Goal: Transaction & Acquisition: Book appointment/travel/reservation

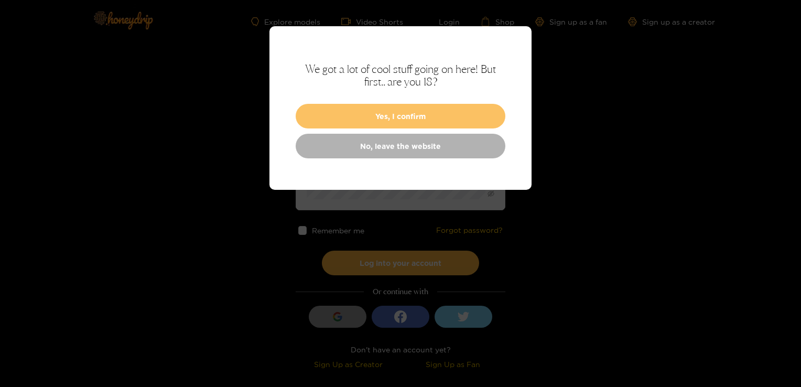
click at [400, 115] on button "Yes, I confirm" at bounding box center [401, 116] width 210 height 25
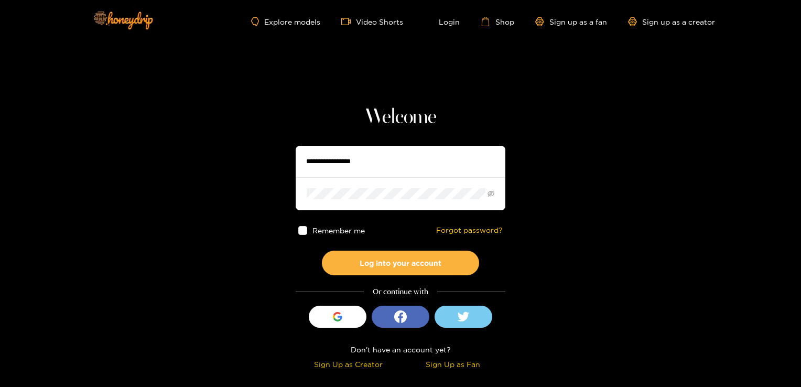
click at [430, 363] on div "Sign Up as Fan" at bounding box center [453, 364] width 100 height 12
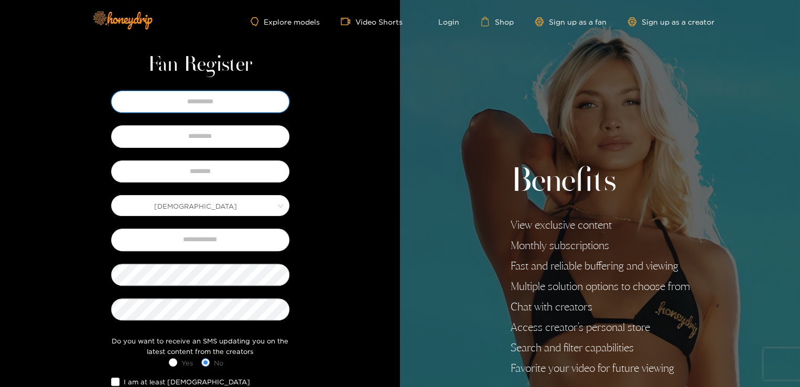
click at [244, 101] on input "text" at bounding box center [200, 102] width 178 height 22
type input "*****"
type input "**********"
type input "*********"
drag, startPoint x: 228, startPoint y: 237, endPoint x: 330, endPoint y: 189, distance: 112.8
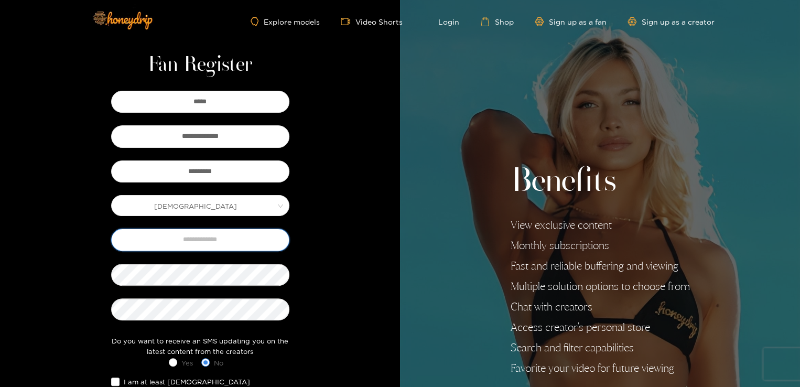
click at [330, 189] on div "**********" at bounding box center [200, 272] width 400 height 544
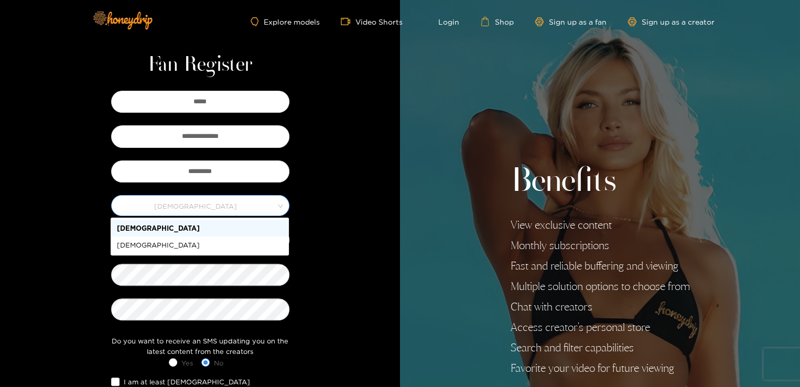
click at [268, 203] on span "Male" at bounding box center [200, 205] width 177 height 15
click at [234, 249] on div "Female" at bounding box center [200, 245] width 166 height 12
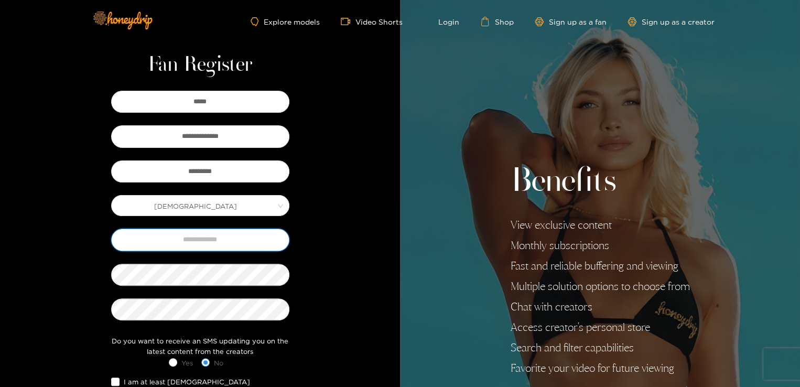
click at [212, 241] on input "text" at bounding box center [200, 240] width 178 height 22
click at [197, 242] on input "**********" at bounding box center [200, 240] width 178 height 22
type input "**********"
click at [223, 240] on input "**********" at bounding box center [200, 240] width 178 height 22
click at [262, 242] on input "**********" at bounding box center [200, 240] width 178 height 22
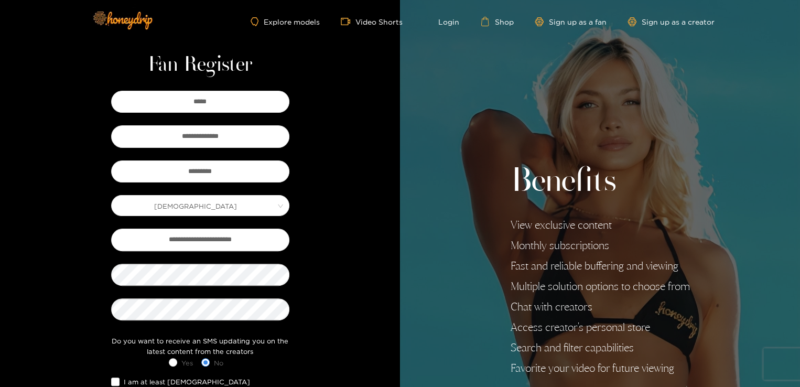
click at [113, 264] on div at bounding box center [200, 275] width 178 height 22
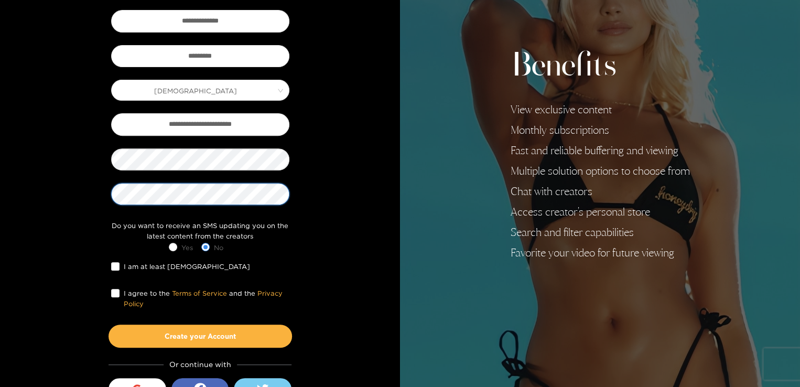
scroll to position [140, 0]
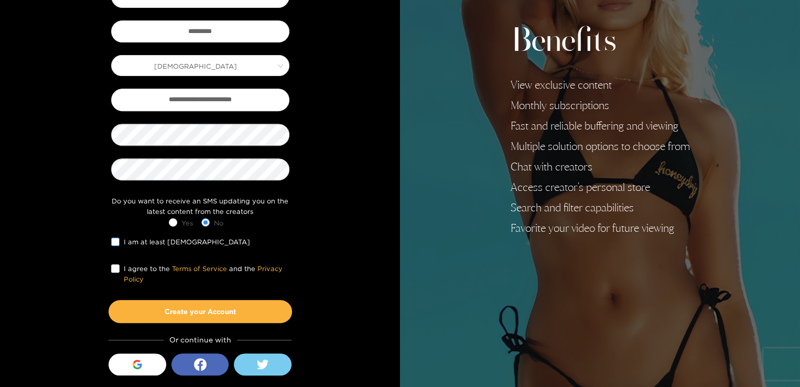
click at [187, 236] on span "I am at least 18 years old" at bounding box center [187, 241] width 135 height 10
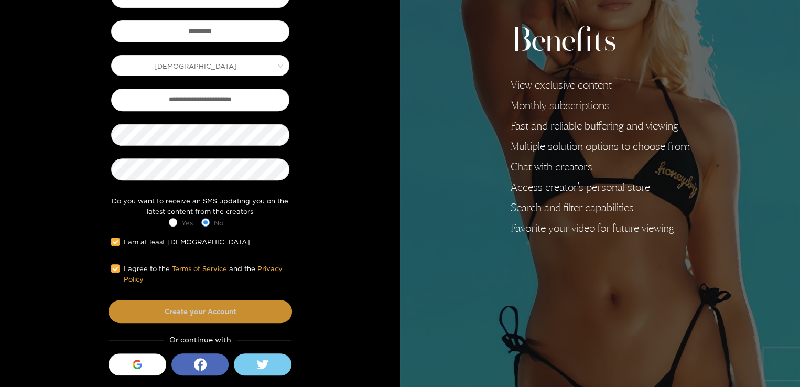
click at [131, 305] on button "Create your Account" at bounding box center [201, 311] width 184 height 23
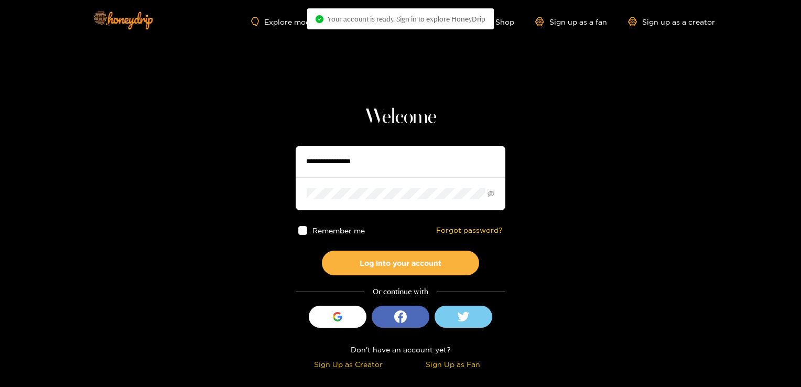
click at [402, 153] on input "text" at bounding box center [401, 161] width 210 height 31
type input "**********"
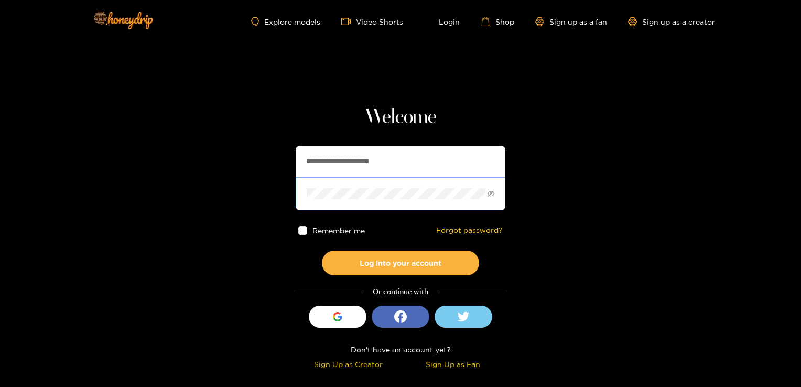
click at [341, 201] on span at bounding box center [401, 193] width 210 height 33
click at [322, 251] on button "Log into your account" at bounding box center [400, 263] width 157 height 25
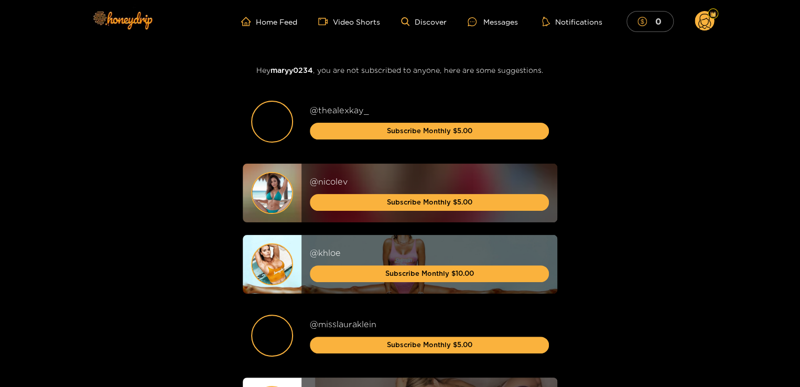
click at [639, 24] on icon "dollar" at bounding box center [642, 21] width 9 height 9
click at [655, 26] on mark "10" at bounding box center [656, 21] width 13 height 11
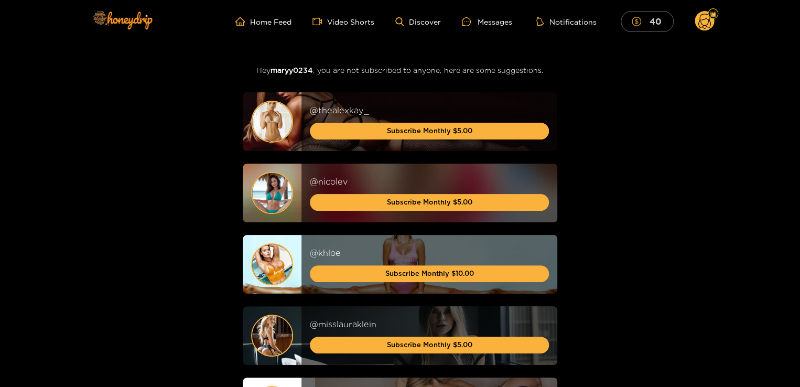
click at [653, 24] on mark "40" at bounding box center [655, 21] width 15 height 11
click at [417, 28] on ul "Home Feed Video Shorts Discover Messages Notifications 40" at bounding box center [474, 21] width 479 height 21
click at [417, 22] on link "Discover" at bounding box center [418, 21] width 46 height 9
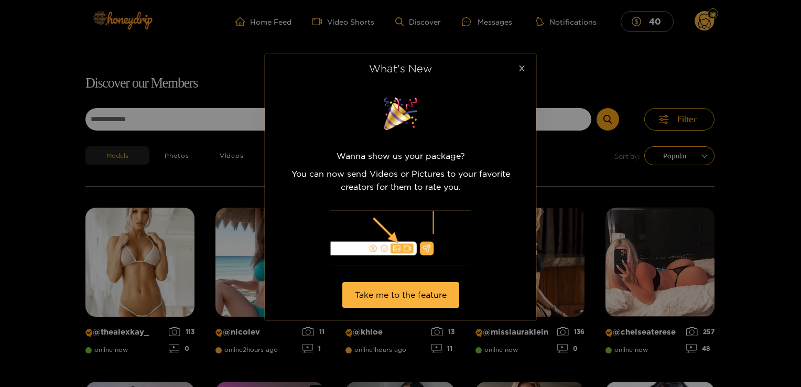
click at [520, 70] on icon "close" at bounding box center [522, 69] width 6 height 6
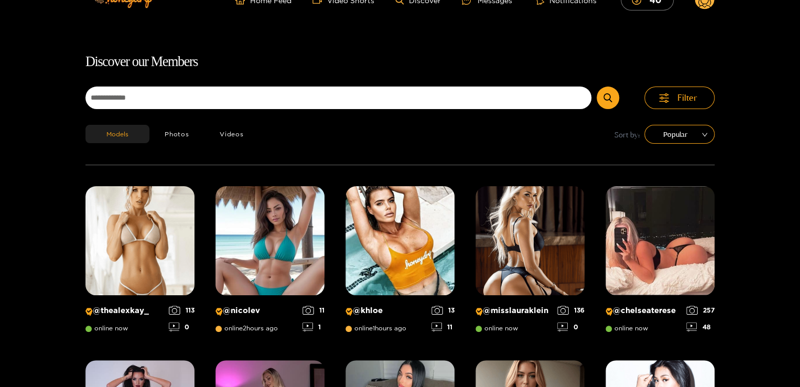
scroll to position [67, 0]
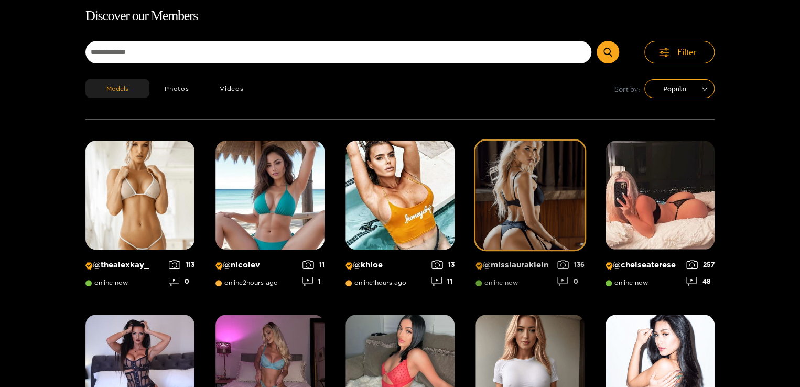
click at [541, 208] on img at bounding box center [530, 195] width 109 height 109
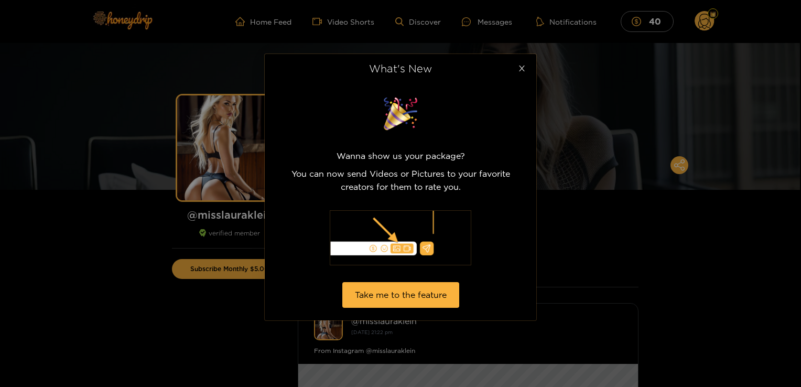
click at [518, 71] on icon "close" at bounding box center [522, 68] width 8 height 8
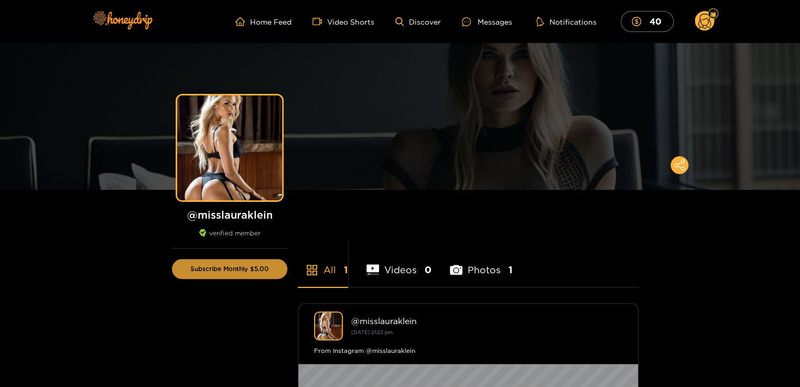
click at [244, 274] on button "Subscribe Monthly $5.00" at bounding box center [229, 269] width 115 height 20
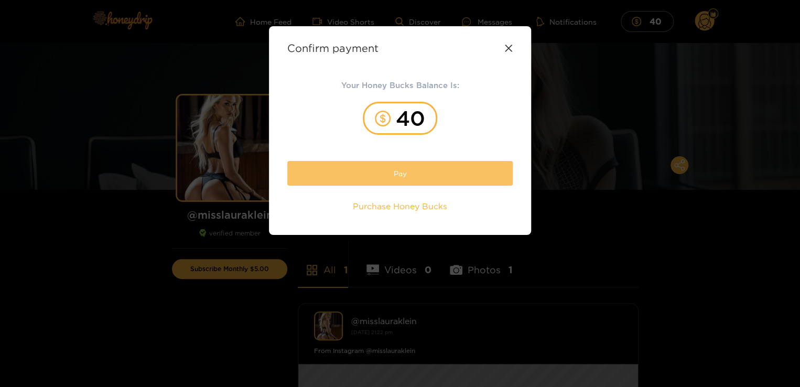
click at [387, 181] on button "Pay" at bounding box center [399, 173] width 225 height 25
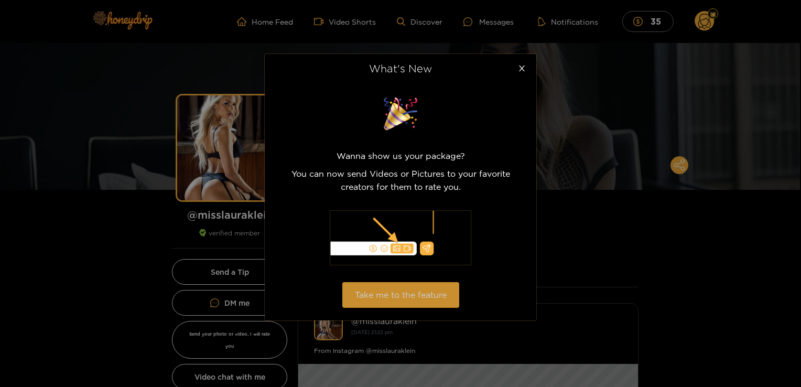
click at [407, 295] on button "Take me to the feature" at bounding box center [400, 295] width 117 height 26
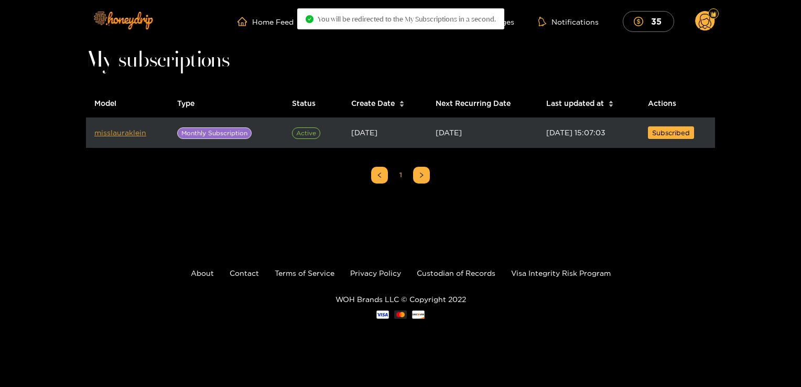
click at [130, 131] on link "misslauraklein" at bounding box center [120, 132] width 52 height 8
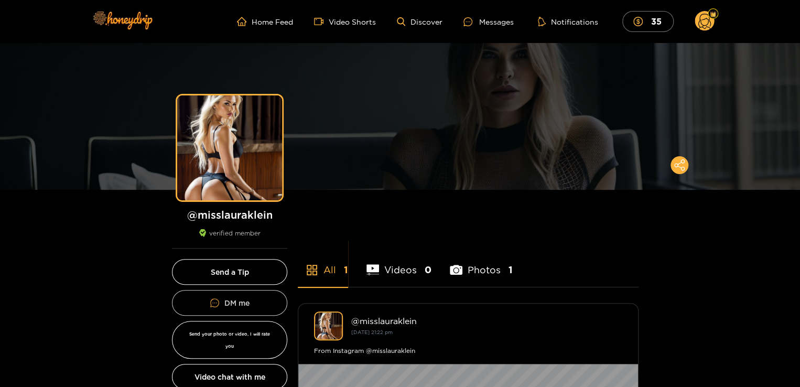
click at [218, 305] on icon at bounding box center [214, 302] width 9 height 9
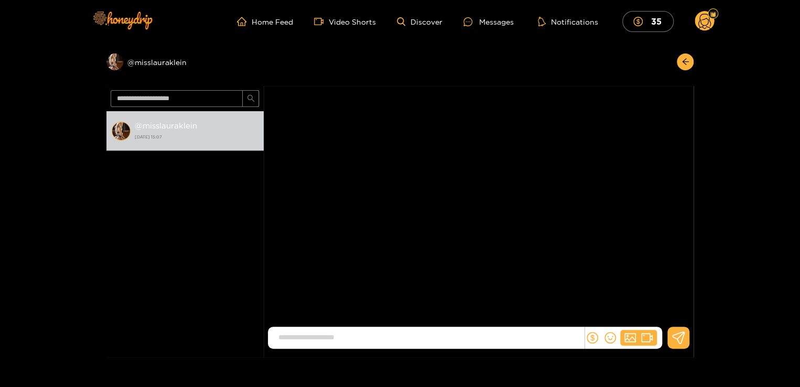
click at [430, 327] on form at bounding box center [426, 338] width 317 height 22
click at [424, 332] on input at bounding box center [428, 337] width 311 height 17
type input "**********"
click at [127, 20] on img at bounding box center [121, 20] width 73 height 44
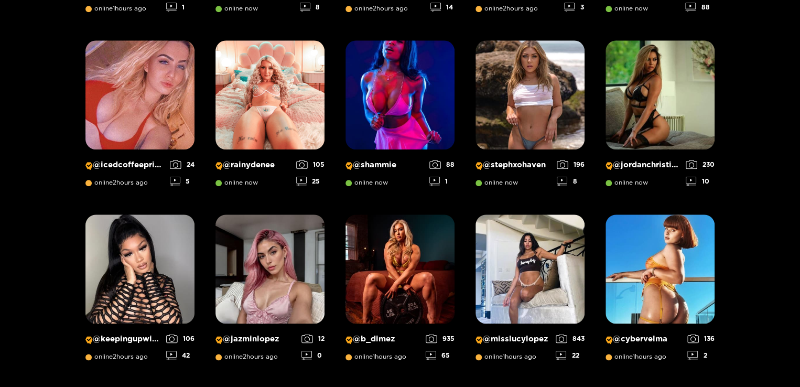
scroll to position [516, 0]
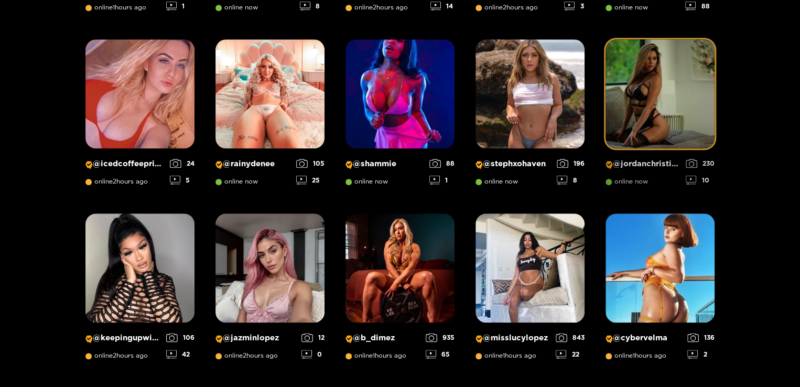
click at [654, 100] on img at bounding box center [660, 93] width 109 height 109
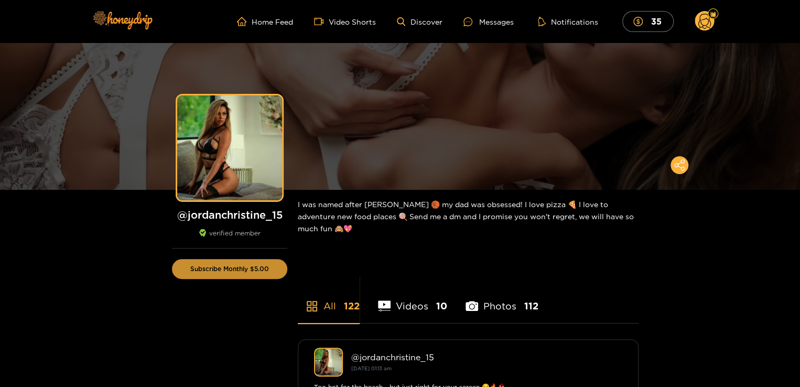
click at [241, 270] on button "Subscribe Monthly $5.00" at bounding box center [229, 269] width 115 height 20
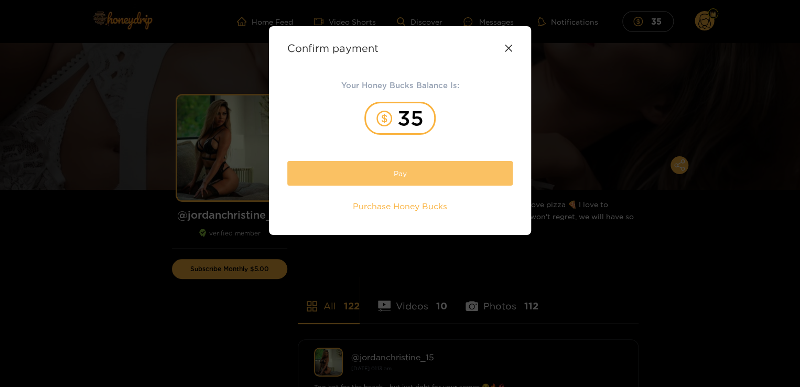
click at [359, 178] on button "Pay" at bounding box center [399, 173] width 225 height 25
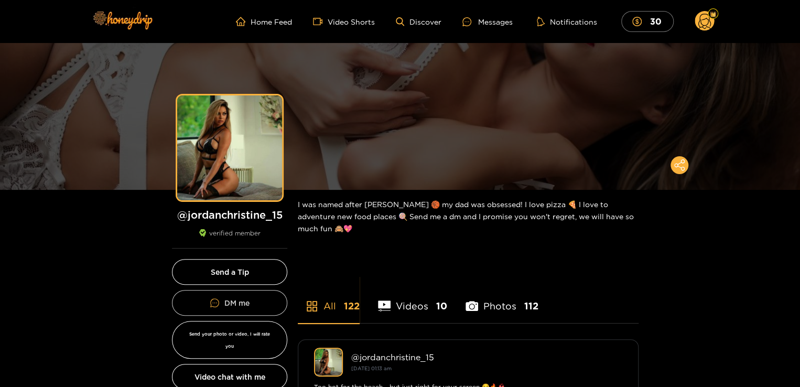
click at [222, 296] on button "DM me" at bounding box center [229, 303] width 115 height 26
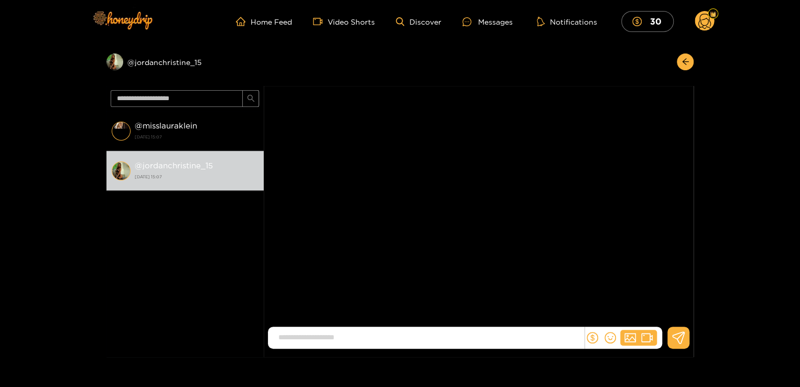
click at [468, 339] on input at bounding box center [428, 337] width 311 height 17
type input "**********"
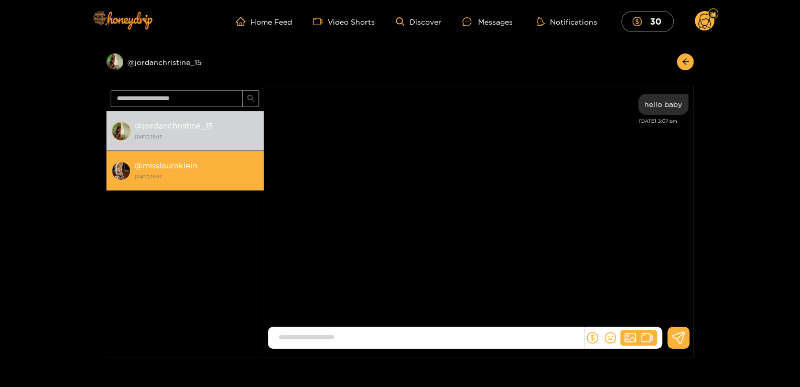
click at [209, 175] on strong "[DATE] 15:07" at bounding box center [197, 176] width 124 height 9
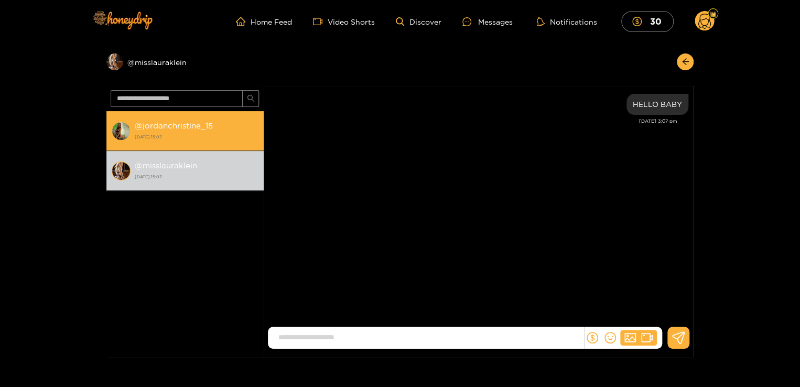
click at [210, 139] on strong "[DATE] 15:07" at bounding box center [197, 136] width 124 height 9
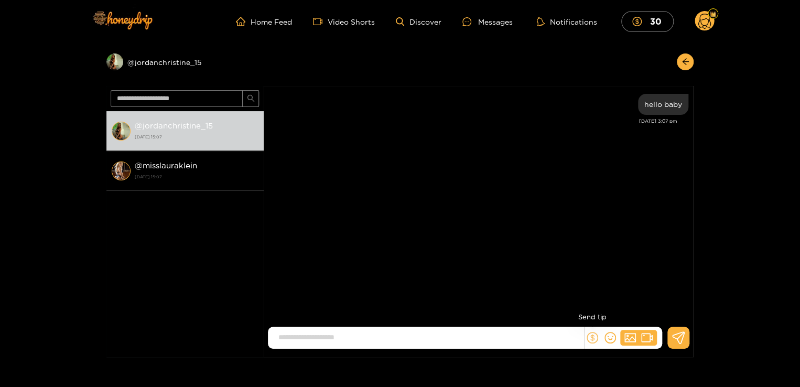
click at [591, 339] on icon "dollar" at bounding box center [593, 338] width 12 height 12
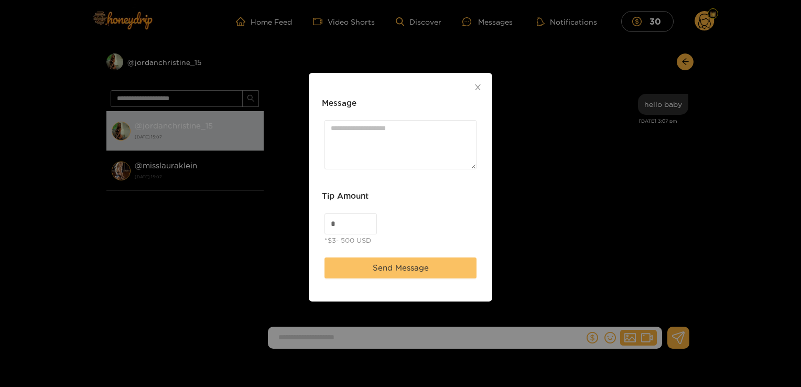
click at [399, 265] on span "Send Message" at bounding box center [401, 268] width 56 height 13
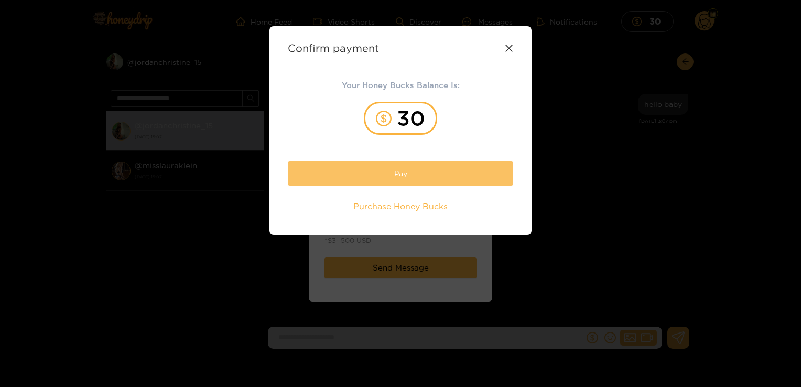
click at [424, 171] on button "Pay" at bounding box center [400, 173] width 225 height 25
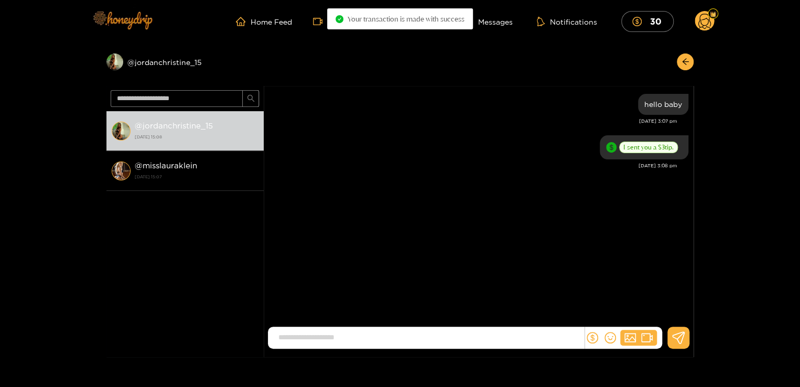
click at [131, 26] on img at bounding box center [121, 20] width 73 height 44
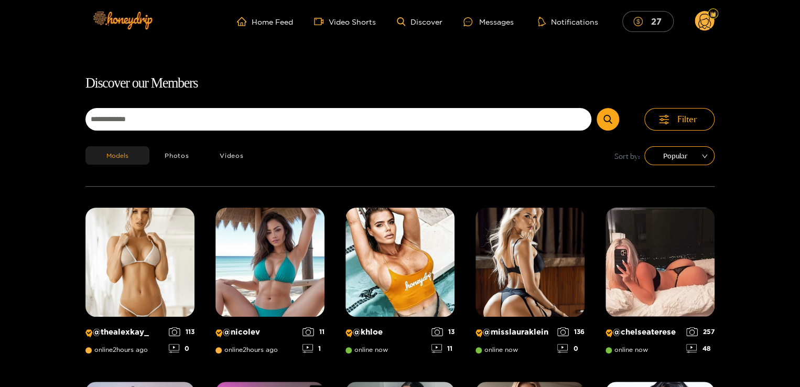
click at [632, 22] on button "27" at bounding box center [647, 21] width 51 height 20
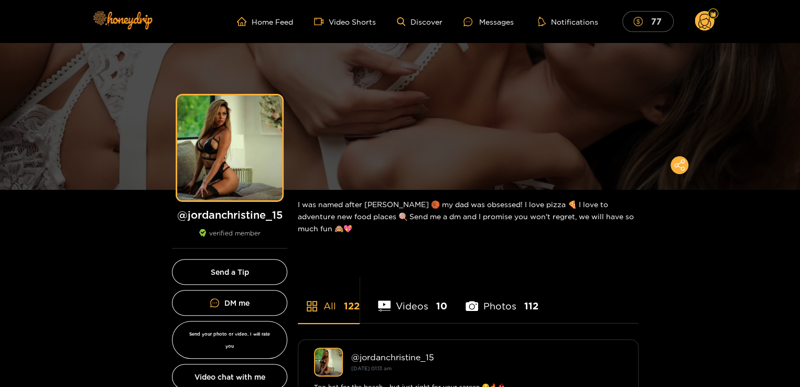
click at [648, 23] on span "dollar" at bounding box center [640, 21] width 15 height 9
click at [661, 20] on mark "127" at bounding box center [653, 21] width 17 height 11
click at [652, 20] on mark "127" at bounding box center [653, 21] width 17 height 11
click at [646, 17] on mark "127" at bounding box center [653, 21] width 17 height 11
click at [491, 27] on div "Messages" at bounding box center [485, 22] width 50 height 12
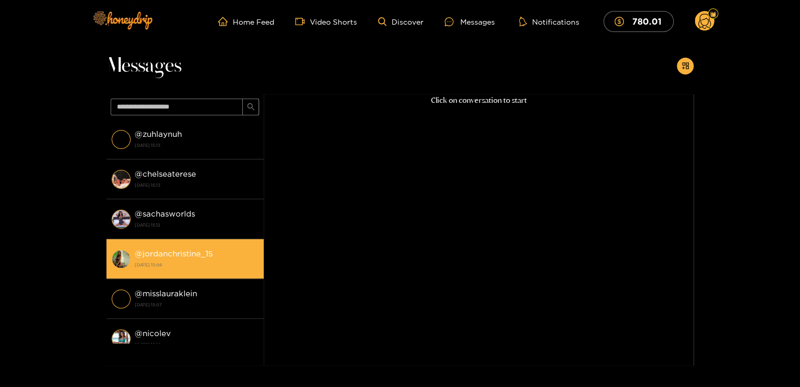
click at [177, 253] on strong "@ jordanchristine_15" at bounding box center [174, 253] width 78 height 9
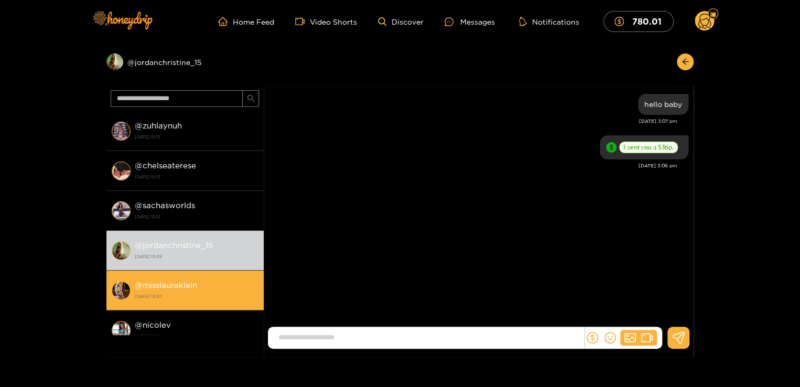
click at [181, 272] on li "@ misslauraklein 1 October 2025 15:07" at bounding box center [184, 291] width 157 height 40
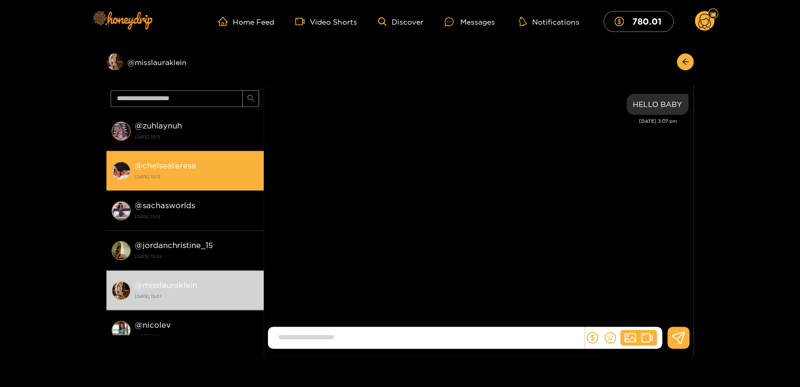
click at [186, 169] on strong "@ chelseaterese" at bounding box center [165, 165] width 61 height 9
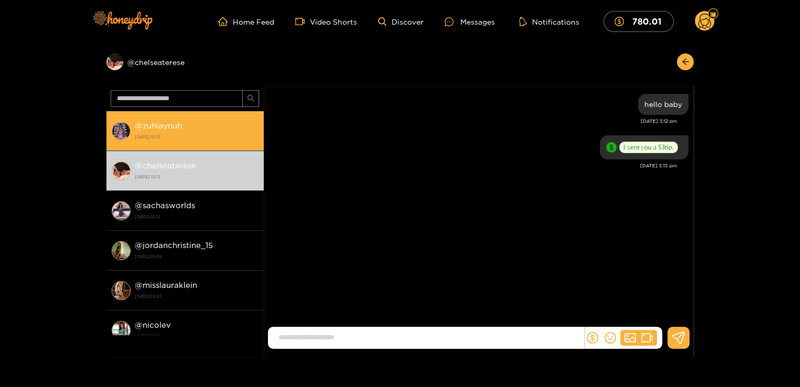
click at [175, 138] on strong "1 October 2025 15:13" at bounding box center [197, 136] width 124 height 9
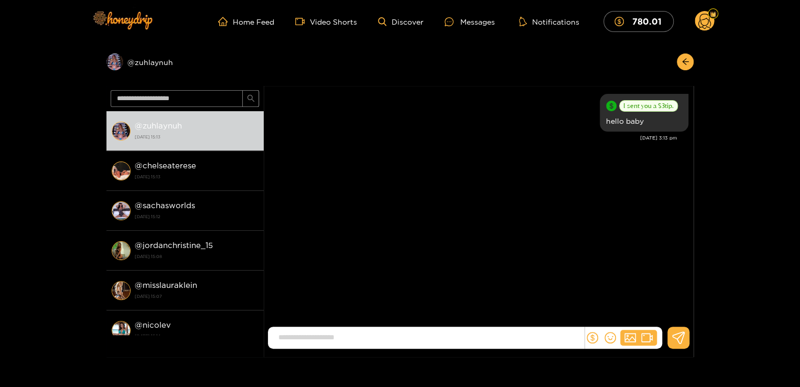
scroll to position [15, 0]
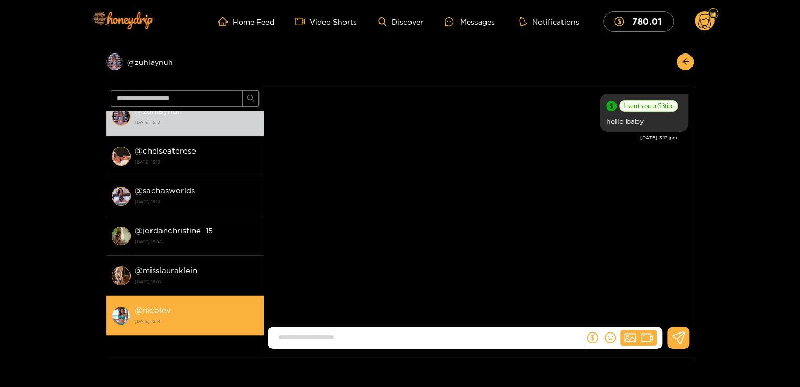
click at [181, 313] on div "@ nicolev 1 October 2025 15:14" at bounding box center [197, 316] width 124 height 24
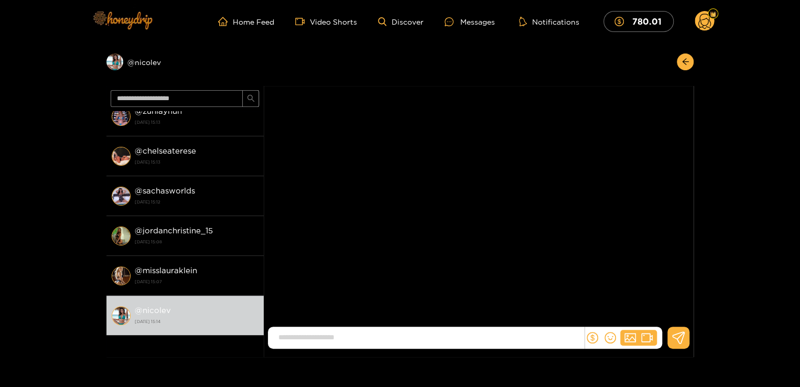
click at [105, 23] on img at bounding box center [121, 20] width 73 height 44
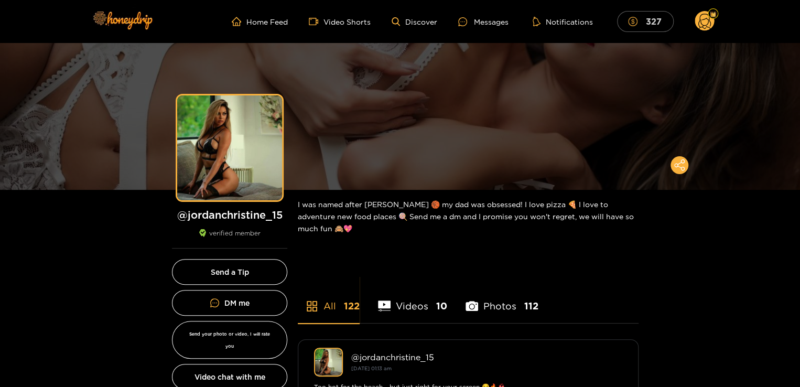
click at [654, 24] on mark "327" at bounding box center [653, 21] width 19 height 11
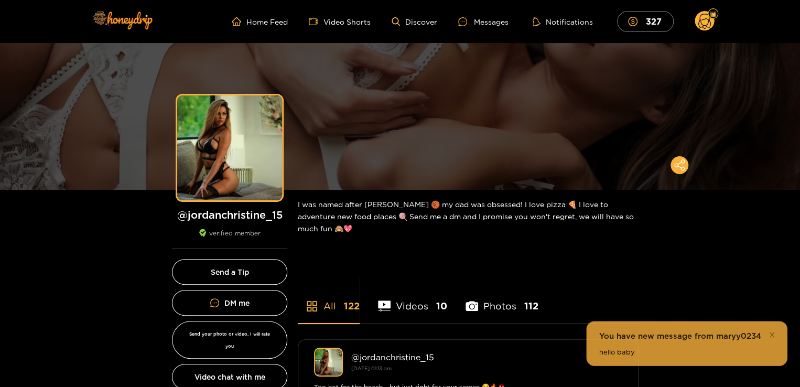
click at [471, 30] on ul "Home Feed Video Shorts Discover Messages Notifications 327" at bounding box center [473, 21] width 483 height 21
click at [474, 23] on div at bounding box center [466, 21] width 16 height 9
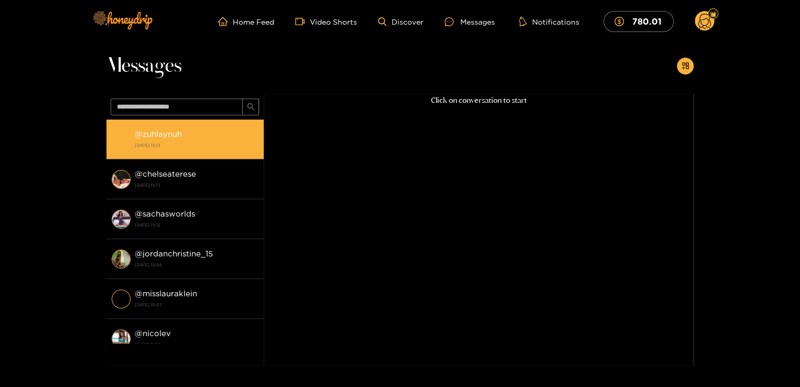
click at [206, 145] on strong "[DATE] 15:13" at bounding box center [197, 145] width 124 height 9
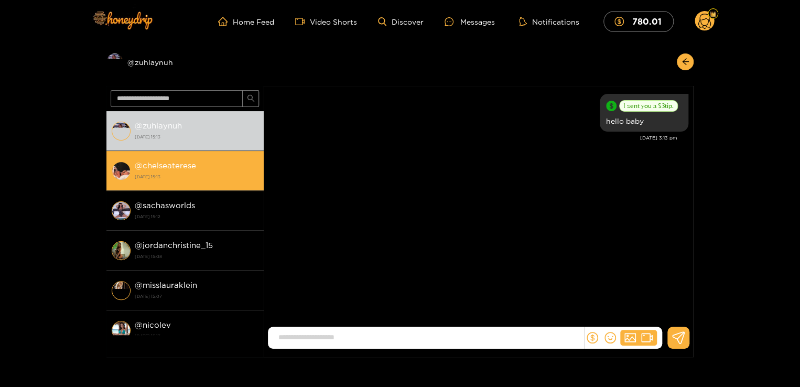
click at [205, 162] on div "@ chelseaterese 1 October 2025 15:13" at bounding box center [197, 171] width 124 height 24
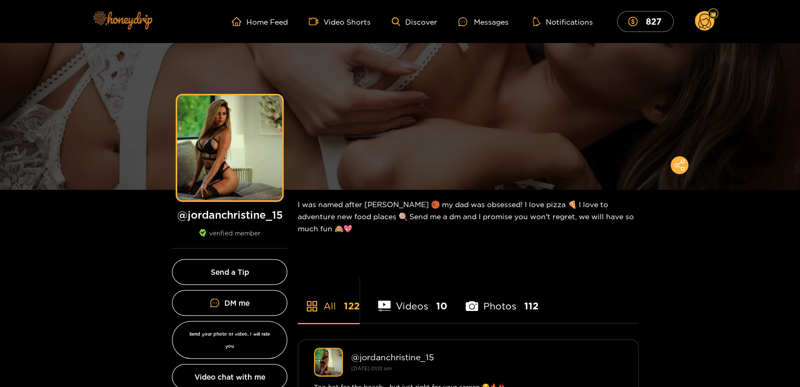
click at [138, 29] on img at bounding box center [121, 20] width 73 height 44
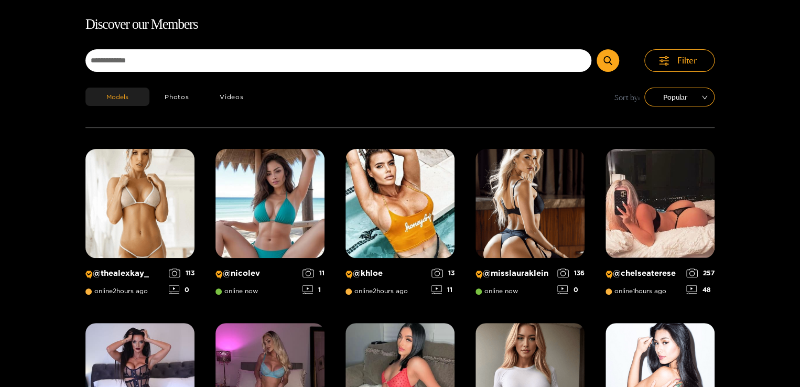
scroll to position [67, 0]
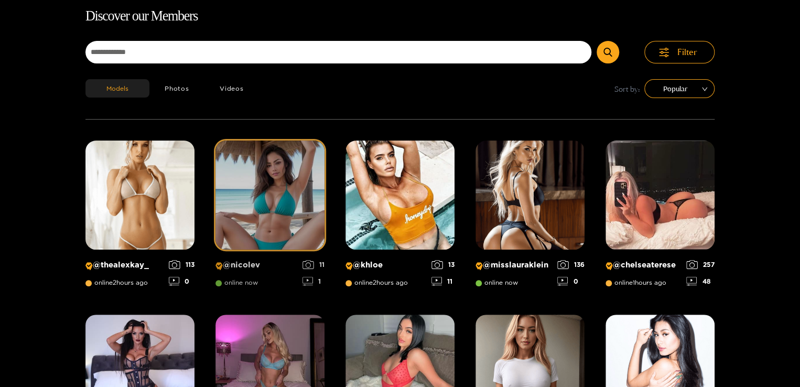
click at [251, 163] on img at bounding box center [270, 195] width 109 height 109
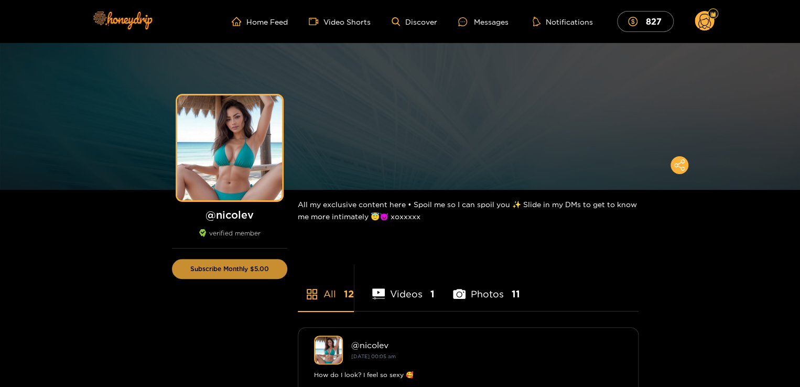
click at [224, 268] on button "Subscribe Monthly $5.00" at bounding box center [229, 269] width 115 height 20
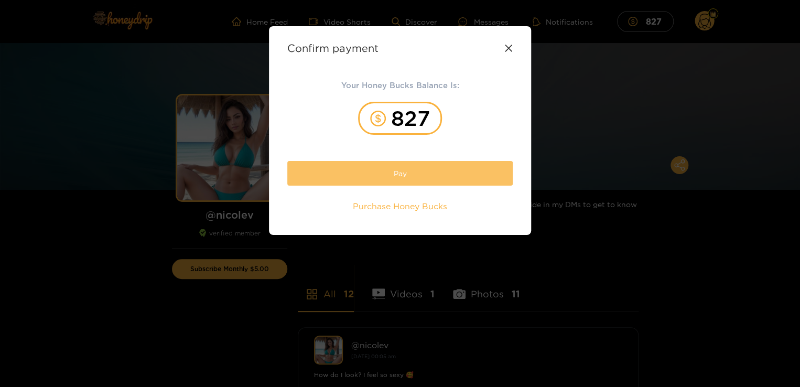
click at [435, 172] on button "Pay" at bounding box center [399, 173] width 225 height 25
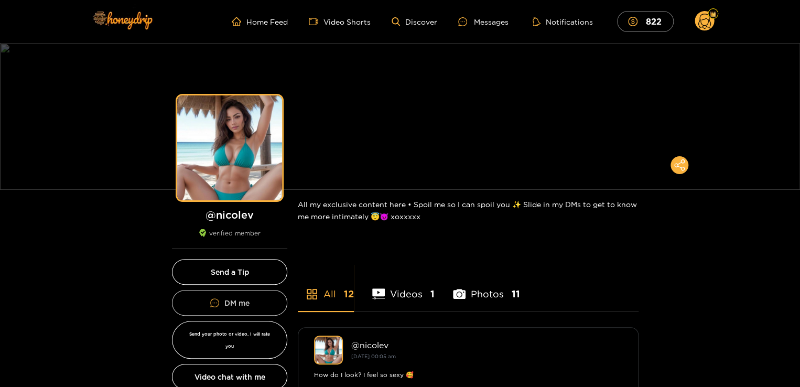
click at [255, 295] on link "DM me" at bounding box center [229, 303] width 115 height 26
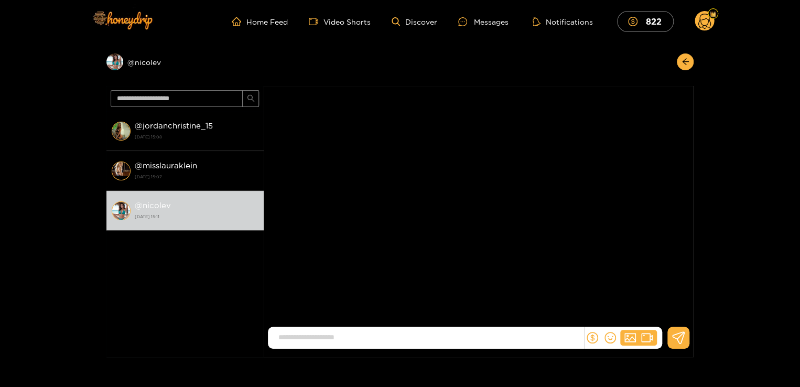
click at [352, 337] on input at bounding box center [428, 337] width 311 height 17
type input "**********"
click at [588, 340] on icon "dollar" at bounding box center [593, 338] width 12 height 12
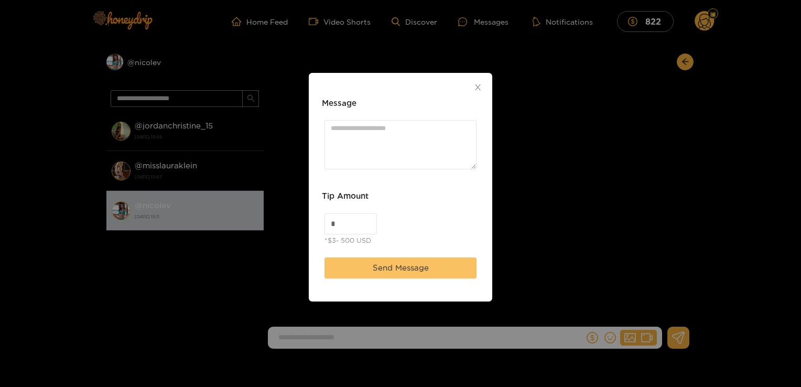
click at [406, 264] on span "Send Message" at bounding box center [401, 268] width 56 height 13
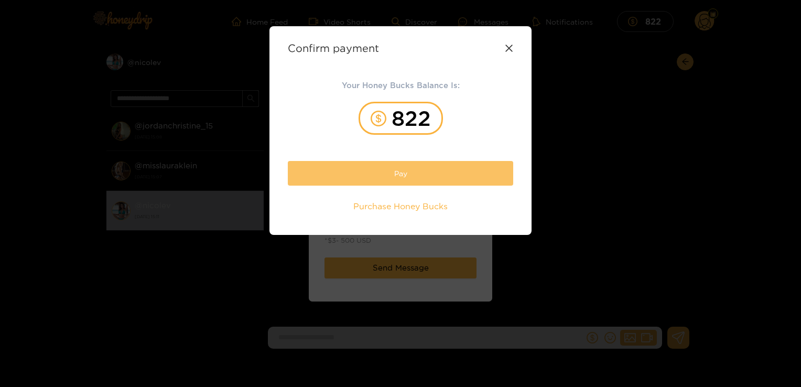
click at [360, 172] on button "Pay" at bounding box center [400, 173] width 225 height 25
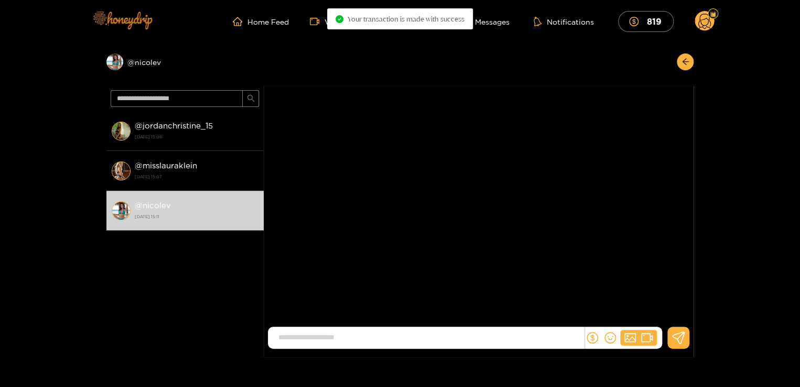
click at [151, 21] on img at bounding box center [121, 20] width 73 height 44
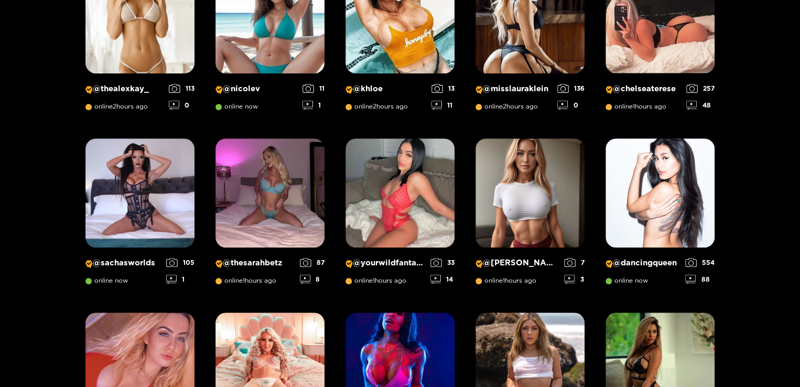
scroll to position [252, 0]
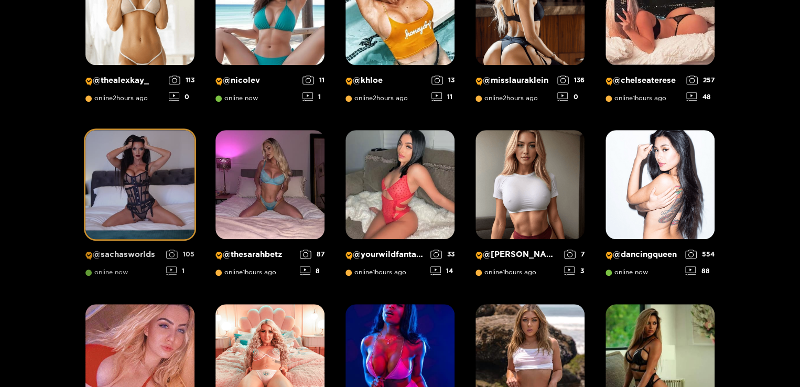
click at [149, 155] on img at bounding box center [139, 184] width 109 height 109
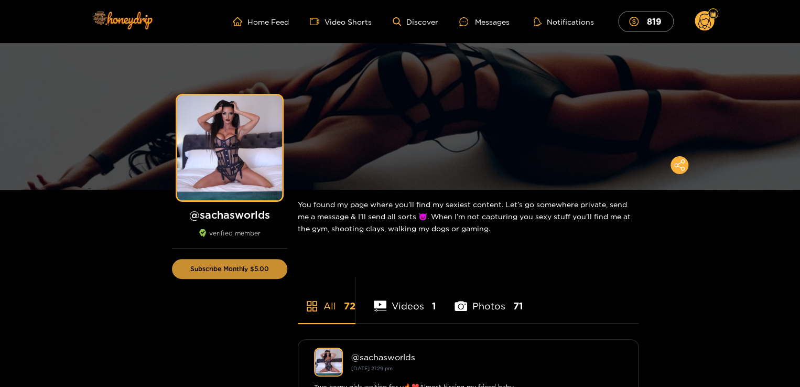
click at [231, 271] on button "Subscribe Monthly $5.00" at bounding box center [229, 269] width 115 height 20
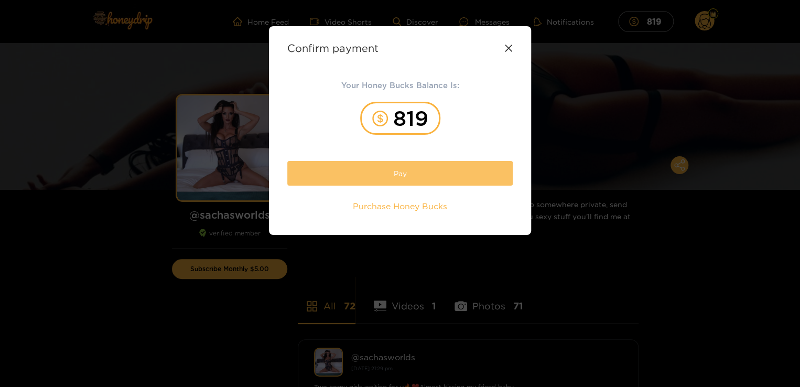
click at [382, 170] on button "Pay" at bounding box center [399, 173] width 225 height 25
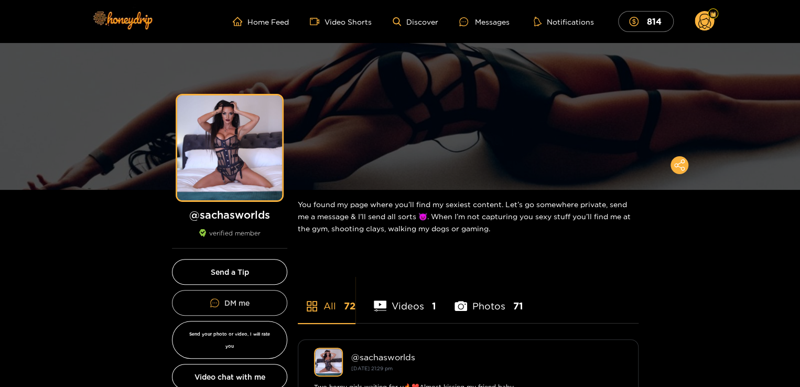
click at [255, 297] on button "DM me" at bounding box center [229, 303] width 115 height 26
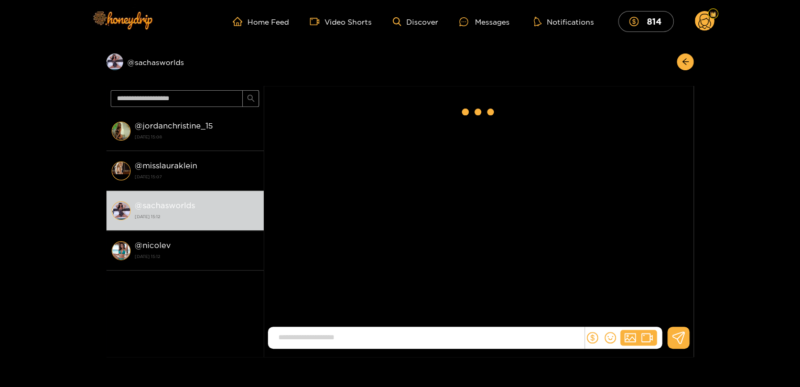
click at [423, 339] on input at bounding box center [428, 337] width 311 height 17
type input "**********"
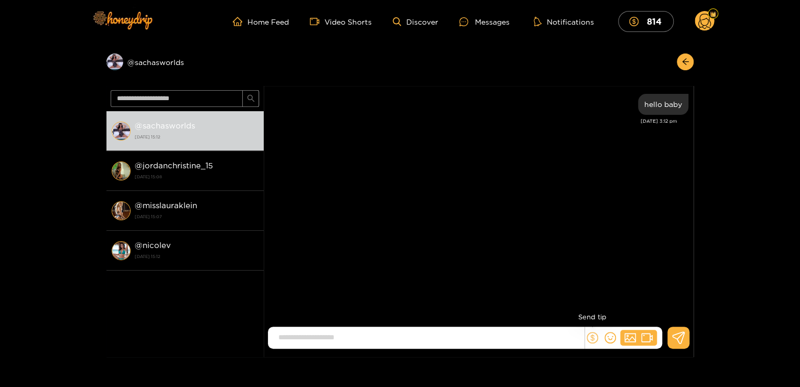
click at [589, 336] on icon "dollar" at bounding box center [593, 338] width 12 height 12
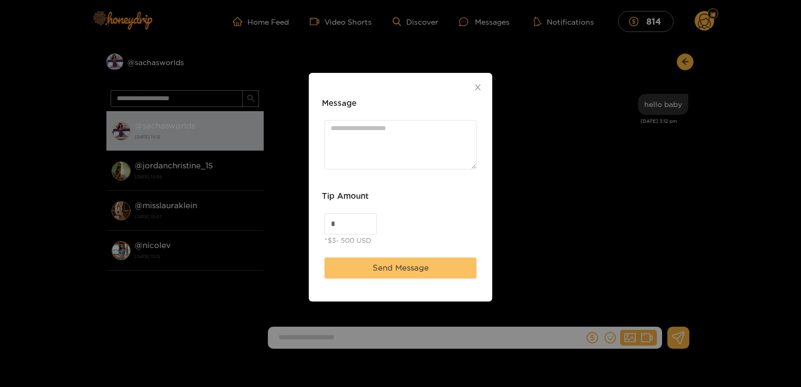
click at [409, 262] on span "Send Message" at bounding box center [401, 268] width 56 height 13
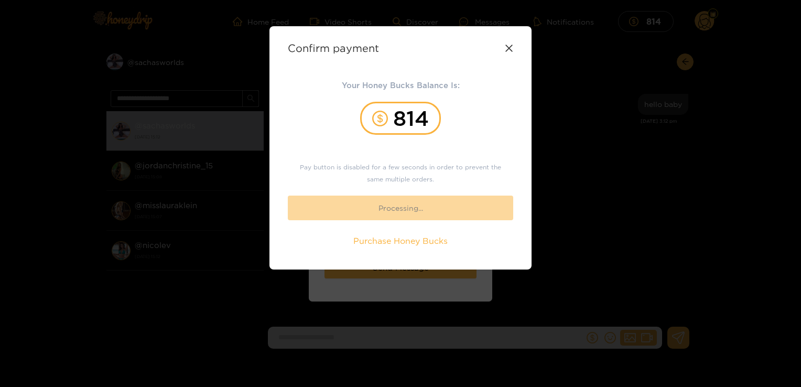
click at [509, 45] on icon at bounding box center [509, 48] width 8 height 8
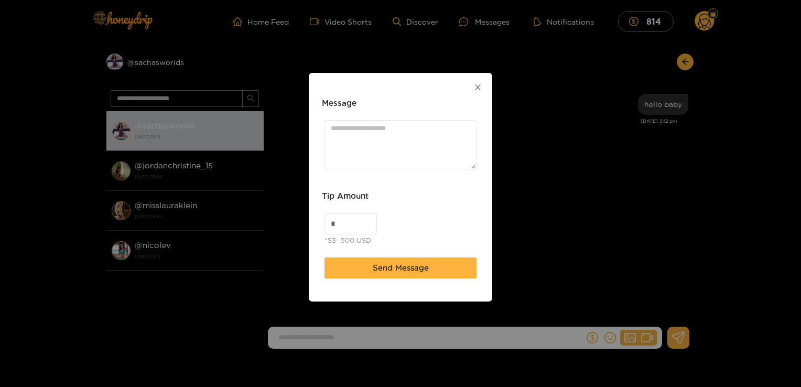
click at [480, 89] on icon "close" at bounding box center [478, 87] width 8 height 8
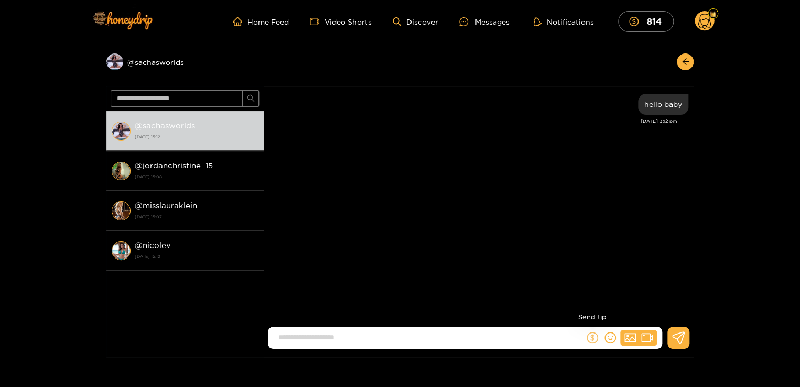
click at [596, 338] on icon "dollar" at bounding box center [593, 338] width 12 height 12
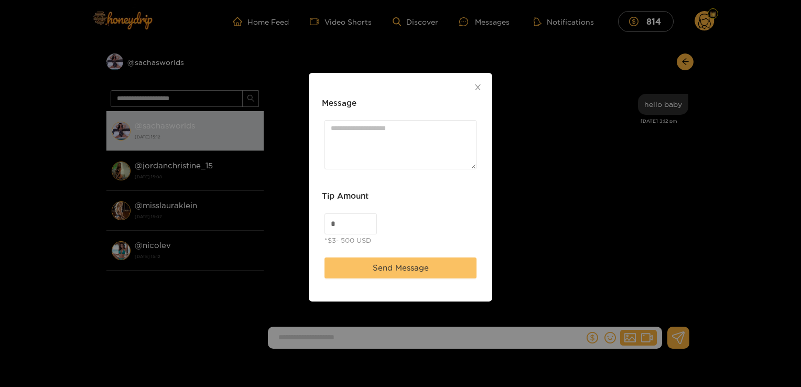
click at [443, 276] on button "Send Message" at bounding box center [401, 267] width 152 height 21
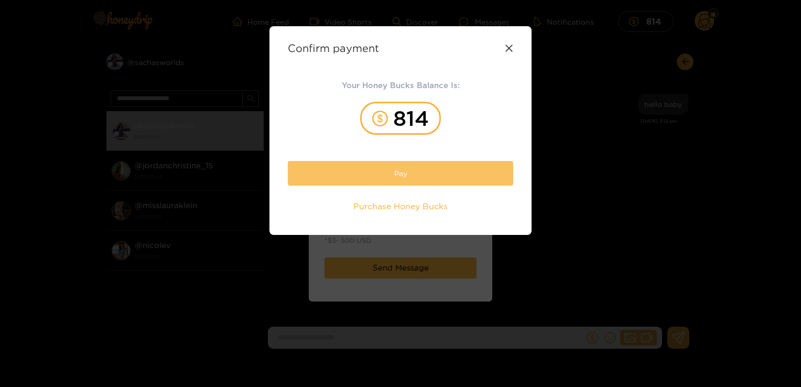
click at [423, 174] on button "Pay" at bounding box center [400, 173] width 225 height 25
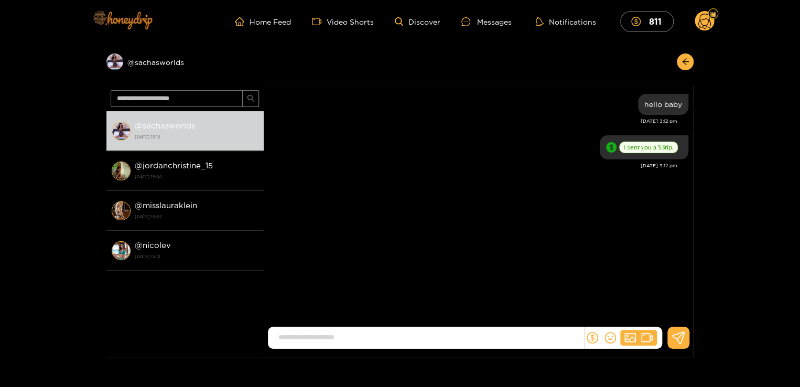
click at [119, 16] on img at bounding box center [121, 20] width 73 height 44
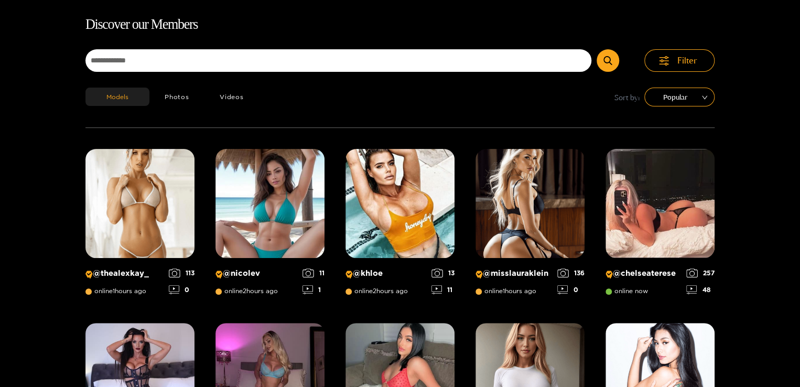
scroll to position [67, 0]
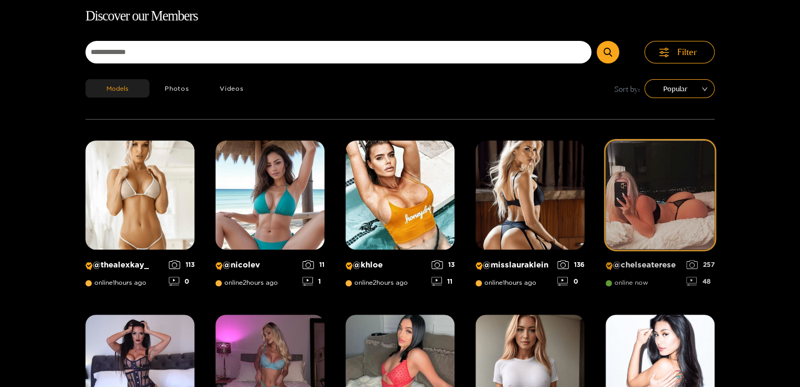
click at [665, 168] on img at bounding box center [660, 195] width 109 height 109
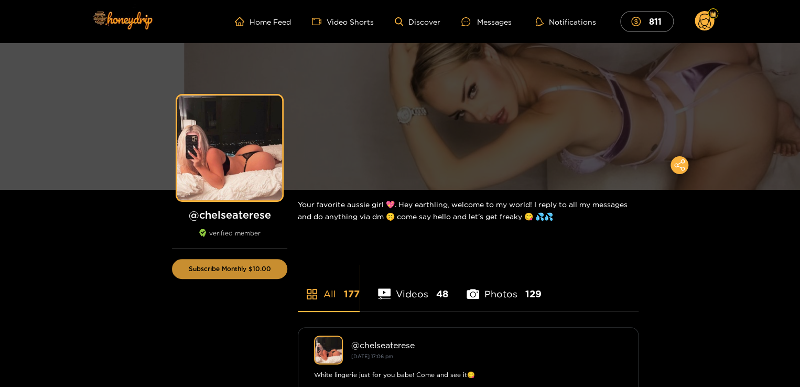
click at [241, 270] on button "Subscribe Monthly $10.00" at bounding box center [229, 269] width 115 height 20
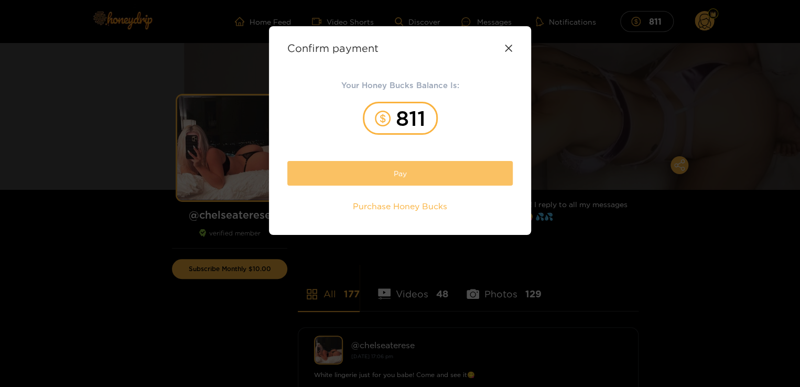
click at [363, 177] on button "Pay" at bounding box center [399, 173] width 225 height 25
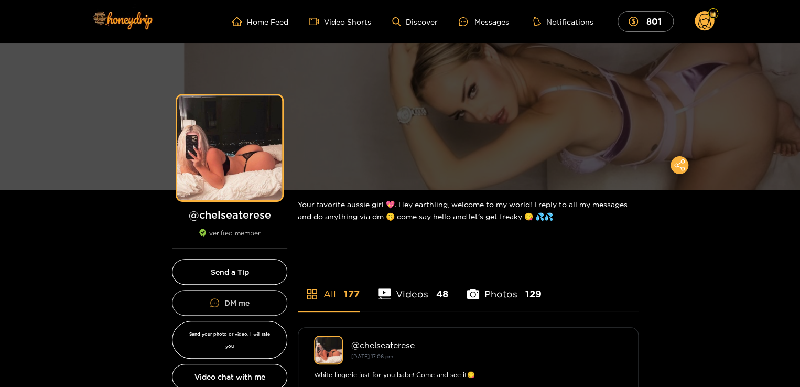
click at [237, 296] on button "DM me" at bounding box center [229, 303] width 115 height 26
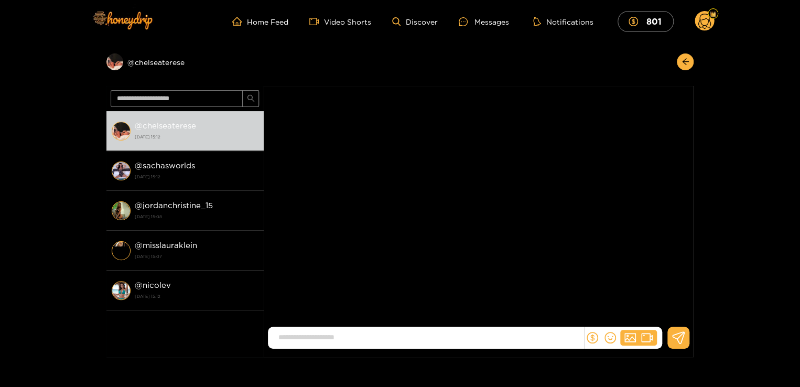
click at [395, 338] on input at bounding box center [428, 337] width 311 height 17
type input "**********"
click at [595, 339] on icon "dollar" at bounding box center [593, 338] width 12 height 12
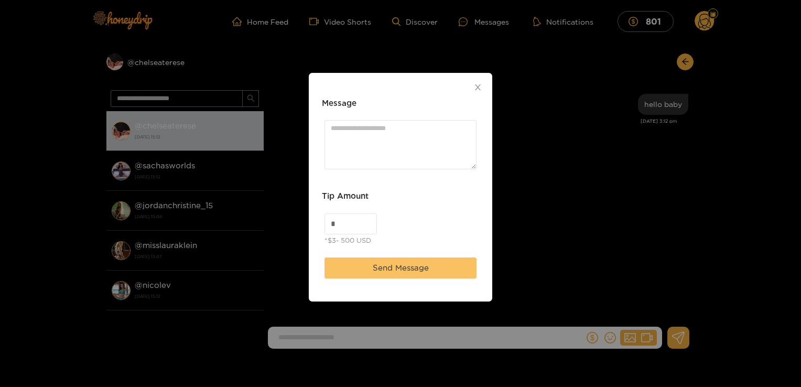
click at [415, 263] on span "Send Message" at bounding box center [401, 268] width 56 height 13
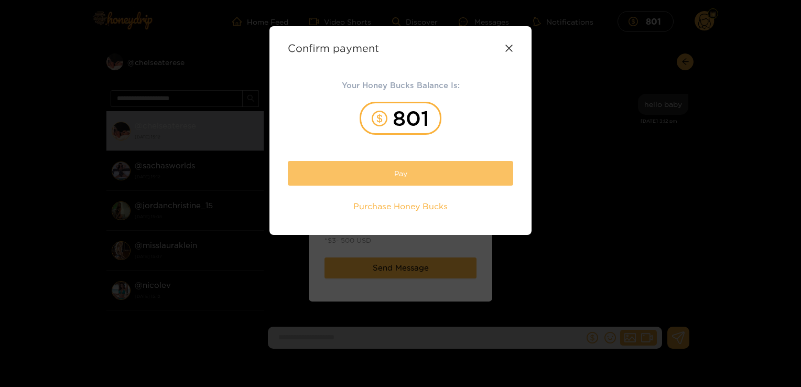
click at [408, 170] on button "Pay" at bounding box center [400, 173] width 225 height 25
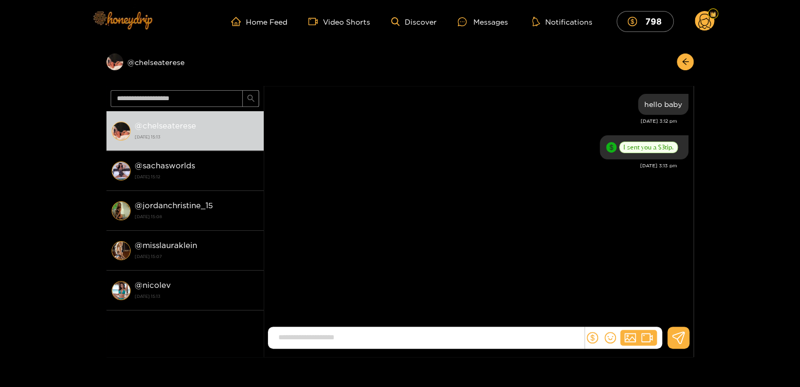
click at [136, 24] on img at bounding box center [121, 20] width 73 height 44
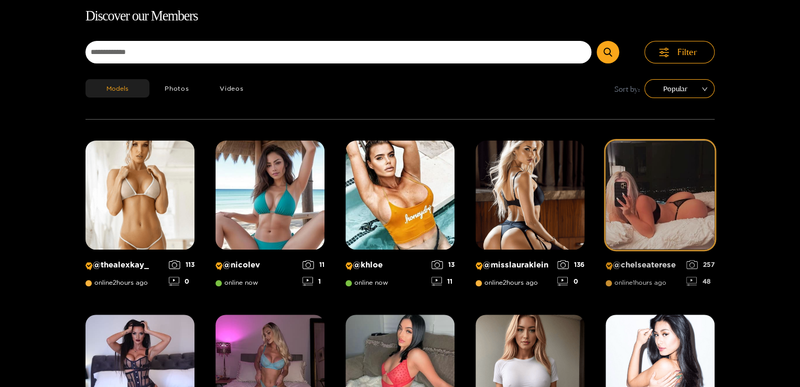
click at [707, 157] on img at bounding box center [660, 195] width 109 height 109
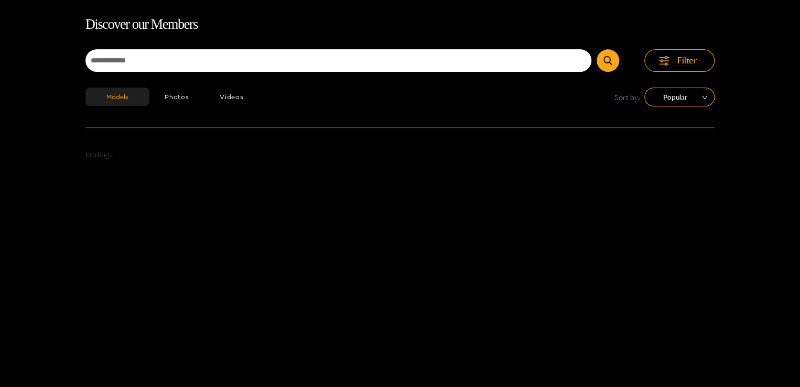
scroll to position [67, 0]
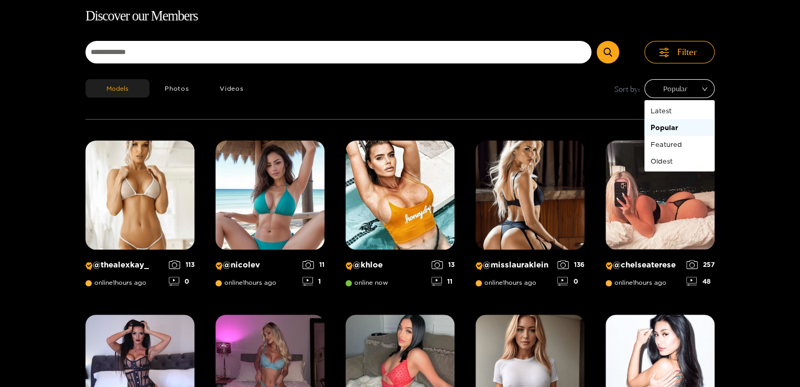
click at [692, 90] on span "Popular" at bounding box center [679, 89] width 55 height 16
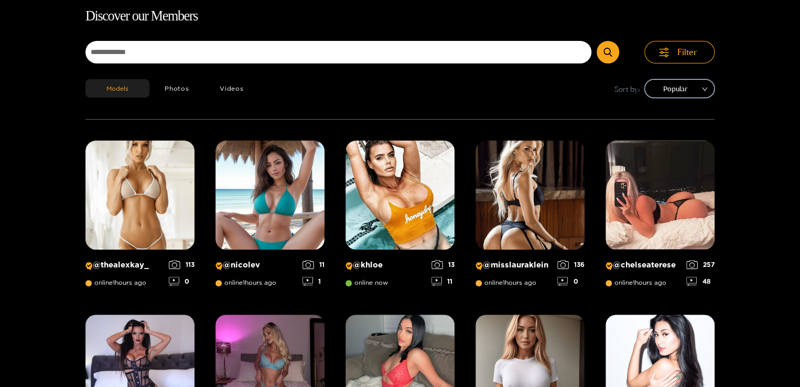
click at [696, 88] on span "Popular" at bounding box center [679, 89] width 55 height 16
click at [692, 51] on span "Filter" at bounding box center [687, 52] width 20 height 12
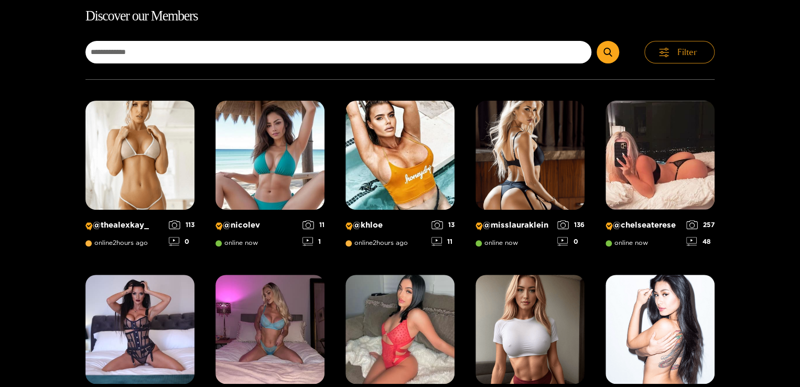
click at [692, 51] on span "Filter" at bounding box center [687, 52] width 20 height 12
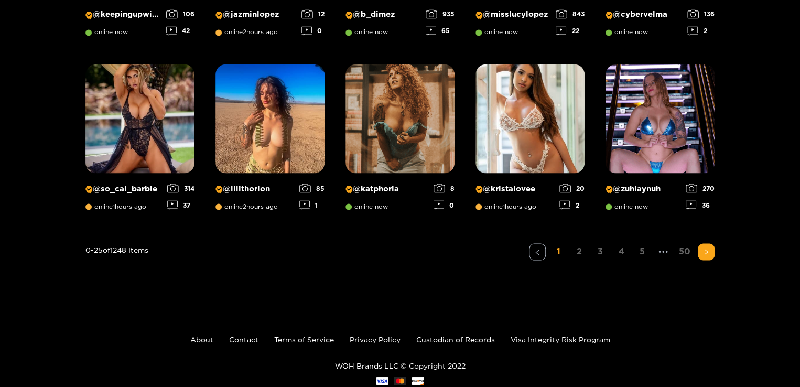
scroll to position [852, 0]
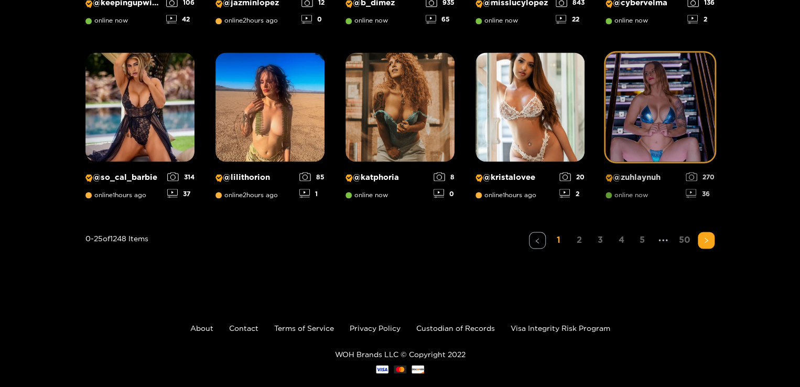
click at [650, 130] on img at bounding box center [660, 106] width 109 height 109
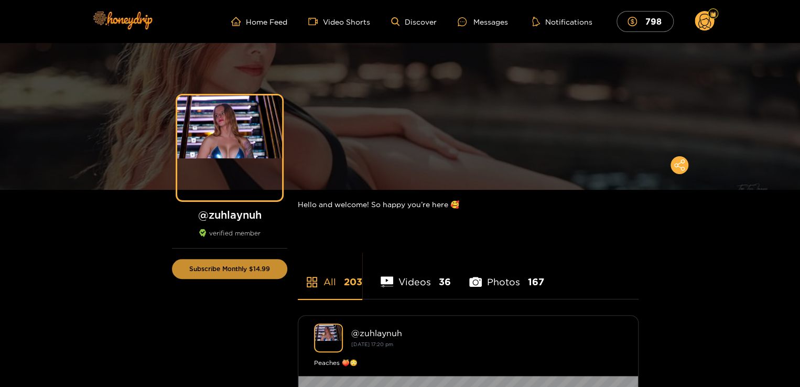
click at [212, 272] on button "Subscribe Monthly $14.99" at bounding box center [229, 269] width 115 height 20
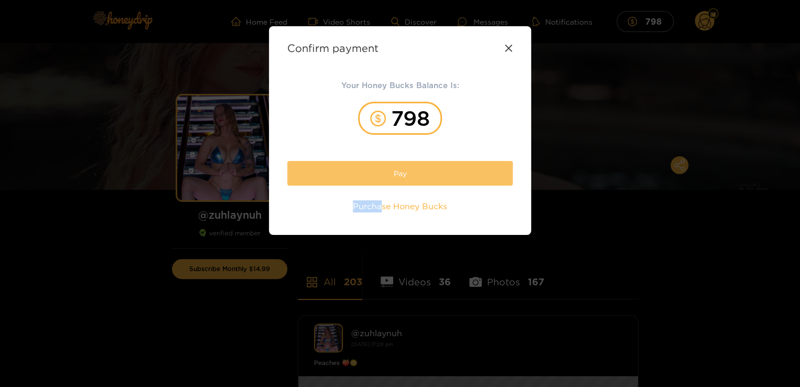
drag, startPoint x: 381, startPoint y: 187, endPoint x: 405, endPoint y: 178, distance: 25.2
click at [405, 178] on div "Your Honey Bucks Balance Is: 798 Pay Purchase Honey Bucks" at bounding box center [399, 147] width 225 height 137
click at [405, 178] on button "Pay" at bounding box center [399, 173] width 225 height 25
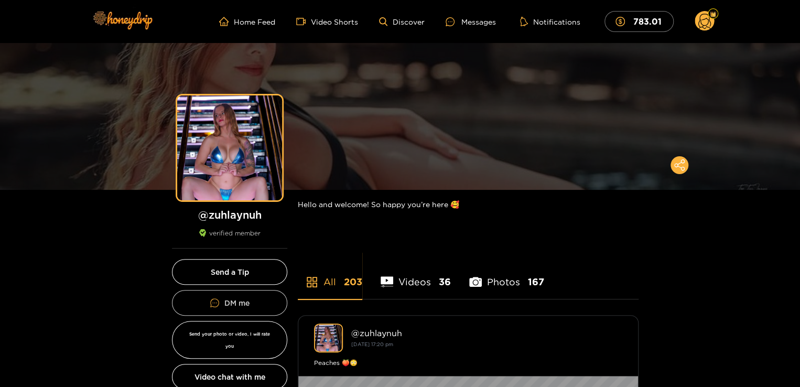
click at [238, 297] on button "DM me" at bounding box center [229, 303] width 115 height 26
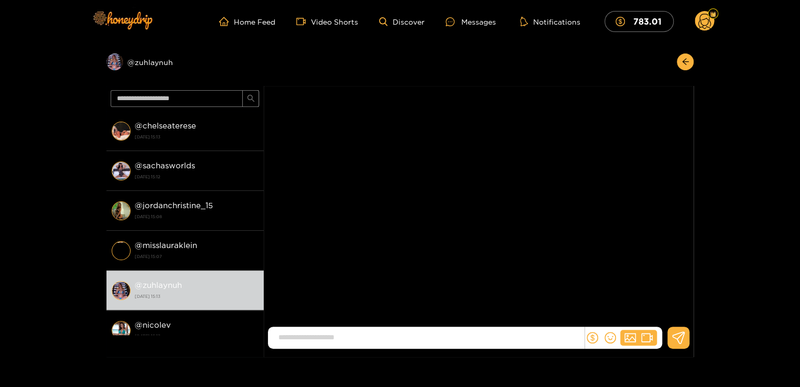
click at [406, 333] on input at bounding box center [428, 337] width 311 height 17
type input "**********"
click at [588, 336] on icon "dollar" at bounding box center [593, 338] width 12 height 12
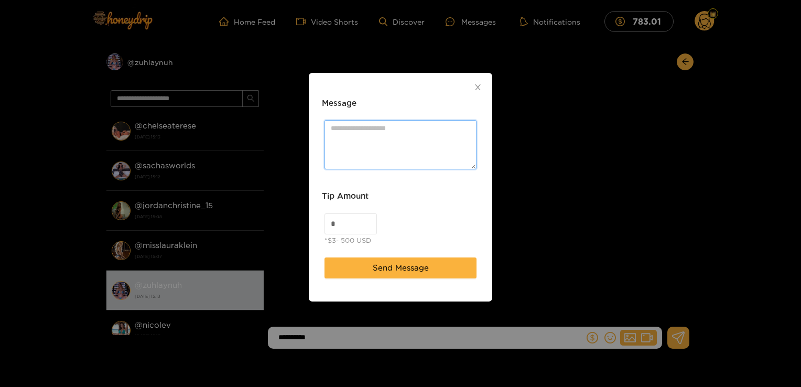
click at [353, 135] on textarea "Message" at bounding box center [401, 144] width 152 height 49
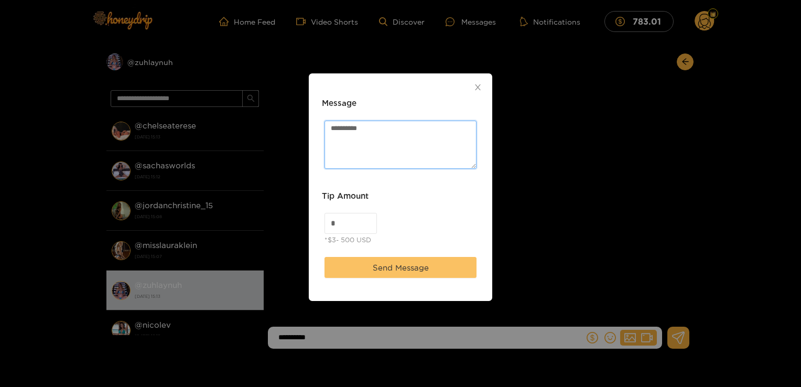
type textarea "**********"
click at [392, 267] on span "Send Message" at bounding box center [401, 268] width 56 height 13
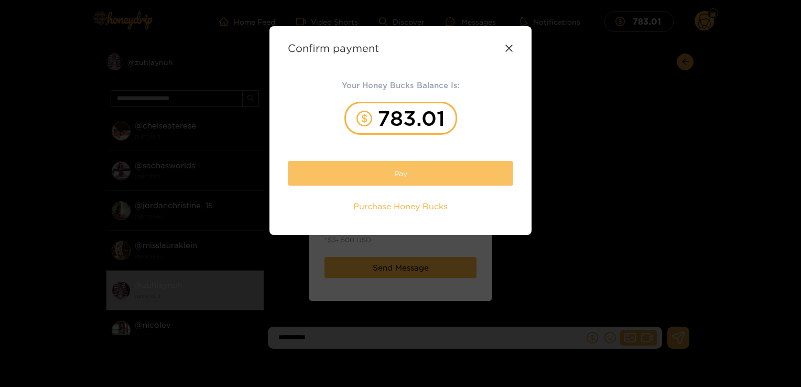
click at [397, 167] on button "Pay" at bounding box center [400, 173] width 225 height 25
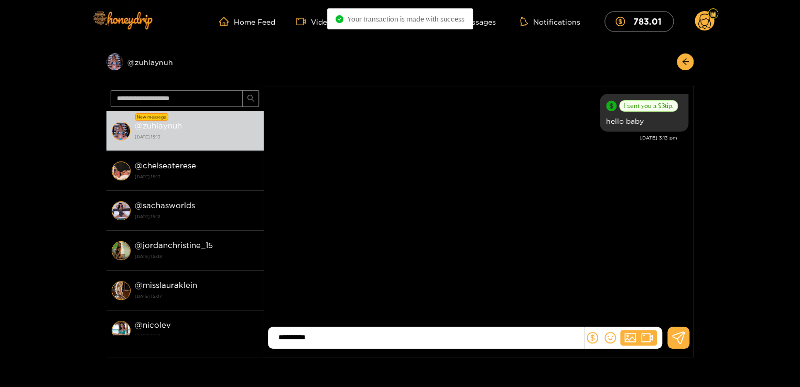
click at [423, 332] on input "**********" at bounding box center [428, 337] width 311 height 17
click at [423, 332] on input at bounding box center [428, 337] width 311 height 17
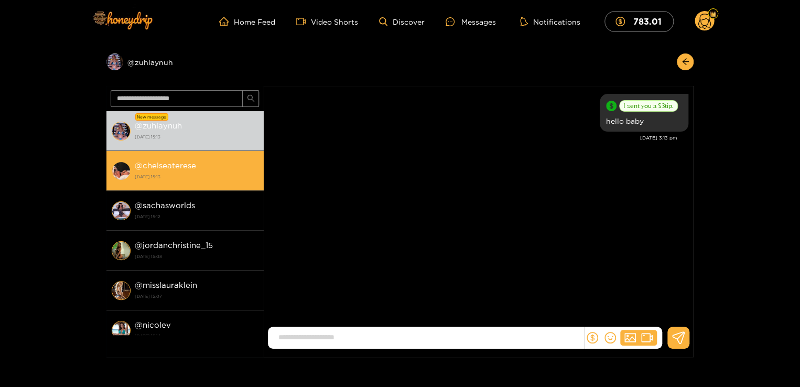
click at [192, 161] on strong "@ chelseaterese" at bounding box center [165, 165] width 61 height 9
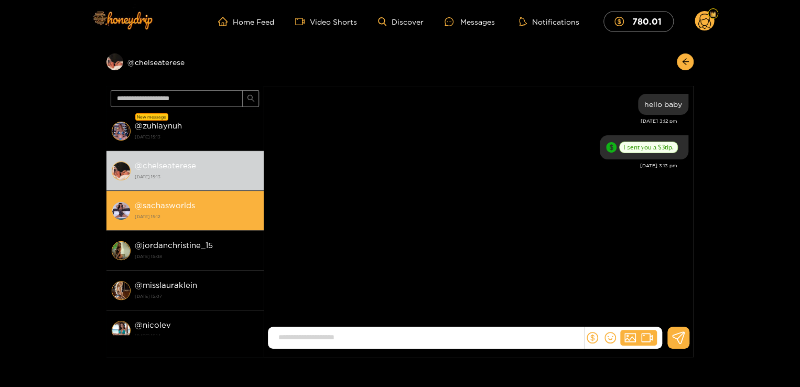
click at [181, 208] on strong "@ sachasworlds" at bounding box center [165, 205] width 60 height 9
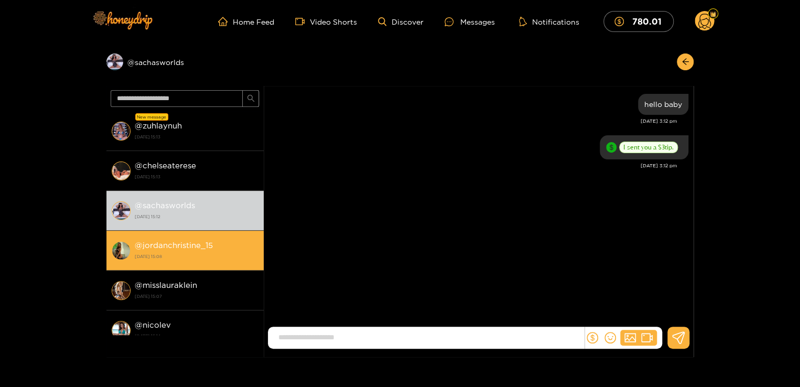
click at [161, 236] on li "@ jordanchristine_15 1 October 2025 15:08" at bounding box center [184, 251] width 157 height 40
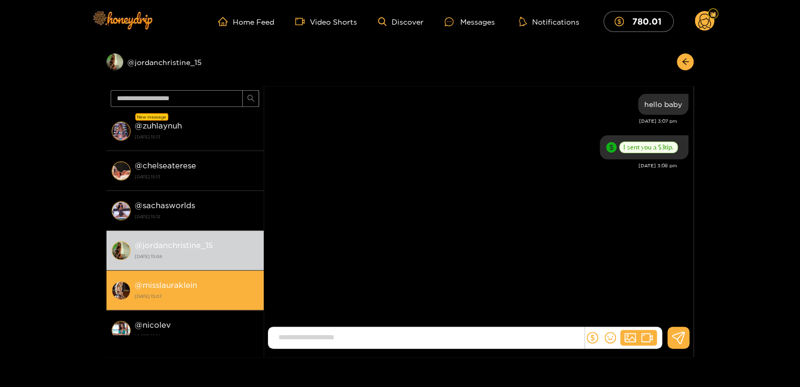
click at [149, 272] on li "@ misslauraklein 1 October 2025 15:07" at bounding box center [184, 291] width 157 height 40
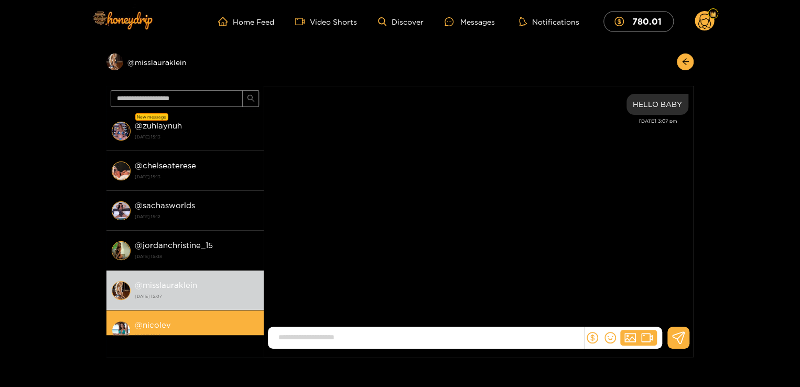
click at [147, 312] on li "@ nicolev 1 October 2025 15:14" at bounding box center [184, 330] width 157 height 40
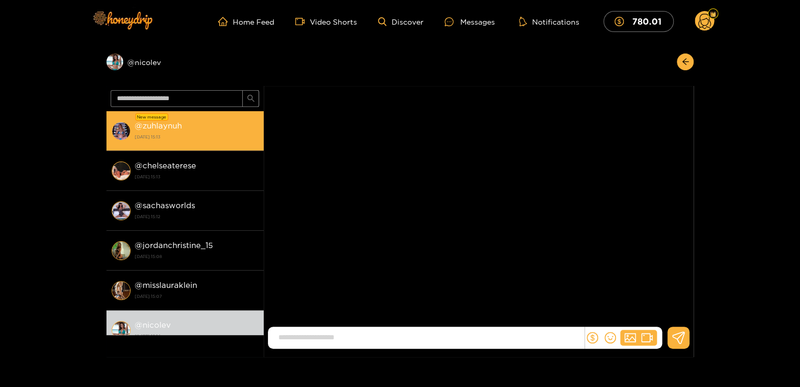
click at [159, 119] on div "New message" at bounding box center [151, 116] width 33 height 7
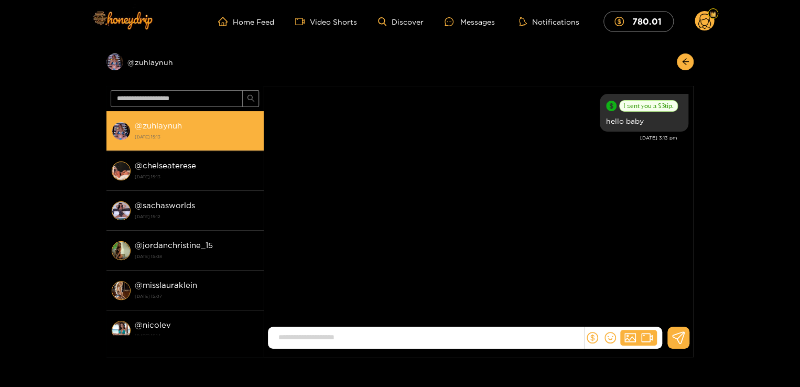
click at [159, 117] on li "@ zuhlaynuh 1 October 2025 15:13" at bounding box center [184, 131] width 157 height 40
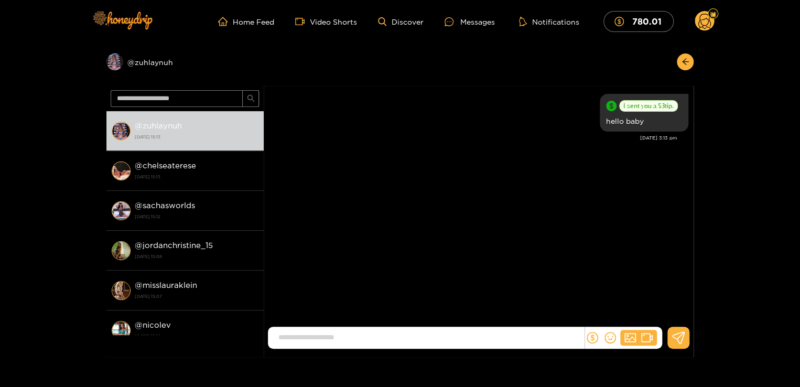
click at [428, 177] on div "Zelanna Sessions I sent you a $ 3 tip. hello baby Oct. 1, 3:13 pm" at bounding box center [479, 208] width 430 height 244
type input "**********"
click at [141, 21] on img at bounding box center [121, 20] width 73 height 44
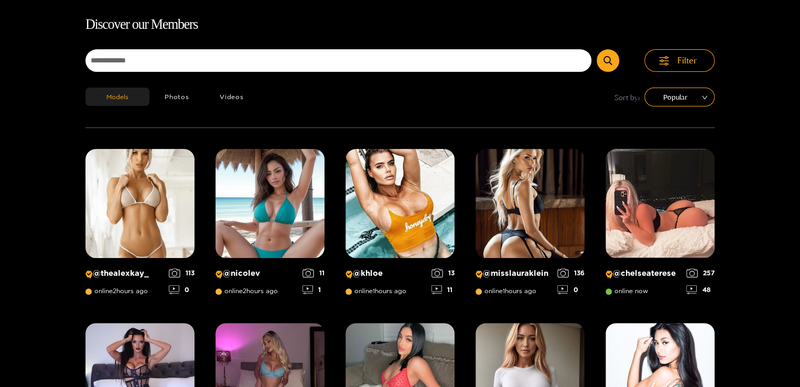
scroll to position [67, 0]
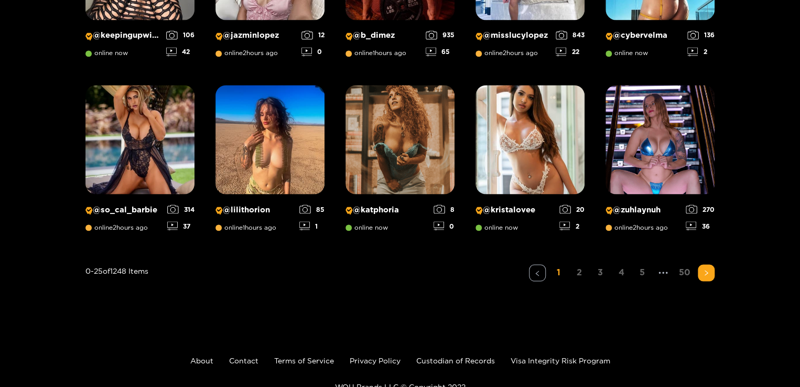
scroll to position [822, 0]
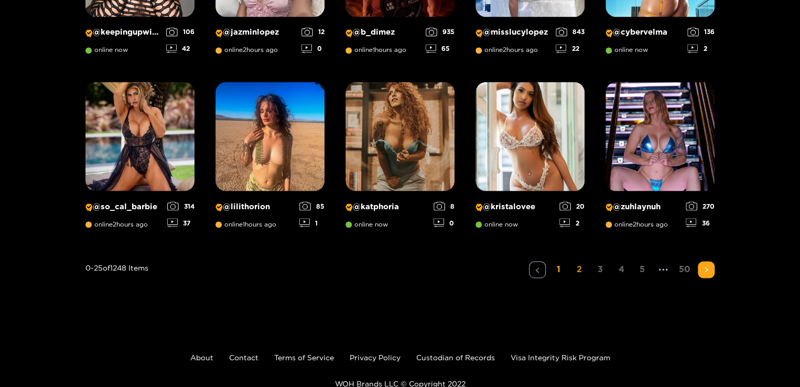
click at [584, 267] on link "2" at bounding box center [579, 268] width 17 height 15
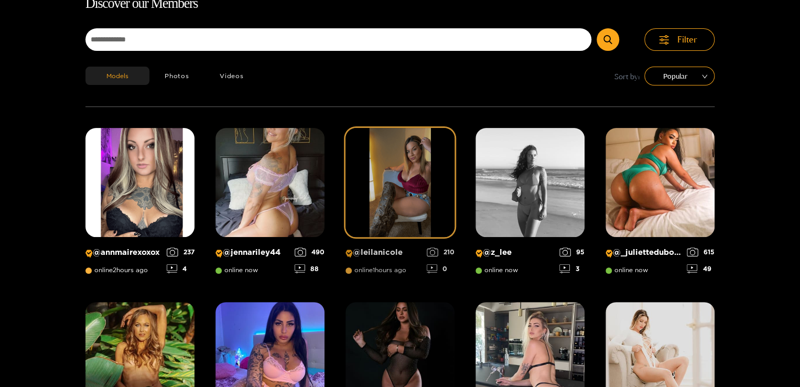
scroll to position [88, 0]
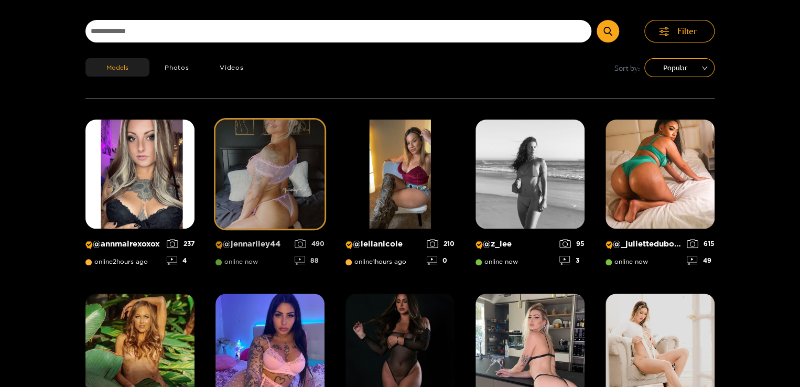
click at [284, 181] on img at bounding box center [270, 174] width 109 height 109
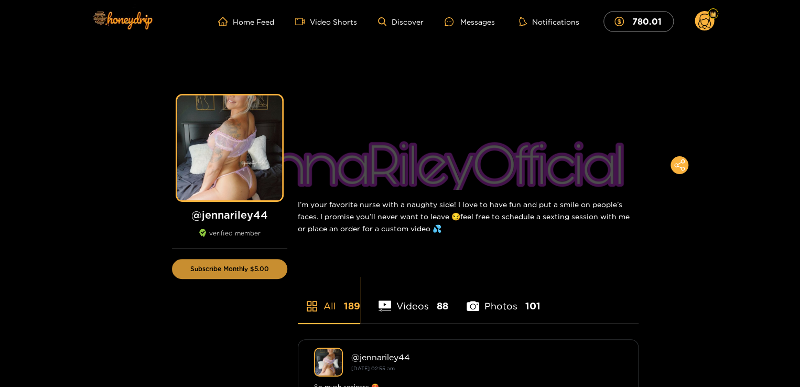
click at [251, 264] on button "Subscribe Monthly $5.00" at bounding box center [229, 269] width 115 height 20
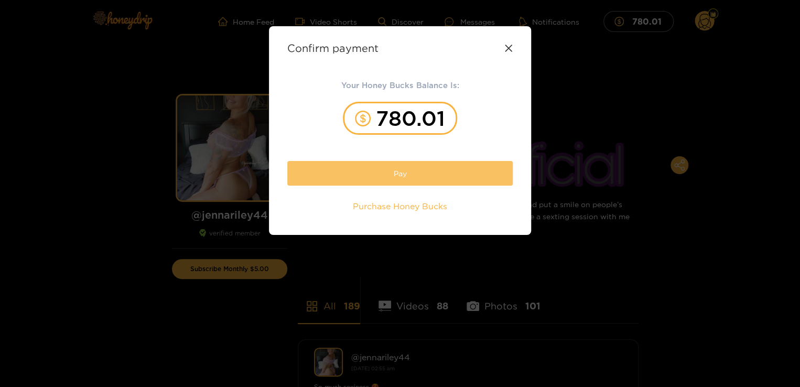
click at [414, 170] on button "Pay" at bounding box center [399, 173] width 225 height 25
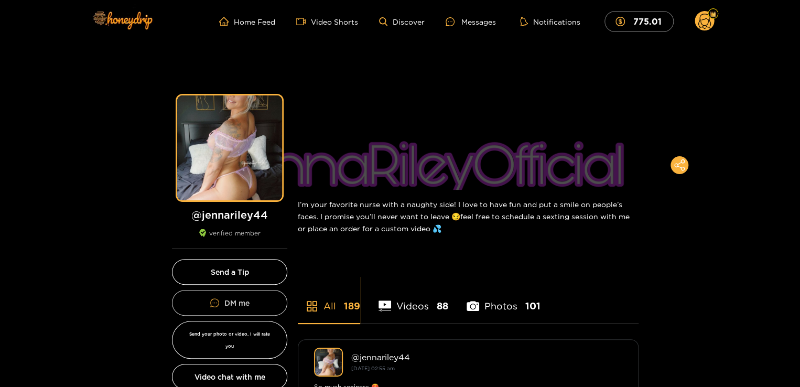
click at [212, 294] on button "DM me" at bounding box center [229, 303] width 115 height 26
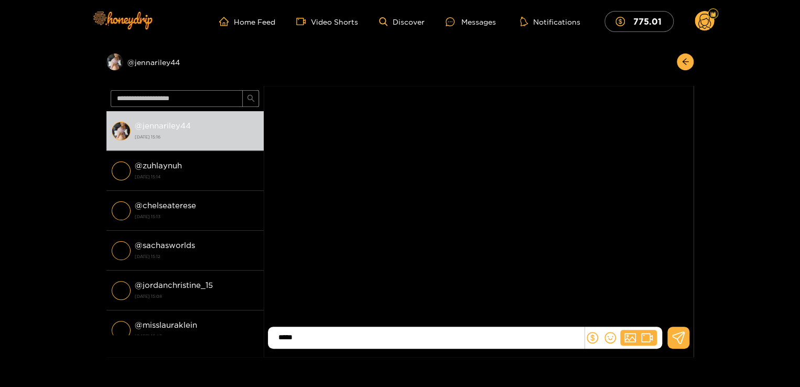
type input "*****"
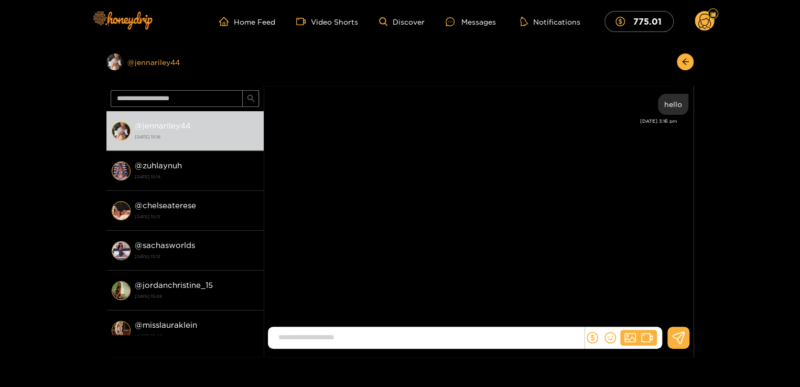
click at [148, 58] on div "Preview @ jennariley44" at bounding box center [184, 61] width 157 height 17
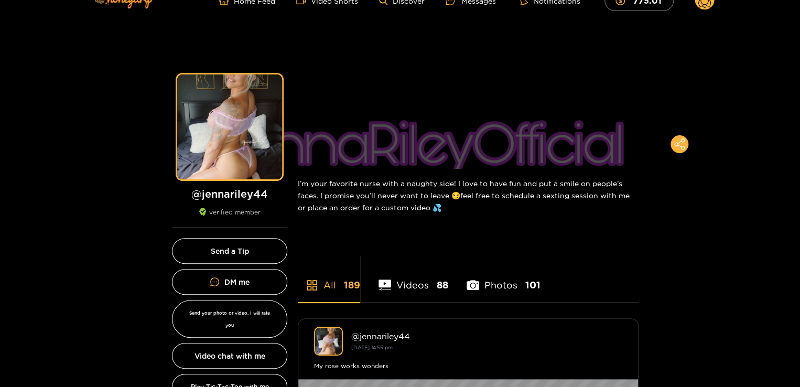
scroll to position [147, 0]
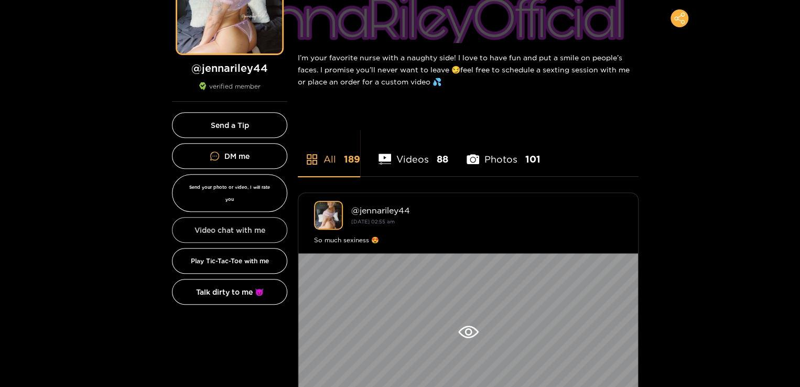
click at [224, 217] on button "Video chat with me" at bounding box center [229, 230] width 115 height 26
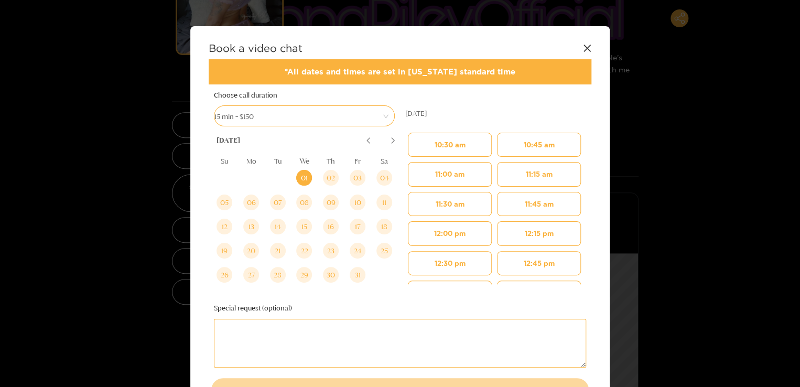
scroll to position [168, 0]
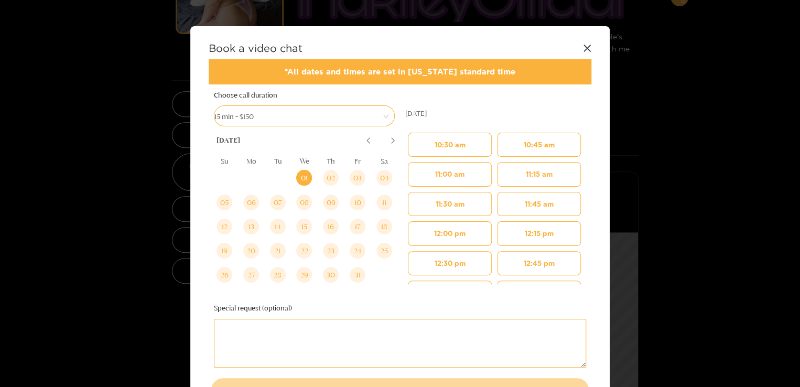
click at [556, 333] on textarea at bounding box center [400, 343] width 372 height 49
type textarea "*"
type textarea "**********"
click at [427, 140] on button "10:30 am" at bounding box center [450, 145] width 84 height 24
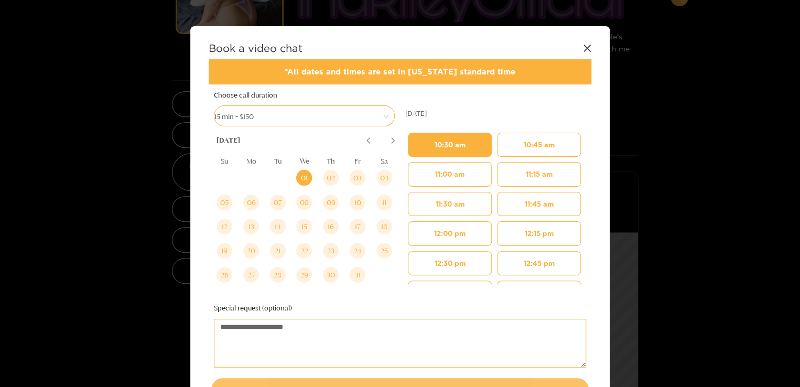
click at [518, 380] on button "Book video chat" at bounding box center [400, 389] width 378 height 23
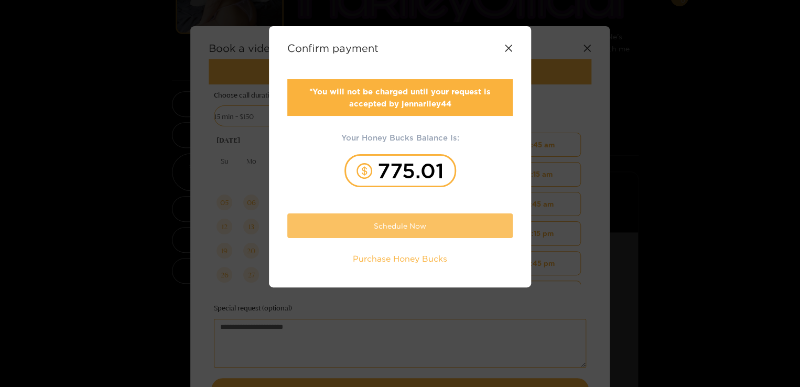
click at [413, 221] on button "Schedule Now" at bounding box center [399, 225] width 225 height 25
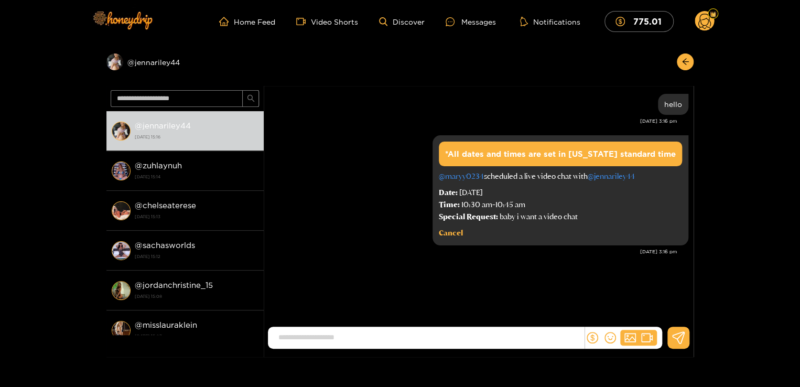
click at [462, 336] on input at bounding box center [428, 337] width 311 height 17
type input "**********"
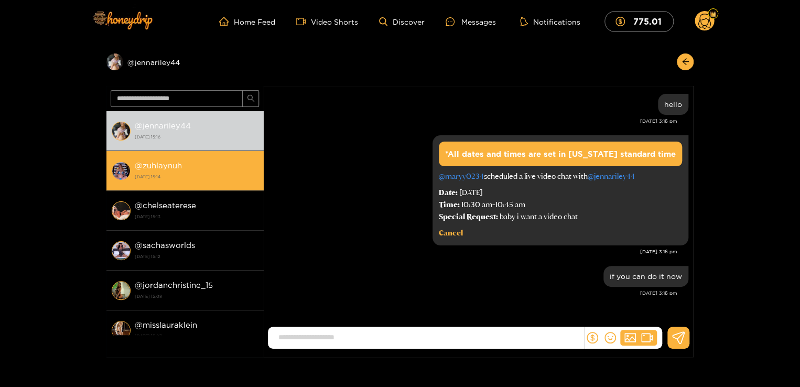
click at [185, 188] on li "@ zuhlaynuh 1 October 2025 15:14" at bounding box center [184, 171] width 157 height 40
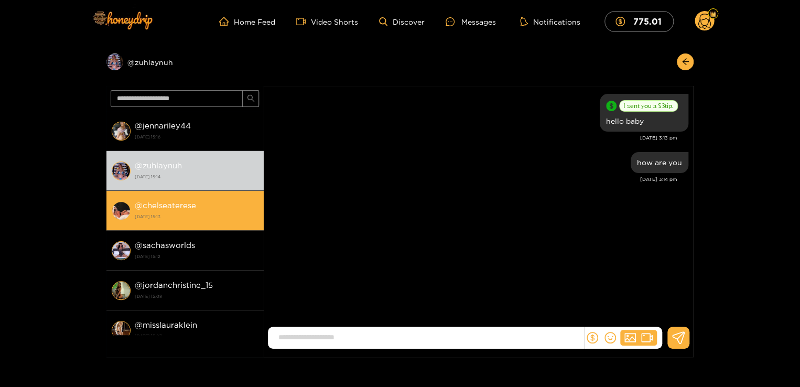
click at [180, 214] on strong "1 October 2025 15:13" at bounding box center [197, 216] width 124 height 9
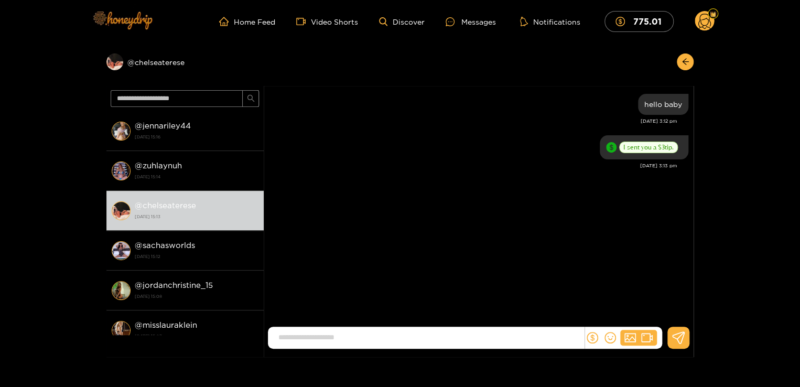
click at [137, 14] on img at bounding box center [121, 20] width 73 height 44
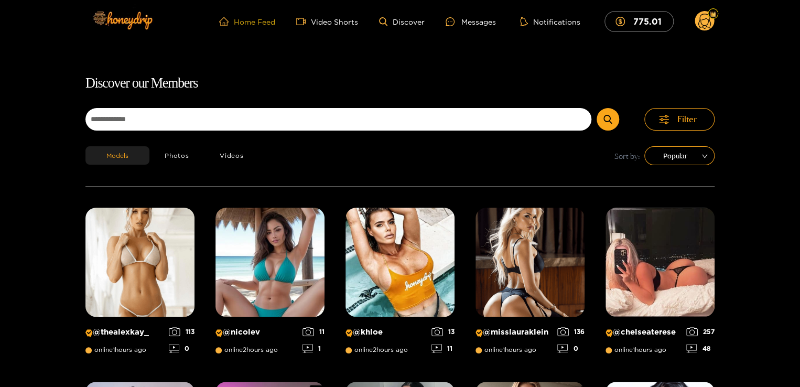
click at [263, 23] on link "Home Feed" at bounding box center [247, 21] width 56 height 9
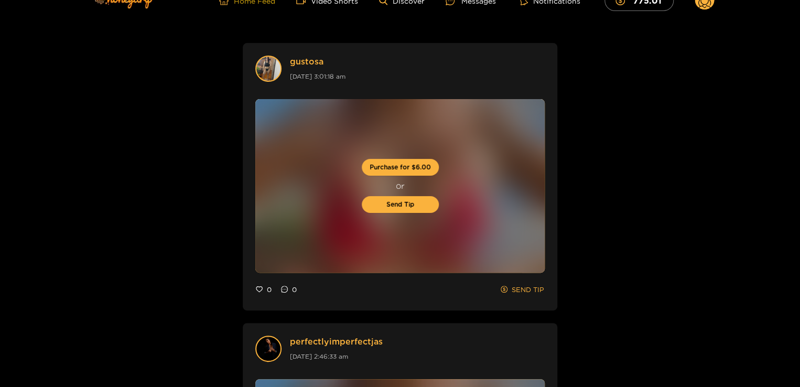
scroll to position [42, 0]
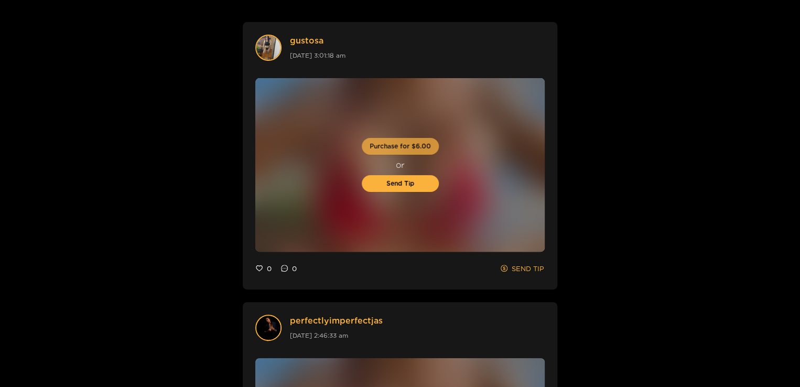
click at [399, 152] on button "Purchase for $6.00" at bounding box center [400, 146] width 77 height 17
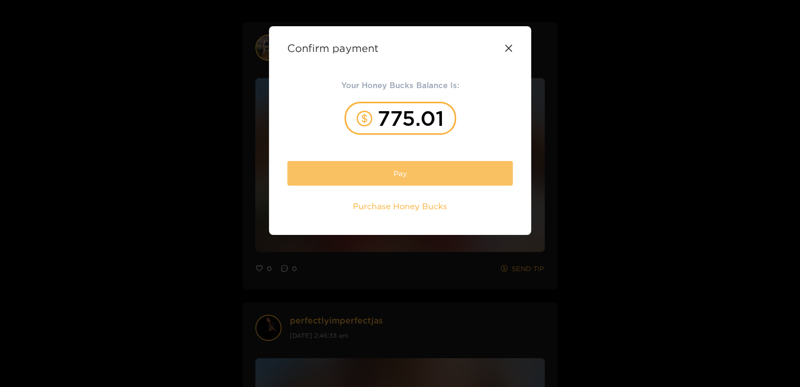
click at [399, 173] on button "Pay" at bounding box center [399, 173] width 225 height 25
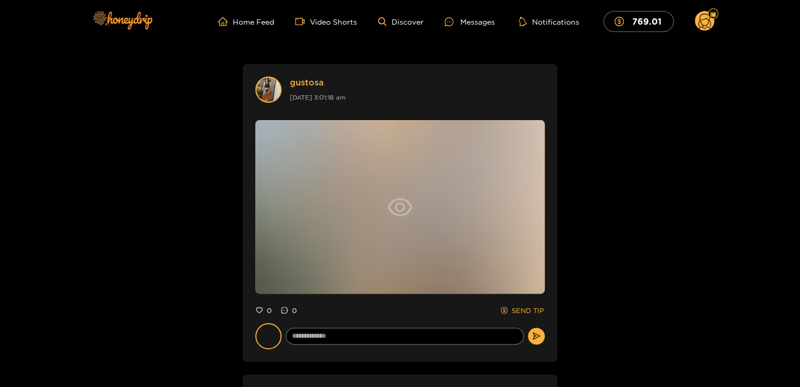
click at [404, 200] on icon "eye" at bounding box center [400, 207] width 25 height 18
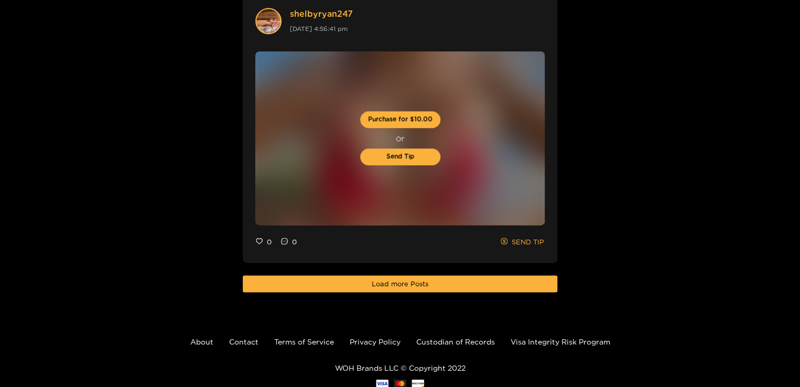
scroll to position [2652, 0]
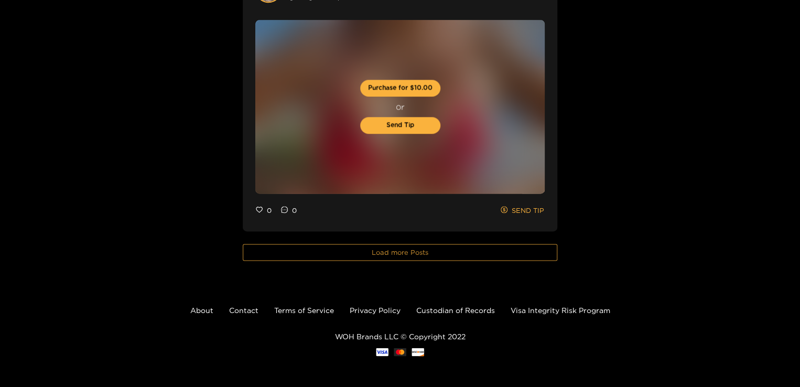
click at [365, 254] on button "Load more Posts" at bounding box center [400, 252] width 315 height 17
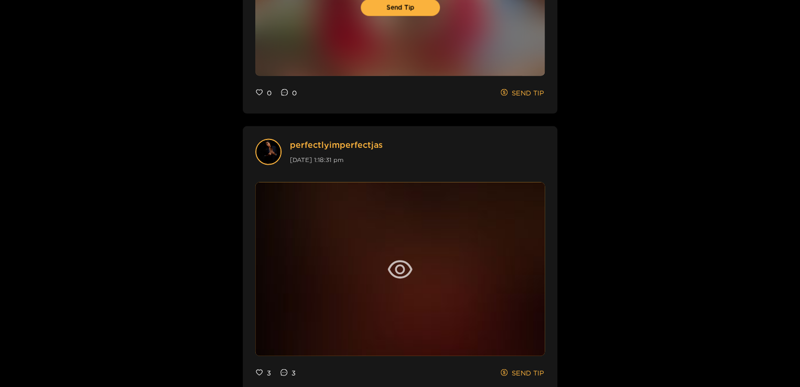
scroll to position [3071, 0]
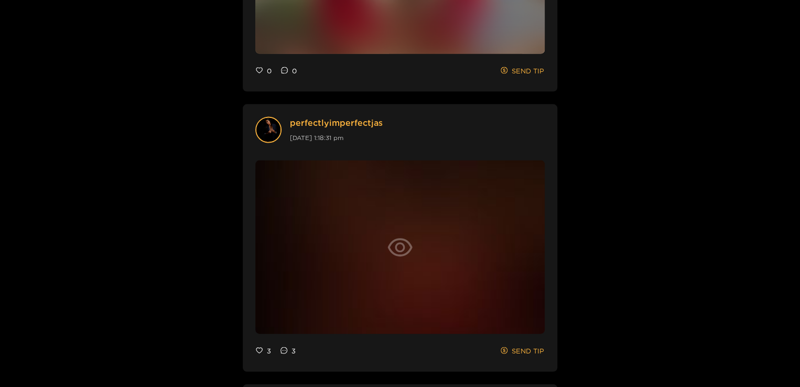
click at [388, 240] on icon "eye" at bounding box center [400, 247] width 25 height 25
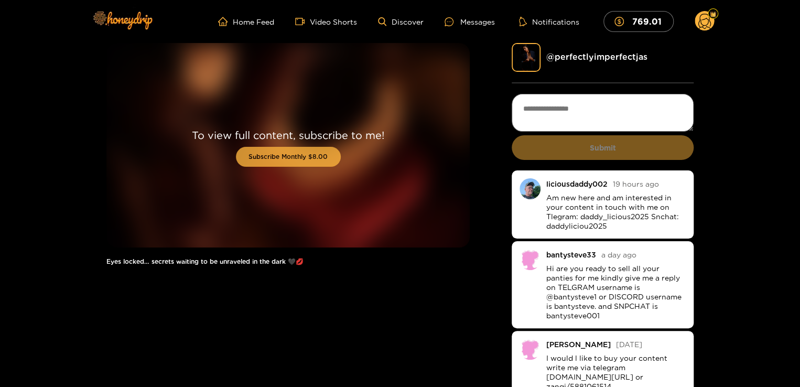
click at [316, 156] on button "Subscribe Monthly $8.00" at bounding box center [288, 157] width 105 height 20
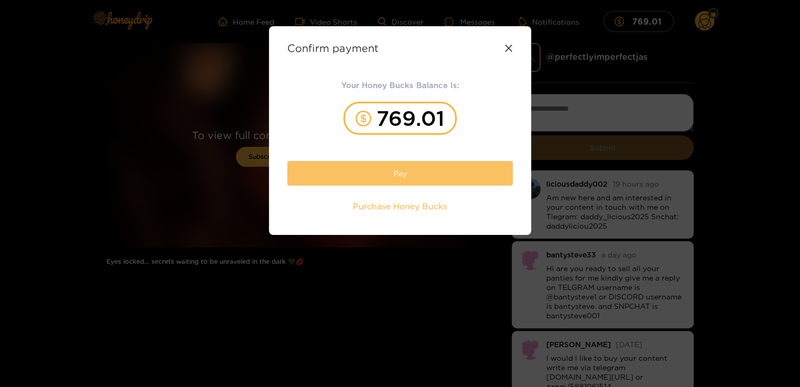
click at [354, 172] on button "Pay" at bounding box center [399, 173] width 225 height 25
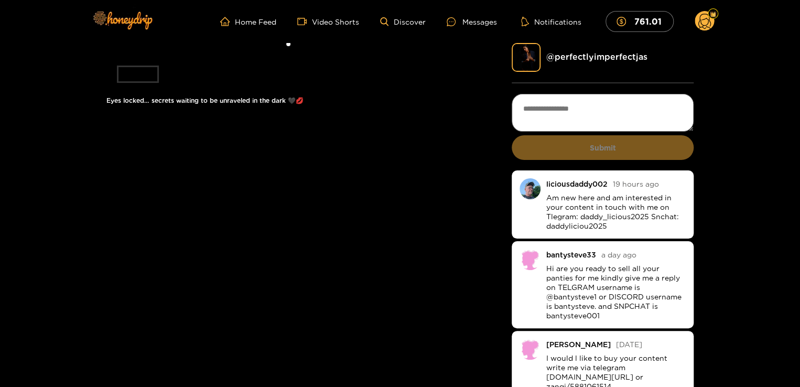
drag, startPoint x: 336, startPoint y: 177, endPoint x: 165, endPoint y: 162, distance: 171.1
click at [165, 55] on li at bounding box center [287, 49] width 363 height 12
click at [267, 87] on ul at bounding box center [288, 76] width 342 height 21
click at [261, 55] on li at bounding box center [287, 49] width 363 height 12
click at [480, 22] on div "Messages" at bounding box center [472, 22] width 50 height 12
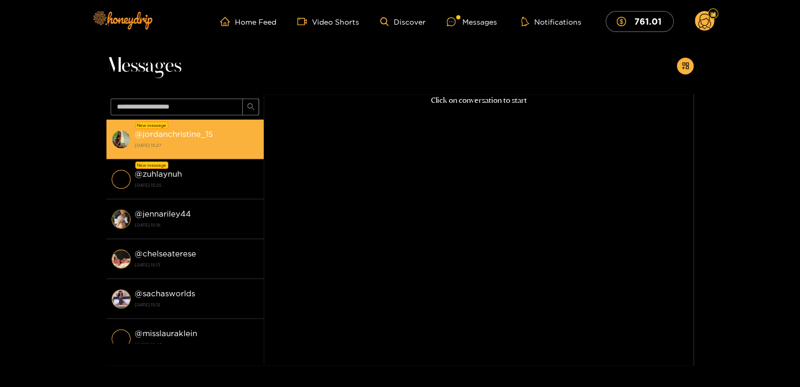
click at [201, 135] on strong "@ jordanchristine_15" at bounding box center [174, 134] width 78 height 9
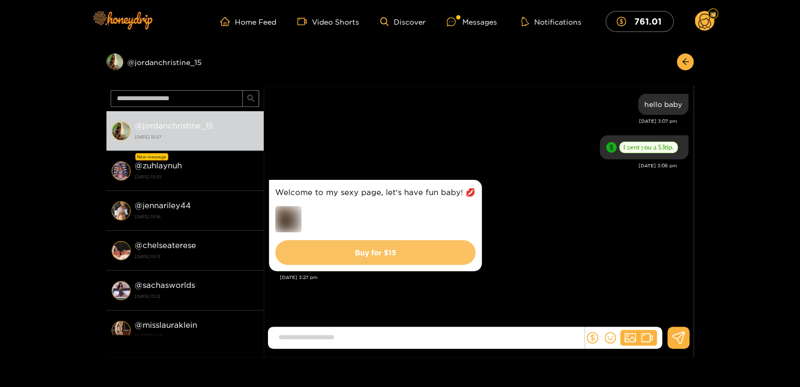
click at [381, 250] on button "Buy for $ 15" at bounding box center [375, 252] width 200 height 25
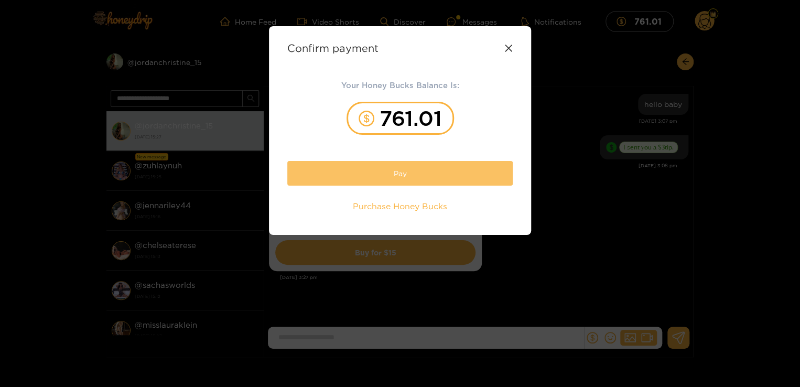
click at [373, 176] on button "Pay" at bounding box center [399, 173] width 225 height 25
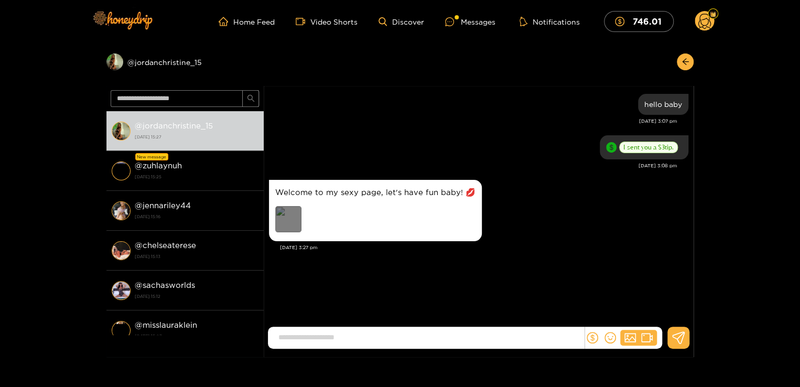
click at [289, 218] on div "Preview" at bounding box center [288, 219] width 26 height 26
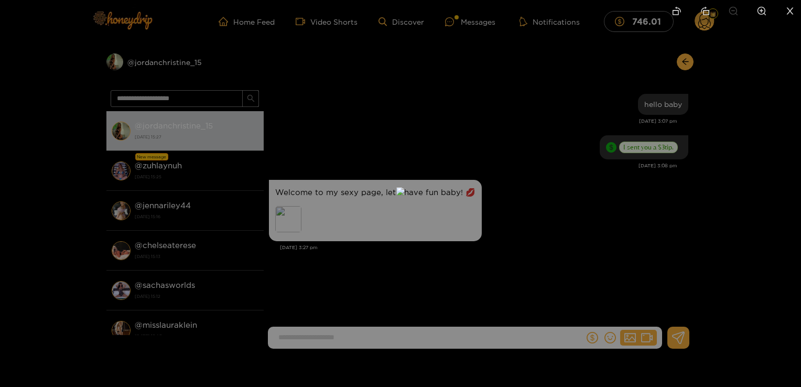
click at [556, 232] on div at bounding box center [400, 193] width 801 height 387
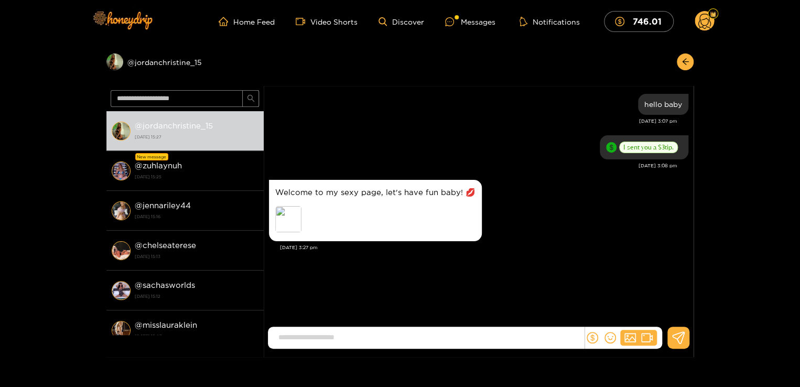
click at [464, 336] on input at bounding box center [428, 337] width 311 height 17
type input "**********"
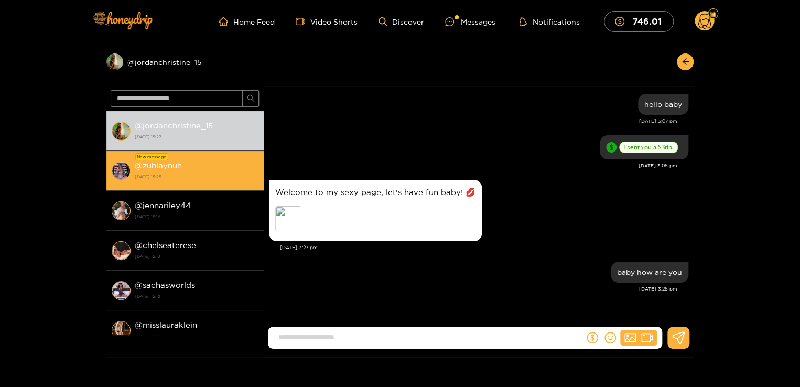
click at [233, 164] on div "@ zuhlaynuh 1 October 2025 15:25" at bounding box center [197, 171] width 124 height 24
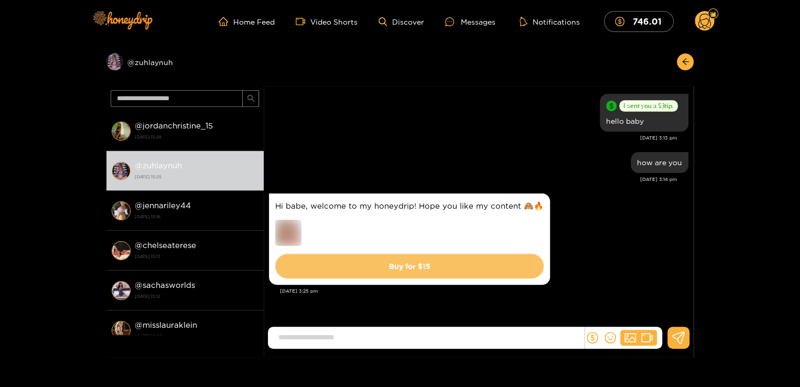
click at [436, 274] on button "Buy for $ 15" at bounding box center [409, 266] width 268 height 25
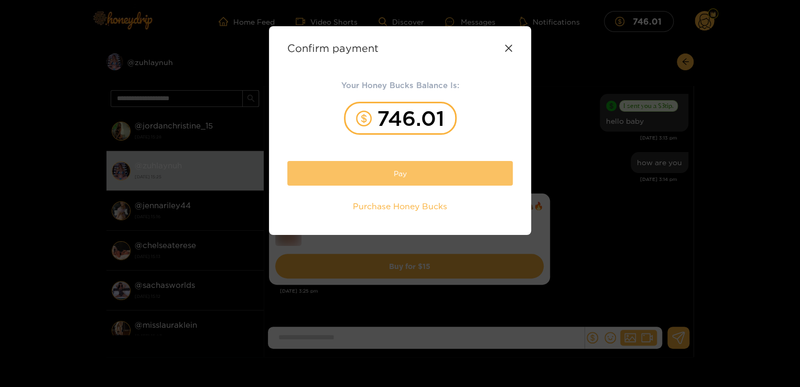
click at [397, 179] on button "Pay" at bounding box center [399, 173] width 225 height 25
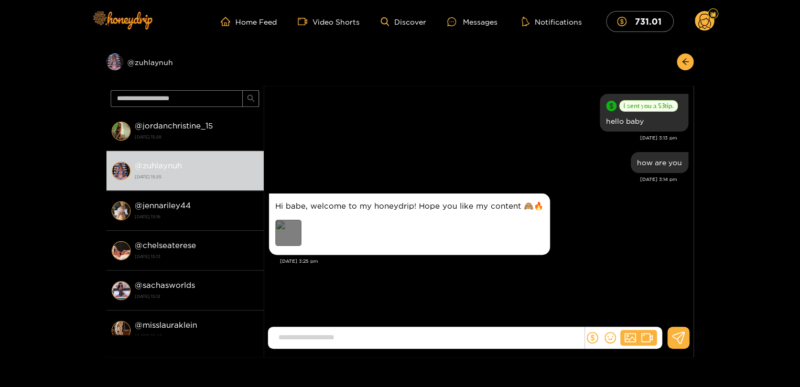
click at [297, 235] on div "Preview" at bounding box center [288, 233] width 26 height 26
click at [342, 341] on input at bounding box center [428, 337] width 311 height 17
type input "****"
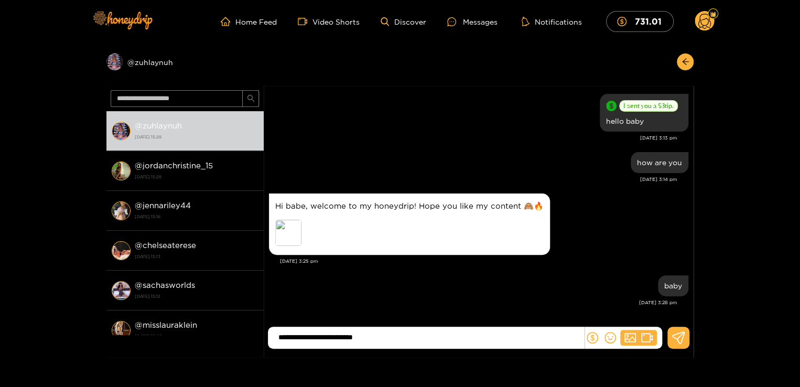
type input "**********"
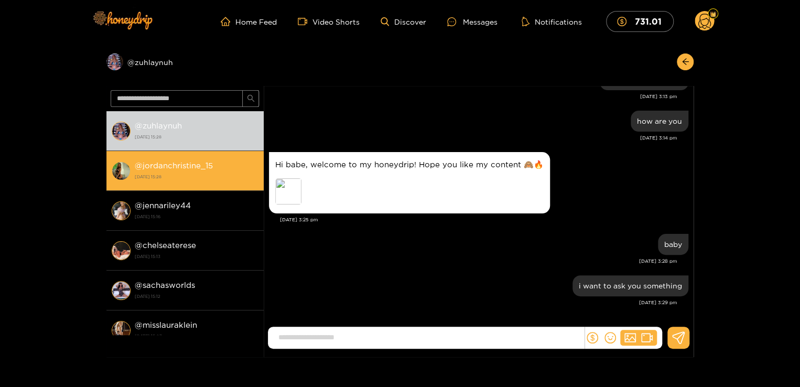
click at [219, 165] on div "@ jordanchristine_15 1 October 2025 15:28" at bounding box center [197, 171] width 124 height 24
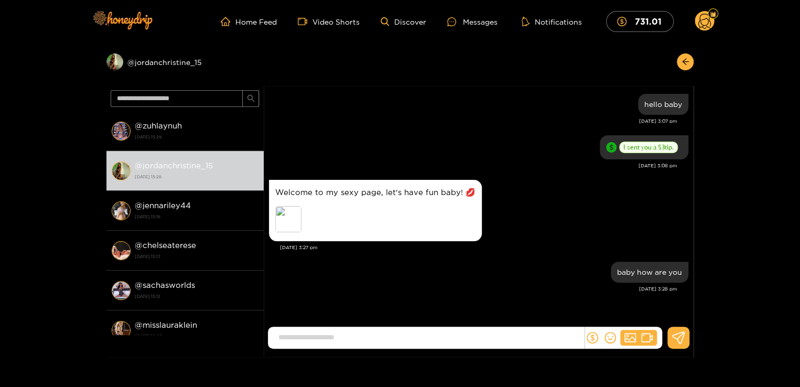
click at [424, 337] on input at bounding box center [428, 337] width 311 height 17
type input "**********"
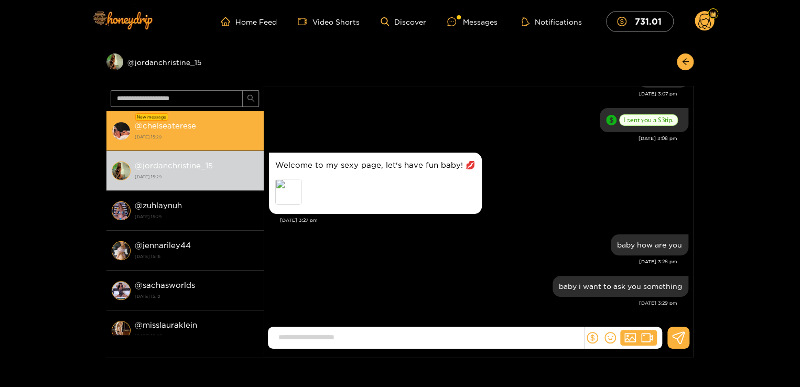
click at [176, 123] on strong "@ chelseaterese" at bounding box center [165, 125] width 61 height 9
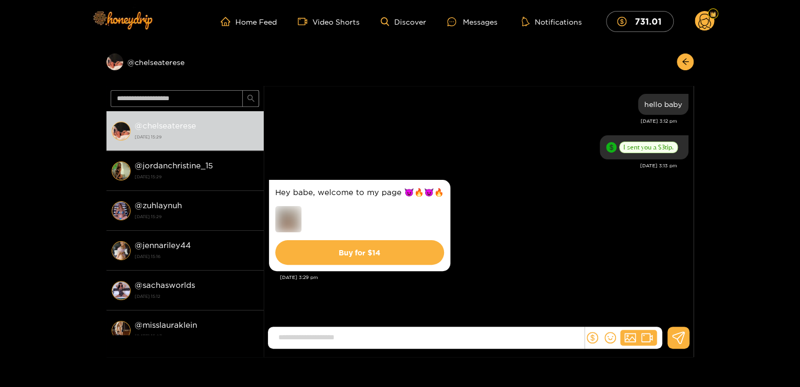
click at [406, 336] on input at bounding box center [428, 337] width 311 height 17
type input "****"
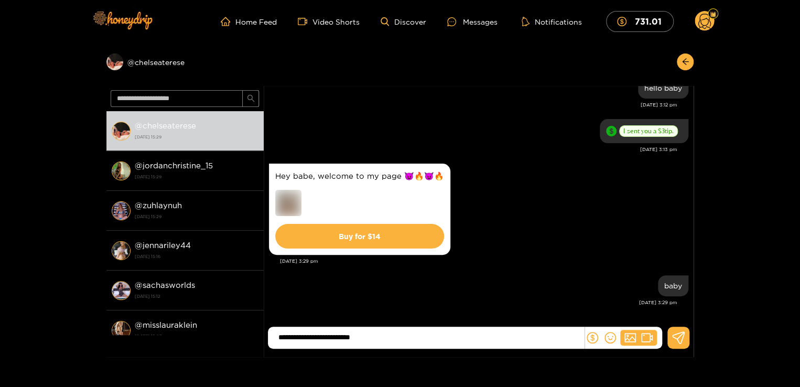
type input "**********"
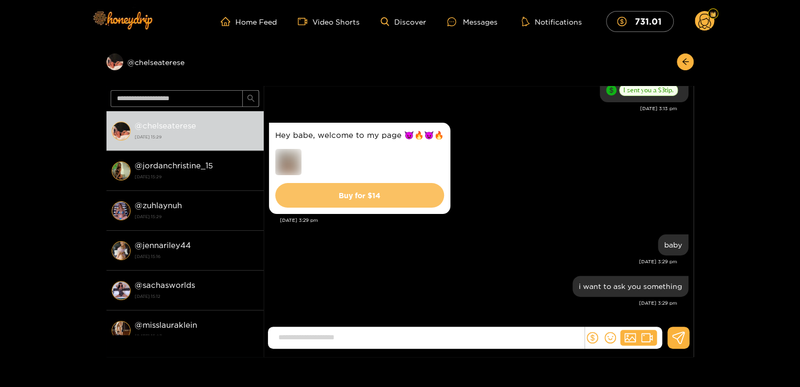
click at [388, 198] on button "Buy for $ 14" at bounding box center [359, 195] width 169 height 25
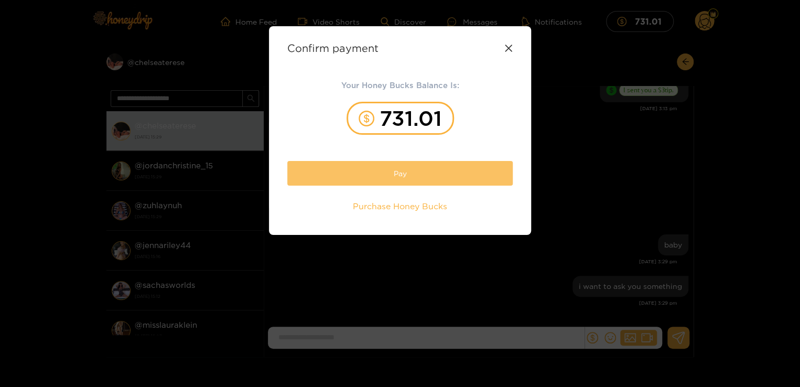
click at [419, 168] on button "Pay" at bounding box center [399, 173] width 225 height 25
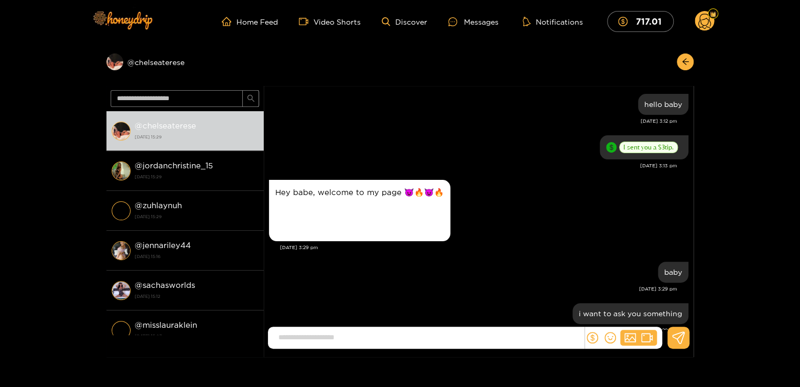
scroll to position [27, 0]
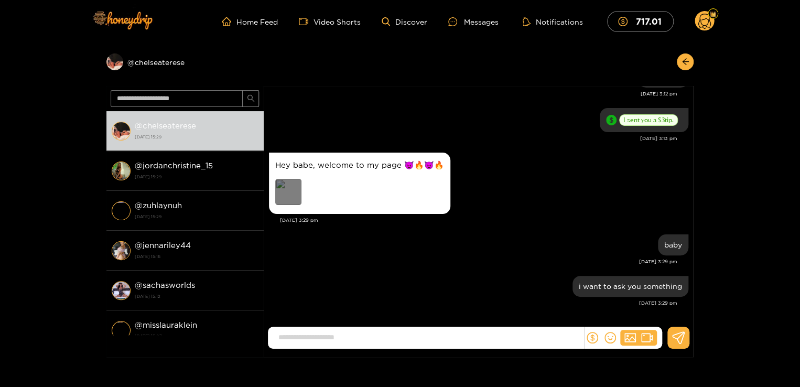
click at [294, 198] on div "Preview" at bounding box center [288, 192] width 26 height 26
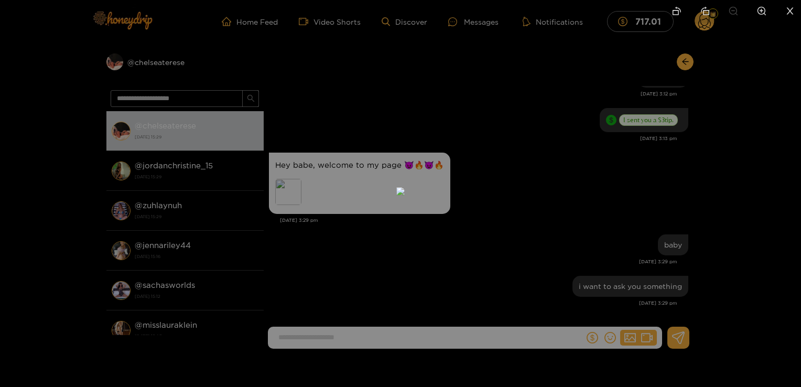
click at [551, 234] on div at bounding box center [400, 193] width 801 height 387
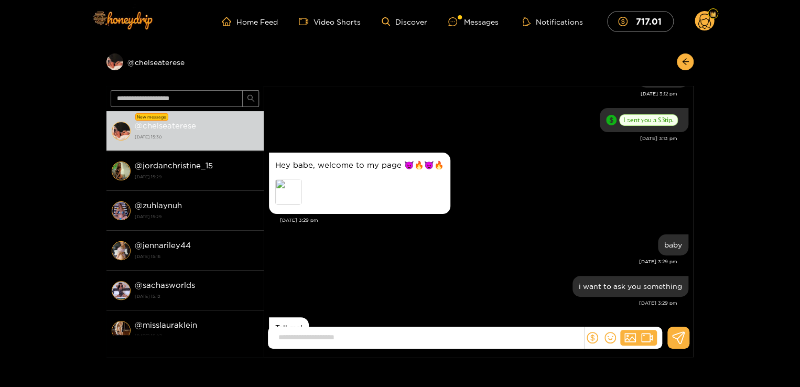
scroll to position [69, 0]
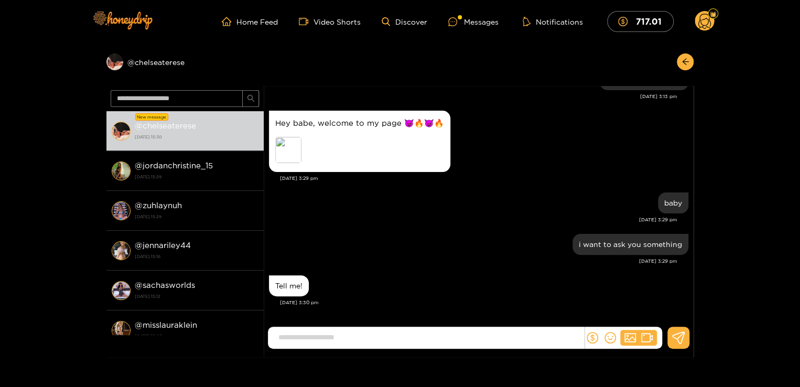
click at [317, 340] on input at bounding box center [428, 337] width 311 height 17
type input "**********"
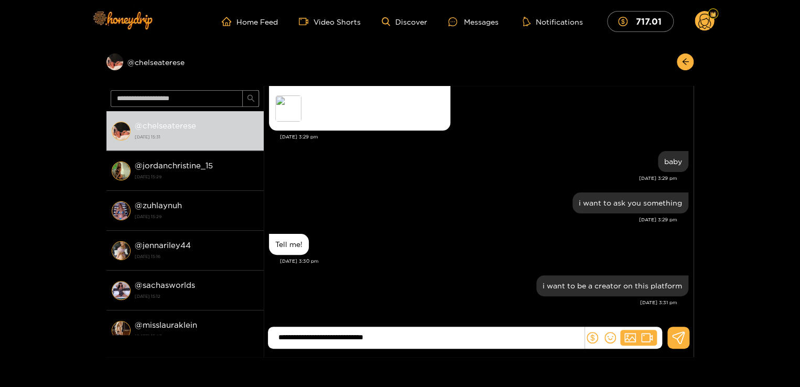
type input "**********"
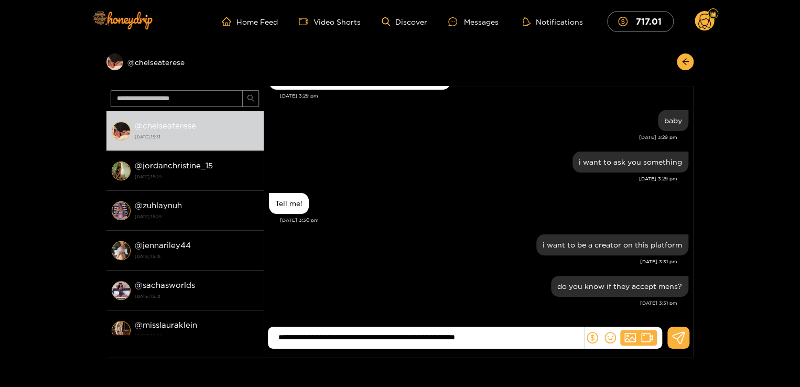
type input "**********"
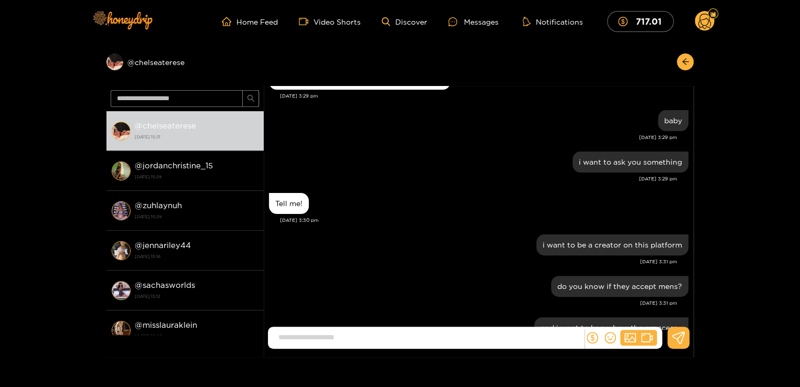
scroll to position [201, 0]
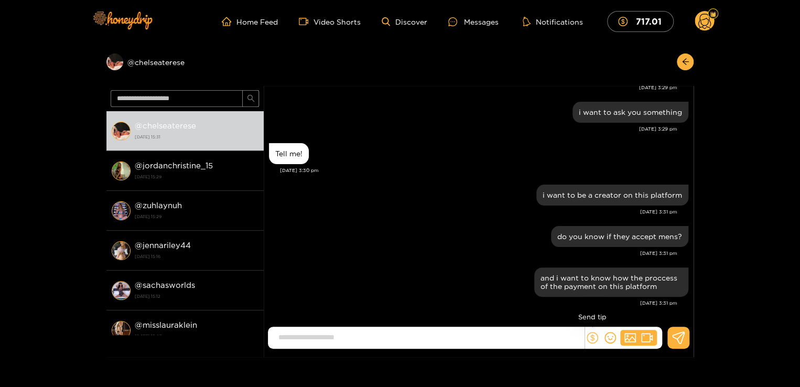
click at [591, 333] on icon "dollar" at bounding box center [593, 338] width 12 height 12
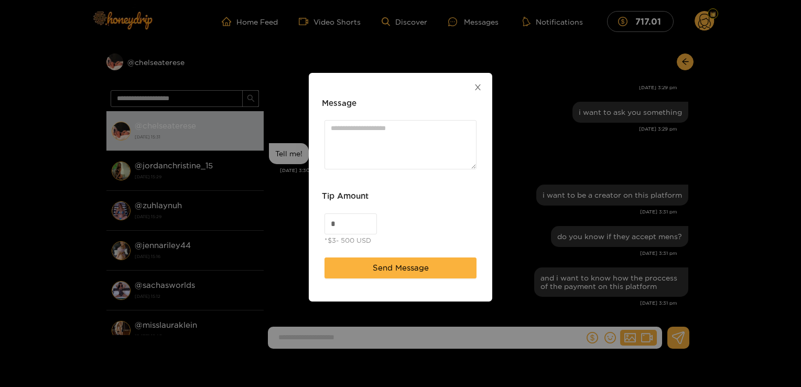
click at [478, 88] on icon "close" at bounding box center [478, 87] width 6 height 6
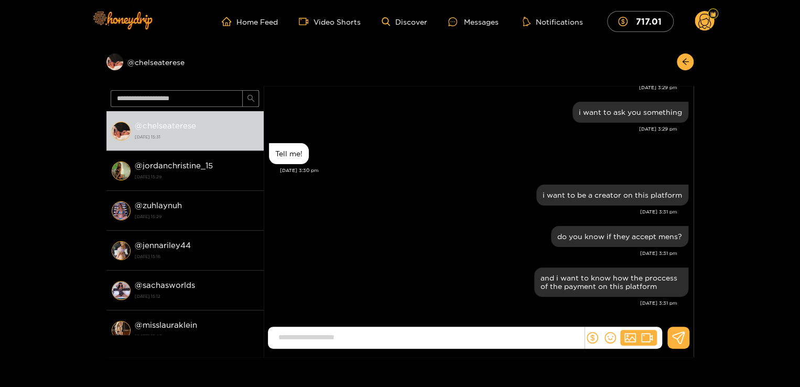
click at [441, 336] on input at bounding box center [428, 337] width 311 height 17
type input "**********"
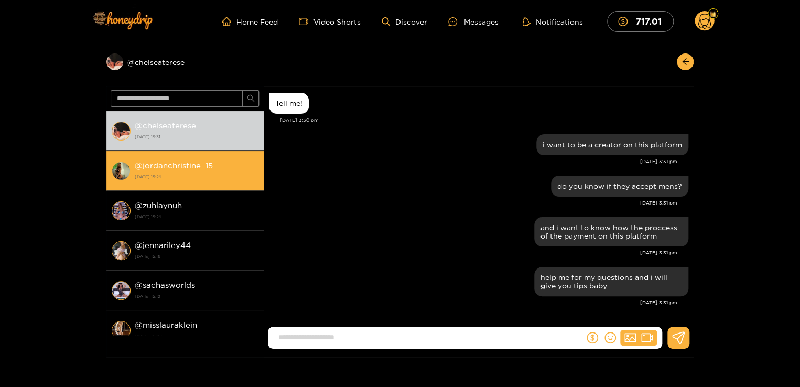
click at [207, 166] on strong "@ jordanchristine_15" at bounding box center [174, 165] width 78 height 9
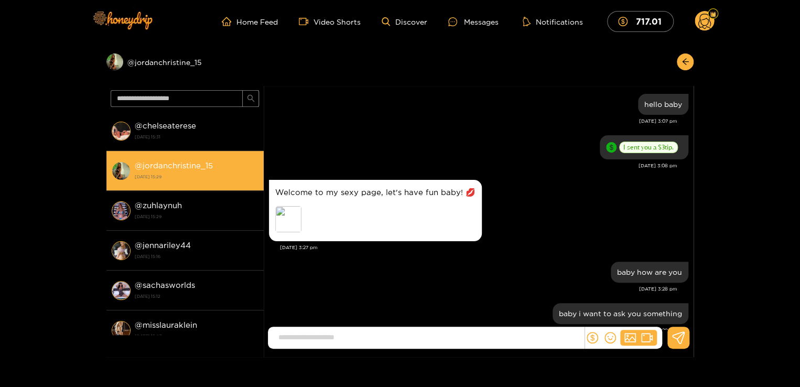
scroll to position [27, 0]
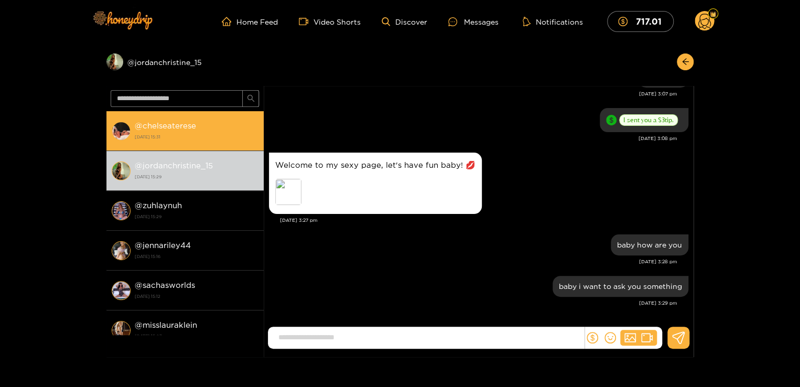
click at [207, 137] on strong "[DATE] 15:31" at bounding box center [197, 136] width 124 height 9
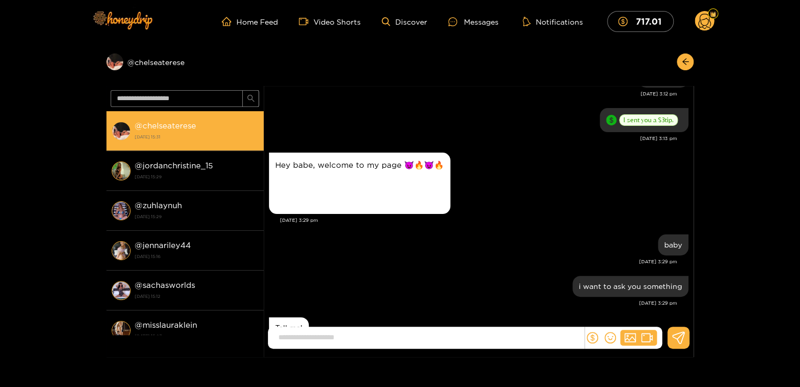
scroll to position [252, 0]
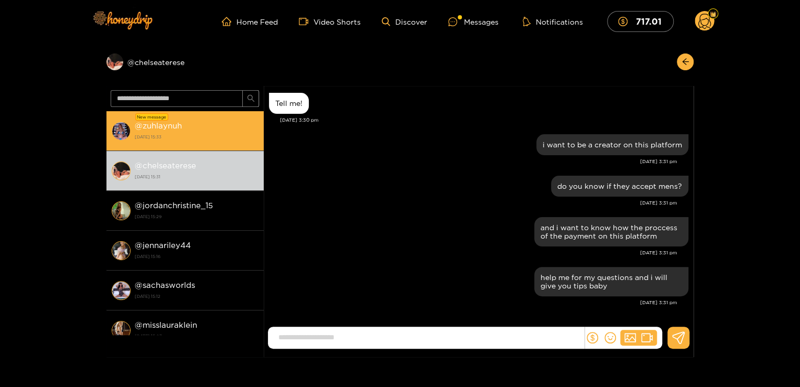
click at [227, 138] on strong "1 October 2025 15:33" at bounding box center [197, 136] width 124 height 9
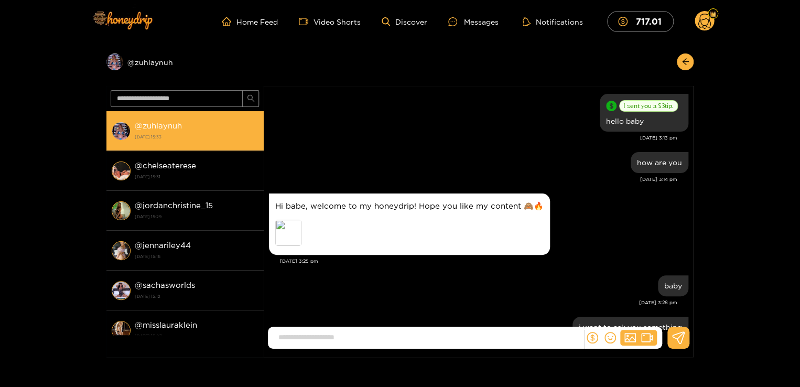
scroll to position [82, 0]
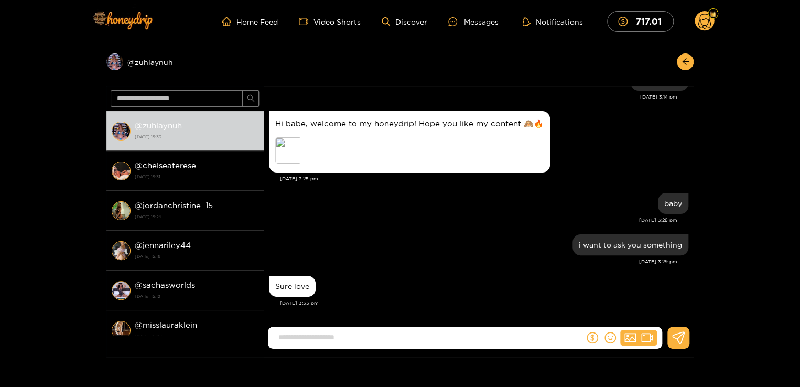
click at [441, 336] on input at bounding box center [428, 337] width 311 height 17
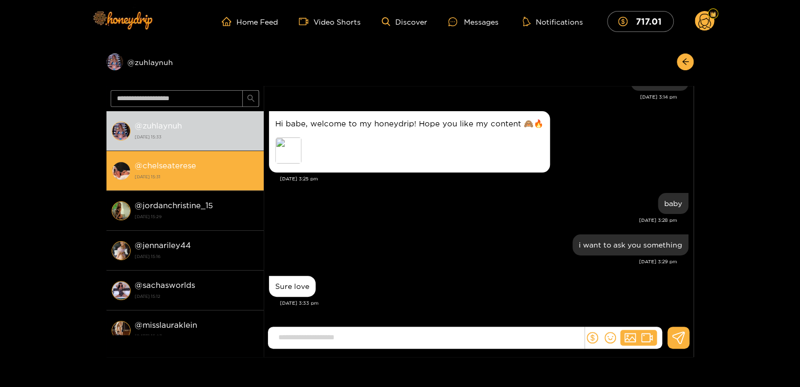
click at [221, 174] on strong "[DATE] 15:31" at bounding box center [197, 176] width 124 height 9
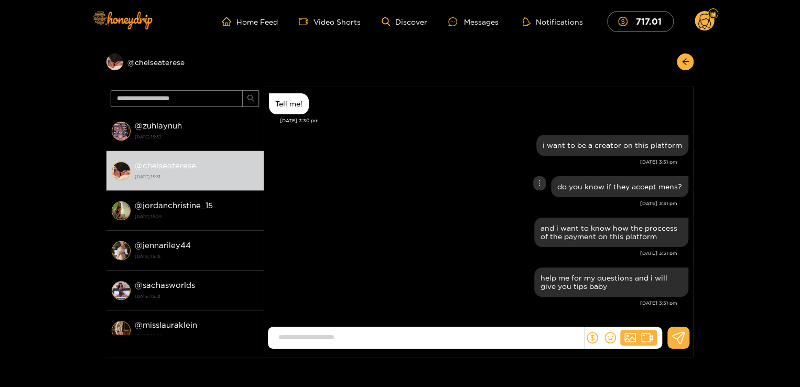
scroll to position [252, 0]
drag, startPoint x: 540, startPoint y: 145, endPoint x: 688, endPoint y: 143, distance: 147.9
click at [688, 143] on div "Chelsea Terese hello baby Oct. 1, 3:12 pm I sent you a $ 3 tip. Oct. 1, 3:13 pm…" at bounding box center [479, 82] width 430 height 496
copy div "i want to be a creator on this platform"
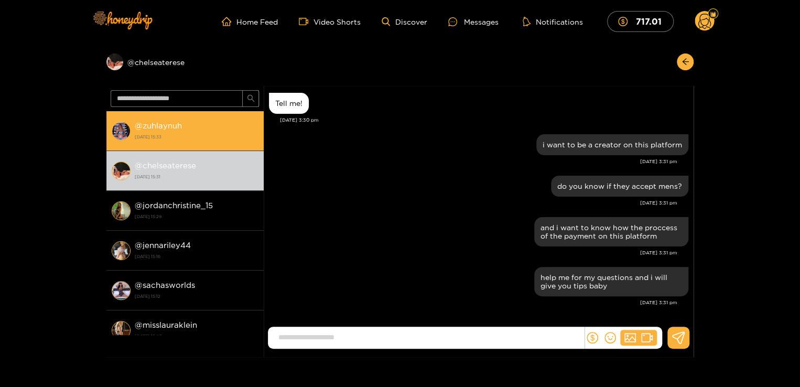
click at [217, 137] on strong "1 October 2025 15:33" at bounding box center [197, 136] width 124 height 9
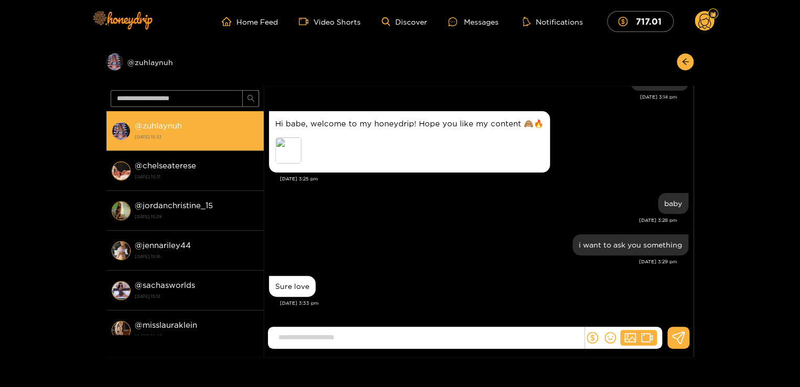
scroll to position [82, 0]
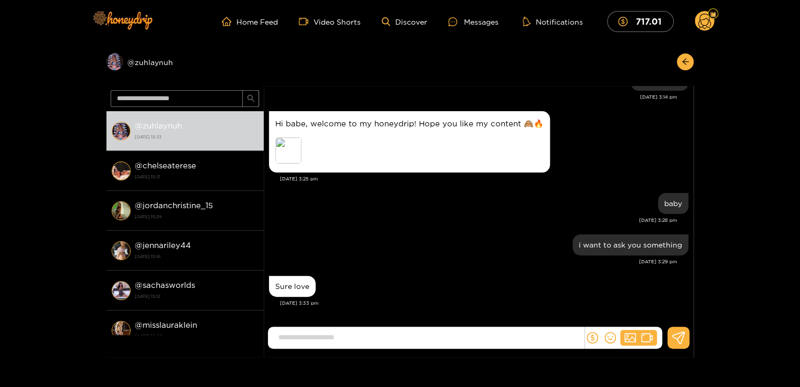
click at [333, 339] on input at bounding box center [428, 337] width 311 height 17
paste input "**********"
type input "**********"
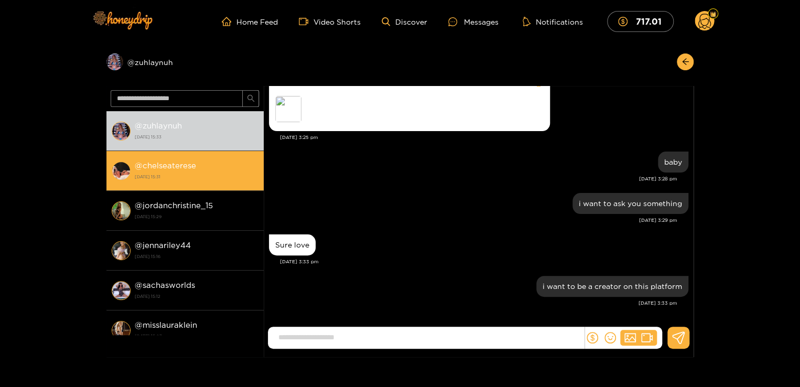
click at [188, 176] on strong "[DATE] 15:31" at bounding box center [197, 176] width 124 height 9
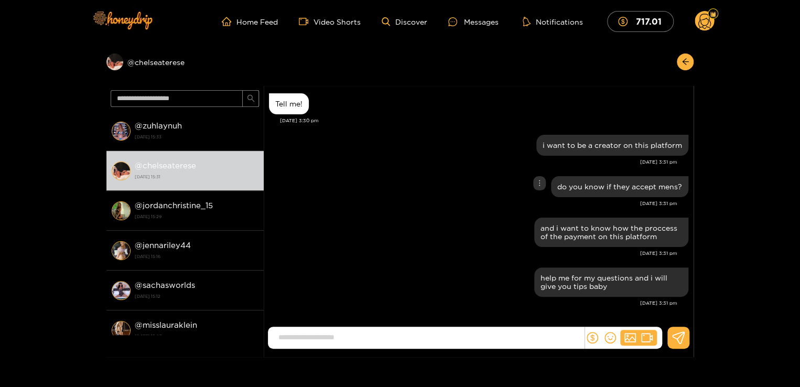
scroll to position [252, 0]
drag, startPoint x: 554, startPoint y: 188, endPoint x: 692, endPoint y: 188, distance: 138.4
click at [692, 188] on div "Chelsea Terese hello baby Oct. 1, 3:12 pm I sent you a $ 3 tip. Oct. 1, 3:13 pm…" at bounding box center [479, 208] width 430 height 244
copy div "do you know if they accept mens?"
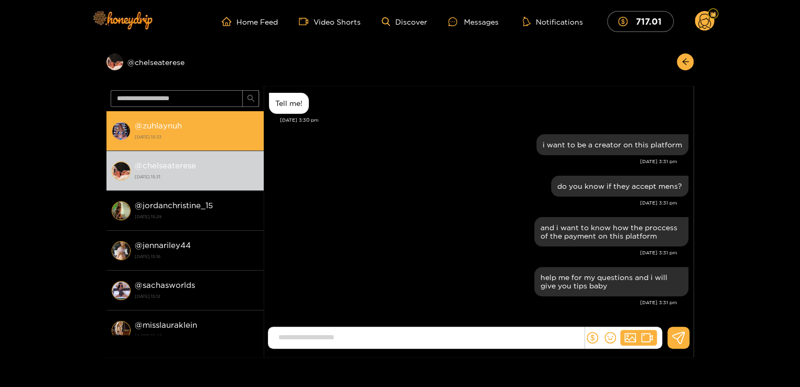
click at [187, 129] on div "@ zuhlaynuh 1 October 2025 15:33" at bounding box center [197, 131] width 124 height 24
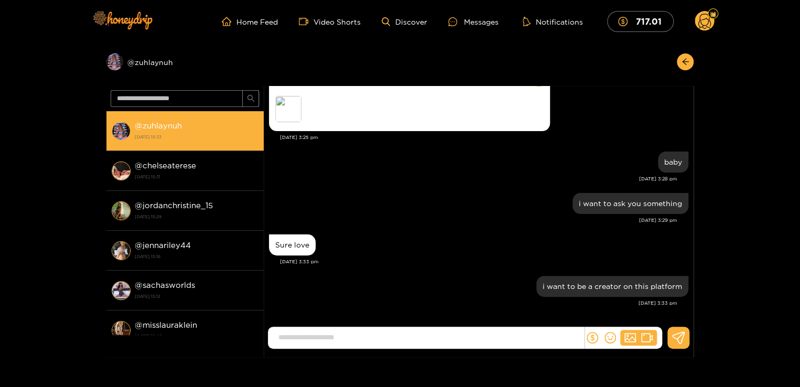
scroll to position [124, 0]
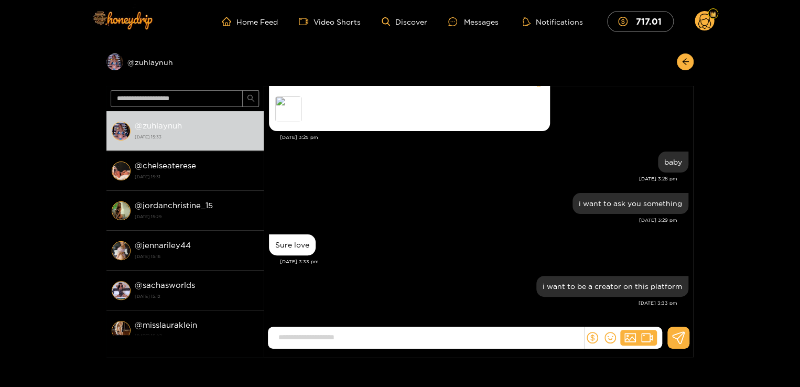
click at [340, 331] on input at bounding box center [428, 337] width 311 height 17
paste input "**********"
type input "**********"
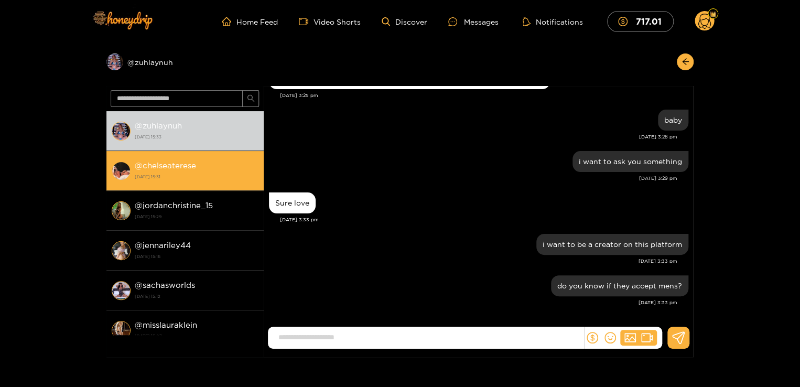
click at [196, 175] on strong "[DATE] 15:31" at bounding box center [197, 176] width 124 height 9
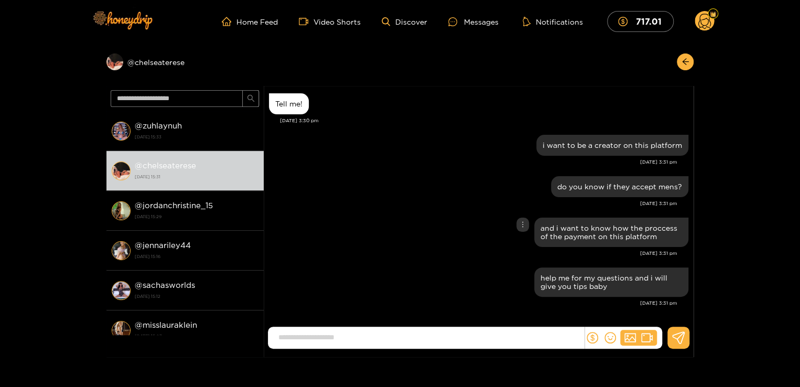
scroll to position [252, 0]
drag, startPoint x: 536, startPoint y: 226, endPoint x: 659, endPoint y: 240, distance: 123.0
click at [659, 240] on div "and i want to know how the proccess of the payment on this platform" at bounding box center [611, 231] width 154 height 29
copy div "and i want to know how the proccess of the payment on this platform"
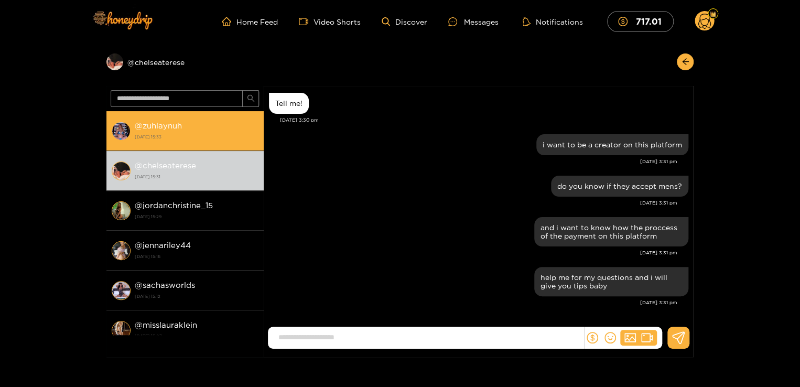
click at [195, 143] on li "@ zuhlaynuh 1 October 2025 15:33" at bounding box center [184, 131] width 157 height 40
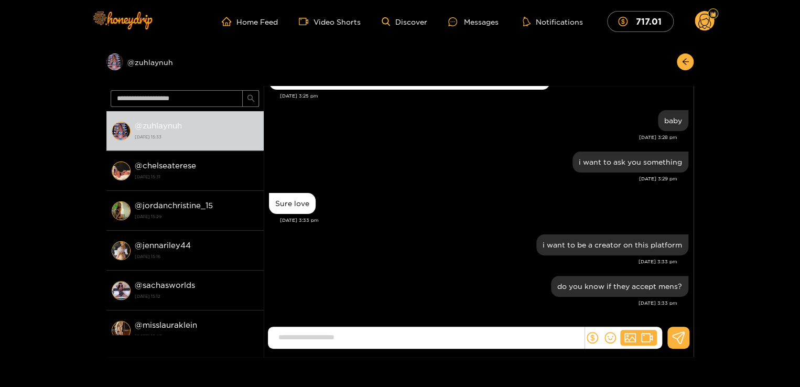
scroll to position [166, 0]
click at [369, 330] on input at bounding box center [428, 337] width 311 height 17
paste input "**********"
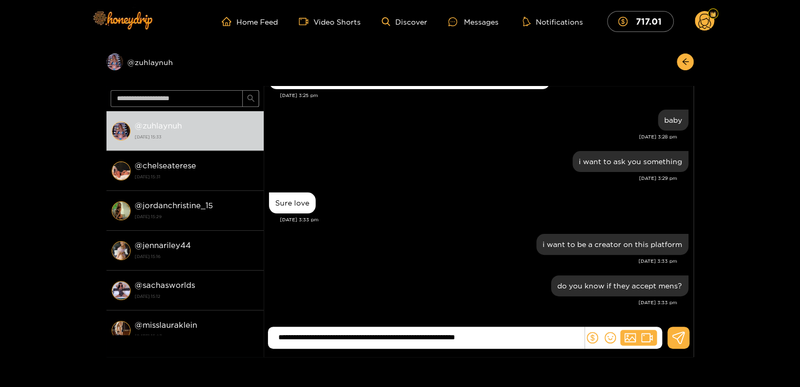
type input "**********"
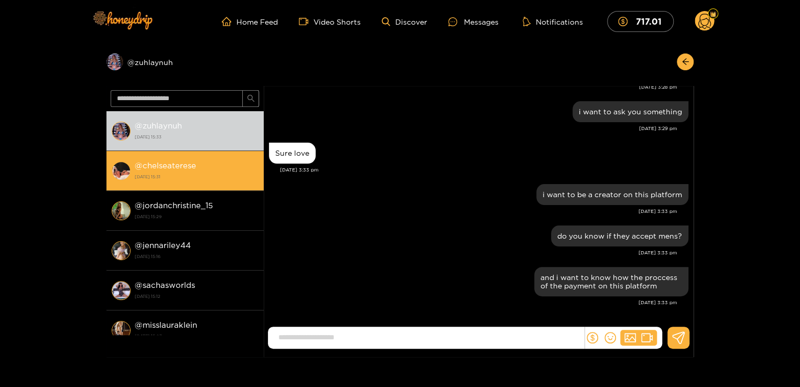
click at [166, 169] on strong "@ chelseaterese" at bounding box center [165, 165] width 61 height 9
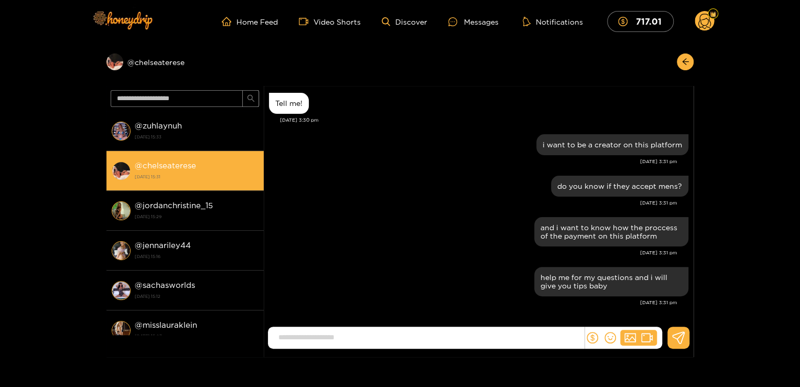
scroll to position [252, 0]
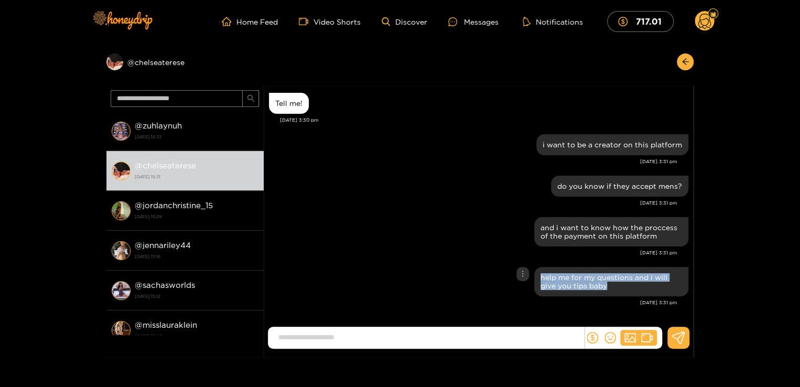
drag, startPoint x: 539, startPoint y: 276, endPoint x: 617, endPoint y: 292, distance: 79.7
click at [617, 292] on div "help me for my questions and i will give you tips baby" at bounding box center [611, 281] width 154 height 29
copy div "help me for my questions and i will give you tips baby"
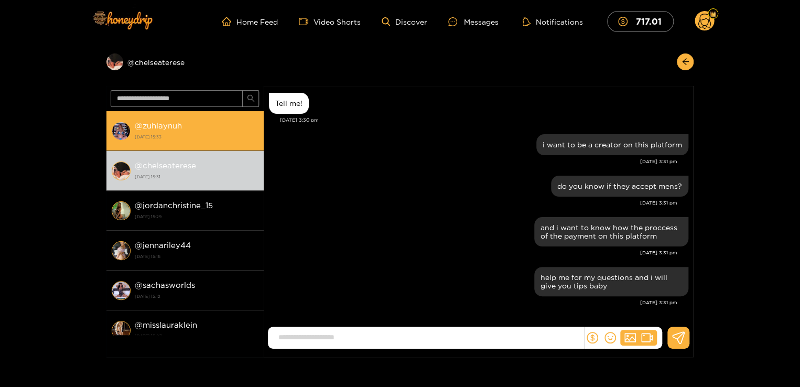
click at [218, 124] on div "@ zuhlaynuh 1 October 2025 15:33" at bounding box center [197, 131] width 124 height 24
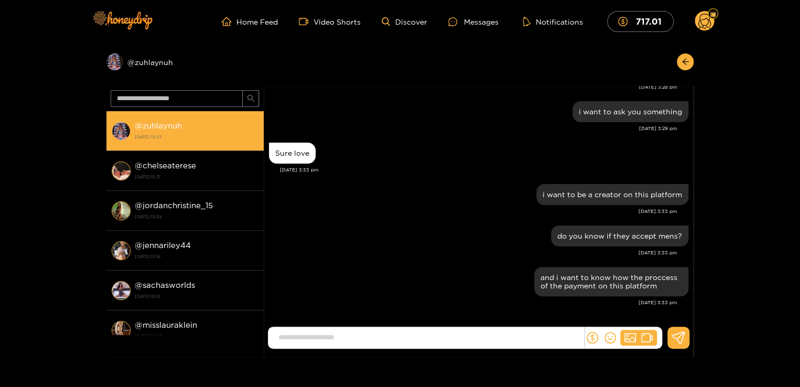
scroll to position [216, 0]
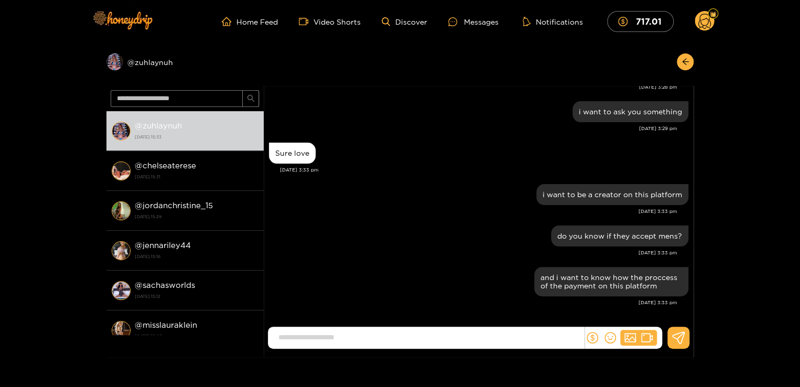
click at [383, 335] on input at bounding box center [428, 337] width 311 height 17
paste input "**********"
type input "**********"
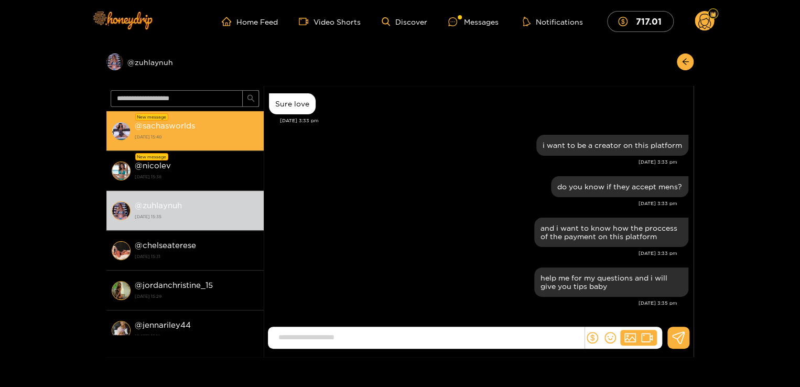
click at [167, 126] on strong "@ sachasworlds" at bounding box center [165, 125] width 60 height 9
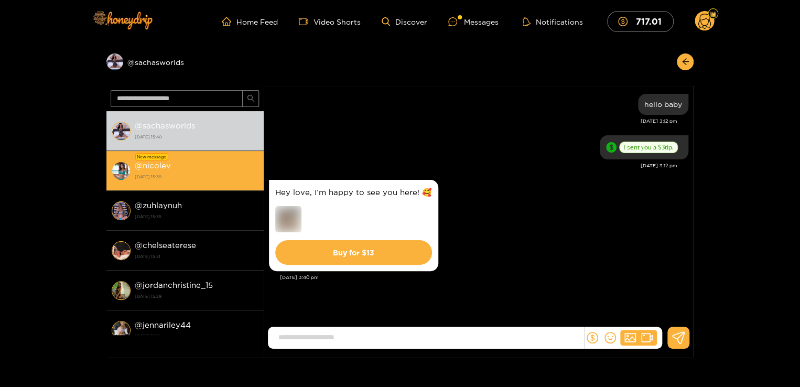
click at [180, 169] on div "@ nicolev 1 October 2025 15:38" at bounding box center [197, 171] width 124 height 24
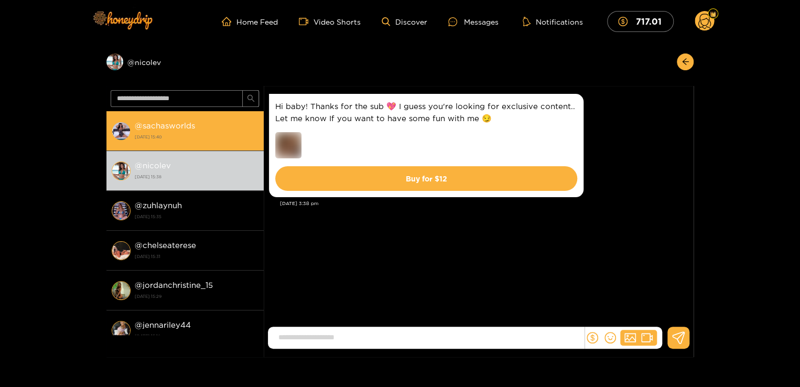
click at [198, 135] on strong "1 October 2025 15:40" at bounding box center [197, 136] width 124 height 9
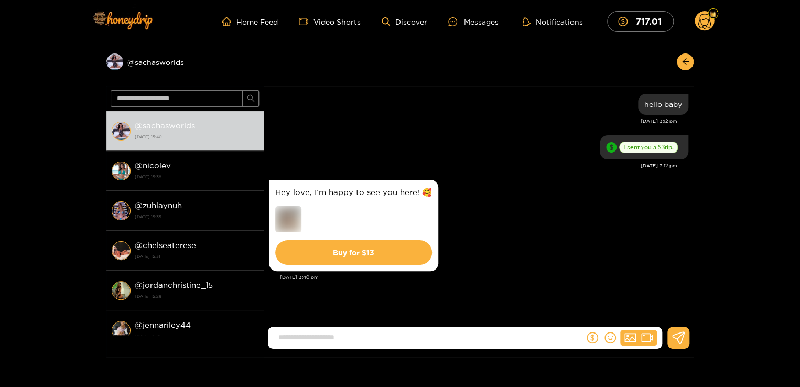
click at [411, 333] on input at bounding box center [428, 337] width 311 height 17
type input "**********"
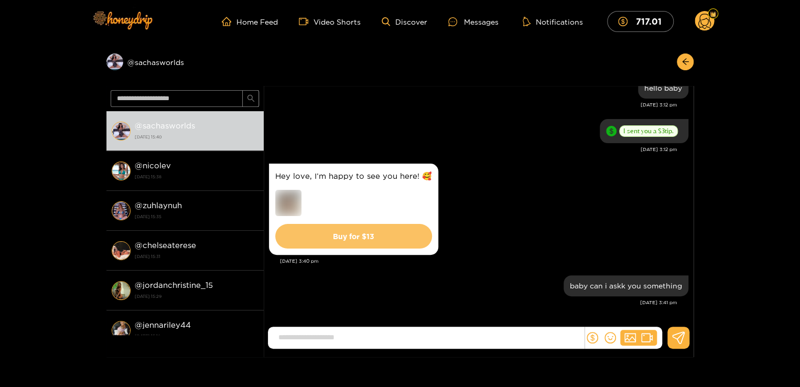
click at [394, 243] on button "Buy for $ 13" at bounding box center [353, 236] width 157 height 25
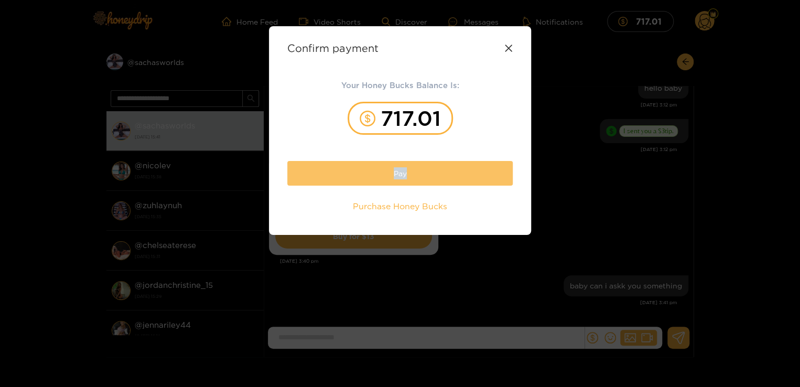
drag, startPoint x: 391, startPoint y: 185, endPoint x: 413, endPoint y: 168, distance: 27.6
click at [413, 168] on div "Your Honey Bucks Balance Is: 717.01 Pay Purchase Honey Bucks" at bounding box center [399, 147] width 225 height 137
click at [413, 168] on button "Pay" at bounding box center [399, 173] width 225 height 25
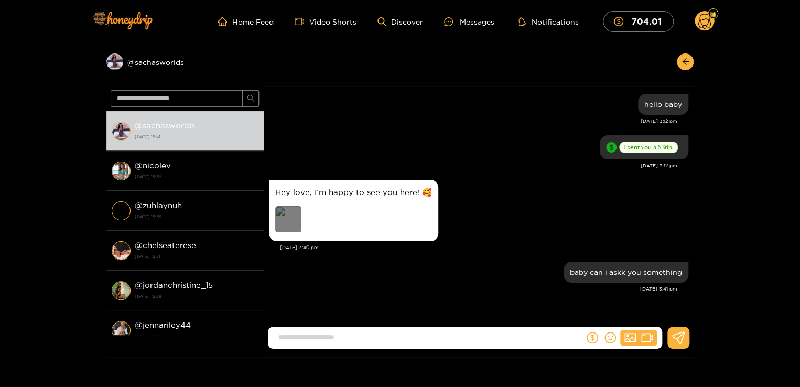
click at [293, 215] on div "Preview" at bounding box center [288, 219] width 26 height 26
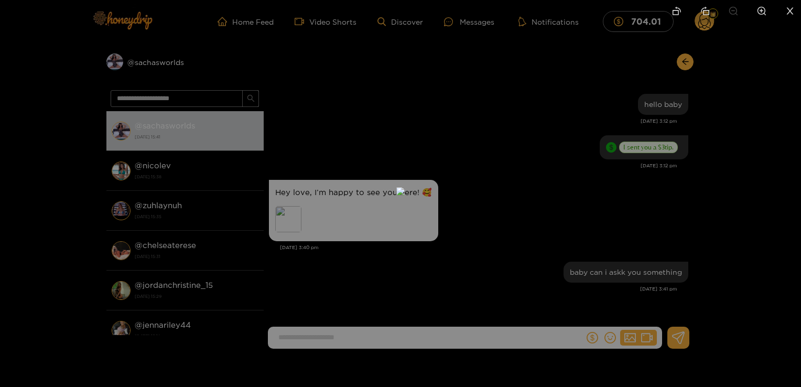
click at [405, 187] on img at bounding box center [400, 191] width 8 height 8
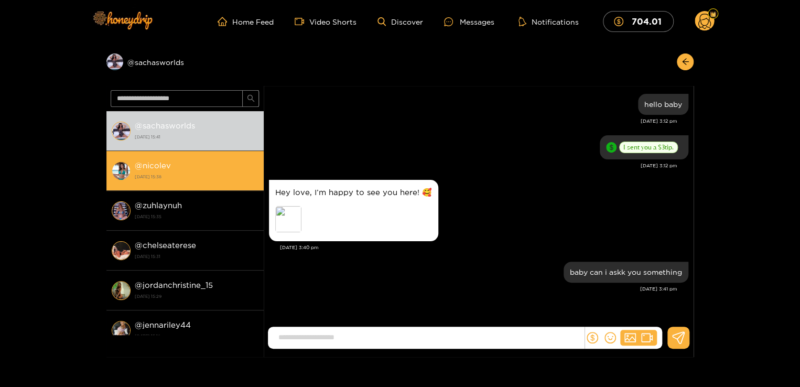
click at [168, 160] on div "@ nicolev [DATE] 15:38" at bounding box center [197, 171] width 124 height 24
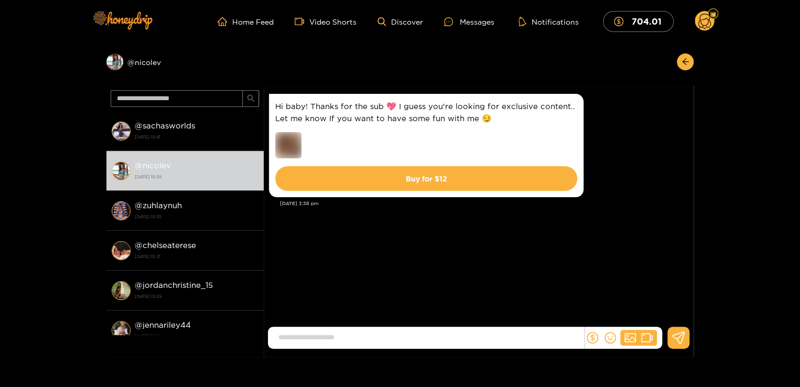
click at [405, 336] on input at bounding box center [428, 337] width 311 height 17
type input "**********"
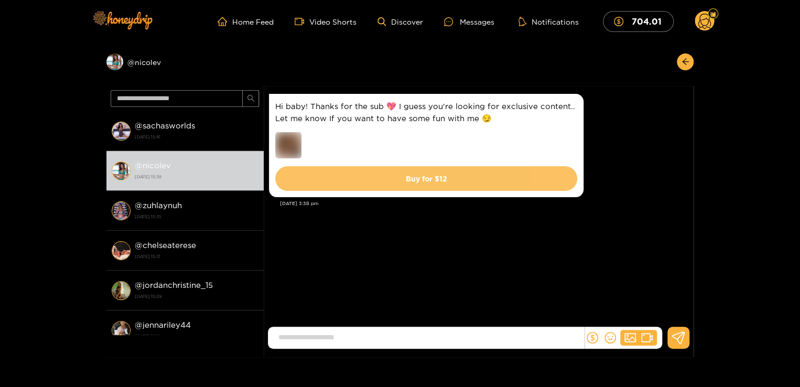
click at [439, 180] on button "Buy for $ 12" at bounding box center [426, 178] width 302 height 25
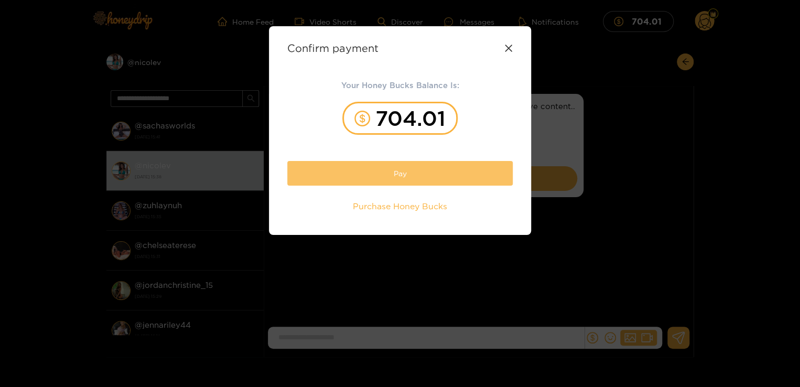
click at [408, 171] on button "Pay" at bounding box center [399, 173] width 225 height 25
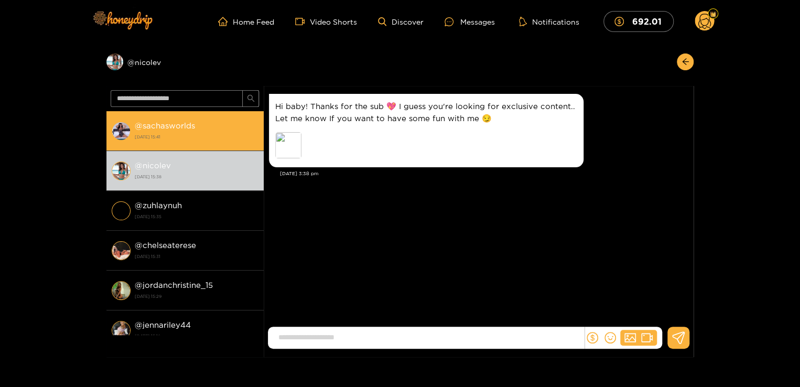
click at [180, 131] on div "@ sachasworlds [DATE] 15:41" at bounding box center [197, 131] width 124 height 24
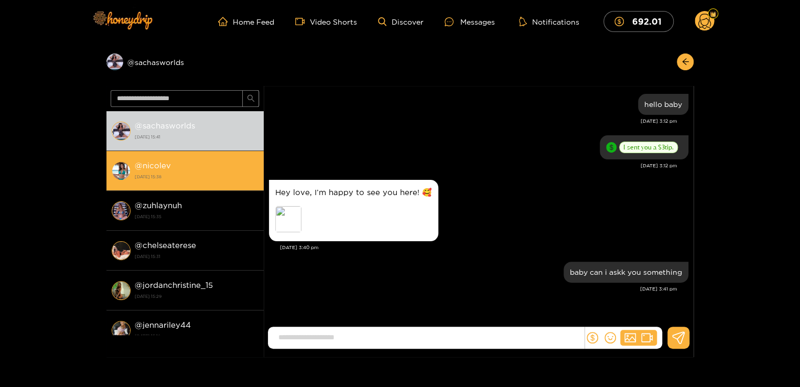
click at [166, 173] on strong "[DATE] 15:38" at bounding box center [197, 176] width 124 height 9
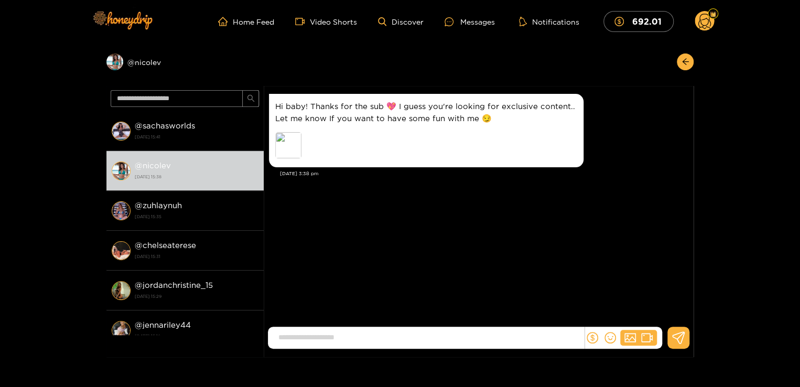
click at [445, 337] on input at bounding box center [428, 337] width 311 height 17
type input "**********"
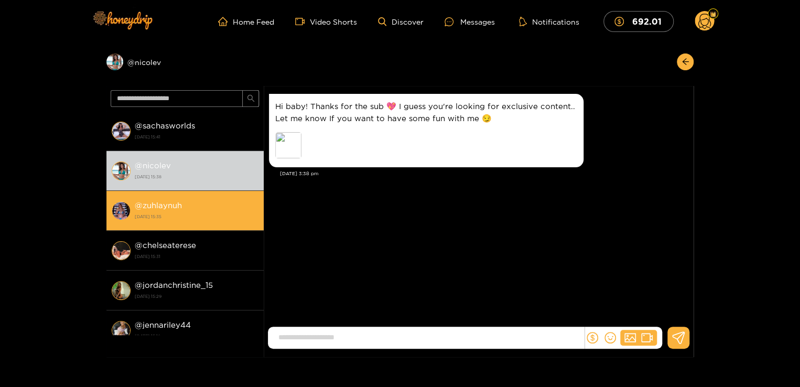
click at [148, 226] on li "@ zuhlaynuh [DATE] 15:35" at bounding box center [184, 211] width 157 height 40
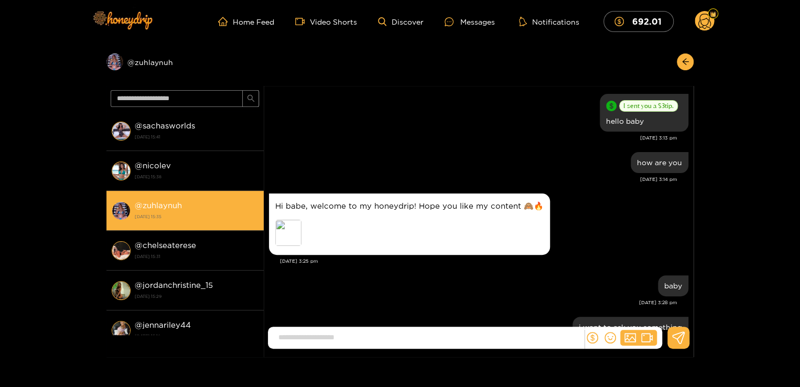
scroll to position [265, 0]
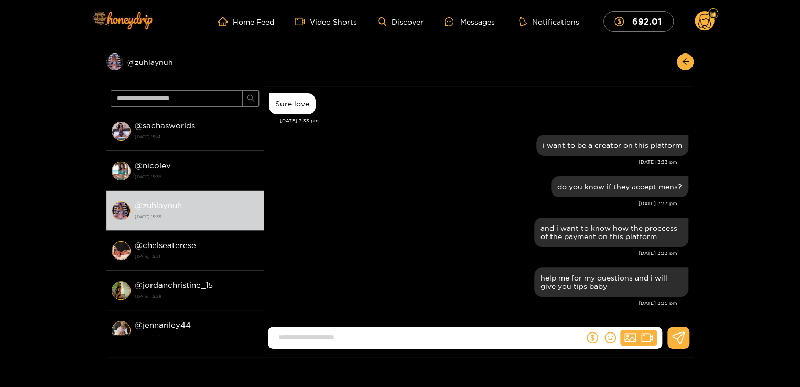
click at [700, 20] on icon at bounding box center [704, 23] width 13 height 18
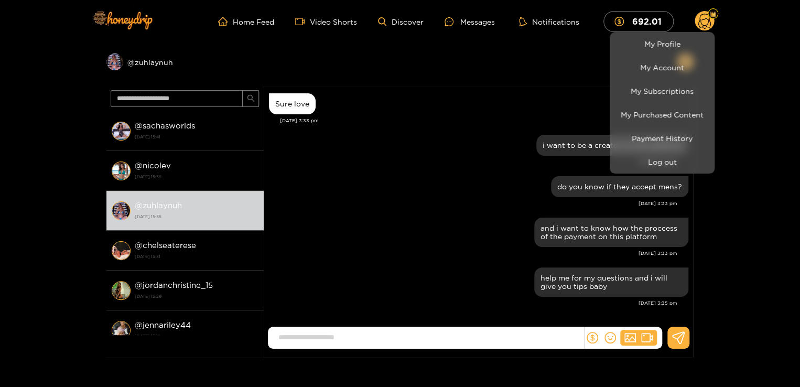
click at [142, 26] on div at bounding box center [400, 193] width 800 height 387
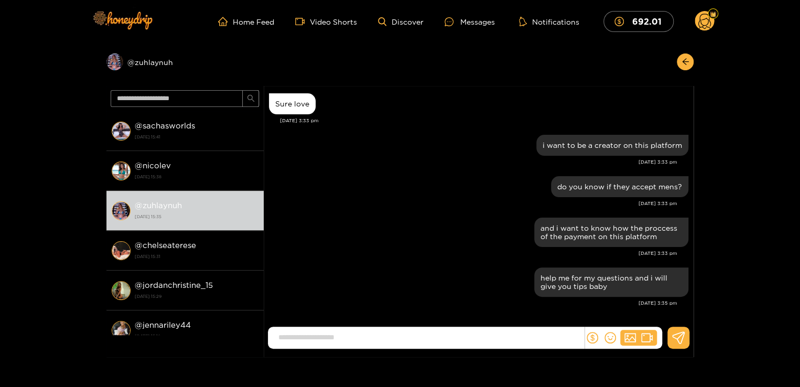
click at [142, 26] on img at bounding box center [121, 20] width 73 height 44
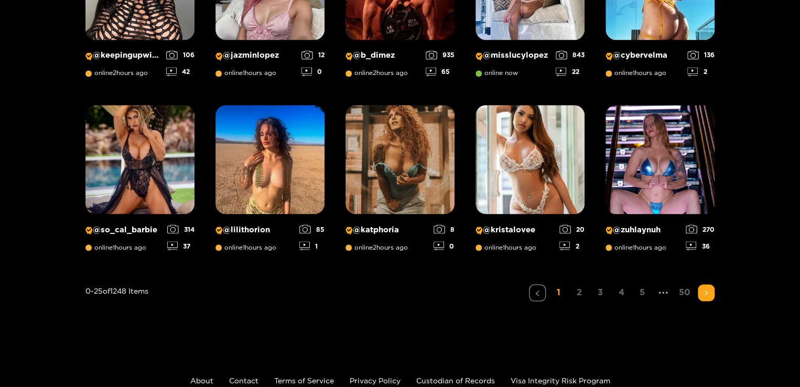
scroll to position [868, 0]
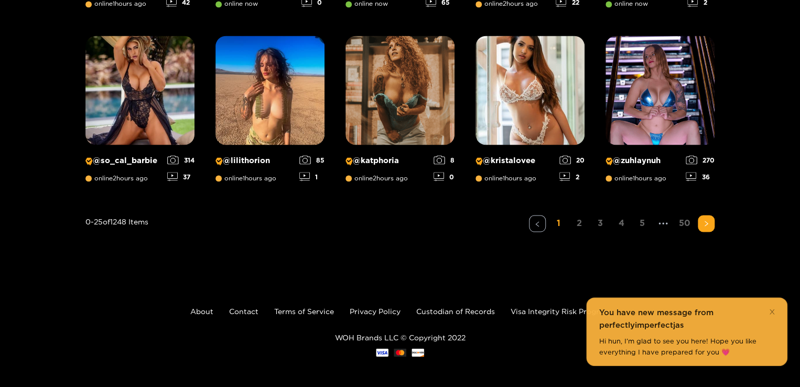
click at [660, 346] on div "Hi hun, I'm glad to see you here! Hope you like everything I have prepared for …" at bounding box center [686, 346] width 175 height 21
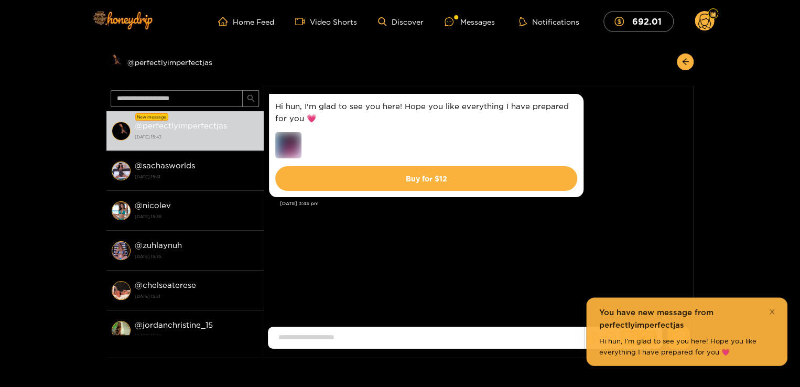
click at [774, 313] on icon "close" at bounding box center [772, 311] width 7 height 7
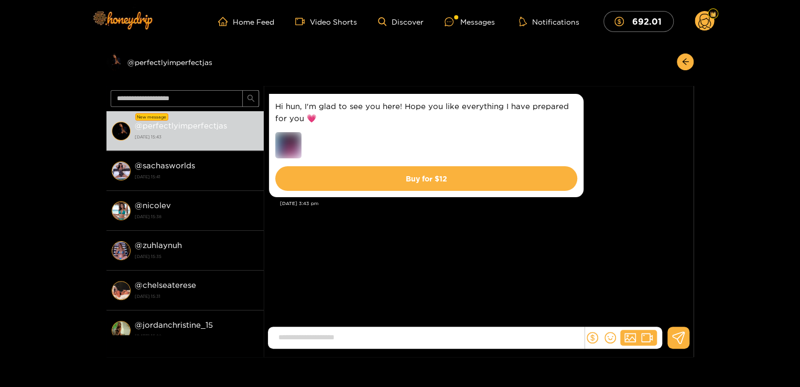
click at [429, 335] on input at bounding box center [428, 337] width 311 height 17
type input "********"
type input "**********"
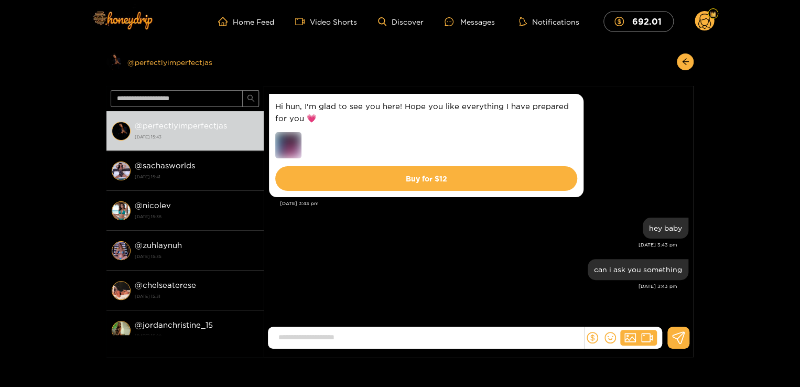
click at [178, 62] on div "Preview @ perfectlyimperfectjas" at bounding box center [184, 61] width 157 height 17
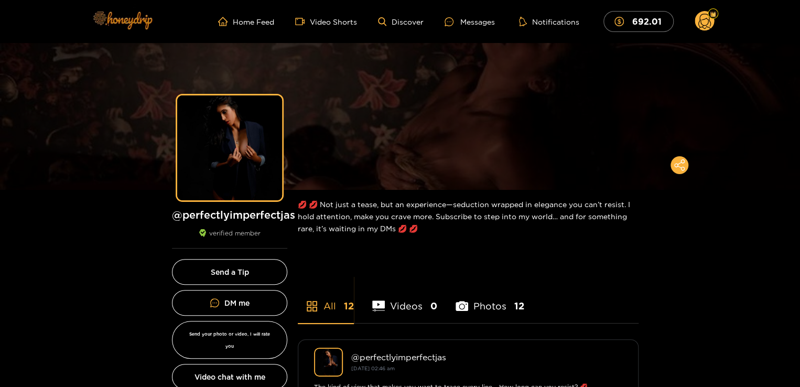
click at [113, 17] on img at bounding box center [121, 20] width 73 height 44
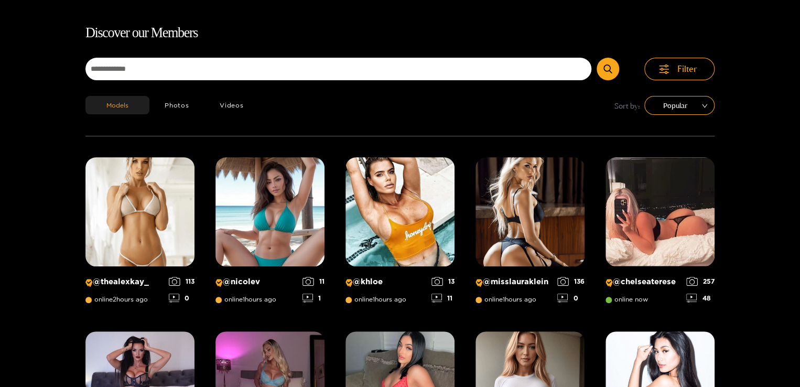
scroll to position [68, 0]
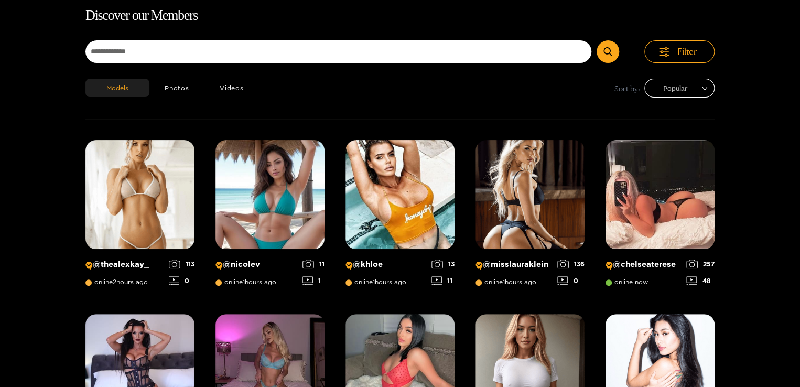
click at [705, 88] on span "Popular" at bounding box center [679, 88] width 55 height 16
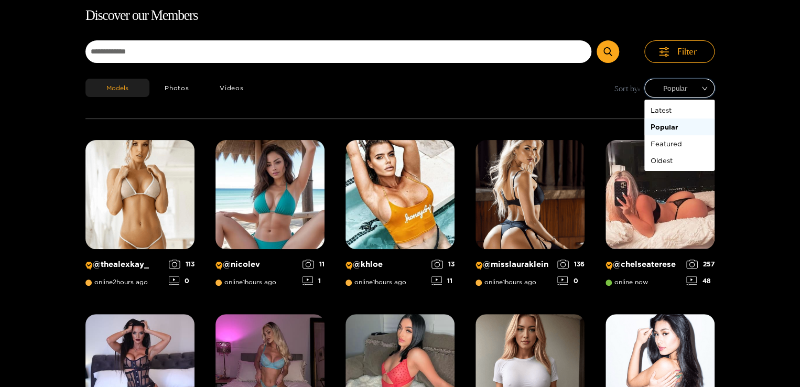
click at [705, 88] on span "Popular" at bounding box center [679, 88] width 55 height 16
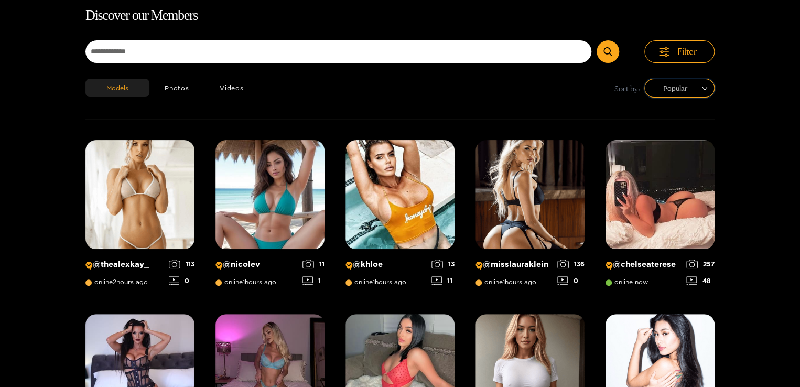
click at [704, 89] on span "Popular" at bounding box center [679, 88] width 55 height 16
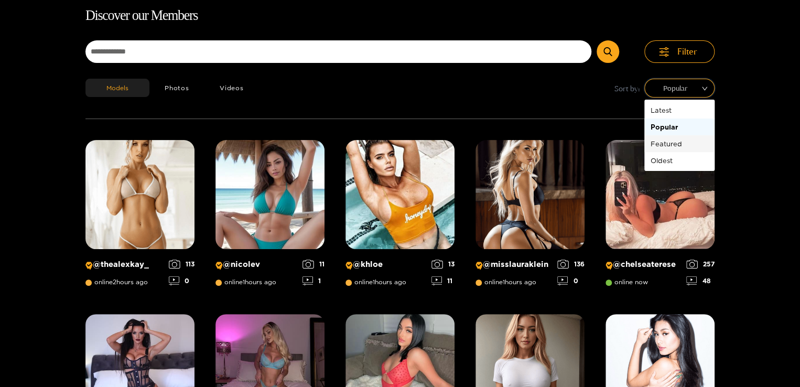
click at [671, 144] on div "Featured" at bounding box center [680, 144] width 58 height 12
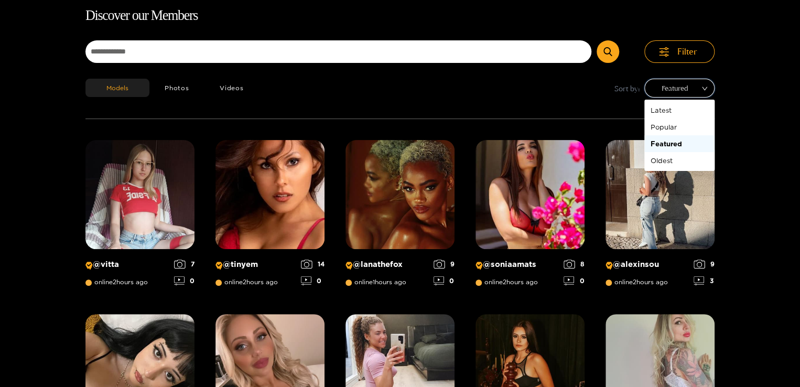
click at [696, 87] on span "Featured" at bounding box center [679, 88] width 55 height 16
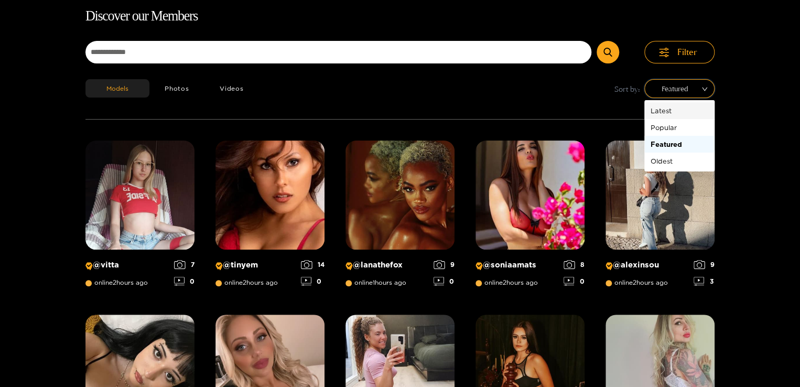
click at [676, 111] on div "Latest" at bounding box center [680, 111] width 58 height 12
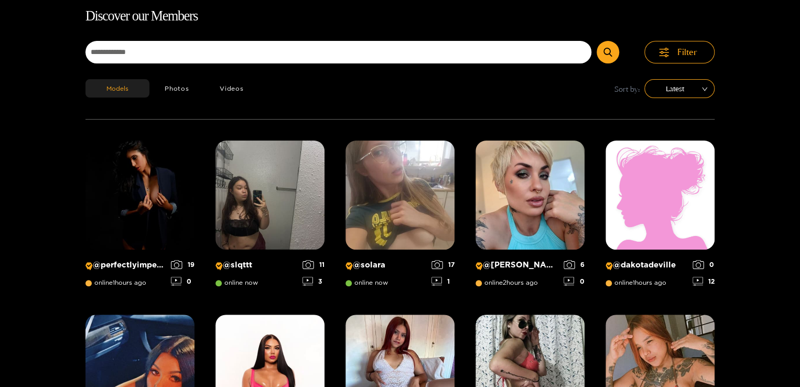
click at [359, 112] on div "Models Photos Videos Sort by: Latest" at bounding box center [399, 99] width 629 height 40
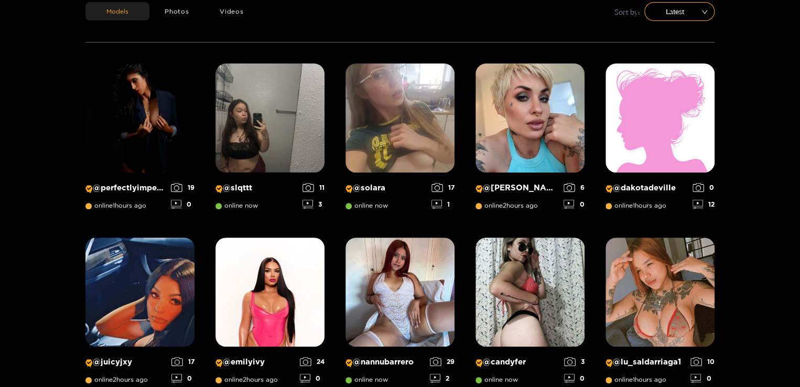
scroll to position [172, 0]
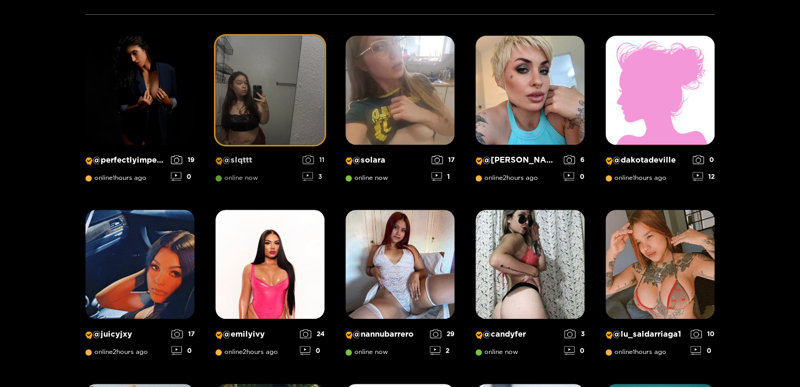
click at [289, 117] on img at bounding box center [270, 90] width 109 height 109
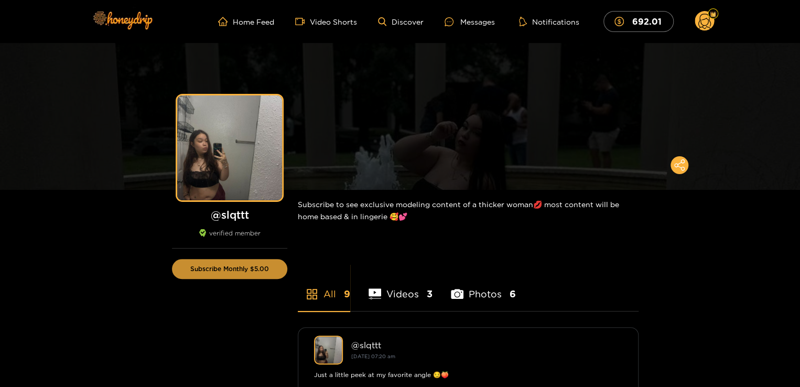
click at [246, 265] on button "Subscribe Monthly $5.00" at bounding box center [229, 269] width 115 height 20
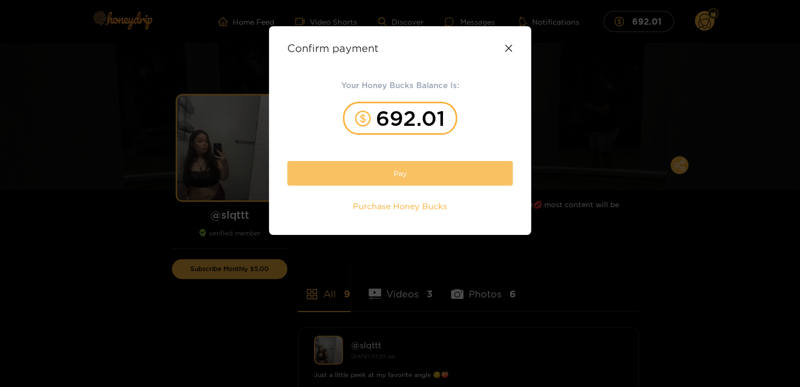
click at [391, 169] on button "Pay" at bounding box center [399, 173] width 225 height 25
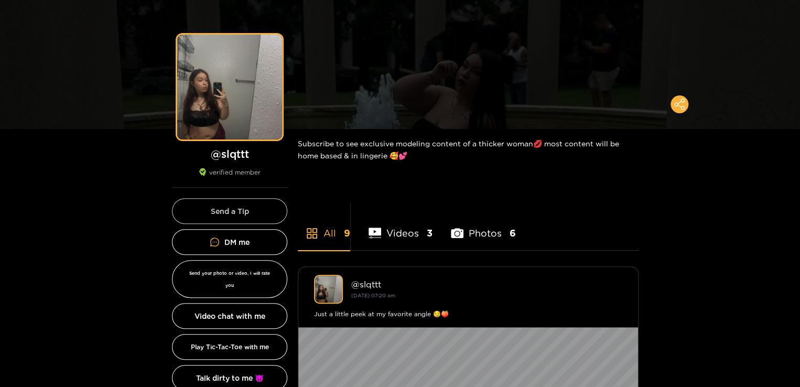
scroll to position [63, 0]
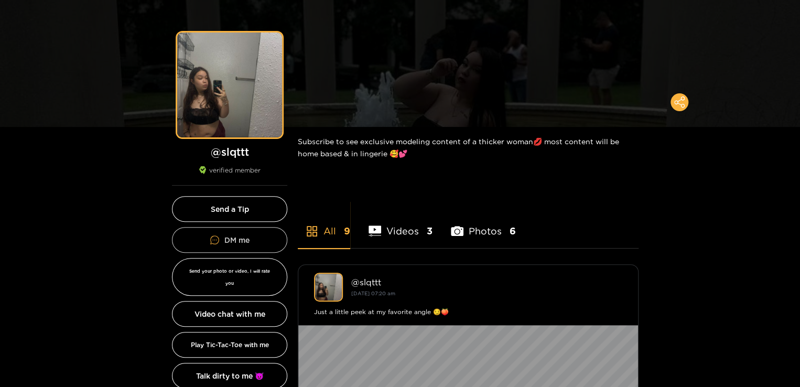
click at [260, 236] on button "DM me" at bounding box center [229, 240] width 115 height 26
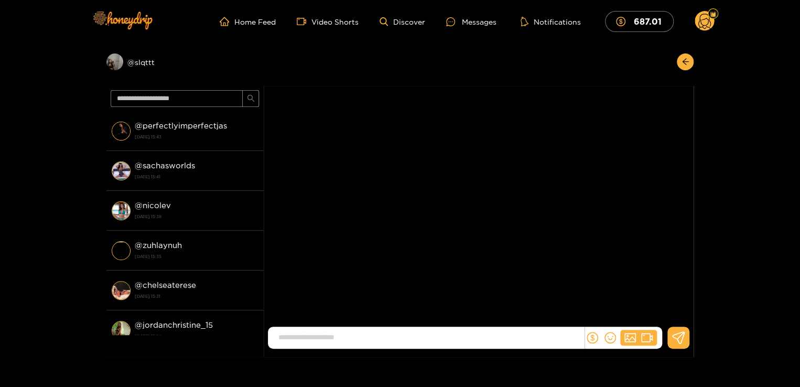
click at [408, 339] on input at bounding box center [428, 337] width 311 height 17
type input "**********"
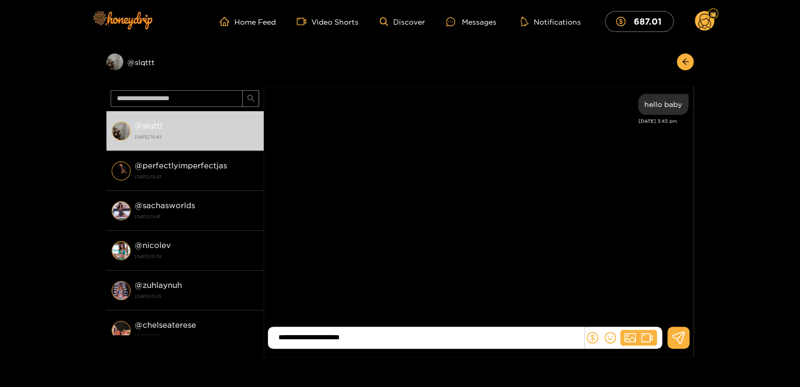
type input "**********"
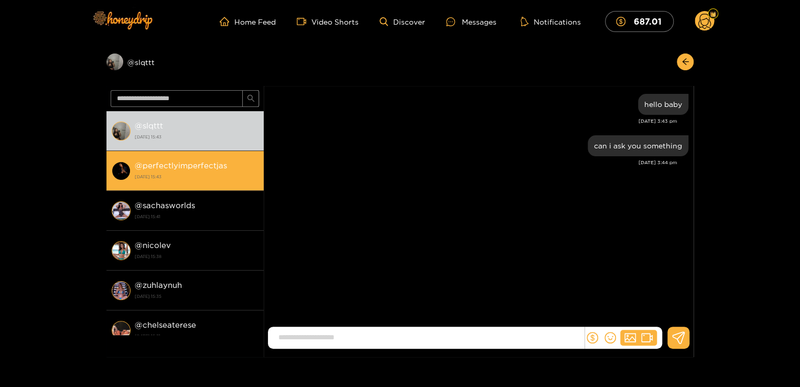
click at [203, 184] on li "@ perfectlyimperfectjas [DATE] 15:43" at bounding box center [184, 171] width 157 height 40
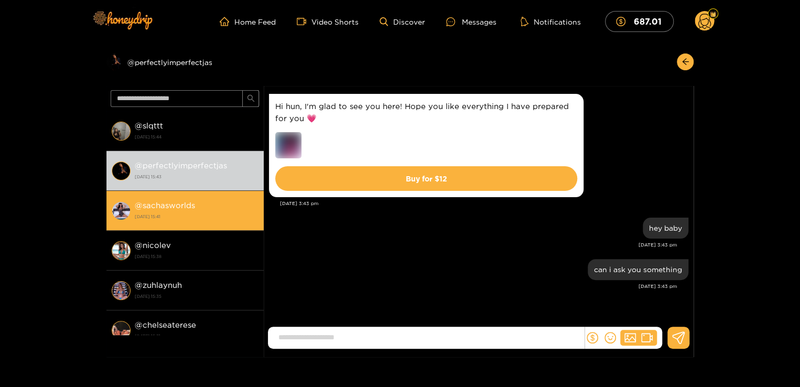
click at [177, 197] on li "@ sachasworlds [DATE] 15:41" at bounding box center [184, 211] width 157 height 40
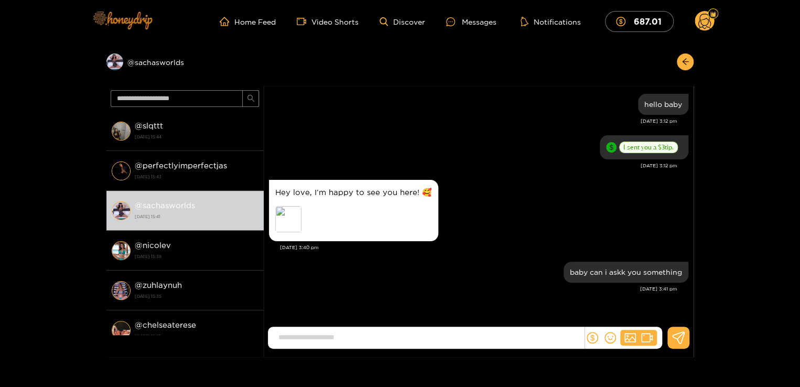
click at [139, 15] on img at bounding box center [121, 20] width 73 height 44
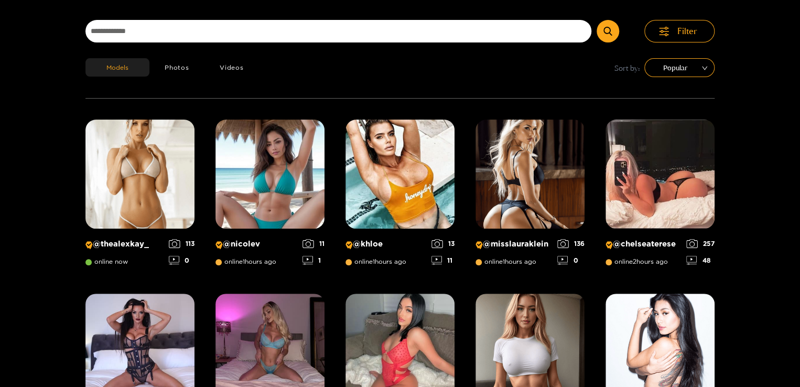
scroll to position [67, 0]
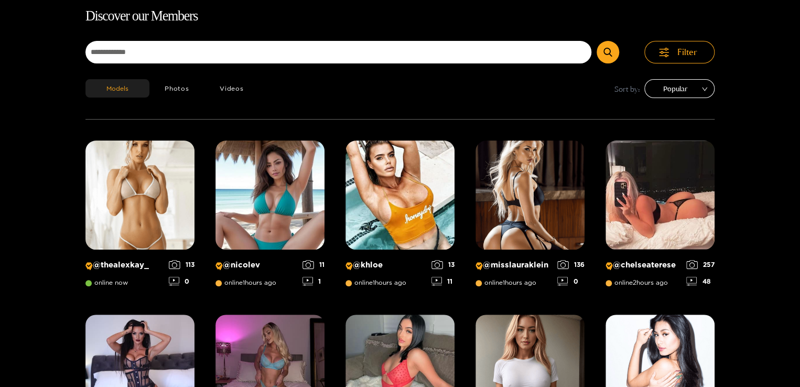
click at [679, 89] on span "Popular" at bounding box center [679, 89] width 55 height 16
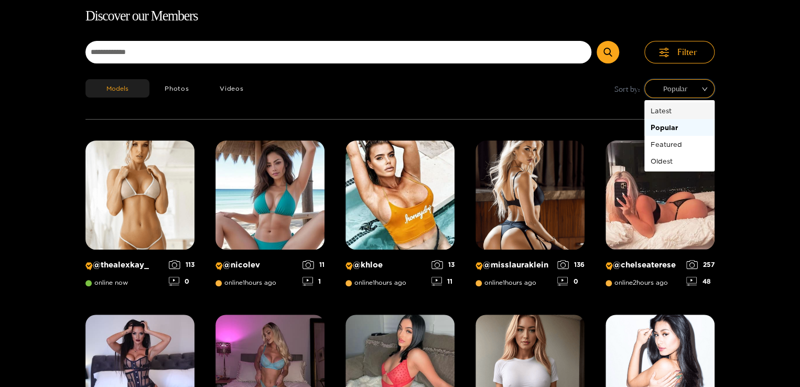
click at [672, 110] on div "Latest" at bounding box center [680, 111] width 58 height 12
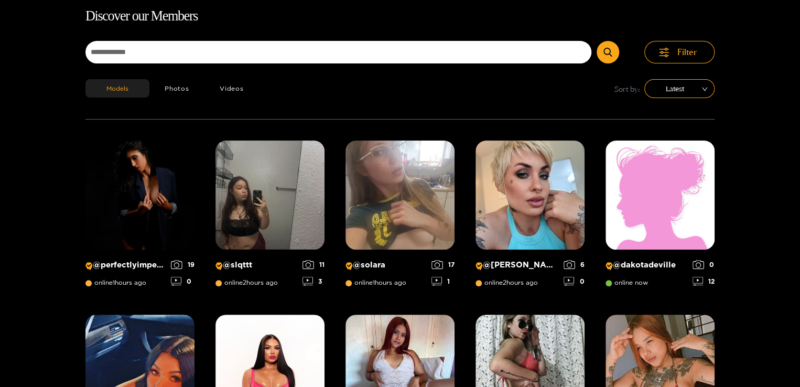
click at [451, 107] on div "Models Photos Videos Sort by: Latest" at bounding box center [399, 99] width 629 height 40
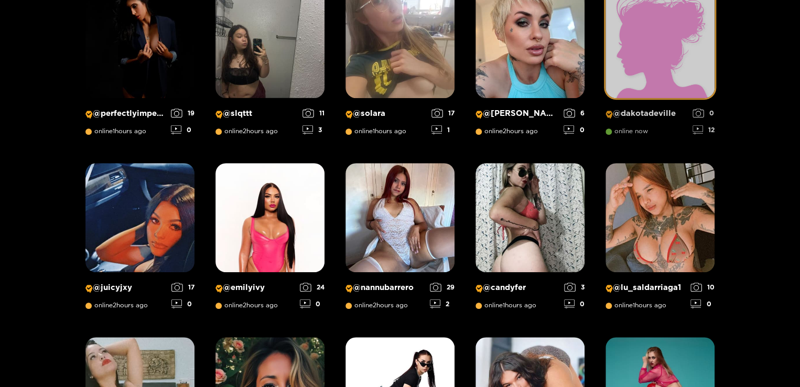
scroll to position [172, 0]
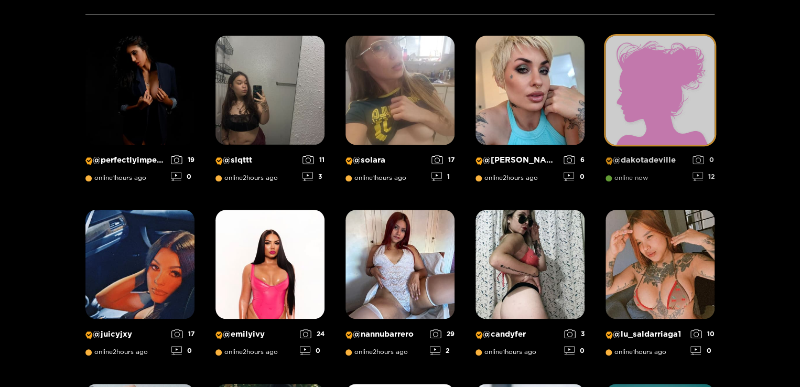
click at [642, 80] on img at bounding box center [660, 90] width 109 height 109
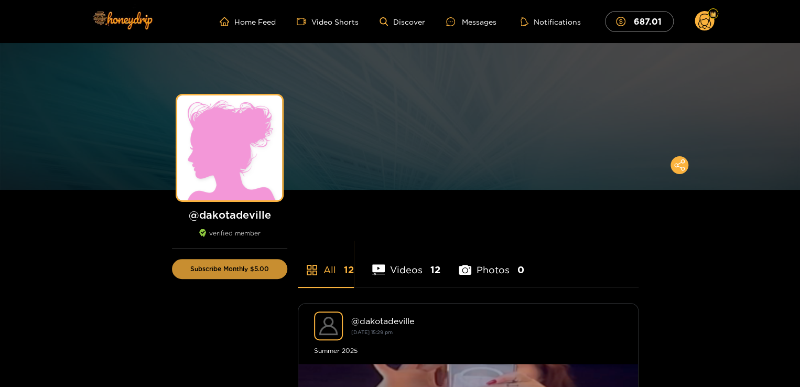
click at [209, 270] on button "Subscribe Monthly $5.00" at bounding box center [229, 269] width 115 height 20
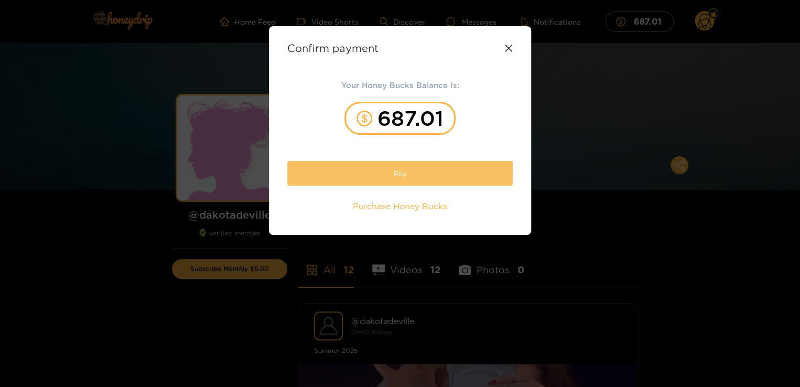
click at [379, 177] on button "Pay" at bounding box center [399, 173] width 225 height 25
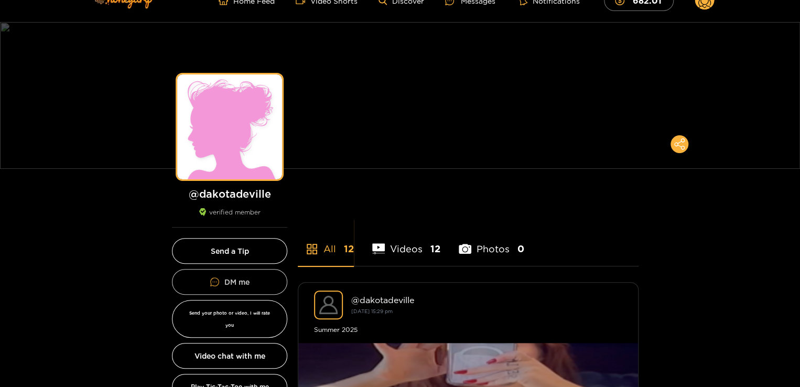
click at [213, 280] on icon at bounding box center [214, 281] width 9 height 9
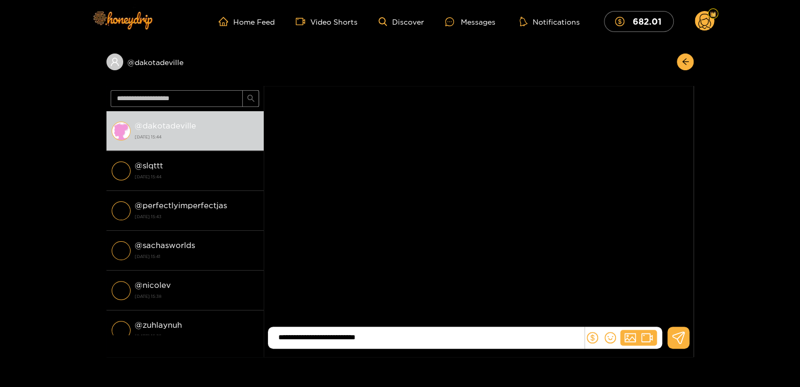
type input "**********"
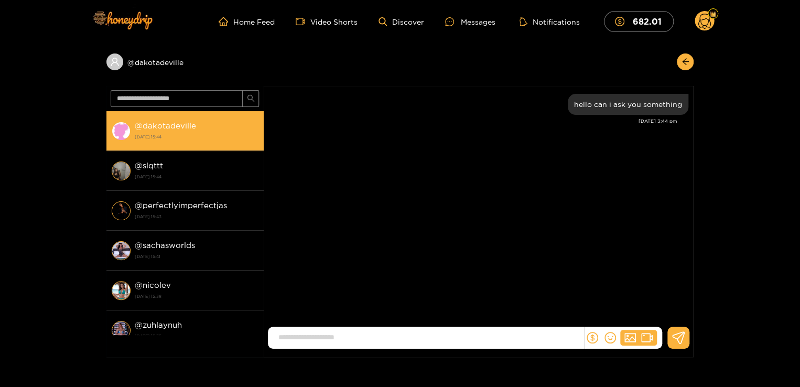
click at [134, 132] on li "@ dakotadeville 1 October 2025 15:44" at bounding box center [184, 131] width 157 height 40
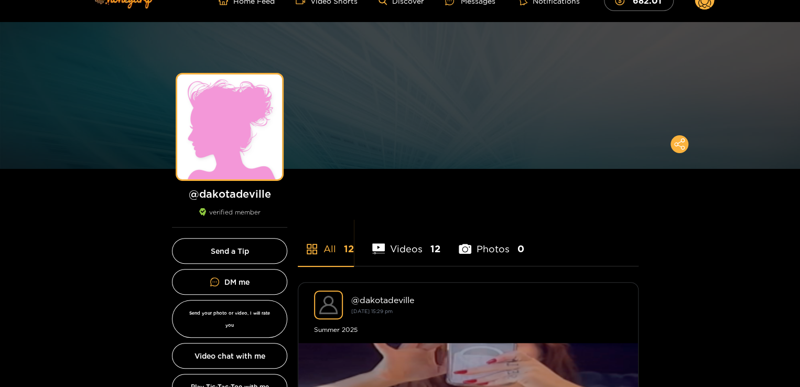
click at [95, 165] on img at bounding box center [400, 95] width 800 height 147
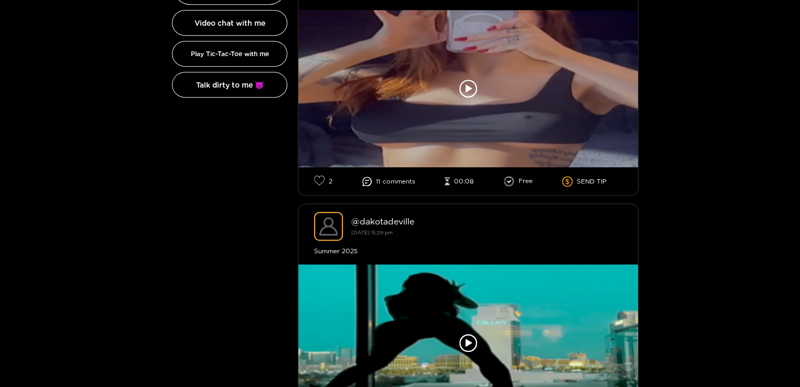
scroll to position [357, 0]
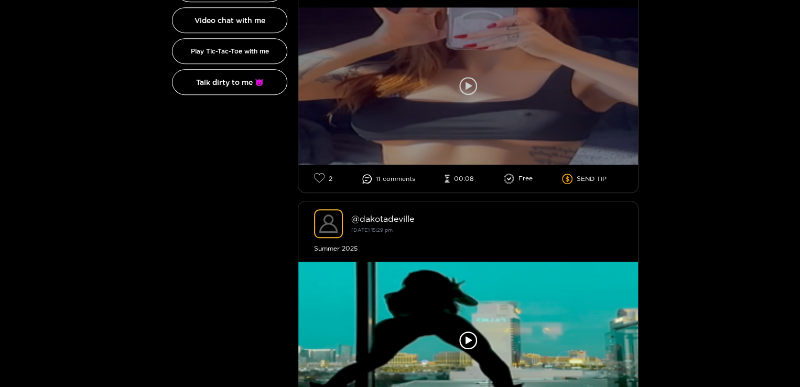
click at [468, 85] on icon at bounding box center [469, 86] width 6 height 8
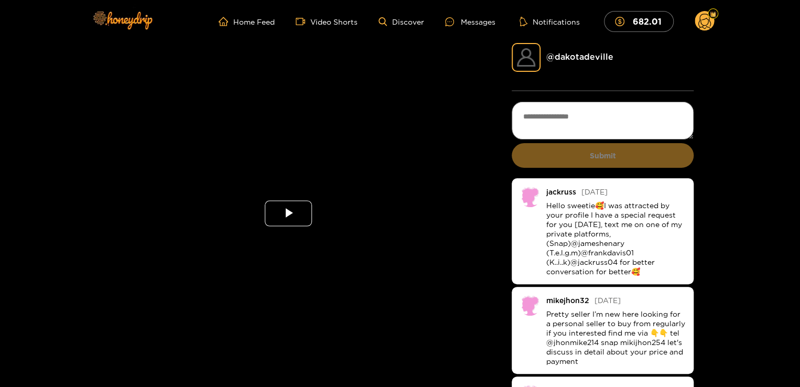
click at [288, 213] on span "Video Player" at bounding box center [288, 213] width 0 height 0
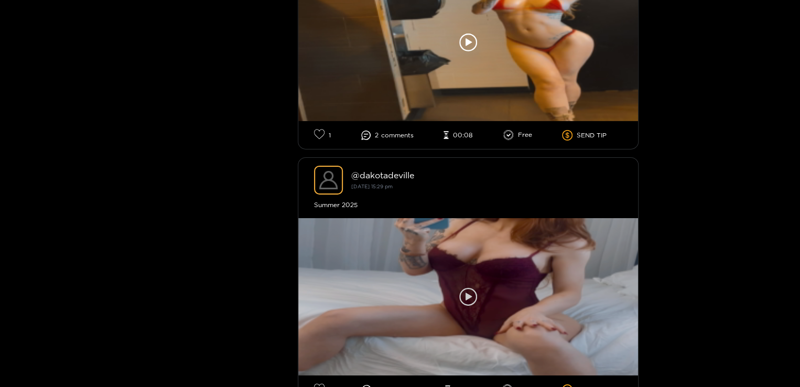
scroll to position [1678, 0]
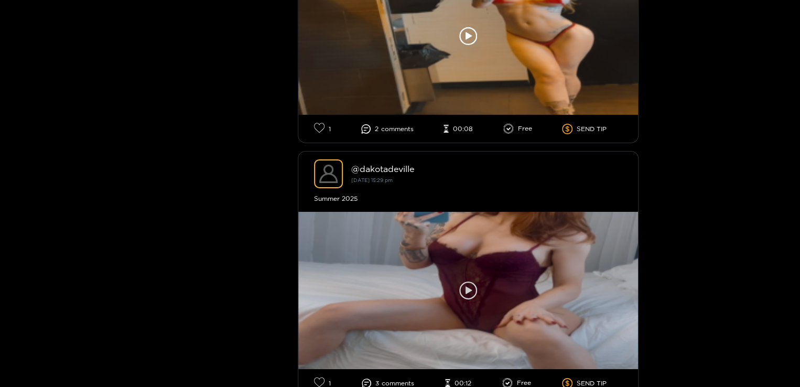
click at [470, 282] on icon at bounding box center [468, 291] width 18 height 18
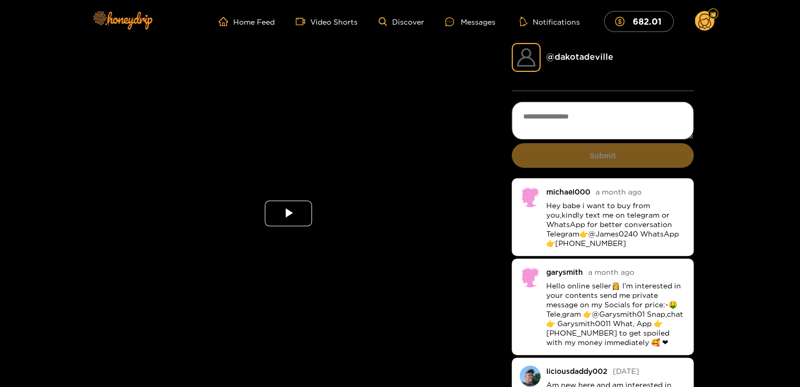
click at [288, 213] on span "Video Player" at bounding box center [288, 213] width 0 height 0
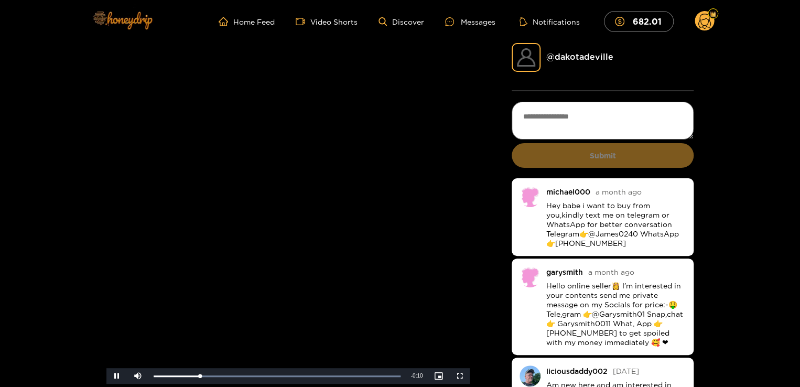
click at [144, 26] on img at bounding box center [121, 20] width 73 height 44
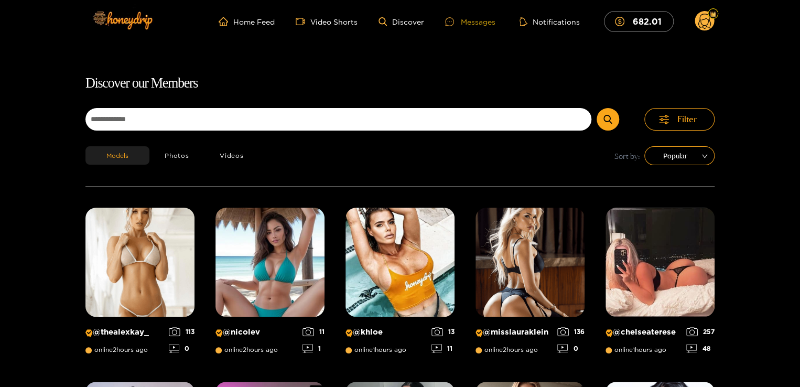
click at [474, 25] on div "Messages" at bounding box center [470, 22] width 50 height 12
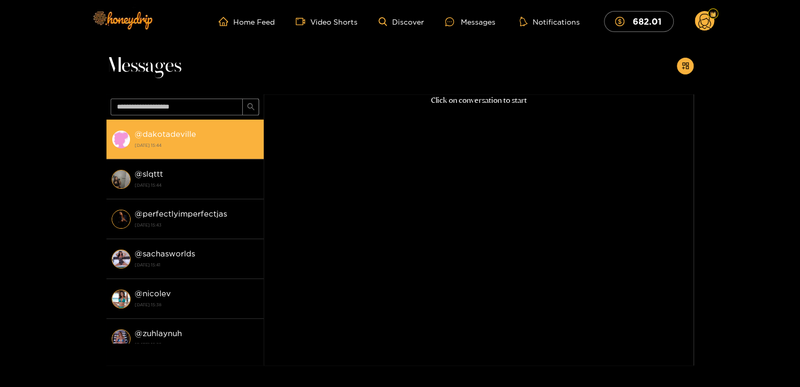
click at [213, 150] on div "@ dakotadeville 1 October 2025 15:44" at bounding box center [197, 139] width 124 height 24
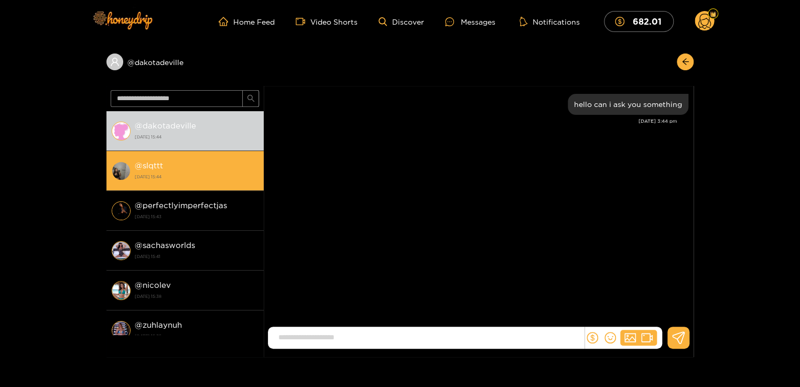
click at [213, 172] on strong "[DATE] 15:44" at bounding box center [197, 176] width 124 height 9
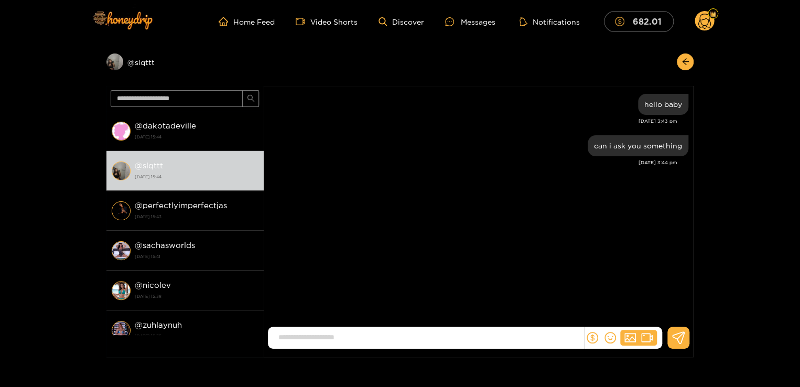
click at [625, 22] on icon "dollar" at bounding box center [619, 21] width 9 height 9
click at [109, 20] on img at bounding box center [121, 20] width 73 height 44
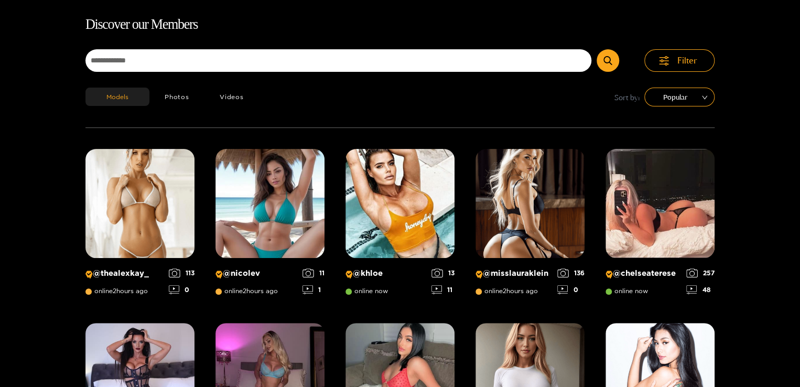
scroll to position [67, 0]
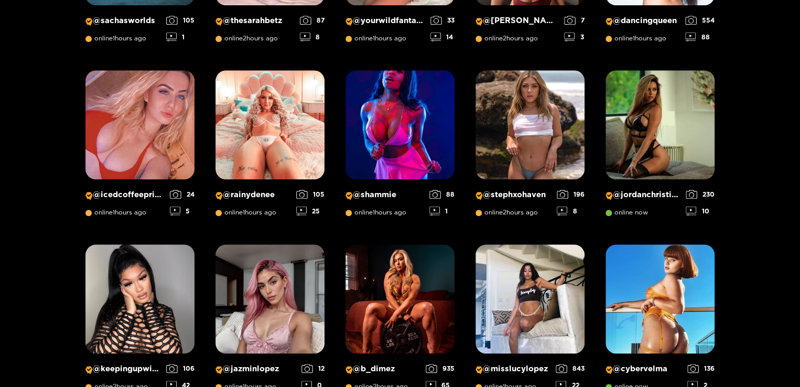
scroll to position [487, 0]
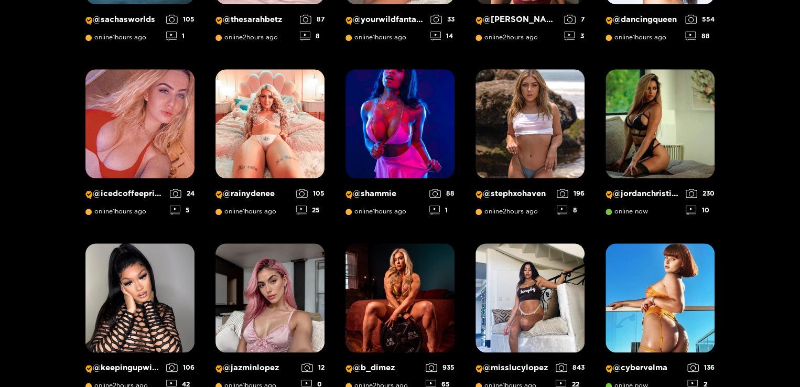
click at [771, 100] on div "Discover our Members Filter Models Photos Videos Sort by: Popular @ thealexkay_…" at bounding box center [400, 121] width 800 height 1070
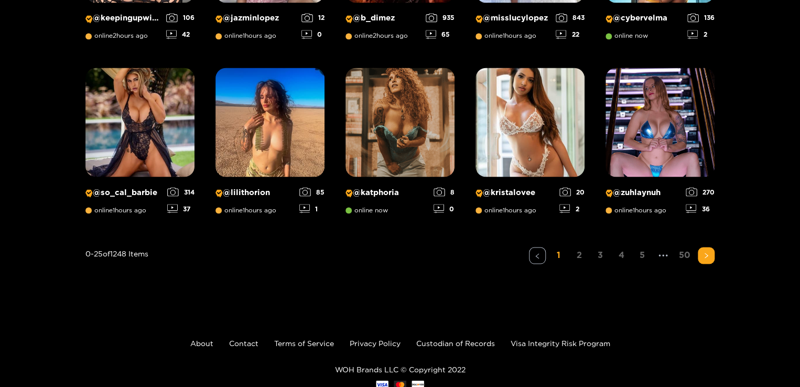
scroll to position [868, 0]
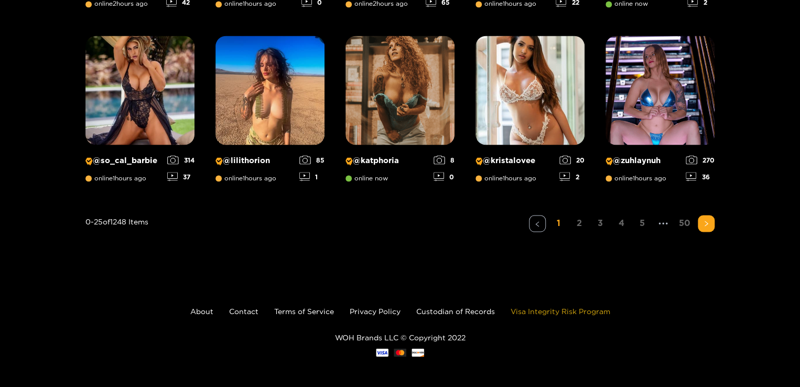
click at [591, 309] on link "Visa Integrity Risk Program" at bounding box center [561, 311] width 100 height 8
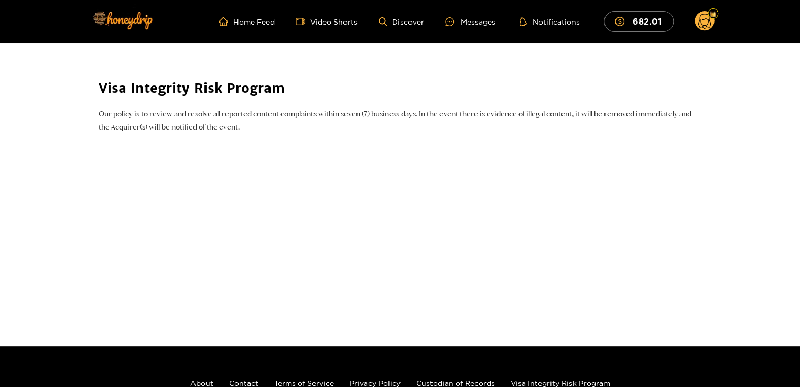
click at [702, 23] on circle at bounding box center [705, 21] width 20 height 20
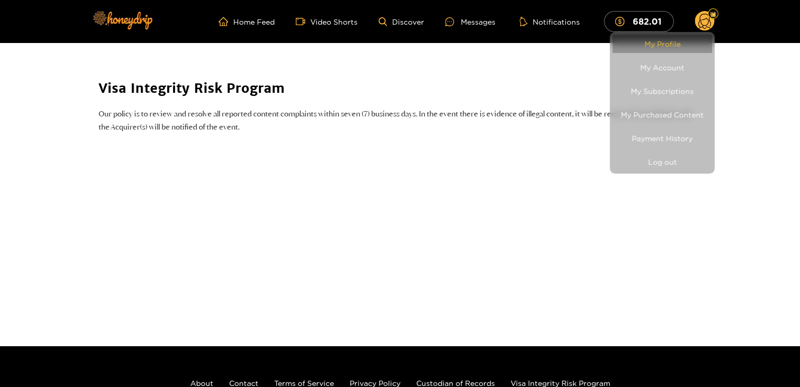
click at [655, 46] on link "My Profile" at bounding box center [662, 44] width 100 height 18
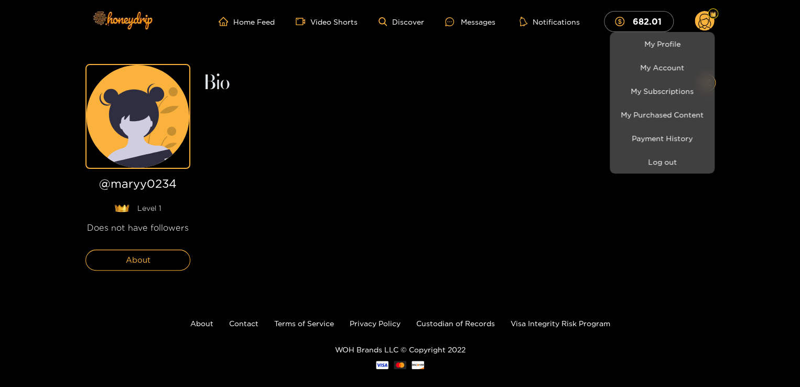
click at [177, 262] on div at bounding box center [400, 193] width 800 height 387
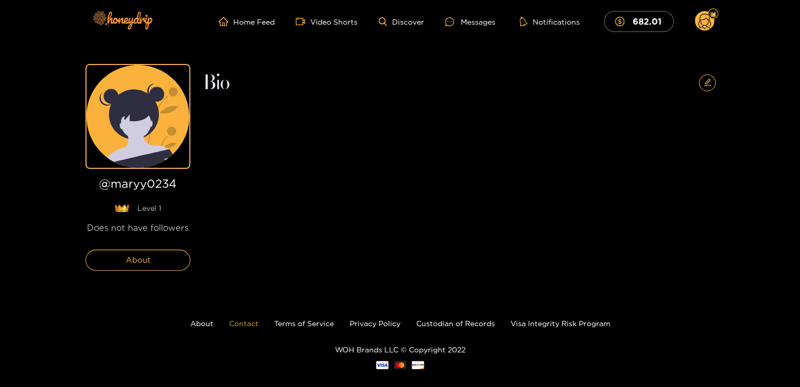
click at [245, 321] on link "Contact" at bounding box center [243, 323] width 29 height 8
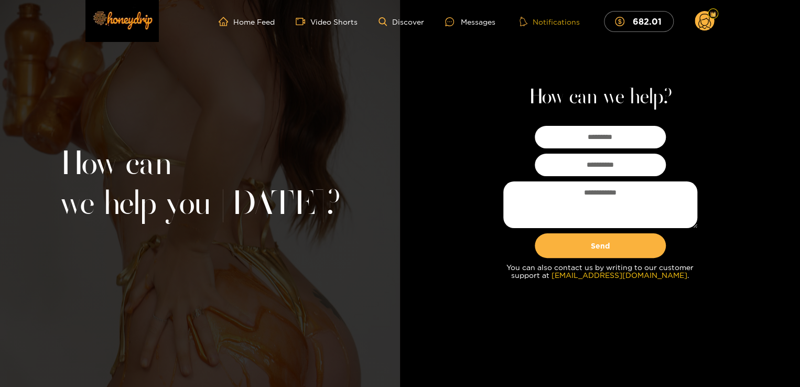
drag, startPoint x: 799, startPoint y: 70, endPoint x: 542, endPoint y: 20, distance: 261.7
click at [542, 20] on div "Home Feed Video Shorts Discover Messages Notifications 682.01 682.01 0 How can …" at bounding box center [400, 250] width 800 height 501
click at [253, 19] on link "Home Feed" at bounding box center [247, 21] width 56 height 9
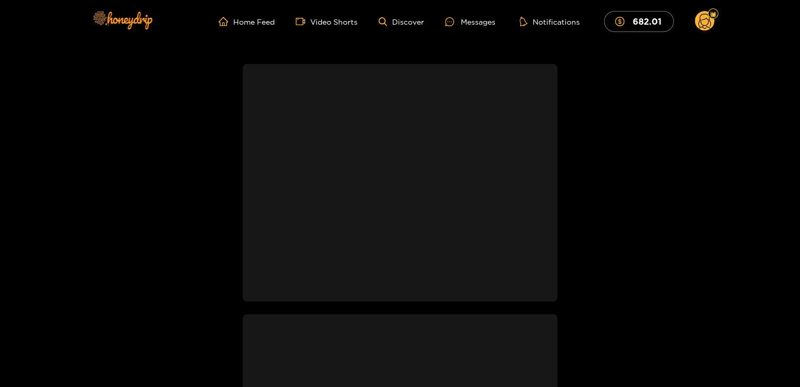
click at [698, 21] on circle at bounding box center [705, 21] width 20 height 20
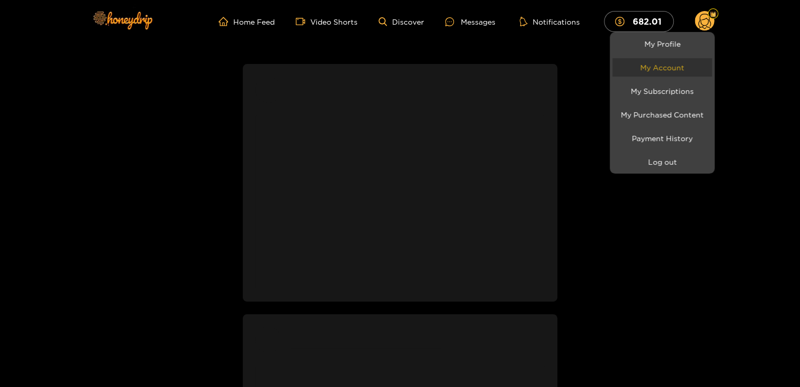
click at [655, 66] on link "My Account" at bounding box center [662, 67] width 100 height 18
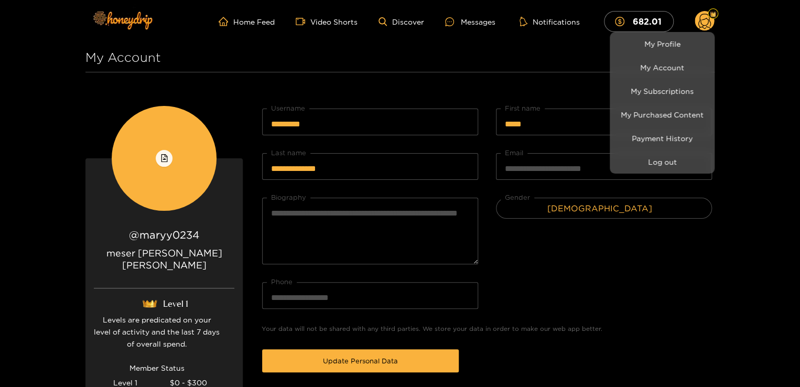
click at [256, 100] on div at bounding box center [400, 193] width 800 height 387
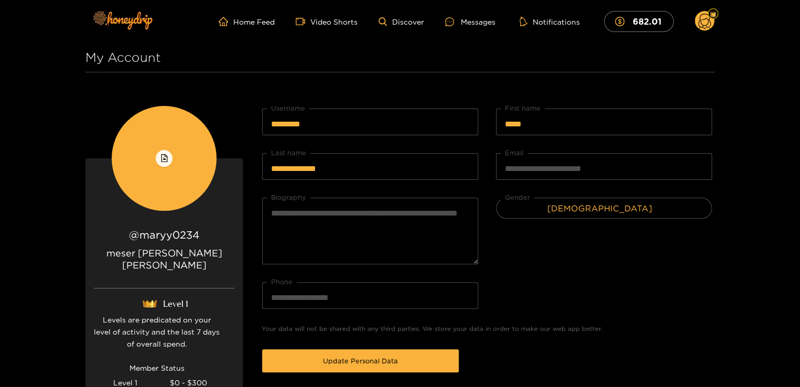
click at [706, 24] on circle at bounding box center [705, 21] width 20 height 20
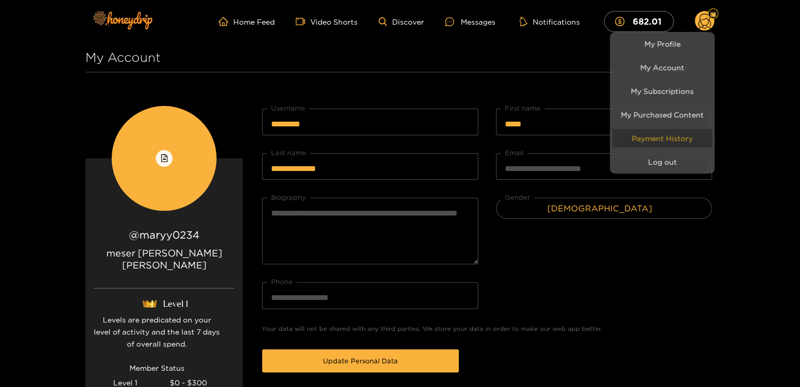
click at [660, 136] on link "Payment History" at bounding box center [662, 138] width 100 height 18
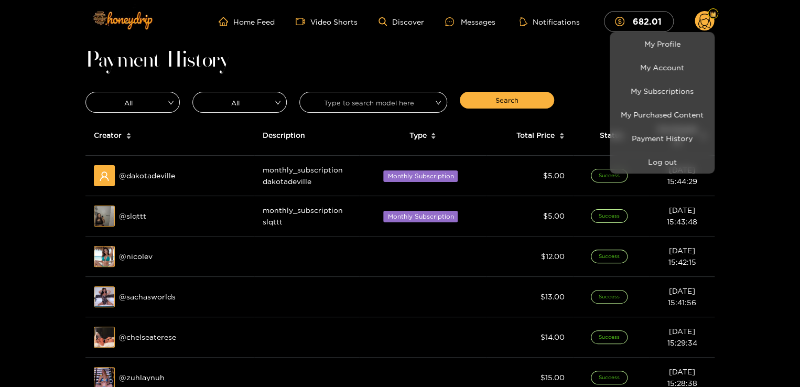
click at [794, 181] on div at bounding box center [400, 193] width 800 height 387
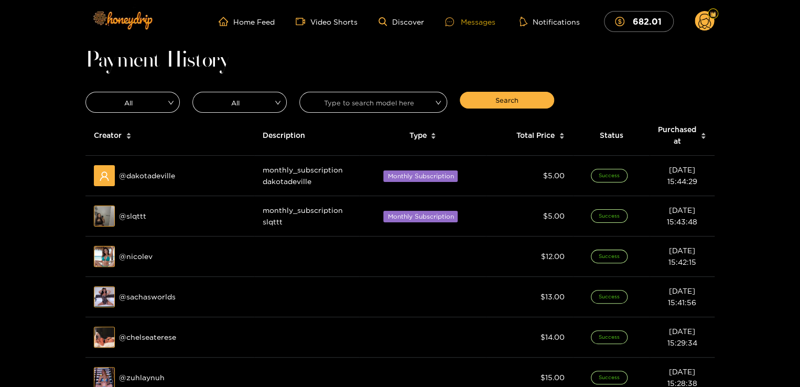
click at [470, 18] on div "Messages" at bounding box center [470, 22] width 50 height 12
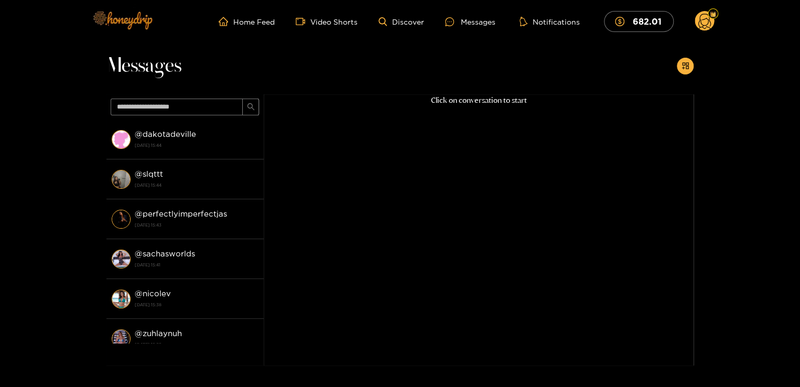
click at [138, 26] on img at bounding box center [121, 20] width 73 height 44
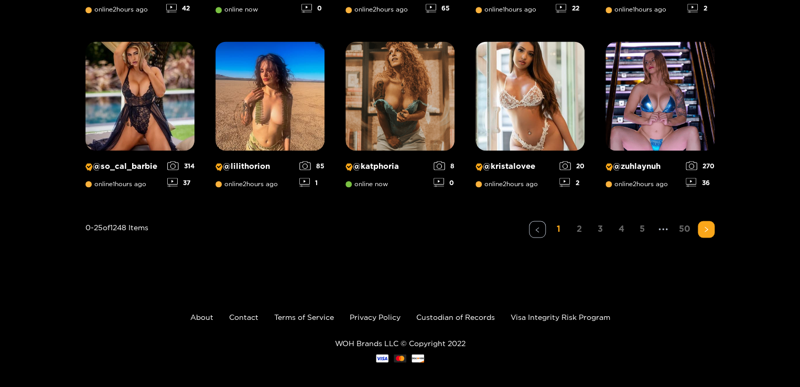
scroll to position [868, 0]
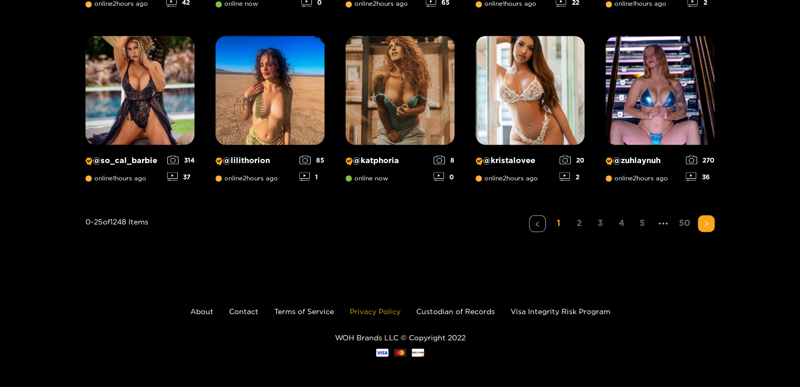
click at [372, 311] on link "Privacy Policy" at bounding box center [375, 311] width 51 height 8
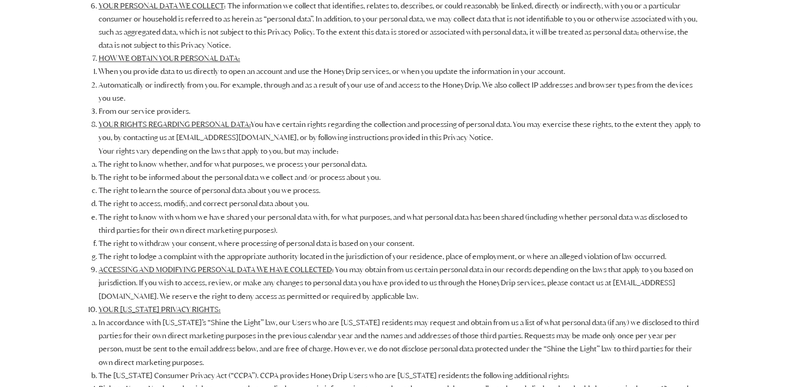
scroll to position [252, 0]
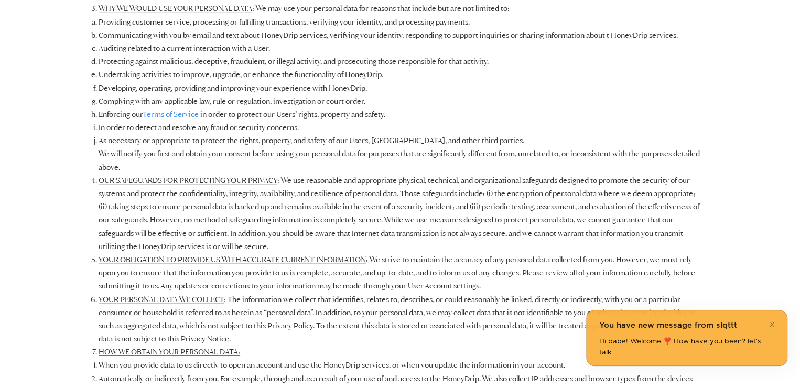
click at [681, 331] on div "You have new message from slqttt" at bounding box center [686, 325] width 175 height 13
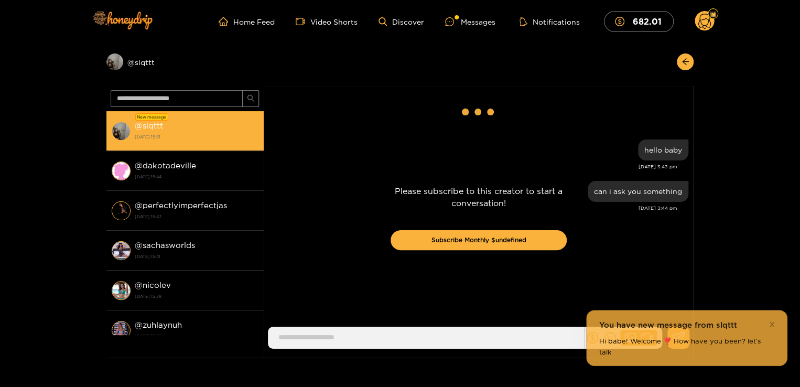
click at [153, 133] on strong "1 October 2025 15:51" at bounding box center [197, 136] width 124 height 9
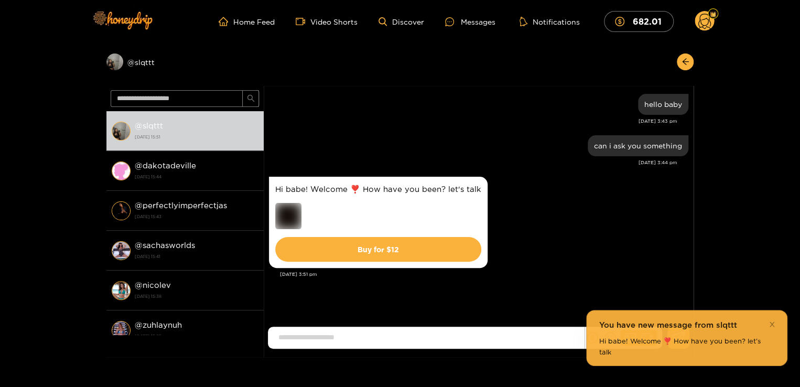
click at [776, 332] on div "You have new message from slqttt Hi babe! Welcome ❣️ How have you been? let's t…" at bounding box center [686, 338] width 201 height 56
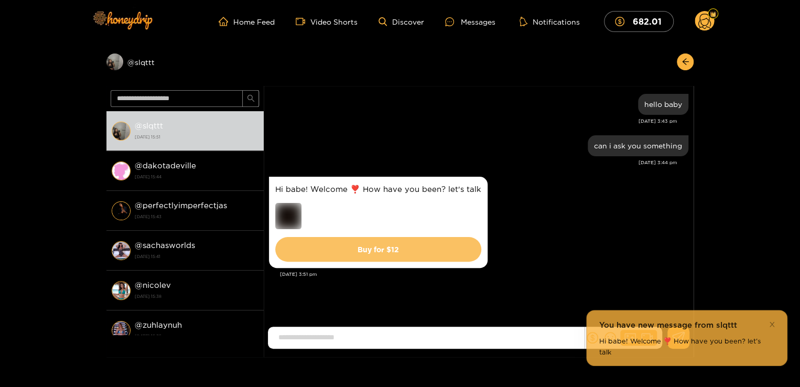
click at [398, 246] on button "Buy for $ 12" at bounding box center [378, 249] width 206 height 25
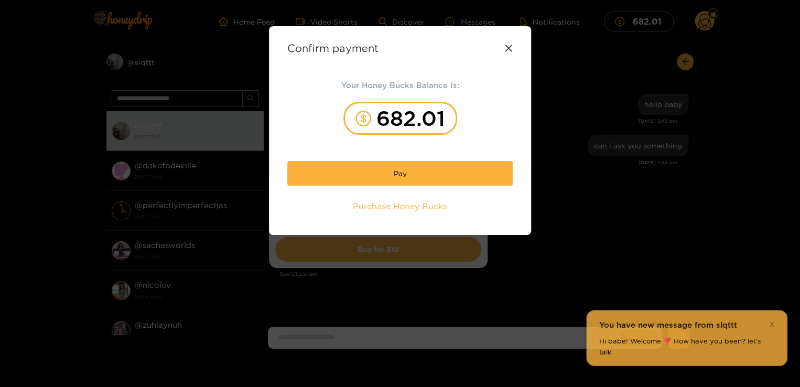
click at [509, 47] on icon at bounding box center [508, 48] width 7 height 7
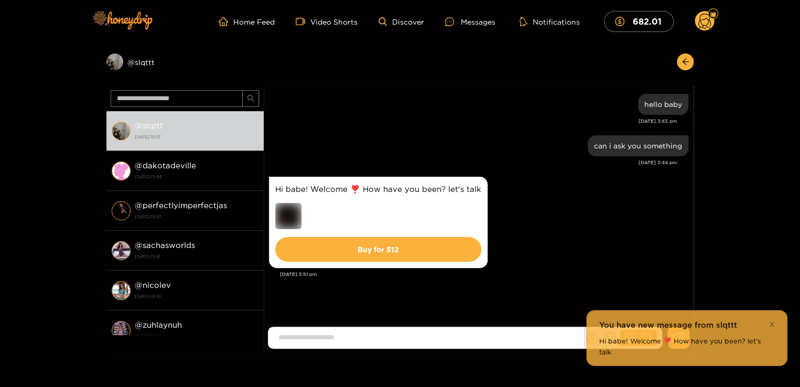
click at [445, 341] on input at bounding box center [428, 337] width 311 height 17
type input "********"
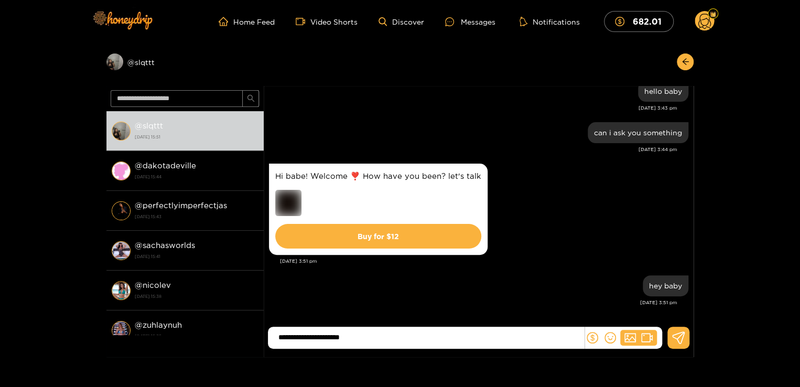
type input "**********"
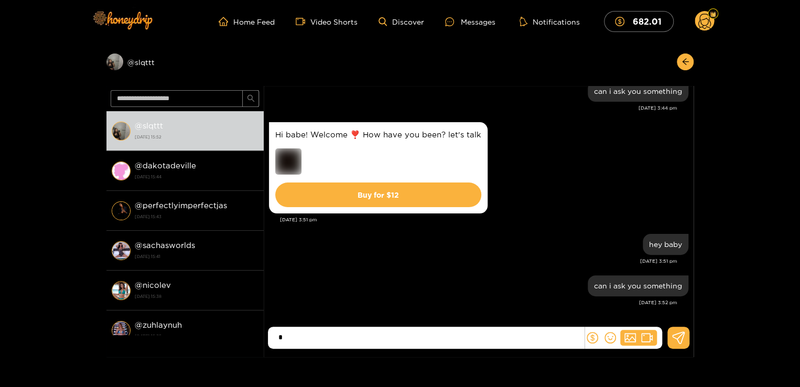
type input "*"
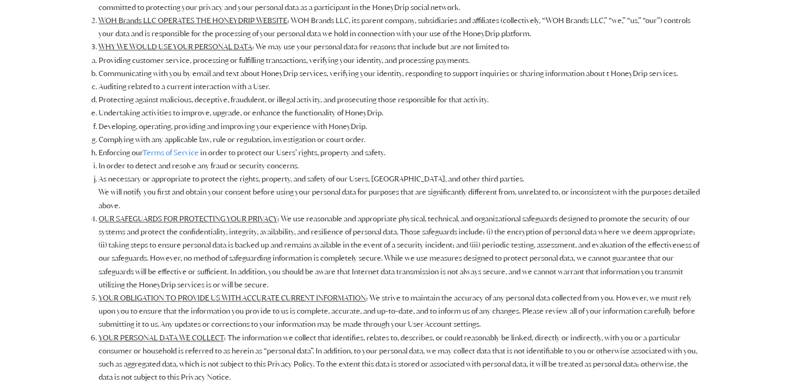
scroll to position [252, 0]
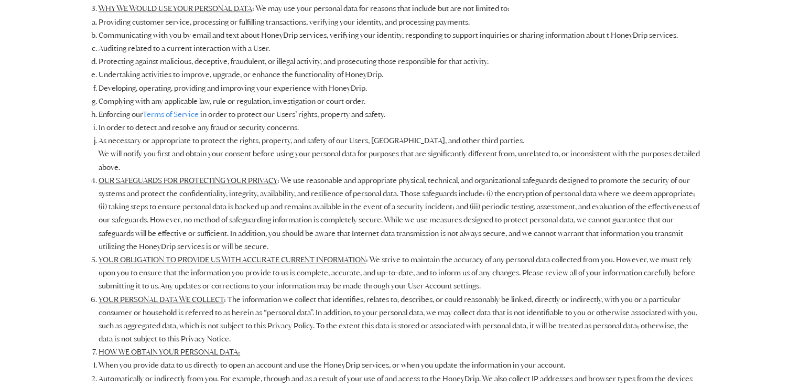
click at [480, 82] on li "Developing, operating, providing and improving your experience with HoneyDrip." at bounding box center [400, 88] width 603 height 13
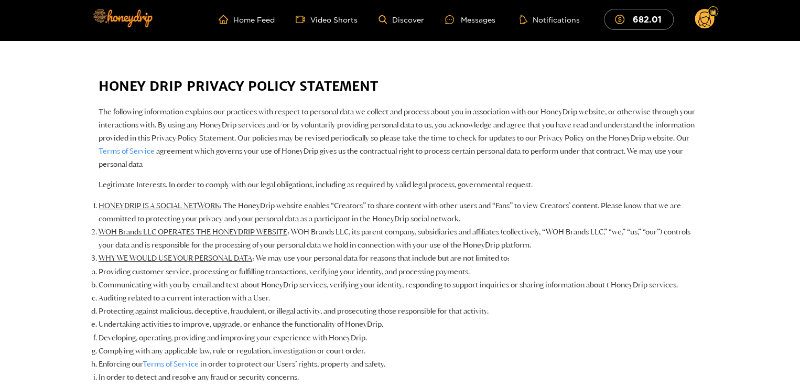
scroll to position [0, 0]
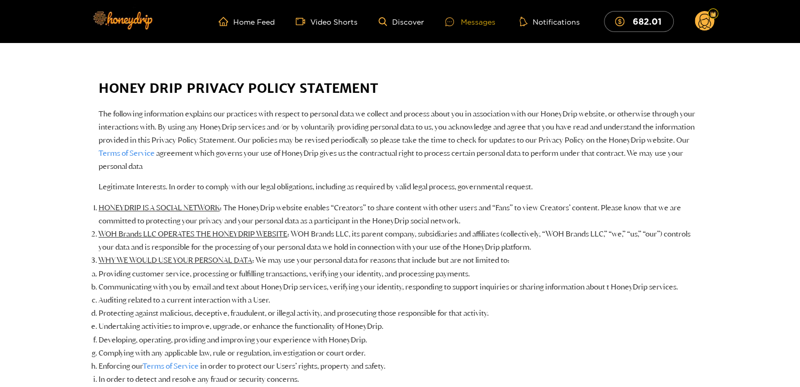
click at [446, 25] on icon at bounding box center [449, 21] width 9 height 9
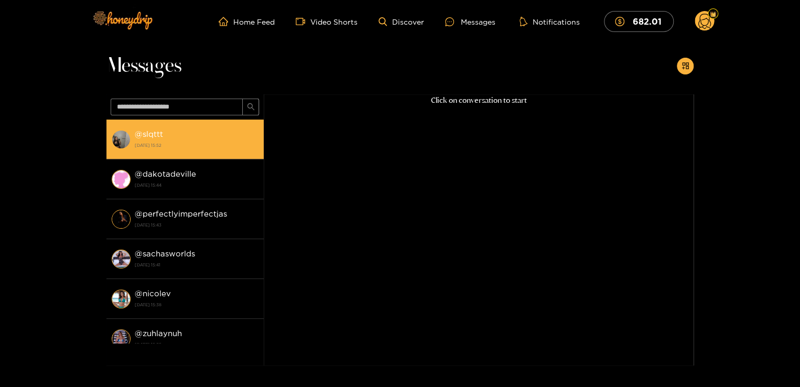
click at [164, 135] on div "@ slqttt 1 October 2025 15:52" at bounding box center [197, 139] width 124 height 24
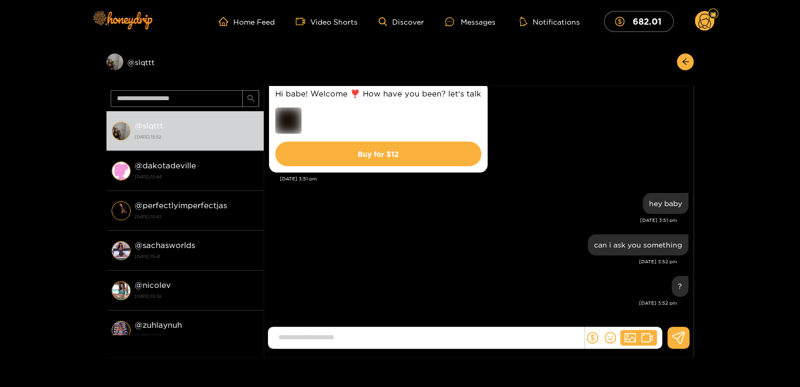
scroll to position [96, 0]
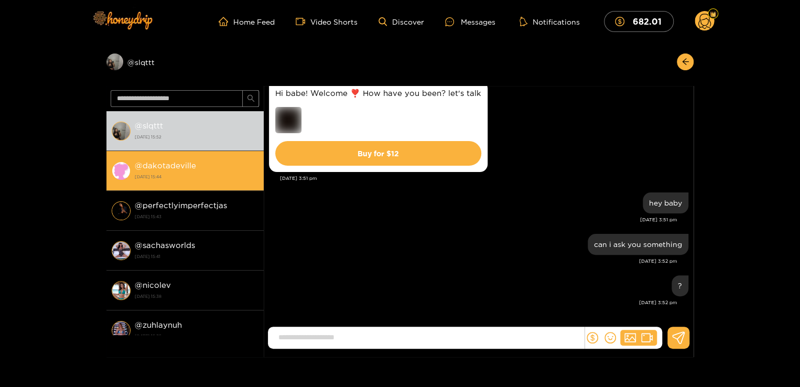
click at [211, 161] on div "@ dakotadeville 1 October 2025 15:44" at bounding box center [197, 171] width 124 height 24
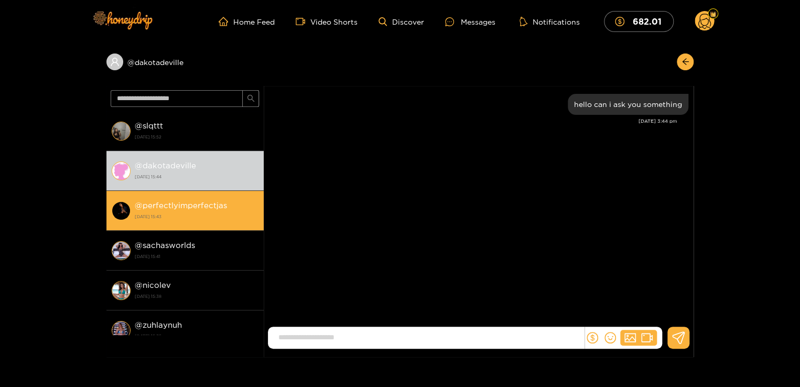
click at [203, 215] on strong "[DATE] 15:43" at bounding box center [197, 216] width 124 height 9
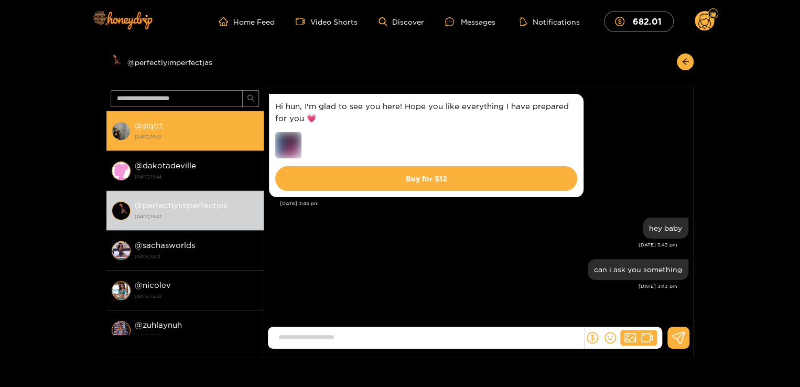
click at [159, 133] on strong "[DATE] 15:52" at bounding box center [197, 136] width 124 height 9
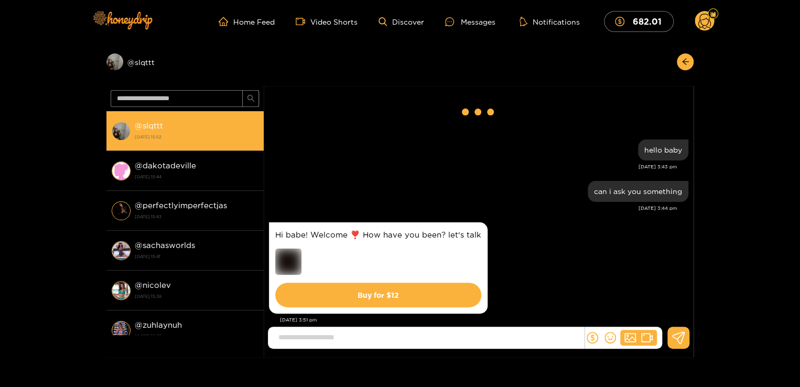
scroll to position [96, 0]
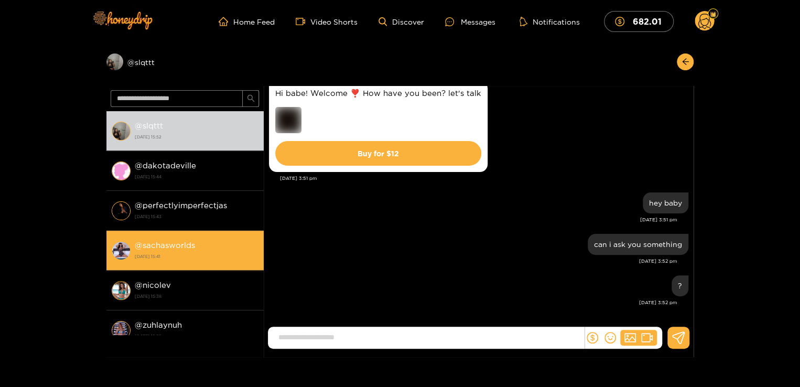
click at [221, 271] on li "@ nicolev 1 October 2025 15:38" at bounding box center [184, 291] width 157 height 40
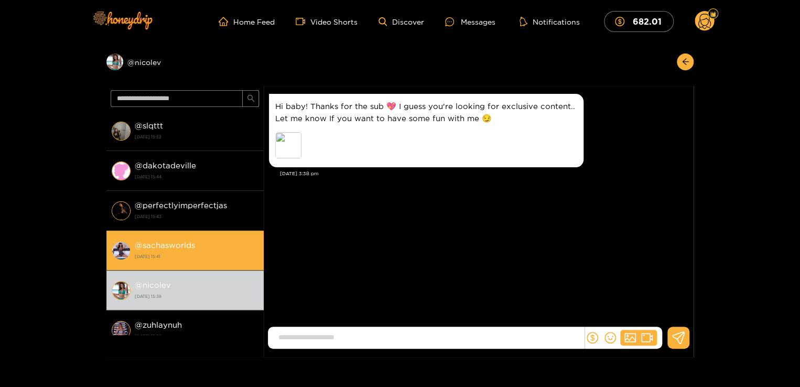
click at [211, 252] on strong "[DATE] 15:41" at bounding box center [197, 256] width 124 height 9
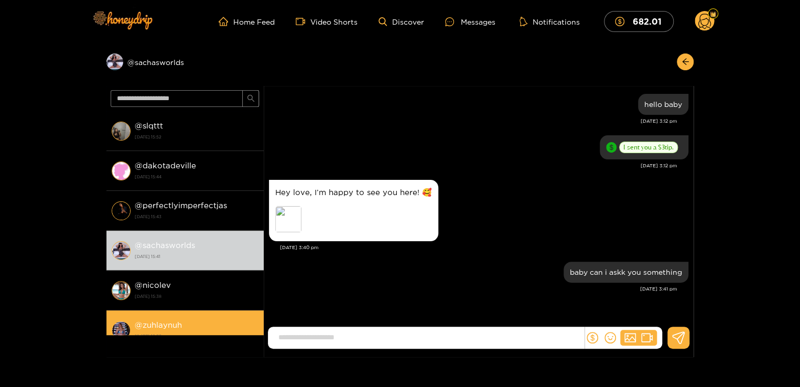
click at [191, 324] on div "@ zuhlaynuh 1 October 2025 15:35" at bounding box center [197, 330] width 124 height 24
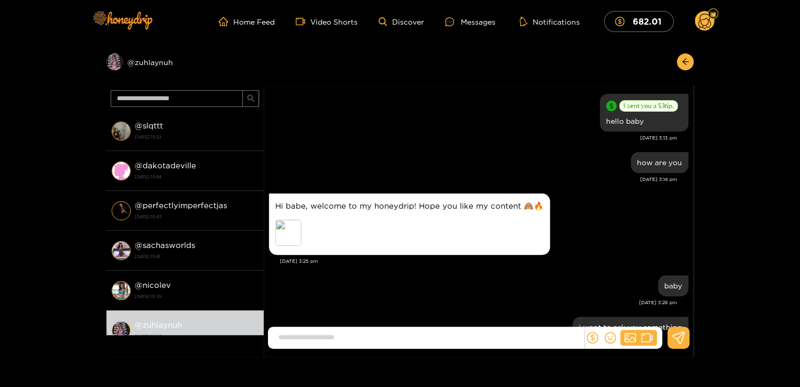
scroll to position [265, 0]
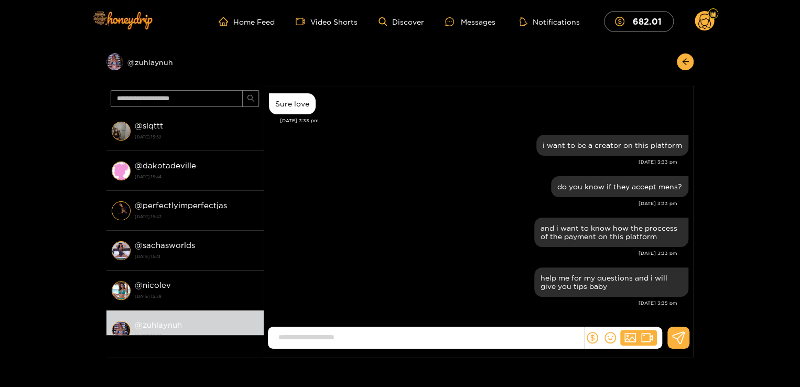
click at [337, 335] on input at bounding box center [428, 337] width 311 height 17
type input "*"
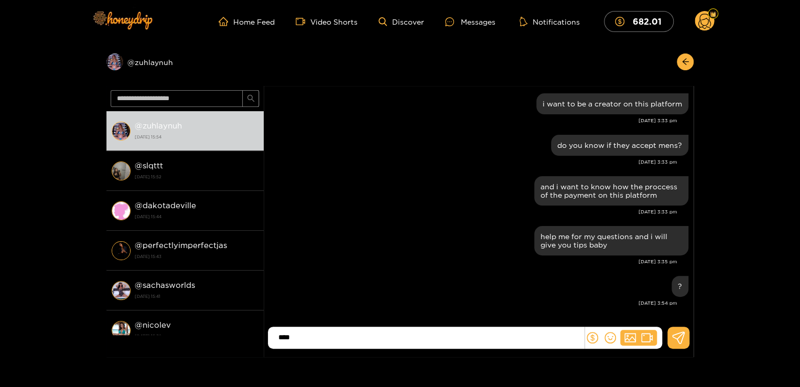
type input "****"
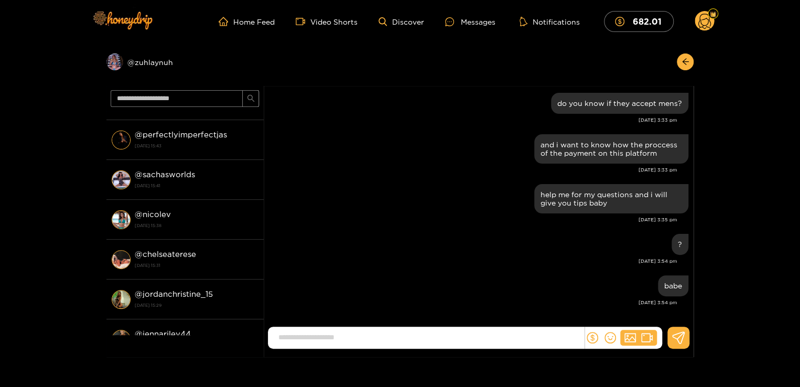
scroll to position [112, 0]
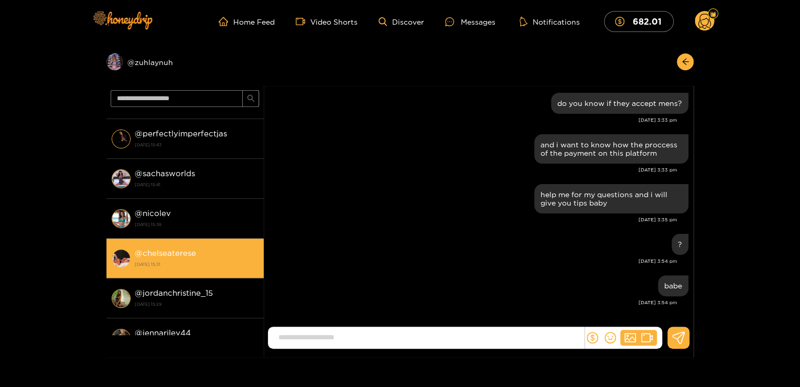
click at [209, 264] on strong "1 October 2025 15:31" at bounding box center [197, 264] width 124 height 9
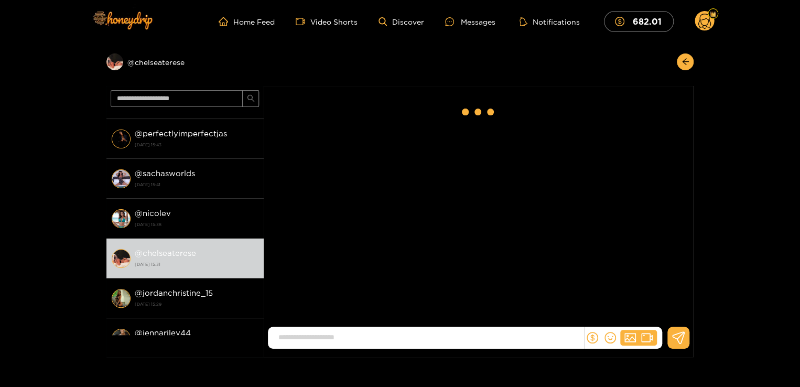
scroll to position [252, 0]
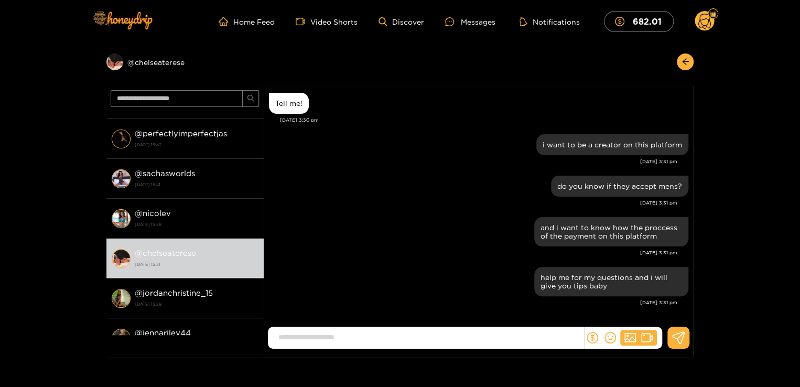
click at [438, 344] on input at bounding box center [428, 337] width 311 height 17
type input "*****"
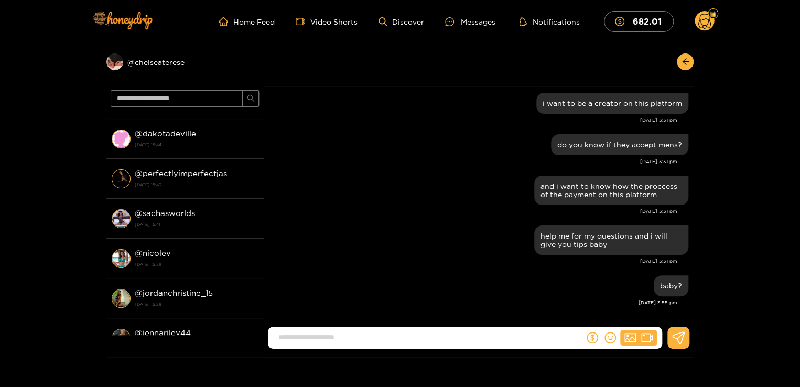
scroll to position [0, 0]
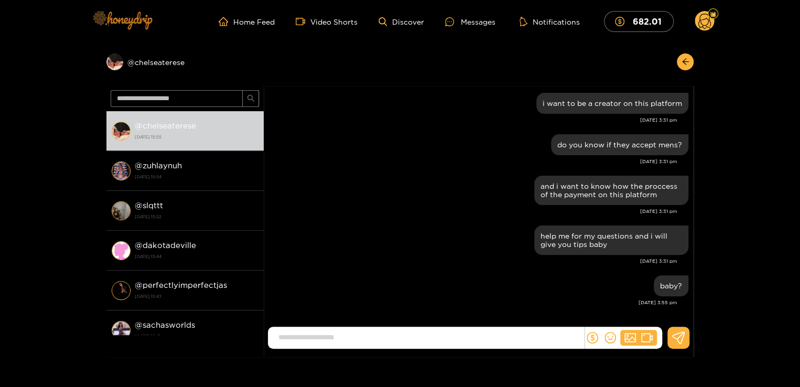
click at [144, 17] on img at bounding box center [121, 20] width 73 height 44
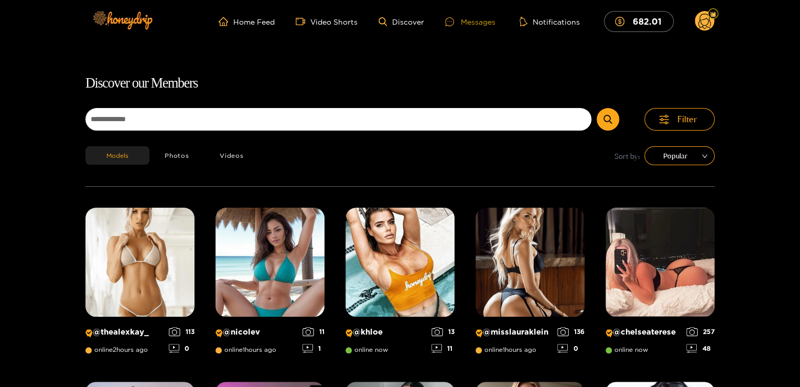
click at [467, 20] on div "Messages" at bounding box center [470, 22] width 50 height 12
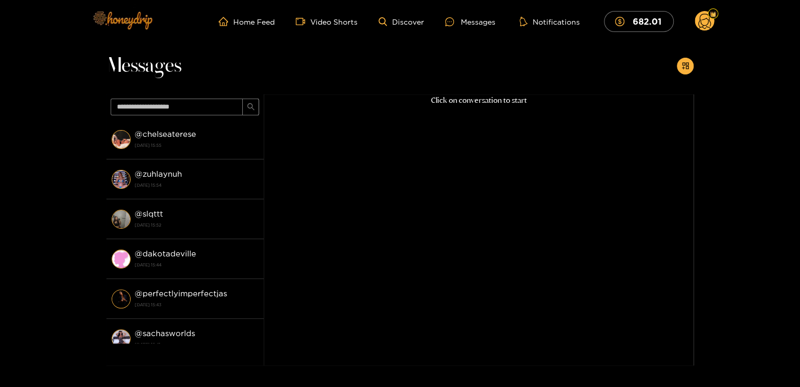
click at [123, 18] on img at bounding box center [121, 20] width 73 height 44
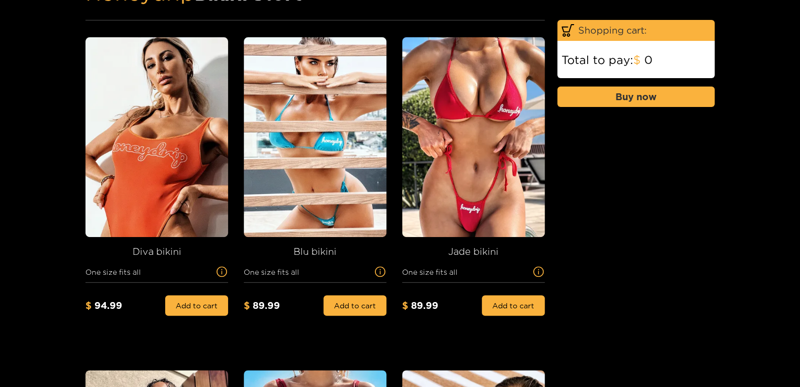
scroll to position [147, 0]
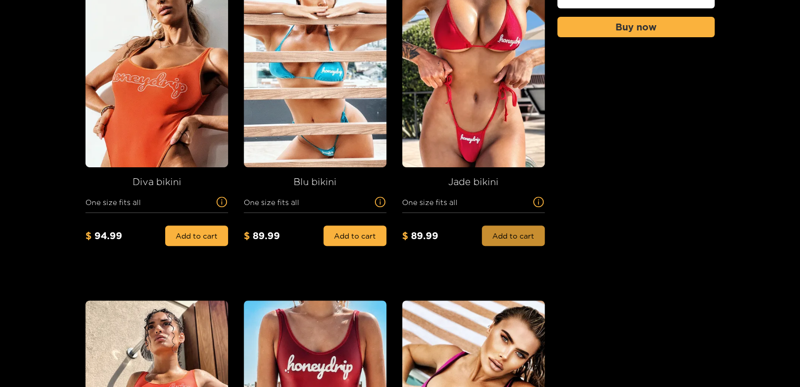
click at [492, 240] on button "Add to cart" at bounding box center [513, 235] width 63 height 20
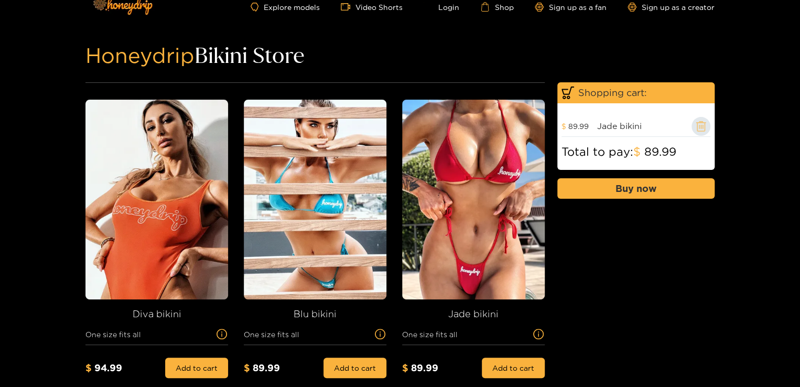
scroll to position [0, 0]
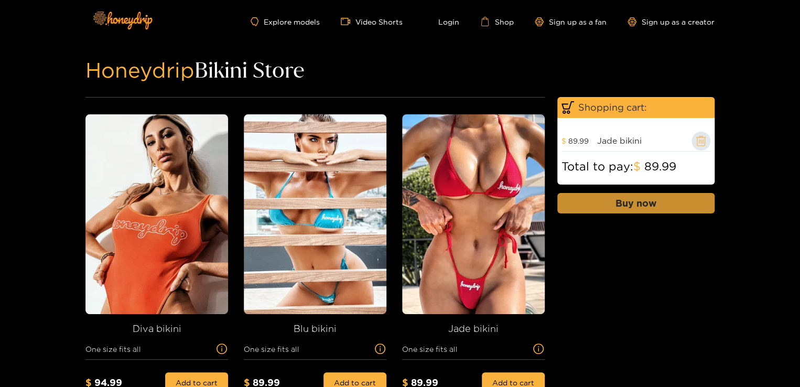
click at [613, 198] on button "Buy now" at bounding box center [635, 203] width 157 height 20
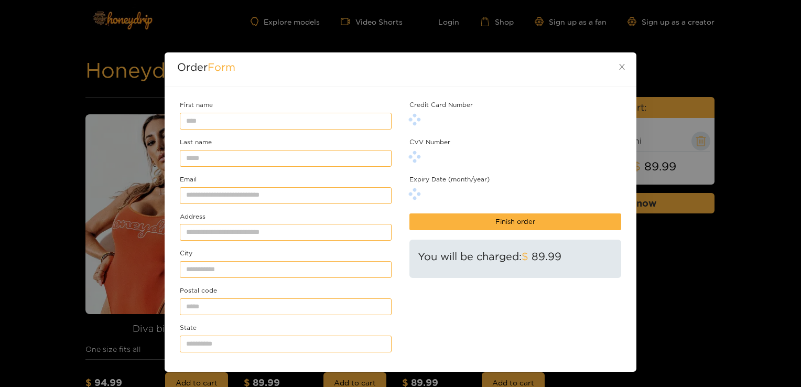
click at [344, 208] on div "First name Last name Email Address City Postal code State" at bounding box center [285, 229] width 217 height 260
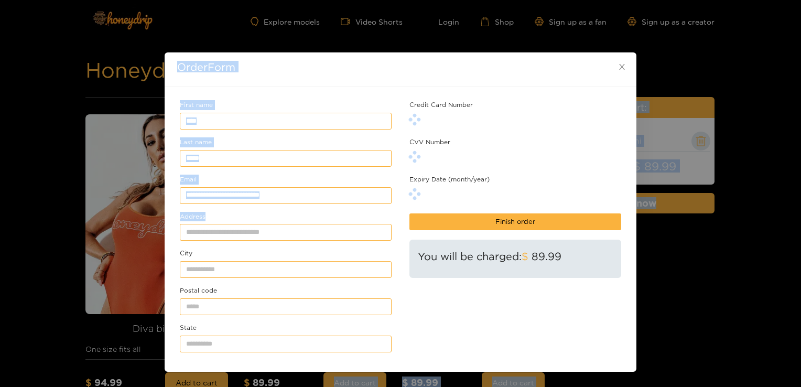
drag, startPoint x: 344, startPoint y: 208, endPoint x: 329, endPoint y: 391, distance: 183.6
click at [329, 386] on html "Explore models Video Shorts Login Shop Sign up as a fan Sign up as a creator Ho…" at bounding box center [400, 193] width 801 height 387
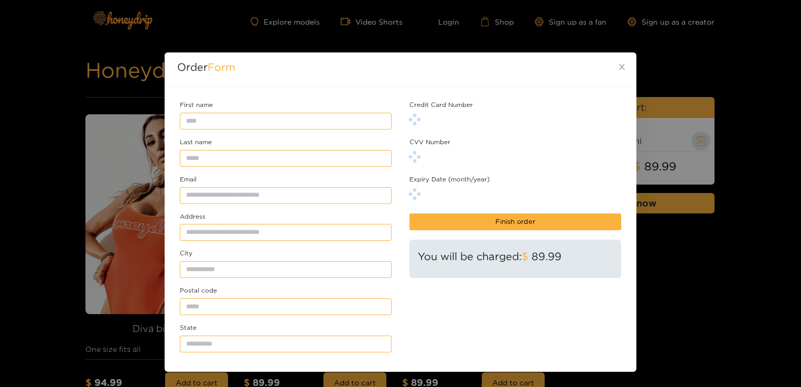
drag, startPoint x: 329, startPoint y: 391, endPoint x: 230, endPoint y: 320, distance: 121.8
click at [230, 320] on div "First name Last name Email Address City Postal code State" at bounding box center [285, 229] width 217 height 260
click at [307, 342] on input "State" at bounding box center [286, 344] width 212 height 17
click at [338, 125] on input "First name" at bounding box center [286, 121] width 212 height 17
type input "*****"
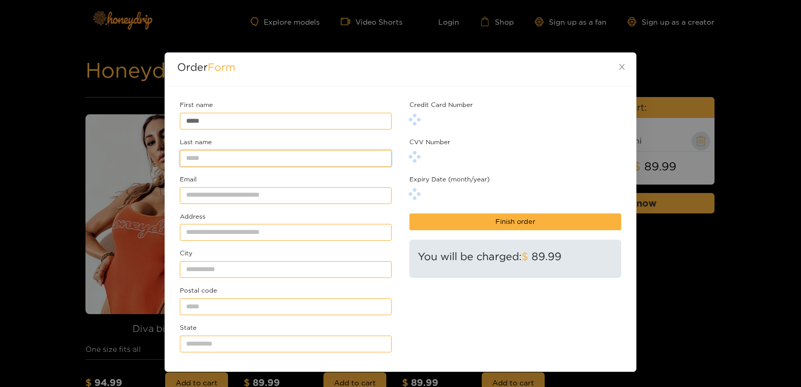
type input "**********"
click at [293, 233] on input "Address" at bounding box center [286, 232] width 212 height 17
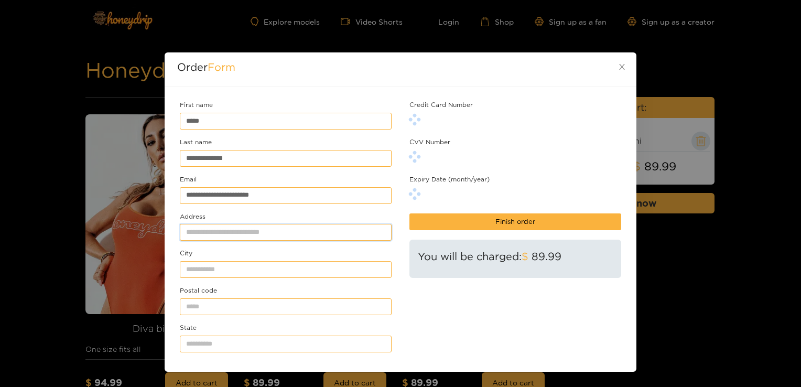
click at [293, 233] on input "Address" at bounding box center [286, 232] width 212 height 17
type input "********"
click at [267, 267] on input "*" at bounding box center [286, 269] width 212 height 17
type input "******"
click at [253, 298] on input "Postal code" at bounding box center [286, 306] width 212 height 17
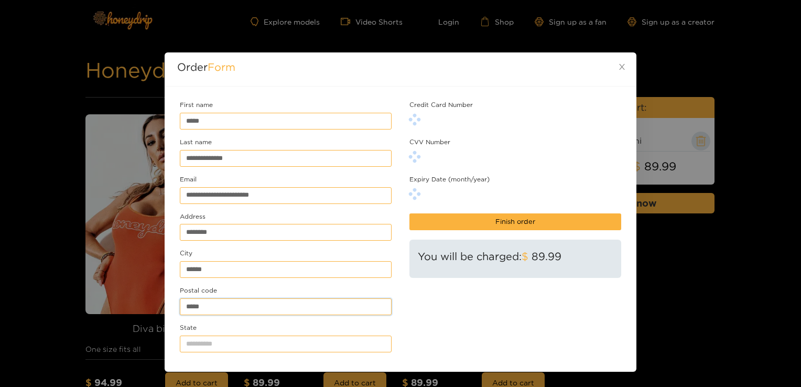
type input "*****"
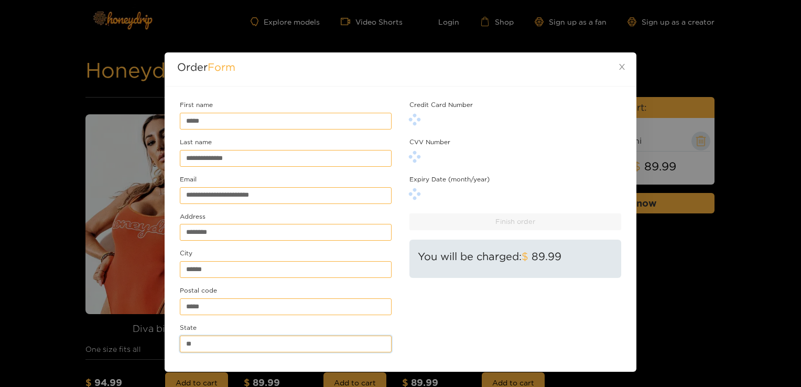
type input "**"
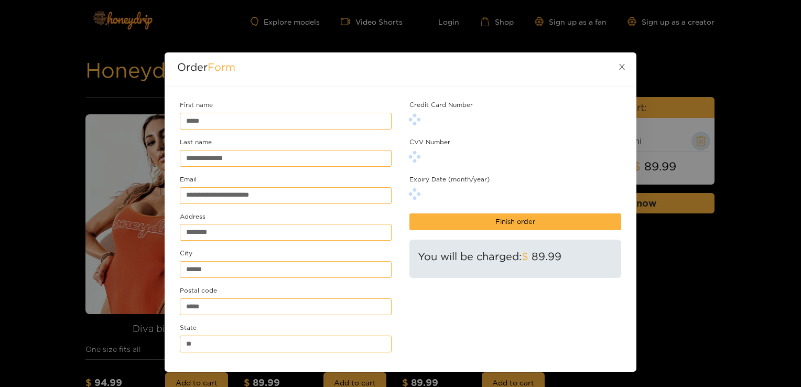
click at [622, 66] on icon "close" at bounding box center [622, 67] width 8 height 8
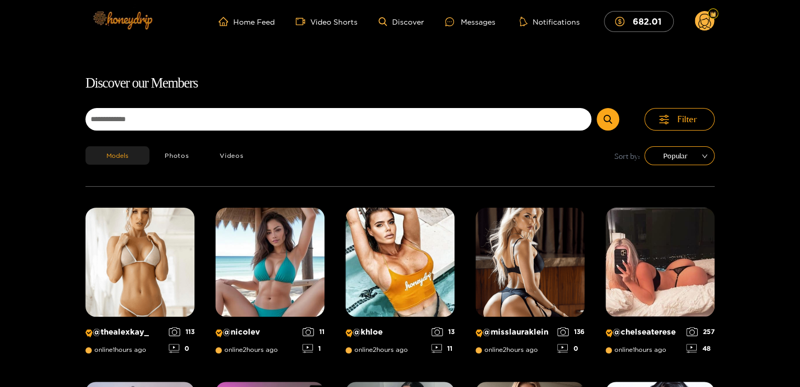
click at [136, 20] on img at bounding box center [121, 20] width 73 height 44
click at [240, 22] on link "Home Feed" at bounding box center [247, 21] width 56 height 9
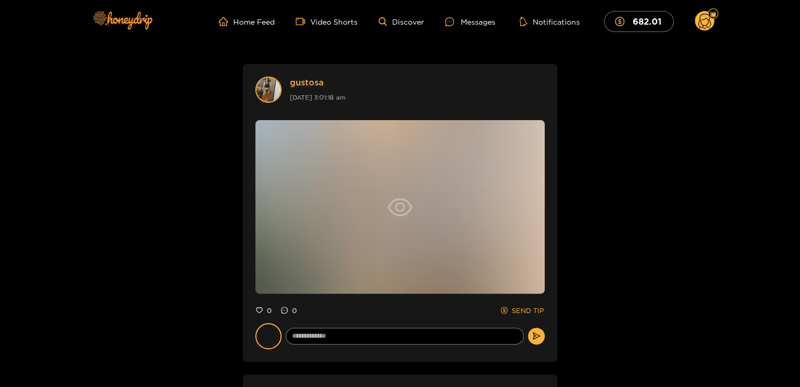
click at [395, 209] on icon "eye" at bounding box center [400, 207] width 25 height 25
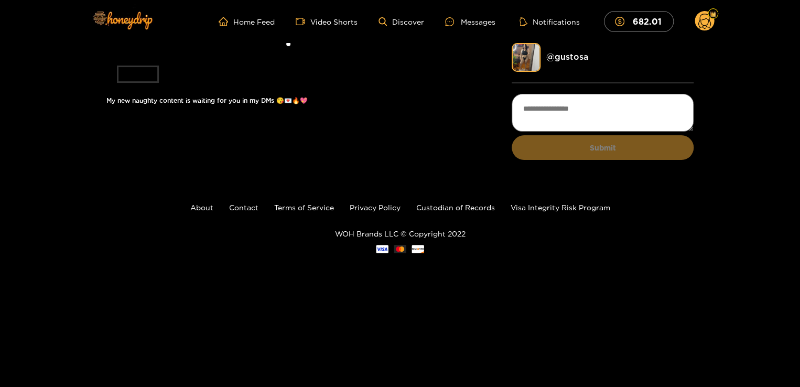
scroll to position [74, 0]
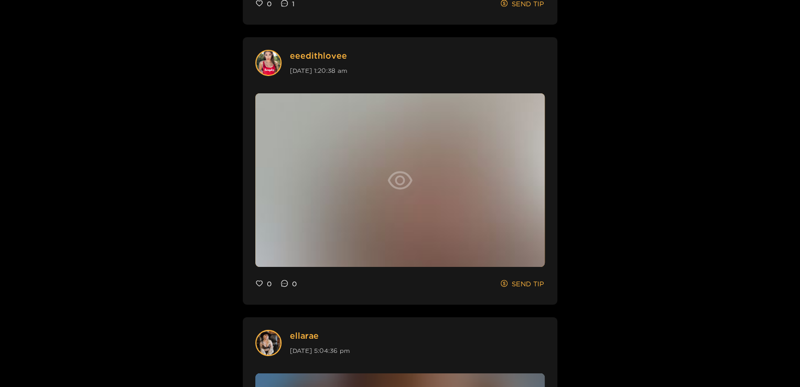
scroll to position [1741, 0]
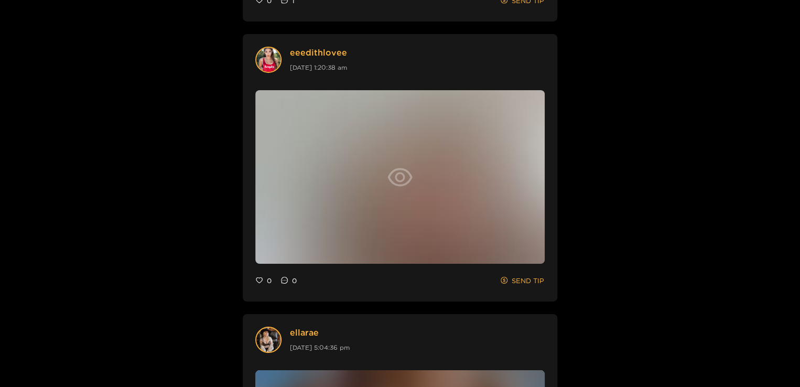
click at [395, 179] on icon "eye" at bounding box center [400, 177] width 25 height 25
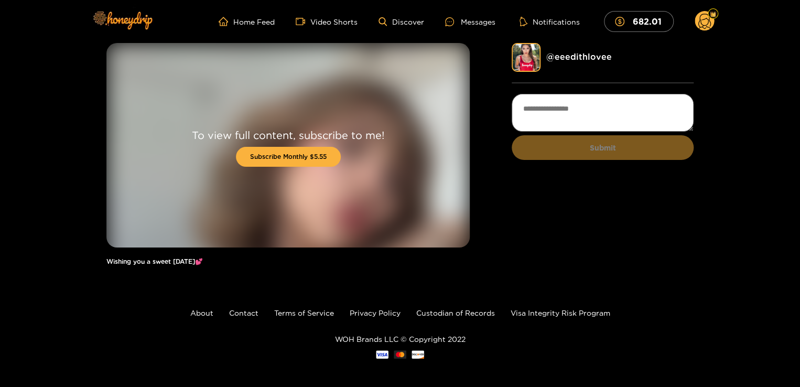
drag, startPoint x: 219, startPoint y: 25, endPoint x: 130, endPoint y: 294, distance: 283.2
click at [130, 294] on footer "About Contact Terms of Service Privacy Policy Custodian of Records Visa Integri…" at bounding box center [400, 333] width 800 height 114
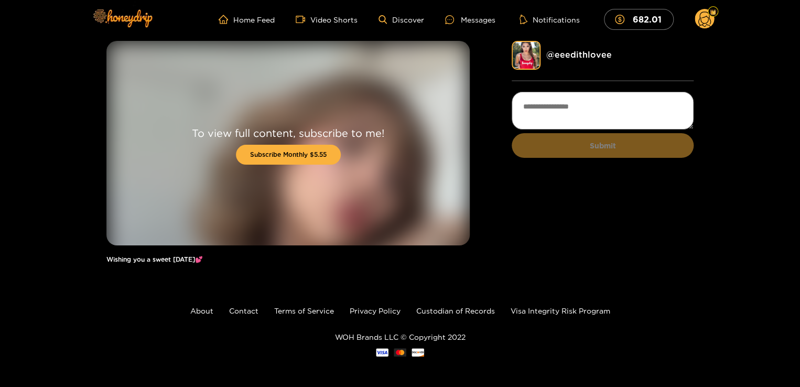
scroll to position [3, 0]
click at [285, 310] on link "Terms of Service" at bounding box center [304, 310] width 60 height 8
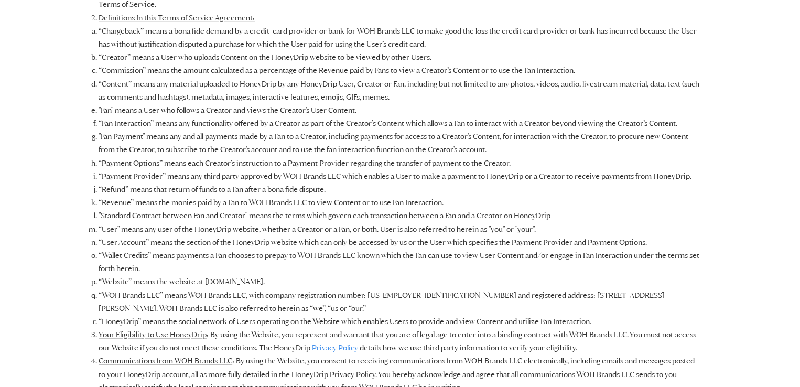
scroll to position [252, 0]
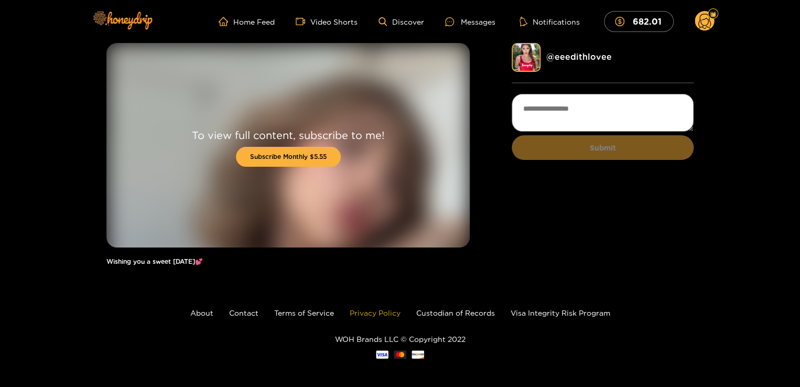
click at [390, 313] on link "Privacy Policy" at bounding box center [375, 313] width 51 height 8
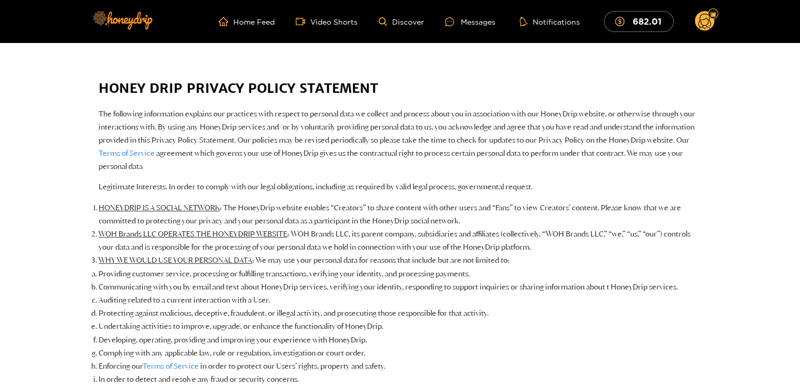
scroll to position [21, 0]
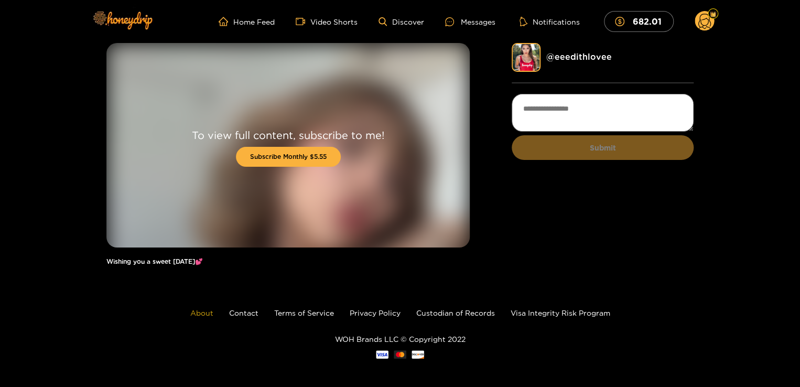
click at [201, 313] on link "About" at bounding box center [201, 313] width 23 height 8
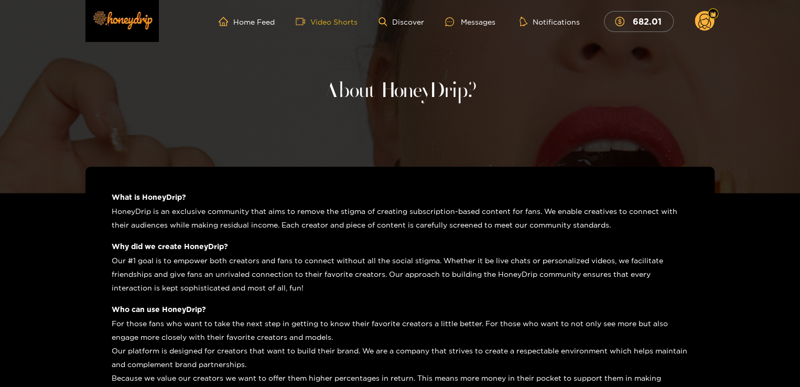
click at [340, 23] on link "Video Shorts" at bounding box center [327, 21] width 62 height 9
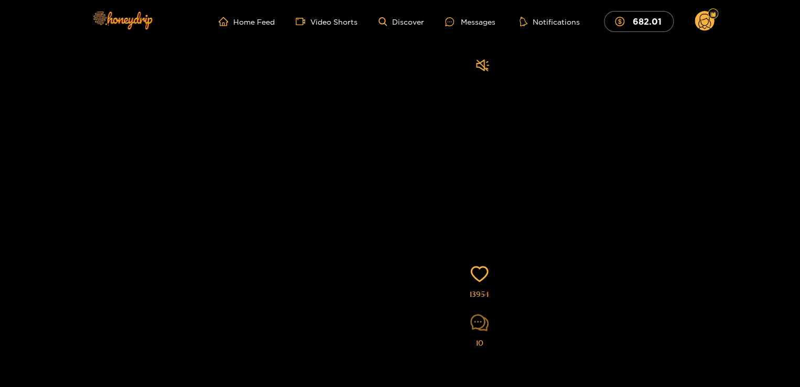
click at [479, 328] on icon "comment" at bounding box center [479, 323] width 18 height 18
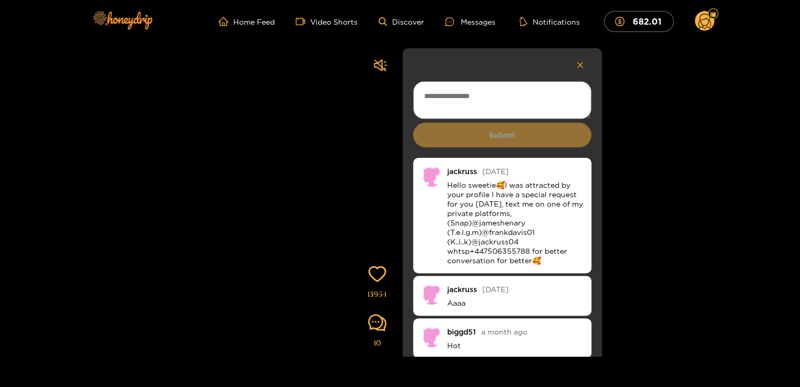
scroll to position [21, 0]
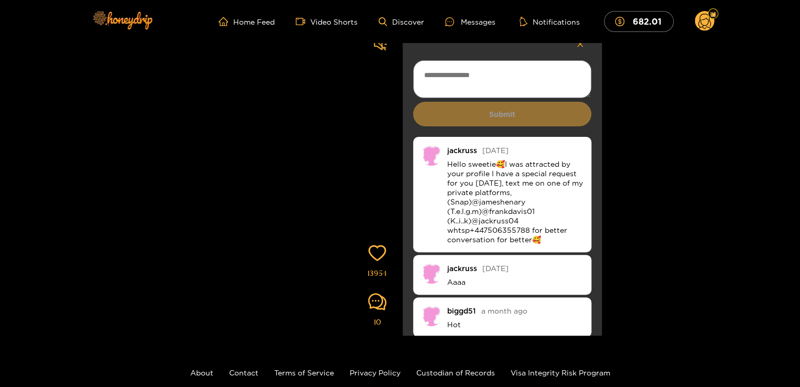
click at [333, 144] on video at bounding box center [297, 215] width 199 height 376
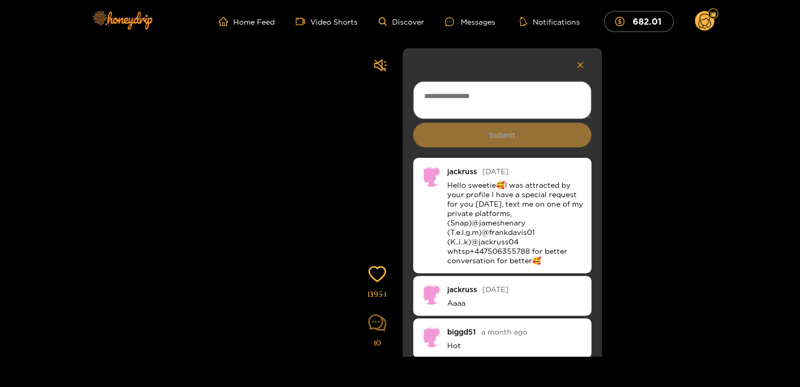
click at [380, 326] on icon "comment" at bounding box center [377, 323] width 18 height 18
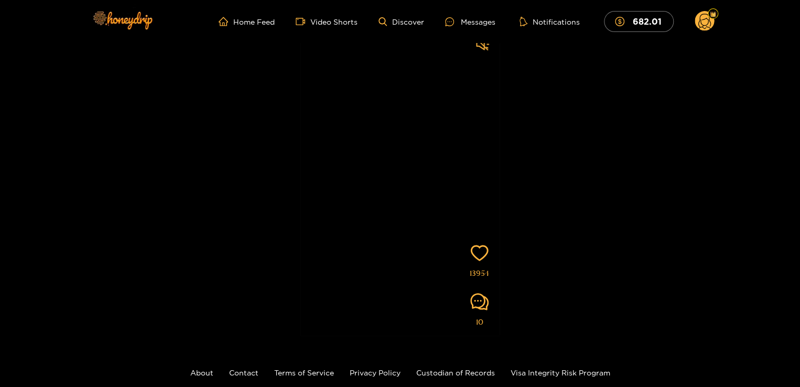
click at [456, 226] on video at bounding box center [399, 215] width 199 height 376
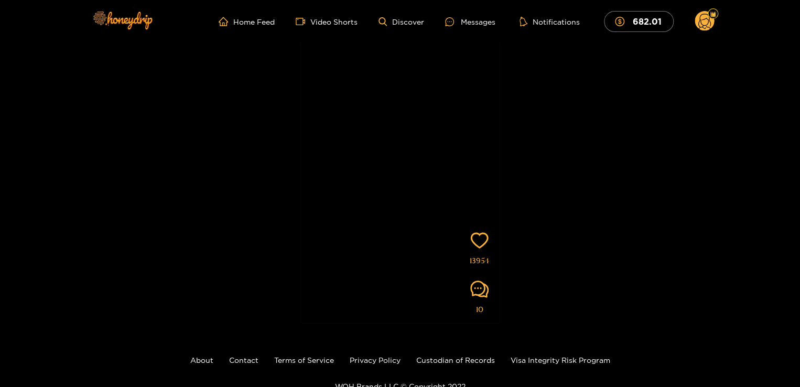
scroll to position [42, 0]
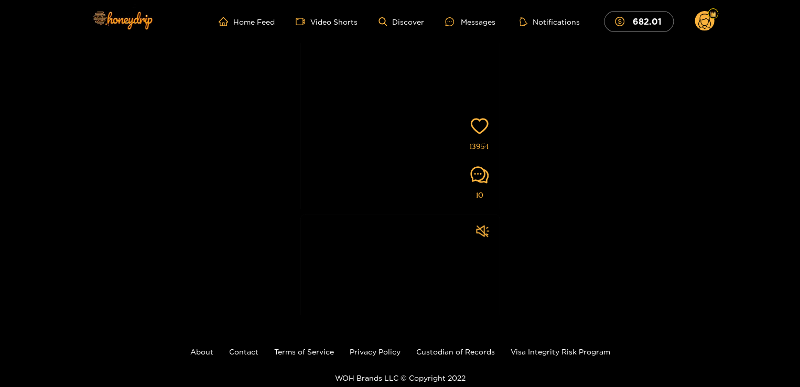
drag, startPoint x: 456, startPoint y: 226, endPoint x: 449, endPoint y: 106, distance: 120.2
click at [449, 106] on video at bounding box center [399, 88] width 199 height 376
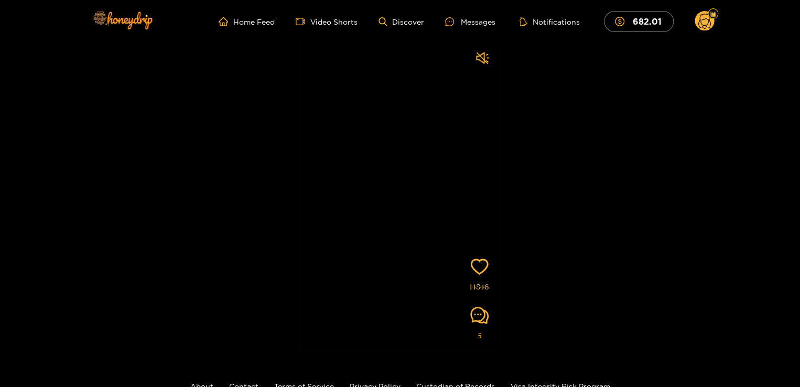
scroll to position [0, 0]
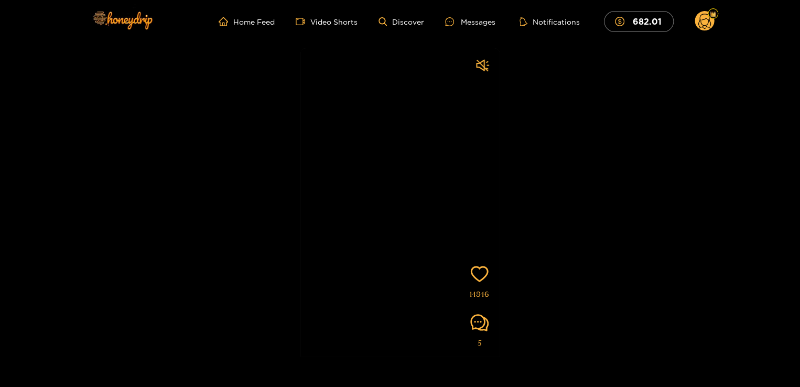
drag, startPoint x: 434, startPoint y: 220, endPoint x: 438, endPoint y: 98, distance: 122.8
click at [438, 98] on video at bounding box center [399, 236] width 199 height 376
drag, startPoint x: 424, startPoint y: 234, endPoint x: 415, endPoint y: 92, distance: 142.3
click at [415, 92] on video at bounding box center [399, 236] width 199 height 376
drag, startPoint x: 426, startPoint y: 228, endPoint x: 405, endPoint y: 91, distance: 139.0
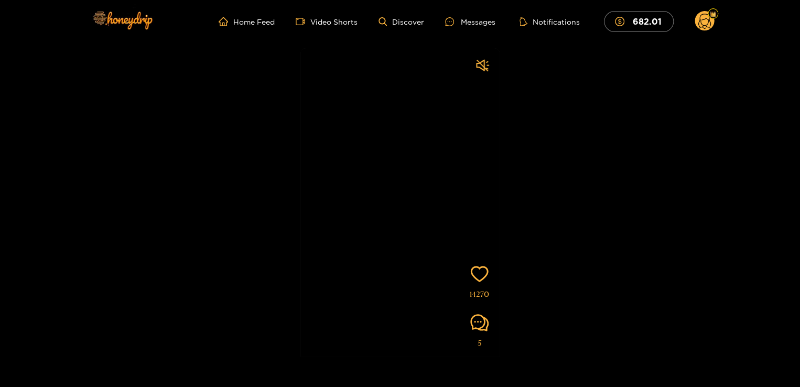
click at [405, 91] on video at bounding box center [399, 236] width 199 height 376
drag, startPoint x: 468, startPoint y: 252, endPoint x: 457, endPoint y: 122, distance: 131.0
click at [457, 122] on video at bounding box center [399, 197] width 199 height 376
click at [367, 199] on video at bounding box center [399, 236] width 199 height 376
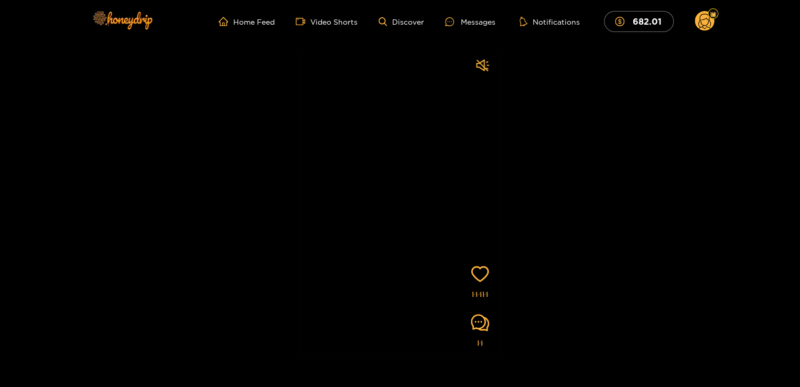
click at [367, 199] on video at bounding box center [399, 236] width 199 height 376
click at [482, 276] on icon "heart" at bounding box center [480, 274] width 18 height 18
click at [477, 324] on icon "comment" at bounding box center [480, 323] width 18 height 18
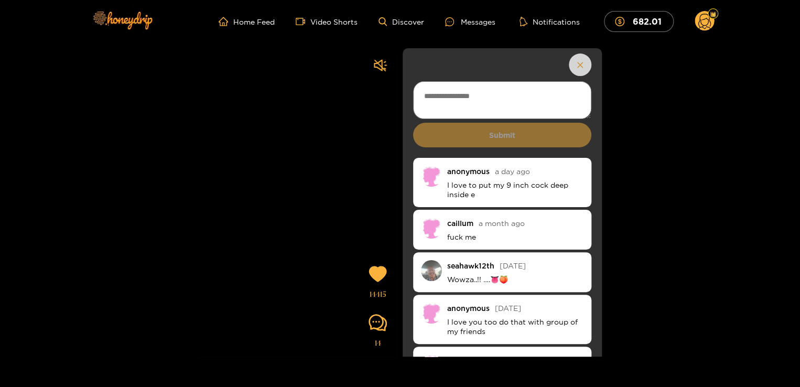
click at [577, 68] on icon "button" at bounding box center [580, 65] width 7 height 8
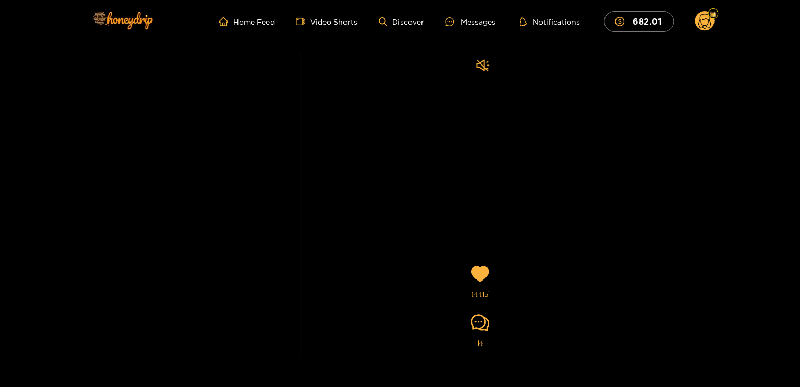
drag, startPoint x: 400, startPoint y: 217, endPoint x: 414, endPoint y: 64, distance: 153.2
click at [414, 64] on video at bounding box center [399, 236] width 199 height 376
drag, startPoint x: 397, startPoint y: 218, endPoint x: 396, endPoint y: 117, distance: 100.7
click at [396, 117] on video at bounding box center [399, 236] width 199 height 376
drag, startPoint x: 373, startPoint y: 260, endPoint x: 373, endPoint y: 160, distance: 100.2
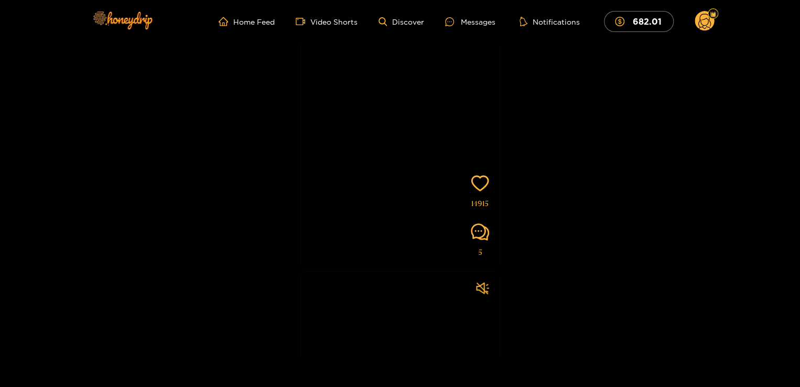
click at [373, 160] on video at bounding box center [399, 146] width 199 height 376
click at [141, 27] on img at bounding box center [121, 20] width 73 height 44
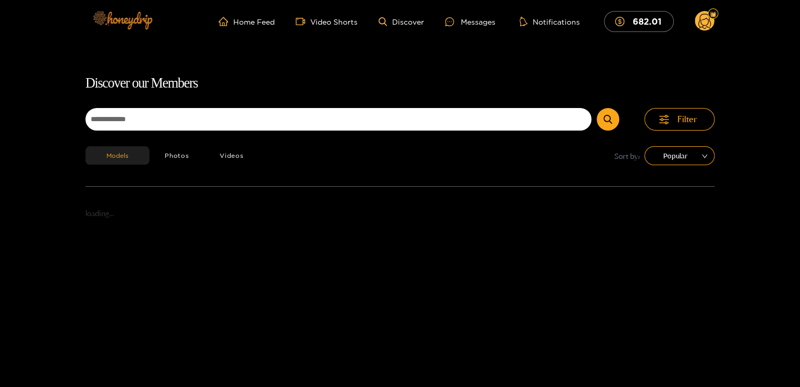
click at [141, 27] on img at bounding box center [121, 20] width 73 height 44
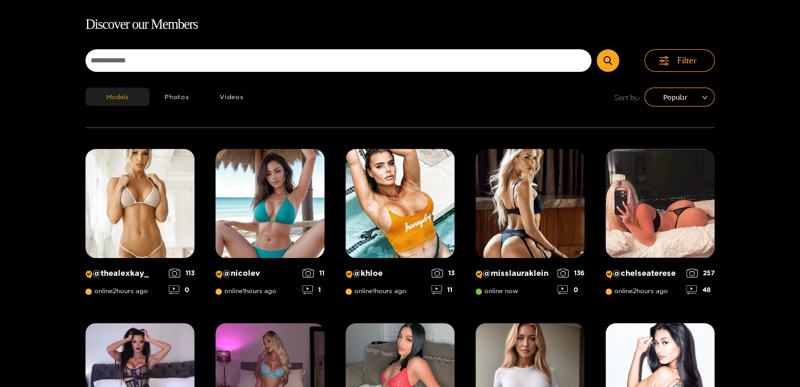
scroll to position [67, 0]
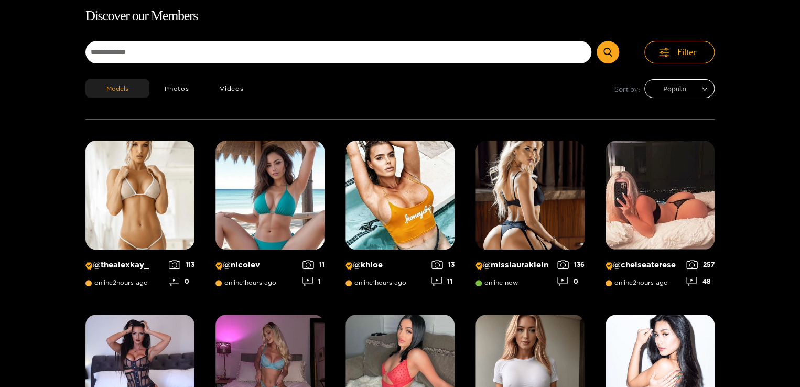
click at [697, 86] on span "Popular" at bounding box center [679, 89] width 55 height 16
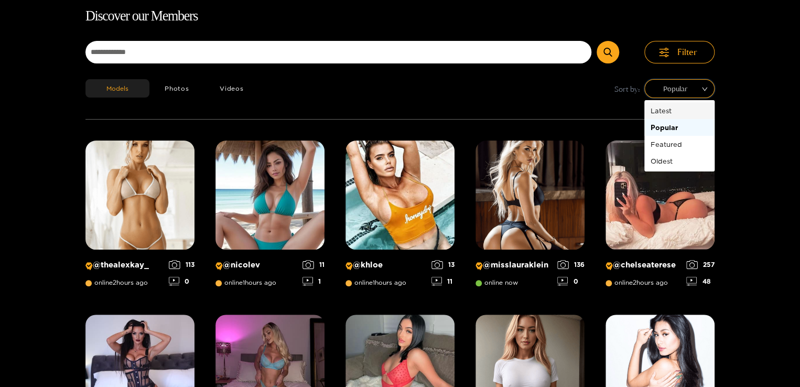
click at [675, 111] on div "Latest" at bounding box center [680, 111] width 58 height 12
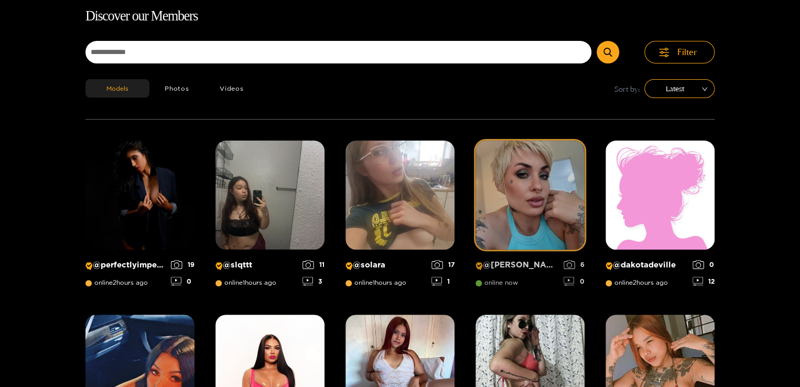
click at [500, 191] on img at bounding box center [530, 195] width 109 height 109
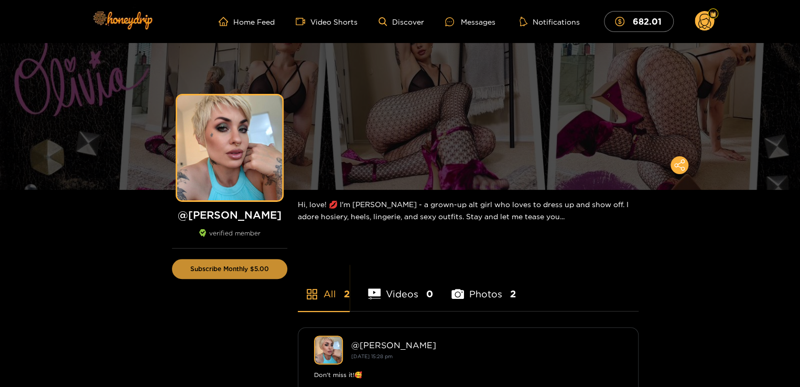
click at [239, 272] on button "Subscribe Monthly $5.00" at bounding box center [229, 269] width 115 height 20
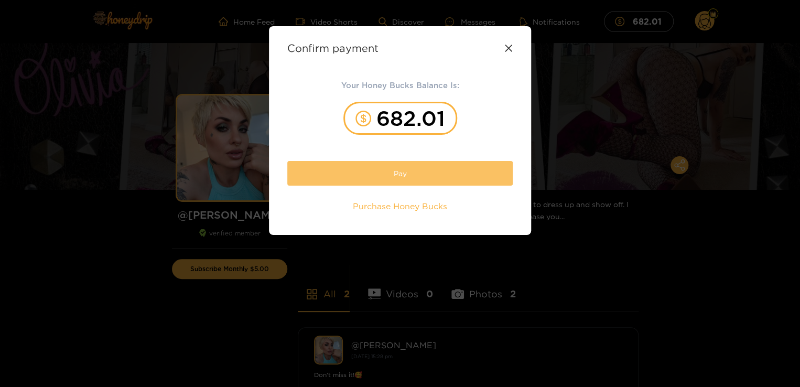
click at [364, 165] on button "Pay" at bounding box center [399, 173] width 225 height 25
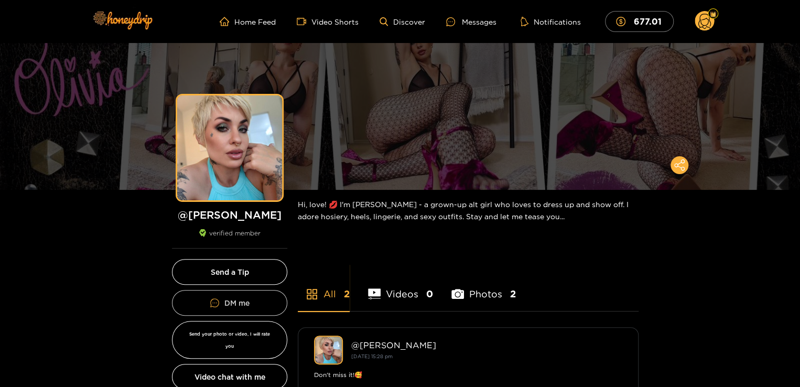
click at [244, 296] on button "DM me" at bounding box center [229, 303] width 115 height 26
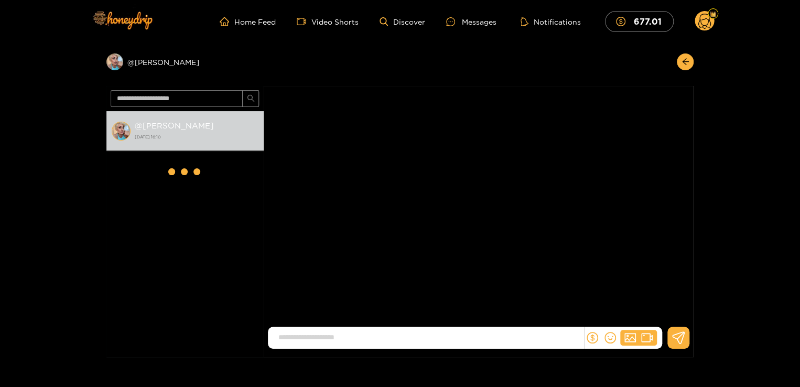
click at [408, 338] on input at bounding box center [428, 337] width 311 height 17
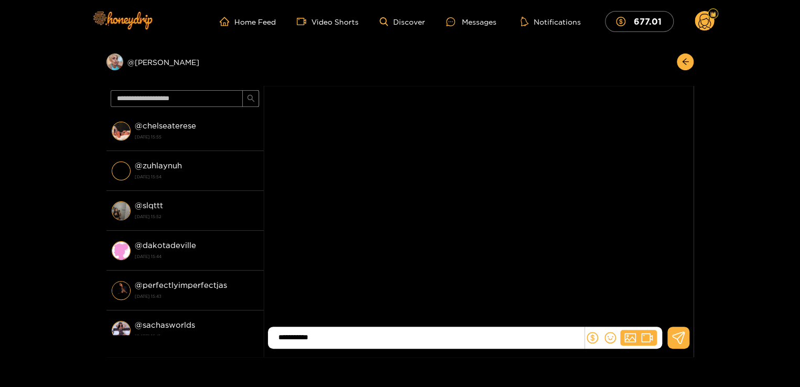
type input "**********"
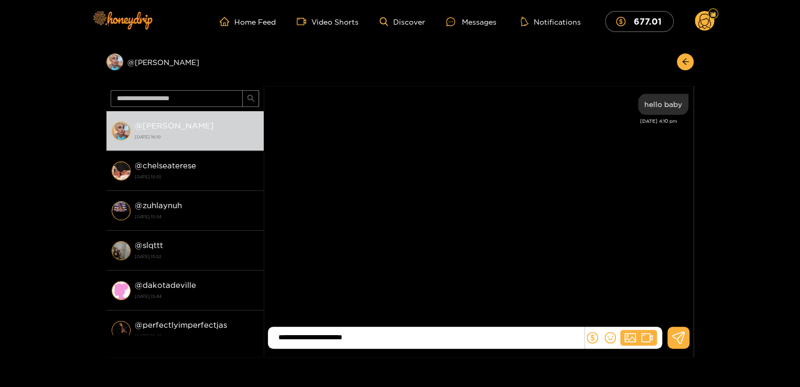
type input "**********"
type input "*"
type input "**********"
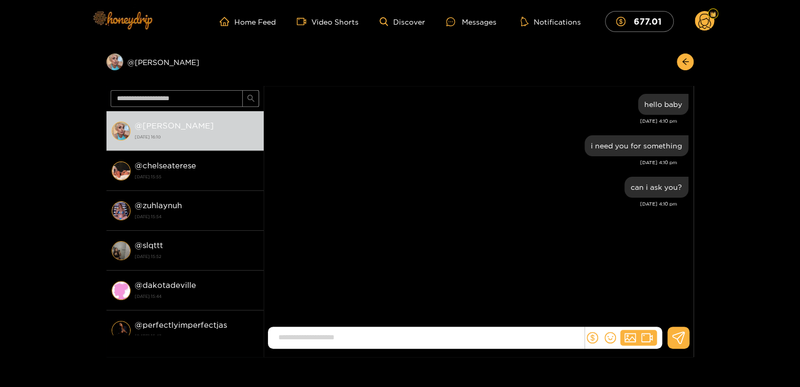
click at [138, 13] on img at bounding box center [121, 20] width 73 height 44
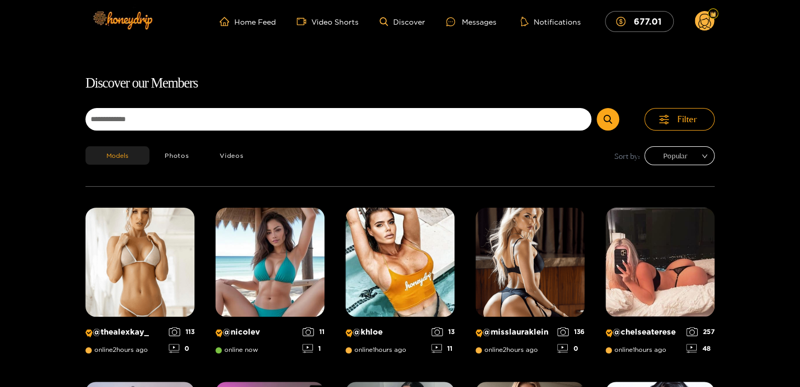
click at [661, 162] on span "Popular" at bounding box center [679, 156] width 55 height 16
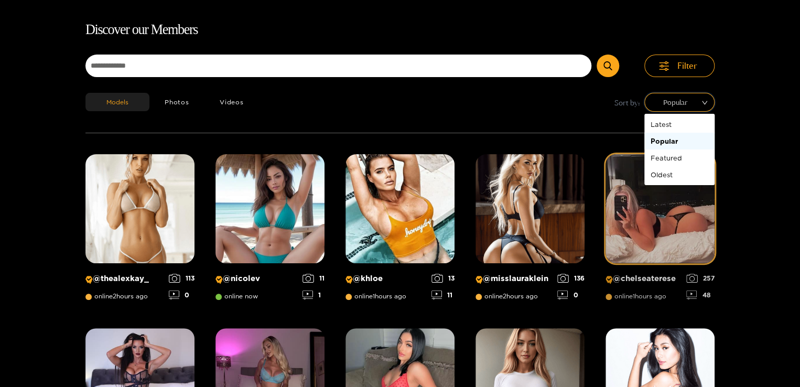
scroll to position [67, 0]
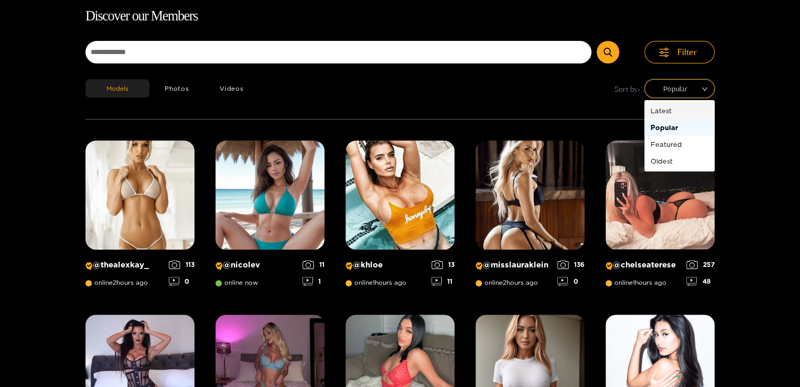
click at [665, 112] on div "Latest" at bounding box center [680, 111] width 58 height 12
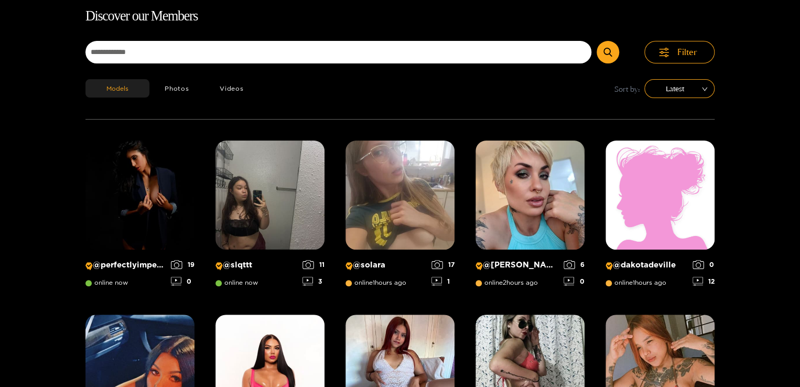
click at [485, 119] on div "Filter Models Photos Videos Sort by: Latest" at bounding box center [399, 80] width 629 height 79
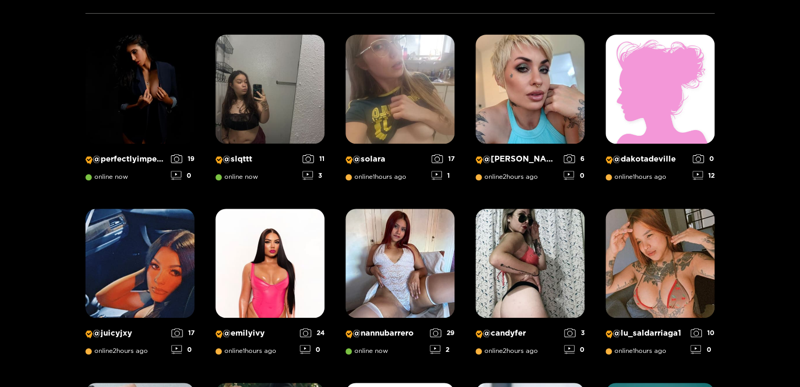
scroll to position [193, 0]
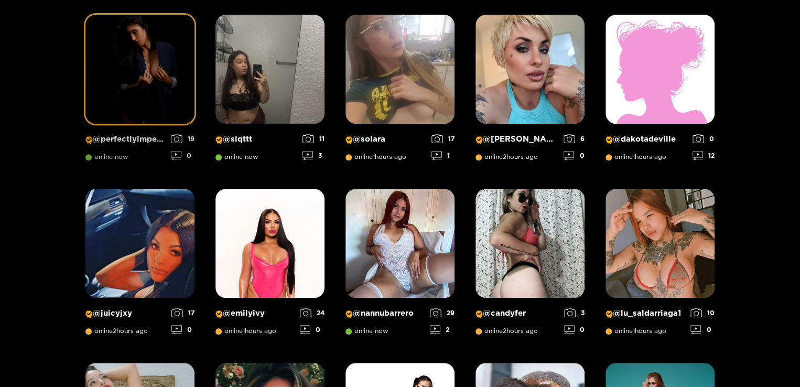
click at [184, 92] on img at bounding box center [139, 69] width 109 height 109
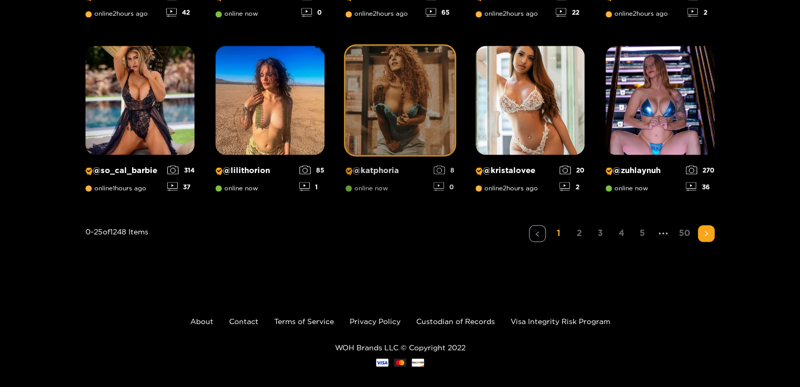
scroll to position [868, 0]
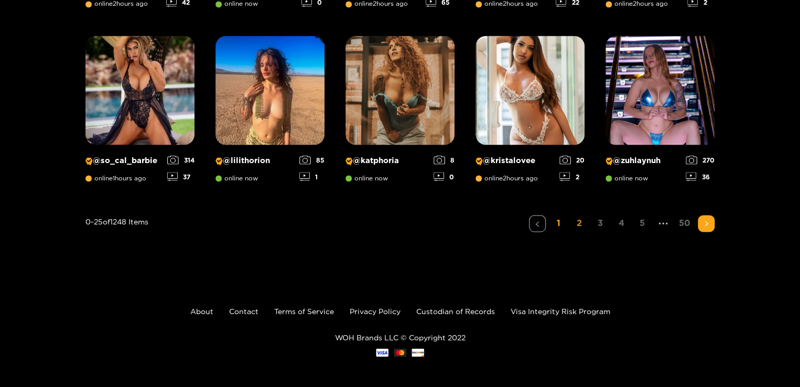
click at [576, 221] on link "2" at bounding box center [579, 222] width 17 height 15
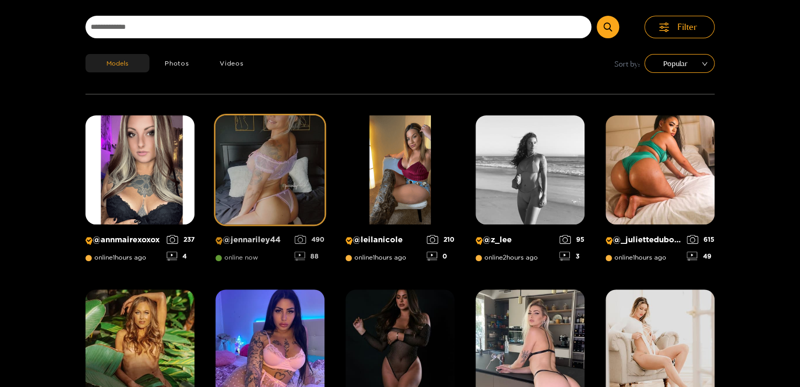
scroll to position [84, 0]
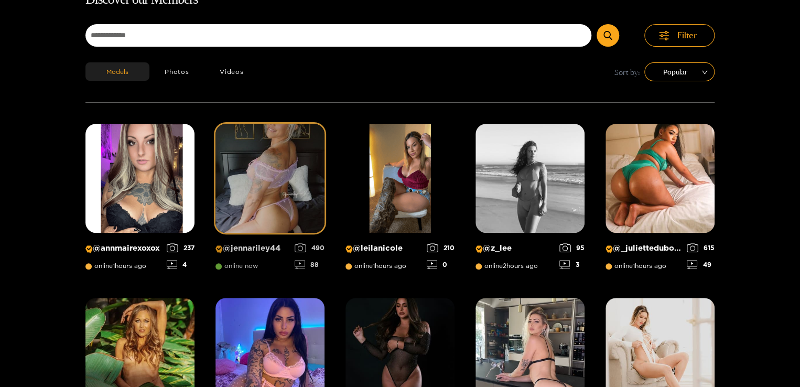
click at [273, 158] on img at bounding box center [270, 178] width 109 height 109
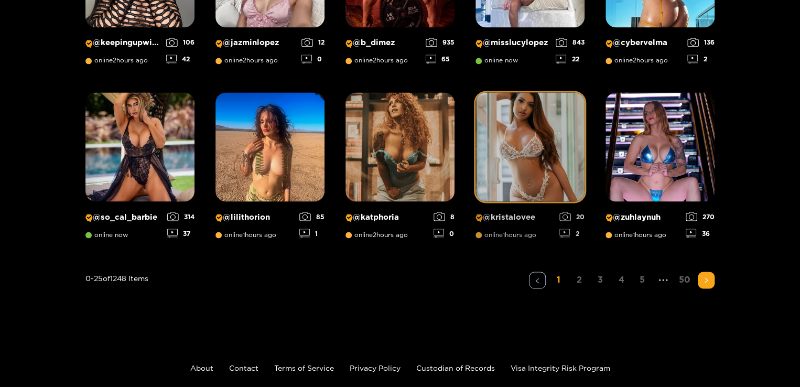
scroll to position [829, 0]
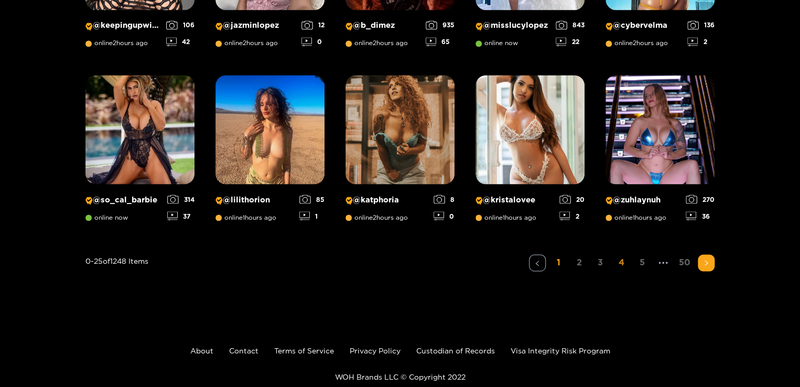
click at [624, 265] on link "4" at bounding box center [621, 261] width 17 height 15
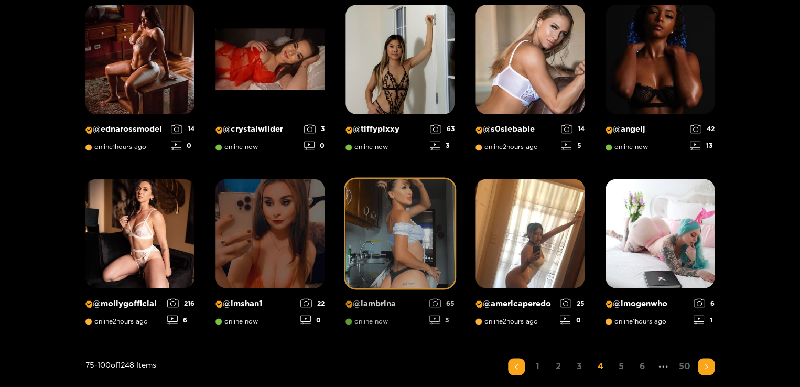
scroll to position [724, 0]
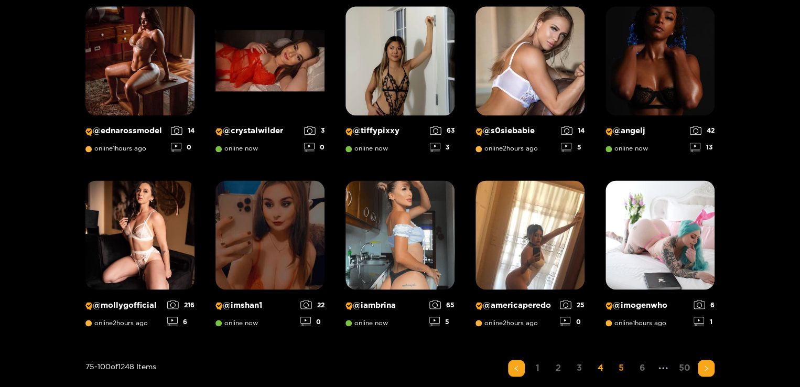
click at [621, 366] on link "5" at bounding box center [621, 367] width 17 height 15
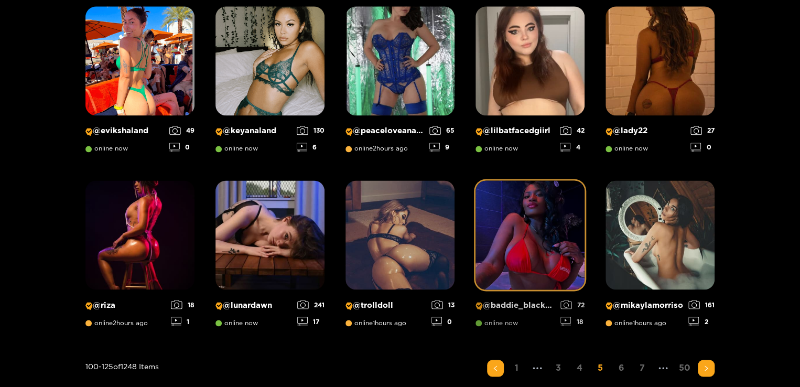
click at [500, 245] on img at bounding box center [530, 234] width 109 height 109
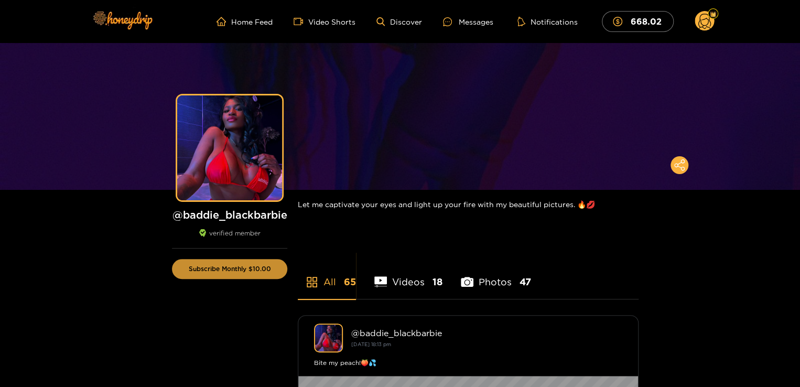
click at [232, 271] on button "Subscribe Monthly $10.00" at bounding box center [229, 269] width 115 height 20
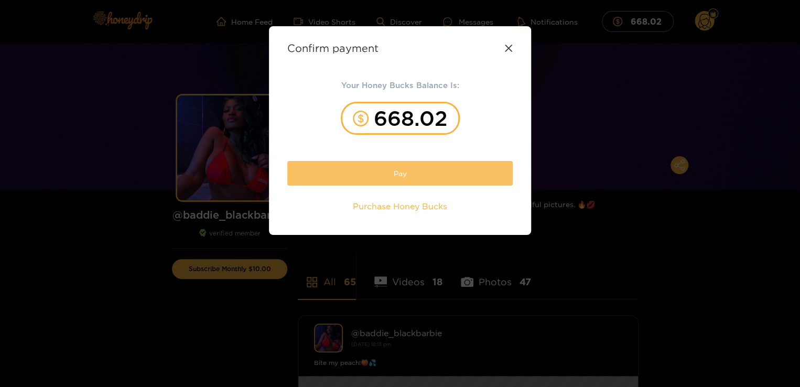
click at [384, 165] on button "Pay" at bounding box center [399, 173] width 225 height 25
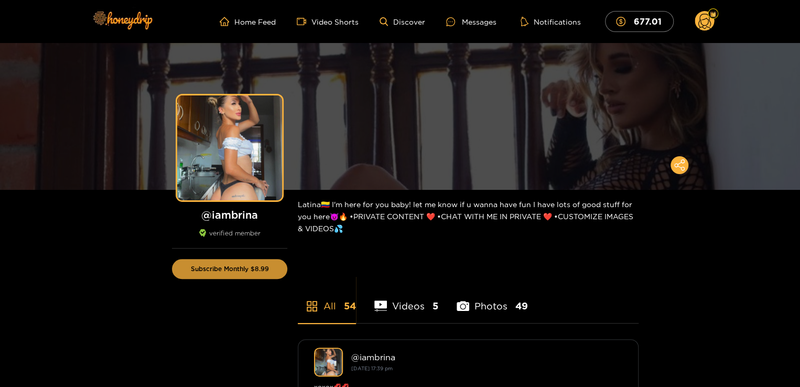
click at [246, 267] on button "Subscribe Monthly $8.99" at bounding box center [229, 269] width 115 height 20
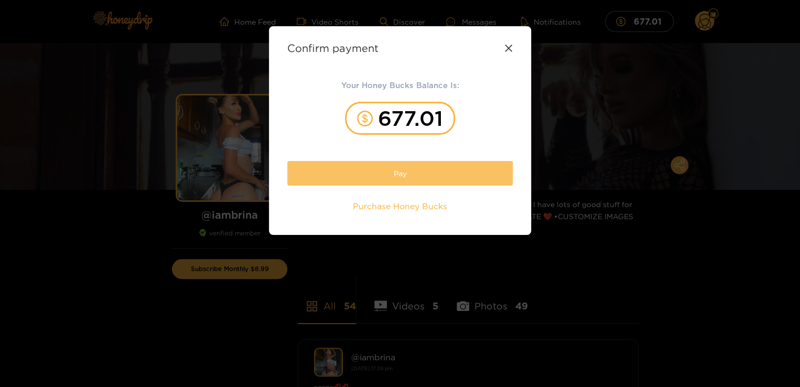
click at [357, 168] on button "Pay" at bounding box center [399, 173] width 225 height 25
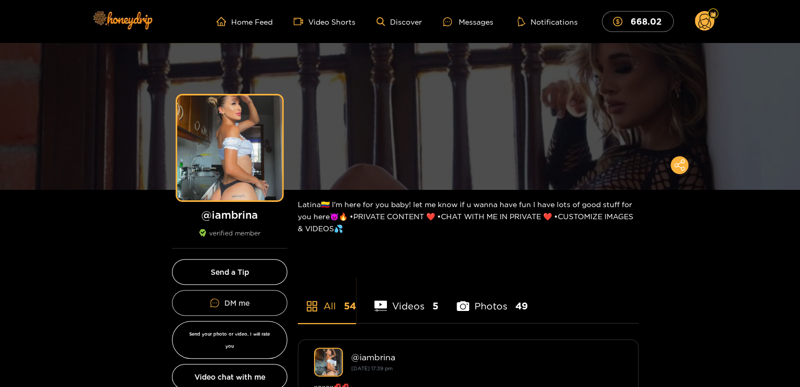
click at [245, 299] on button "DM me" at bounding box center [229, 303] width 115 height 26
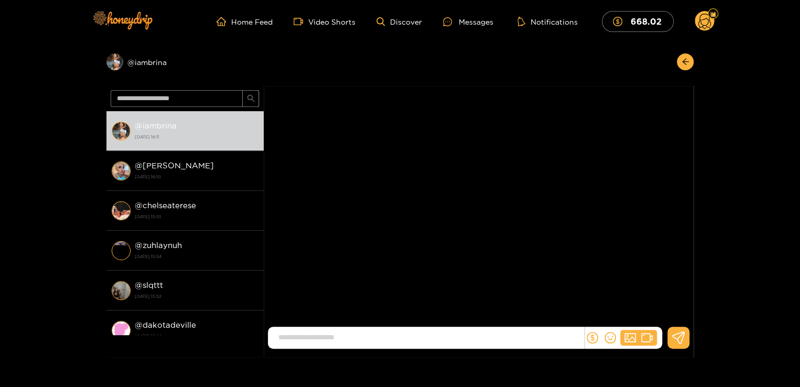
click at [367, 330] on input at bounding box center [428, 337] width 311 height 17
type input "**********"
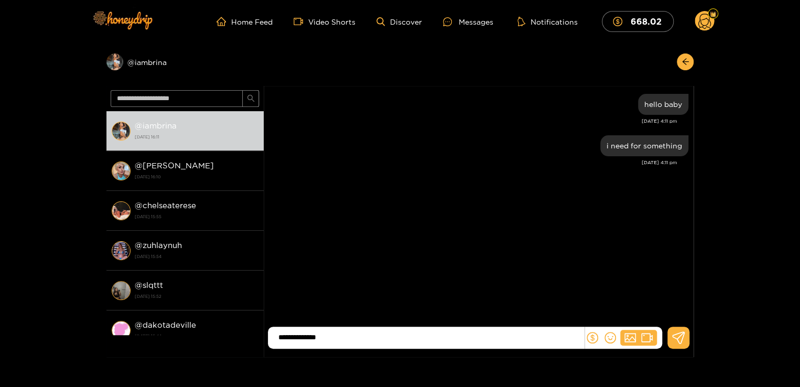
type input "**********"
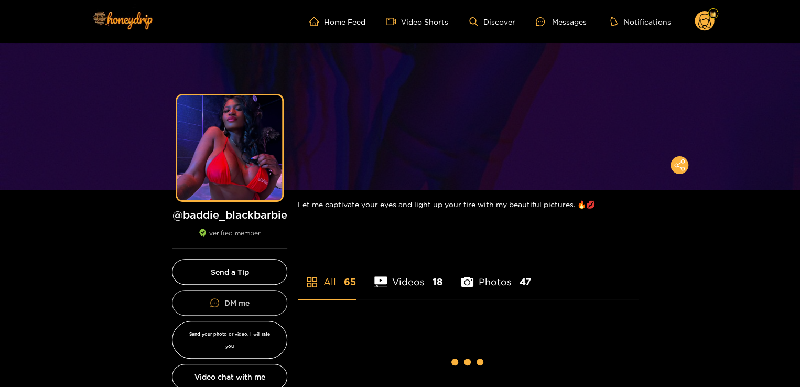
click at [252, 297] on button "DM me" at bounding box center [229, 303] width 115 height 26
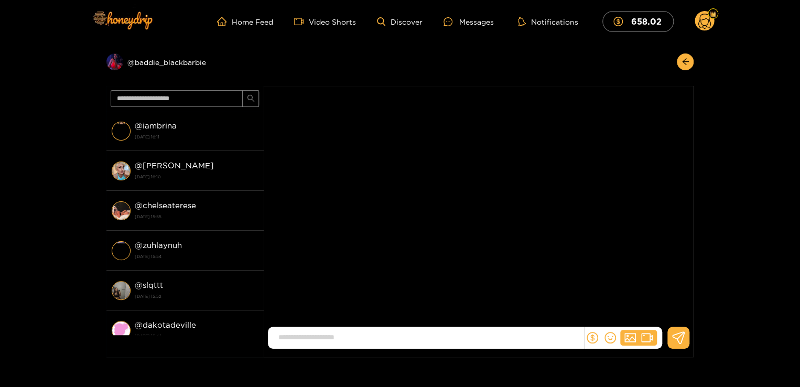
click at [325, 341] on input at bounding box center [428, 337] width 311 height 17
type input "**********"
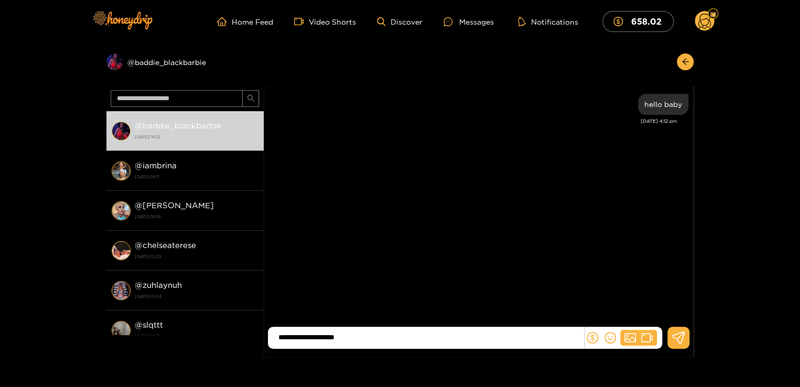
type input "**********"
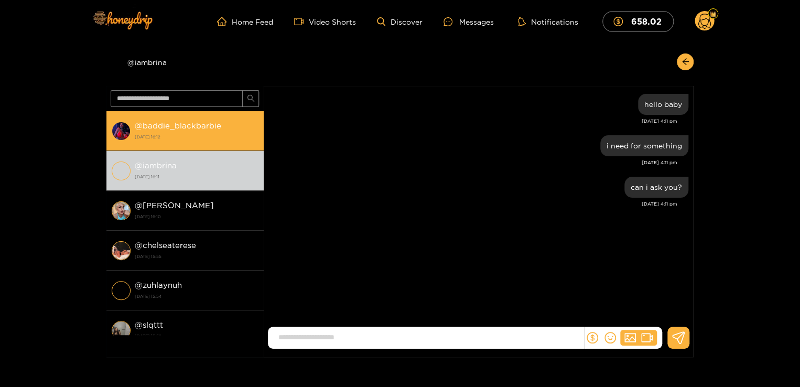
click at [164, 127] on strong "@ baddie_blackbarbie" at bounding box center [178, 125] width 87 height 9
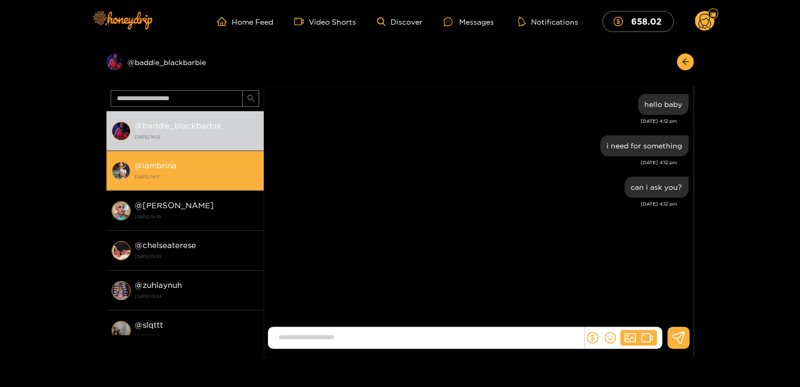
click at [202, 163] on div "@ iambrina [DATE] 16:11" at bounding box center [197, 171] width 124 height 24
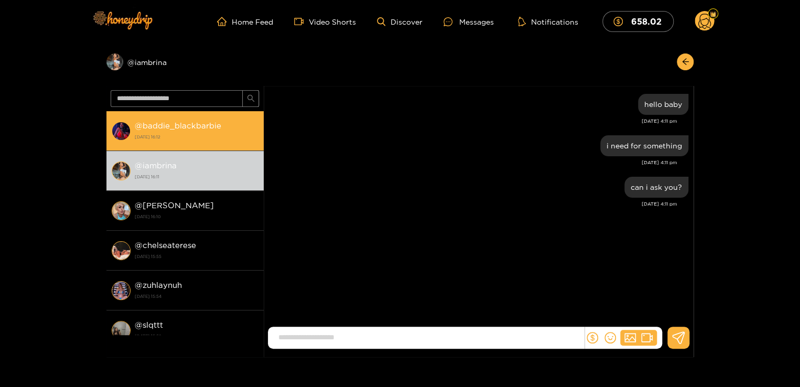
click at [195, 128] on strong "@ baddie_blackbarbie" at bounding box center [178, 125] width 87 height 9
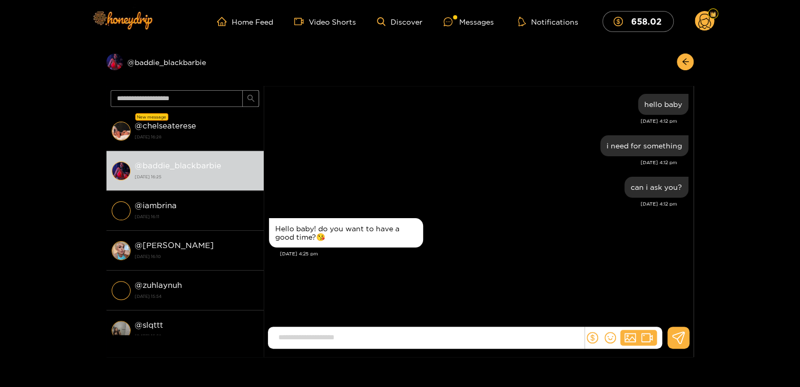
drag, startPoint x: 397, startPoint y: 329, endPoint x: 396, endPoint y: 336, distance: 6.8
click at [396, 336] on input at bounding box center [428, 337] width 311 height 17
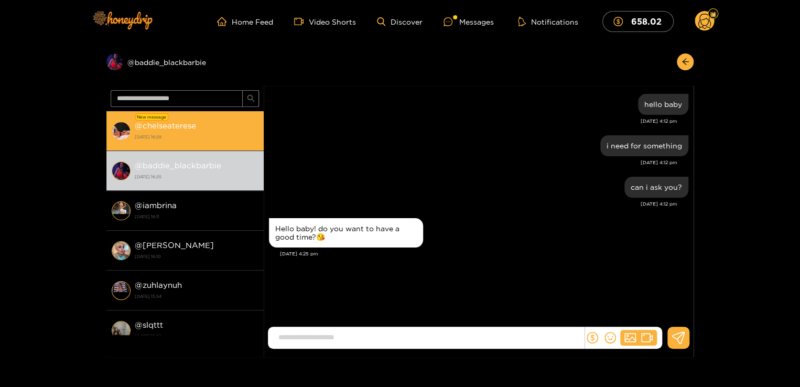
click at [160, 130] on strong "@ chelseaterese" at bounding box center [165, 125] width 61 height 9
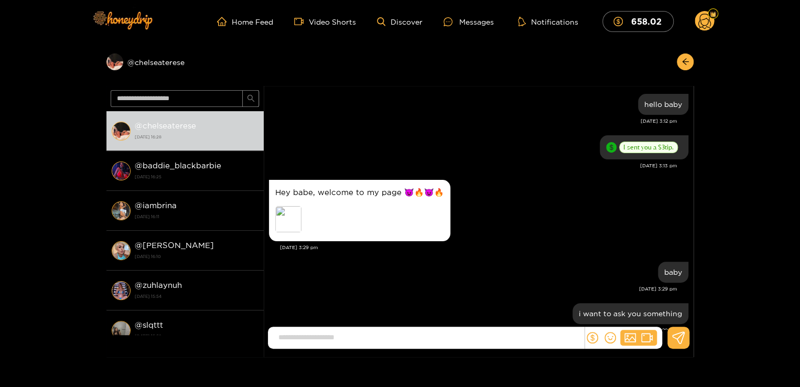
scroll to position [392, 0]
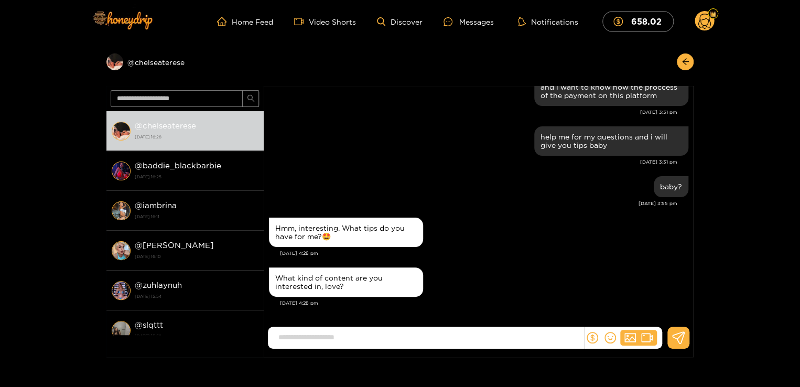
click at [372, 339] on input at bounding box center [428, 337] width 311 height 17
type input "**********"
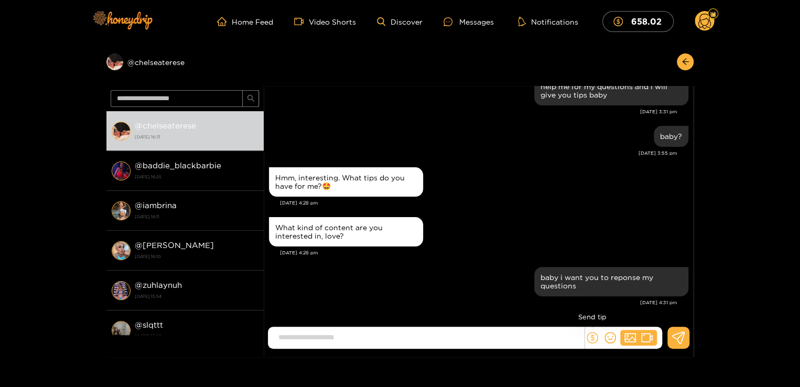
click at [592, 337] on icon "dollar" at bounding box center [593, 338] width 12 height 12
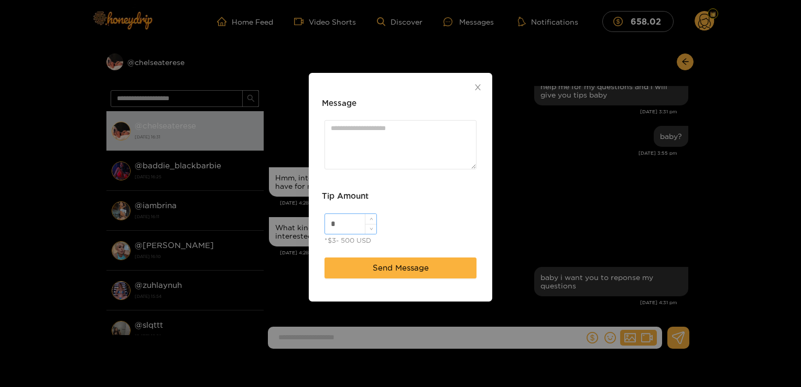
click at [352, 217] on input "*" at bounding box center [350, 224] width 51 height 20
type input "**"
click at [382, 144] on textarea "Message" at bounding box center [401, 144] width 152 height 49
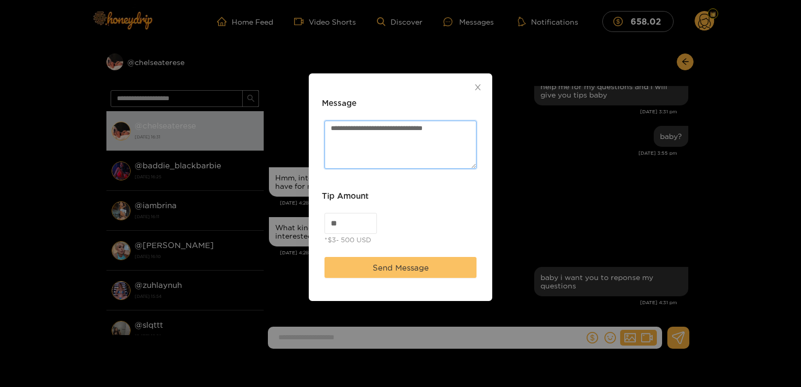
type textarea "**********"
click at [397, 264] on span "Send Message" at bounding box center [401, 268] width 56 height 13
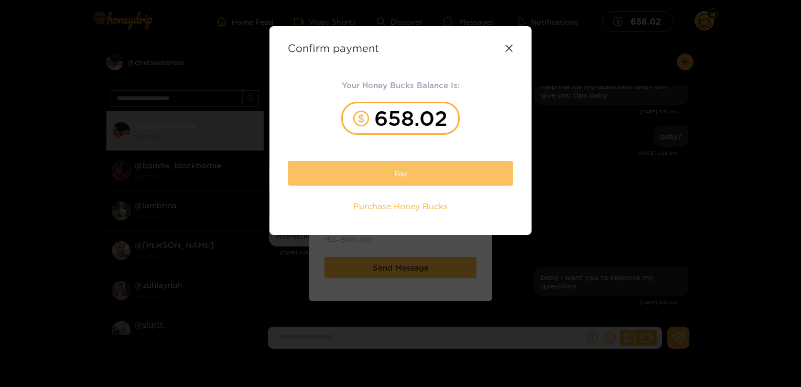
click at [364, 167] on button "Pay" at bounding box center [400, 173] width 225 height 25
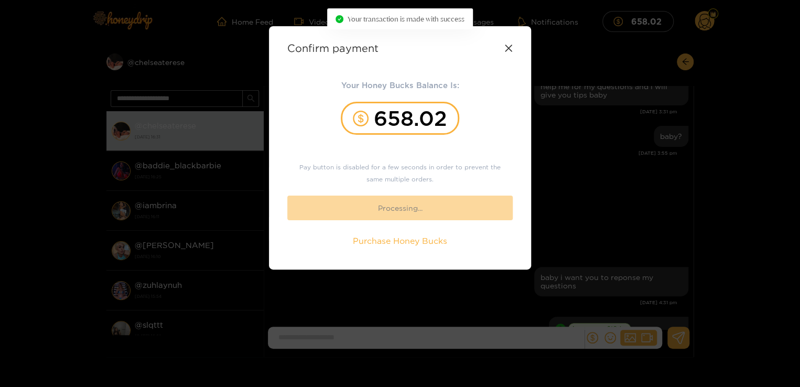
scroll to position [500, 0]
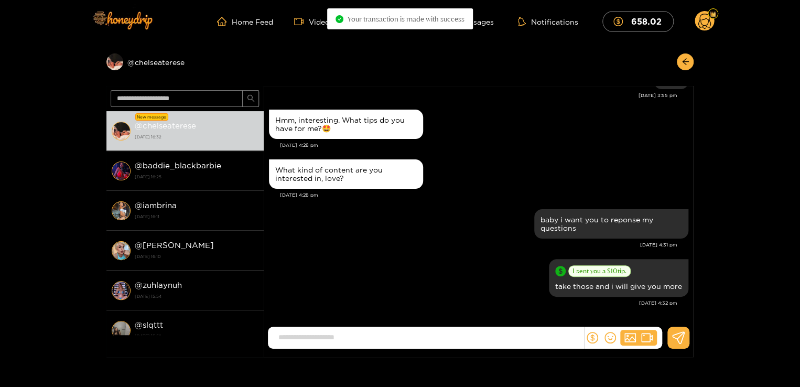
click at [194, 177] on strong "1 October 2025 16:25" at bounding box center [197, 176] width 124 height 9
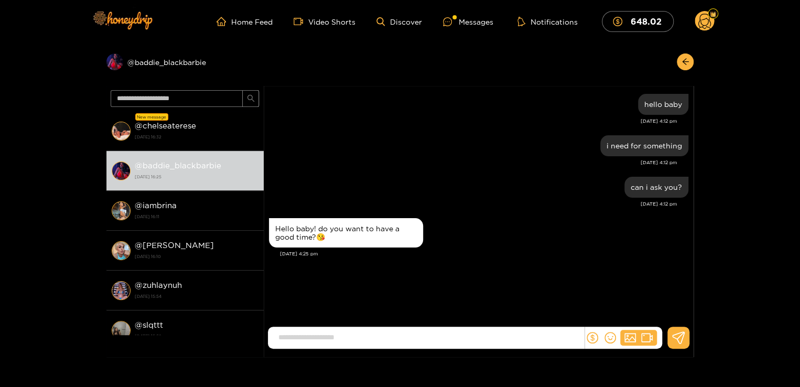
click at [397, 331] on input at bounding box center [428, 337] width 311 height 17
type input "********"
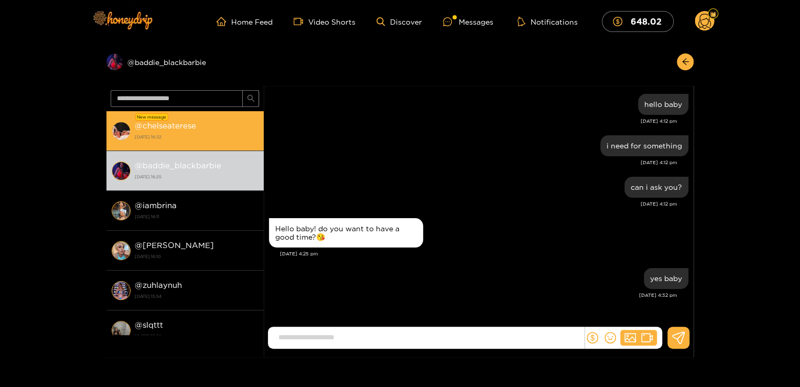
click at [185, 128] on strong "@ chelseaterese" at bounding box center [165, 125] width 61 height 9
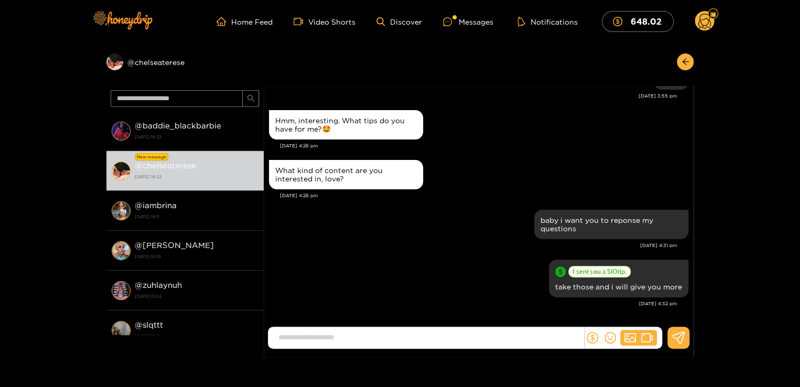
scroll to position [500, 0]
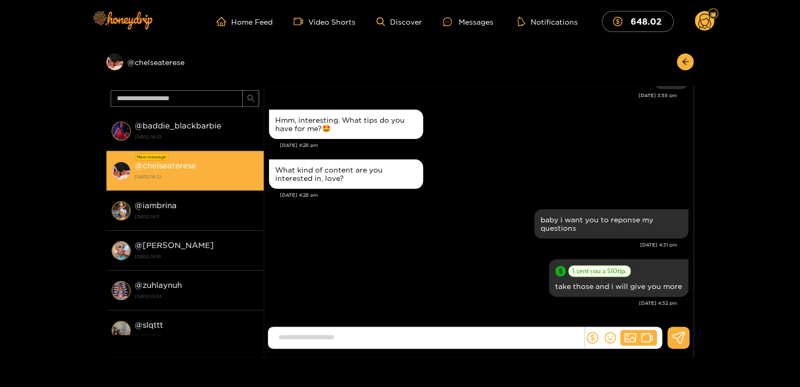
click at [186, 169] on strong "@ chelseaterese" at bounding box center [165, 165] width 61 height 9
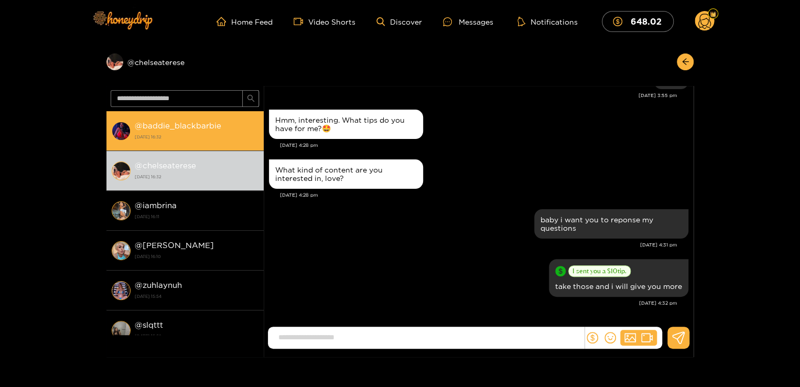
click at [172, 139] on strong "[DATE] 16:32" at bounding box center [197, 136] width 124 height 9
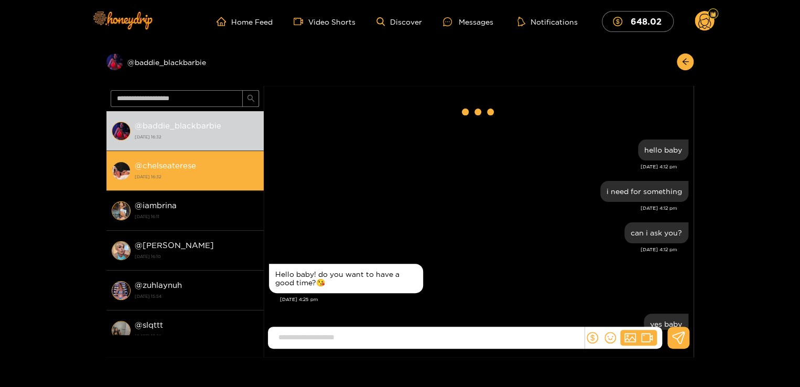
click at [174, 175] on strong "[DATE] 16:32" at bounding box center [197, 176] width 124 height 9
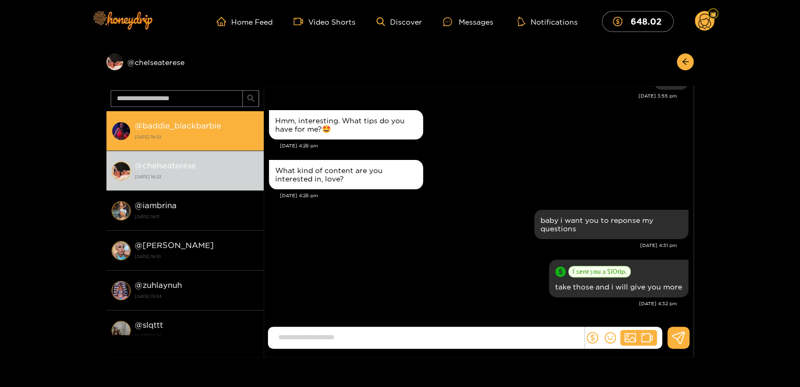
scroll to position [500, 0]
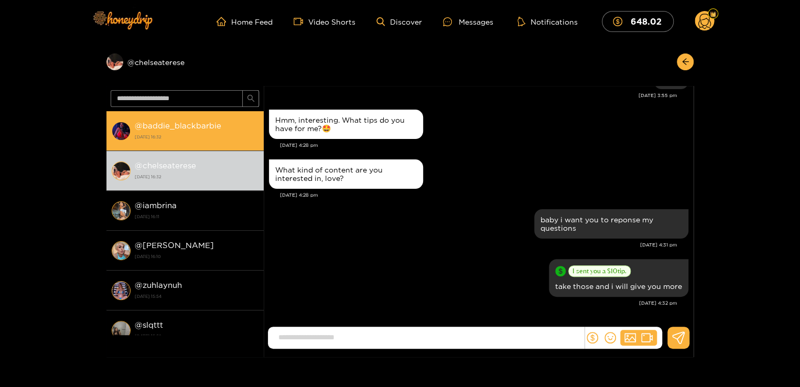
click at [177, 123] on strong "@ baddie_blackbarbie" at bounding box center [178, 125] width 87 height 9
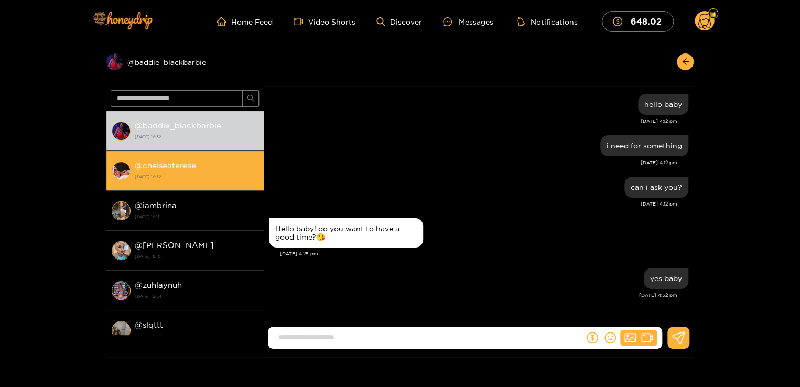
click at [189, 168] on strong "@ chelseaterese" at bounding box center [165, 165] width 61 height 9
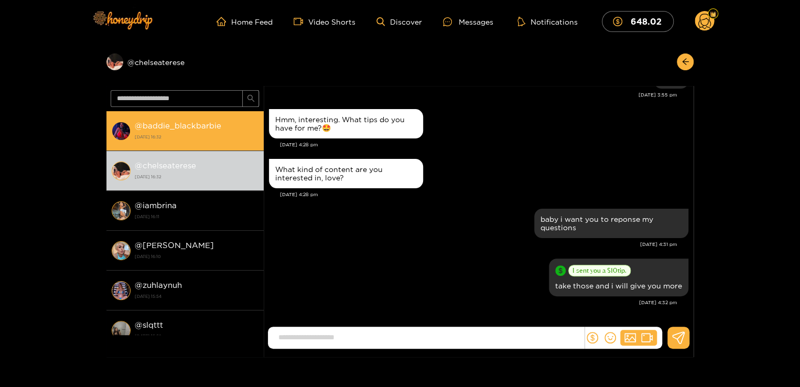
scroll to position [500, 0]
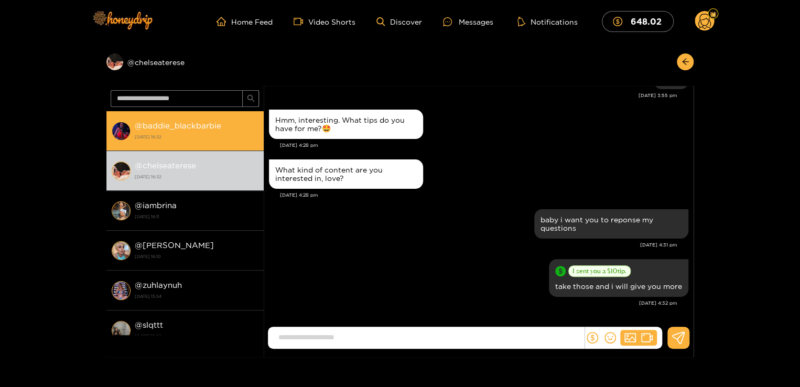
click at [180, 125] on strong "@ baddie_blackbarbie" at bounding box center [178, 125] width 87 height 9
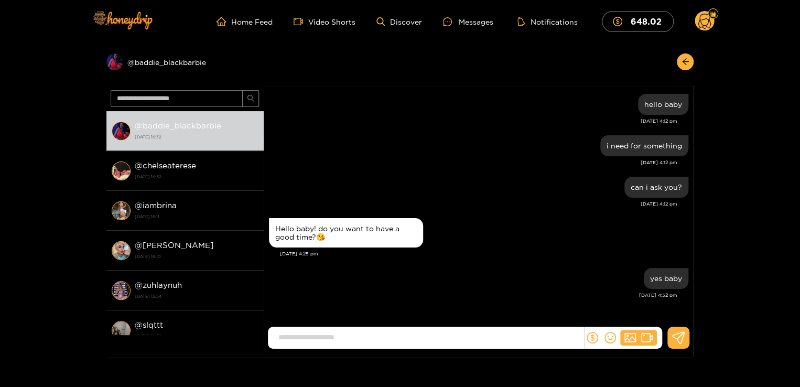
click at [443, 332] on input at bounding box center [428, 337] width 311 height 17
type input "**********"
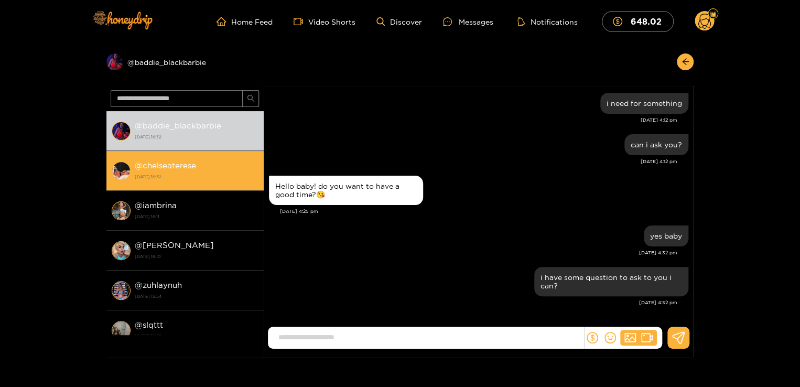
click at [190, 158] on li "@ chelseaterese 1 October 2025 16:32" at bounding box center [184, 171] width 157 height 40
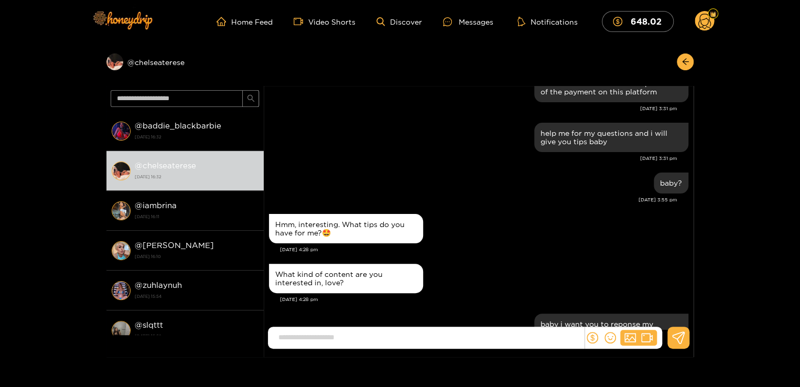
scroll to position [500, 0]
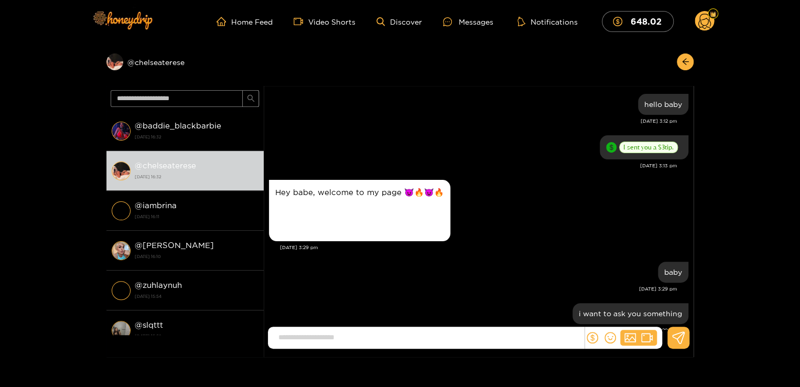
scroll to position [500, 0]
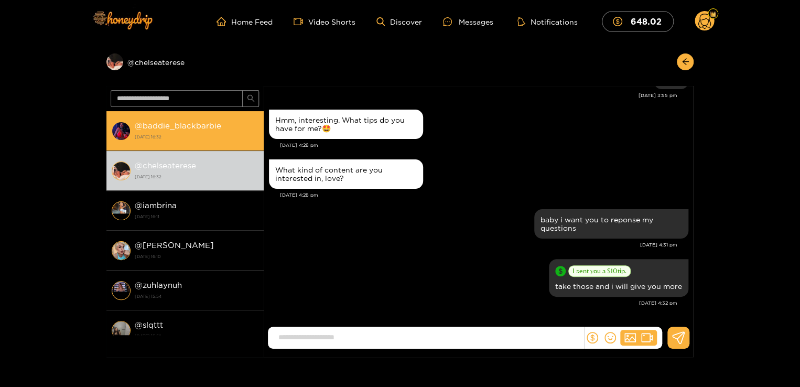
click at [201, 135] on strong "[DATE] 16:32" at bounding box center [197, 136] width 124 height 9
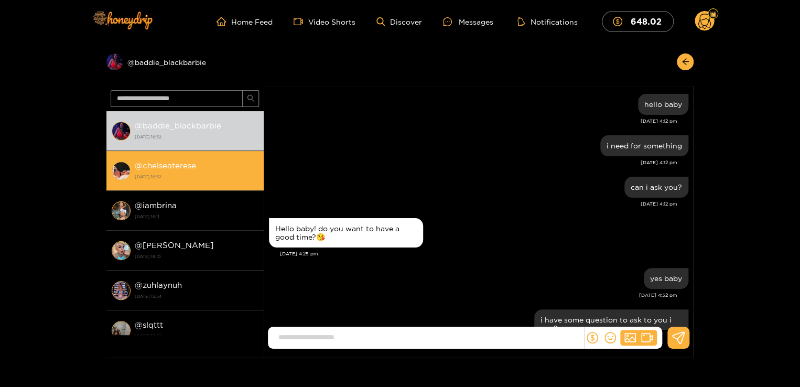
scroll to position [42, 0]
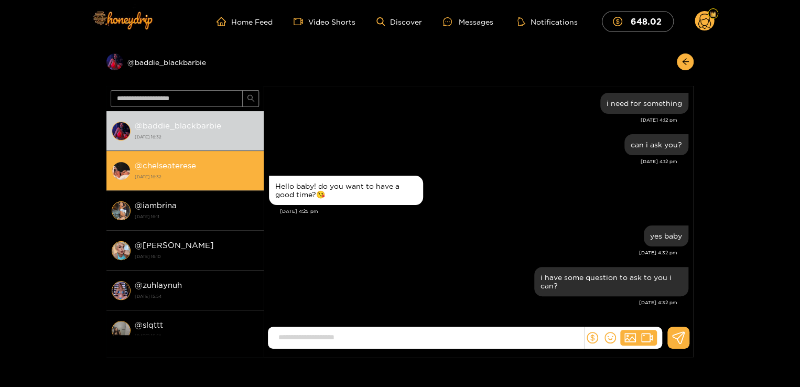
click at [202, 170] on div "@ chelseaterese [DATE] 16:32" at bounding box center [197, 171] width 124 height 24
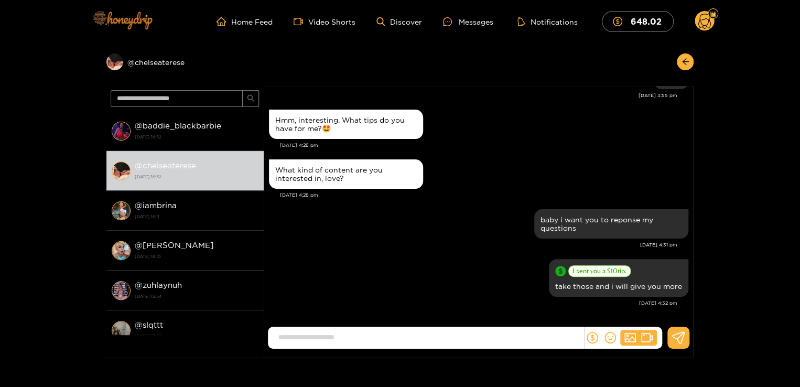
scroll to position [500, 0]
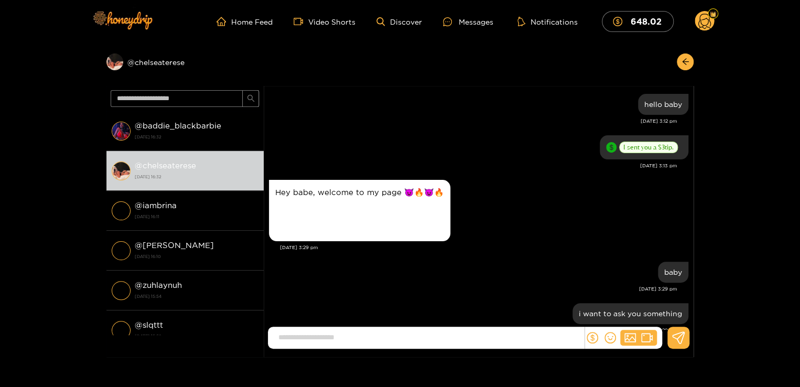
scroll to position [500, 0]
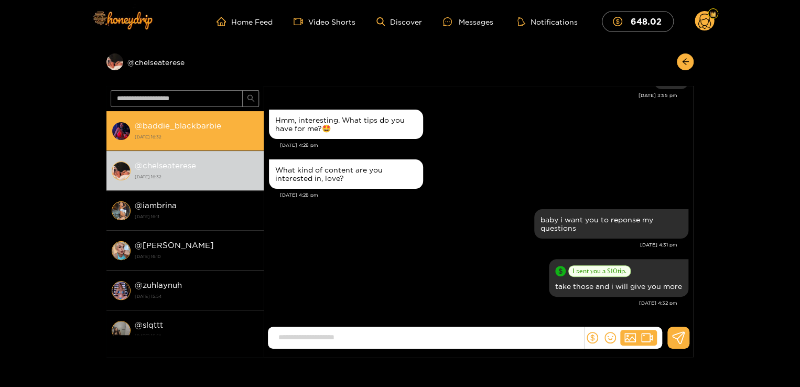
click at [182, 128] on strong "@ baddie_blackbarbie" at bounding box center [178, 125] width 87 height 9
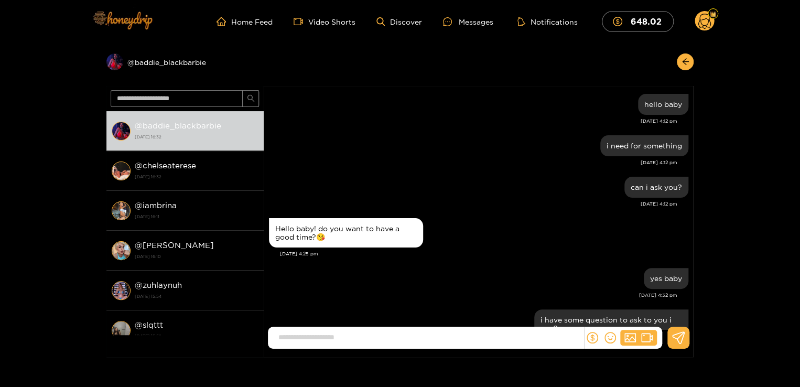
scroll to position [42, 0]
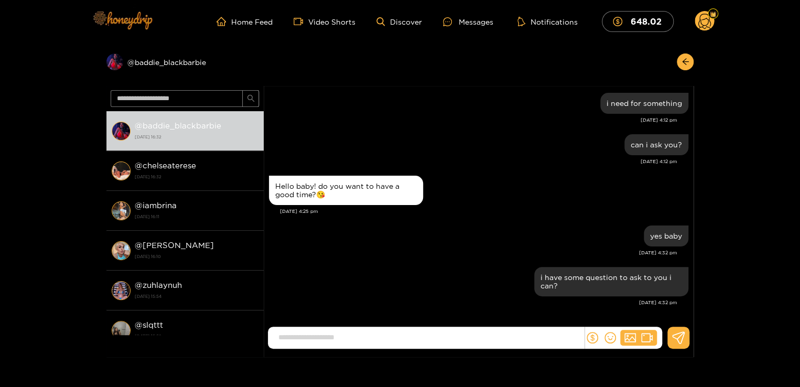
click at [126, 27] on img at bounding box center [121, 20] width 73 height 44
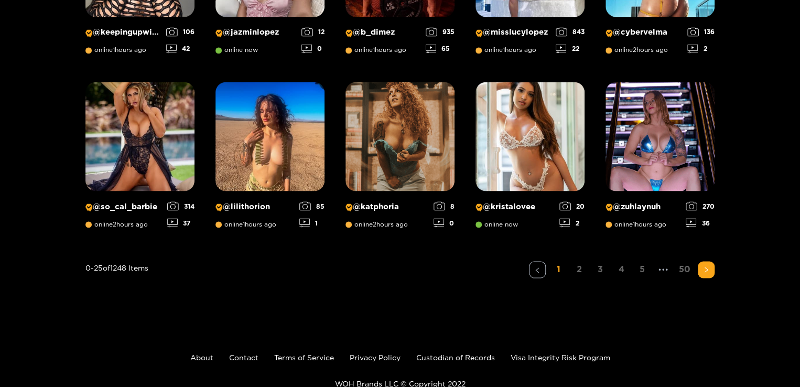
scroll to position [843, 0]
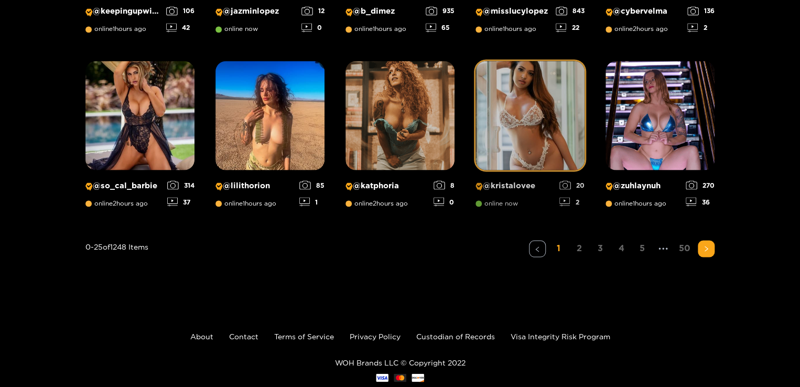
click at [508, 123] on img at bounding box center [530, 115] width 109 height 109
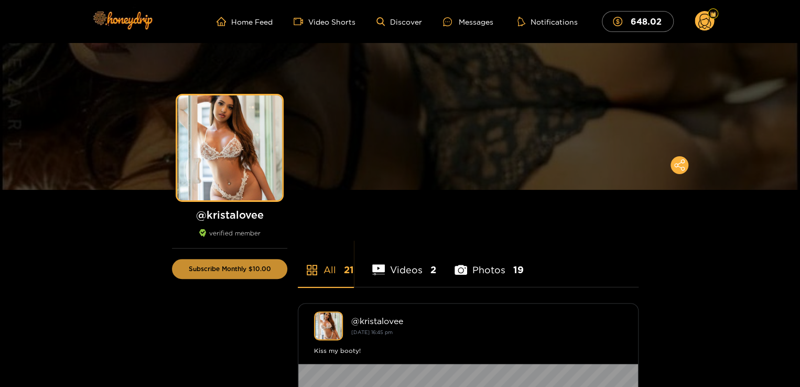
click at [231, 265] on button "Subscribe Monthly $10.00" at bounding box center [229, 269] width 115 height 20
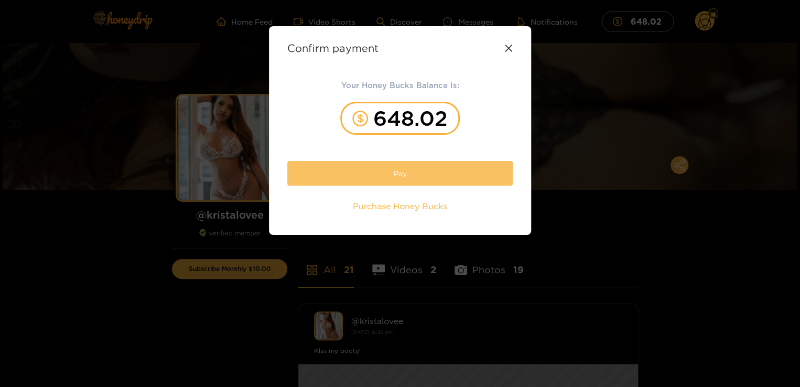
click at [371, 178] on button "Pay" at bounding box center [399, 173] width 225 height 25
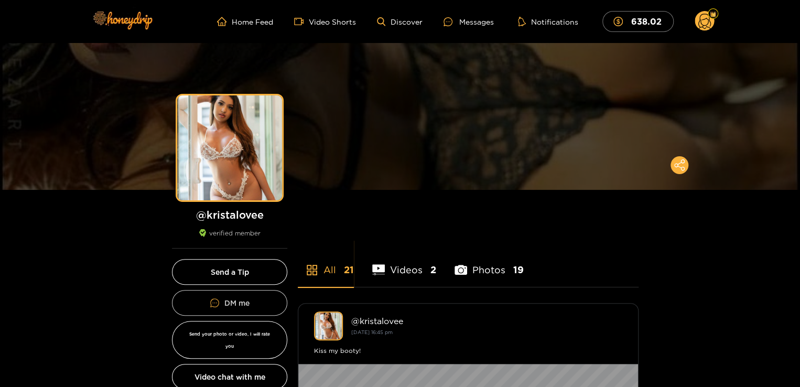
click at [250, 303] on button "DM me" at bounding box center [229, 303] width 115 height 26
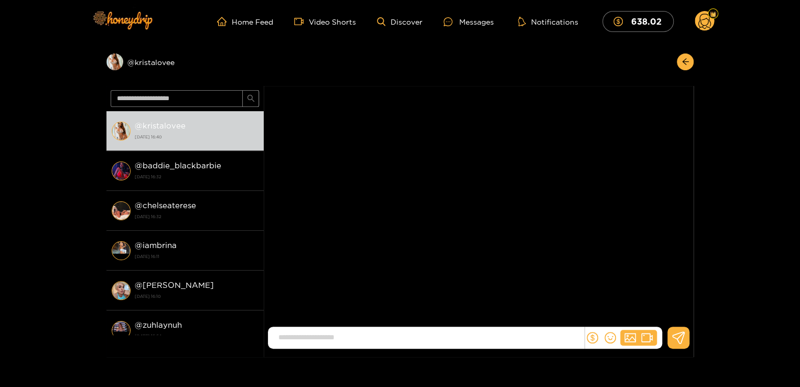
click at [396, 337] on input at bounding box center [428, 337] width 311 height 17
type input "**********"
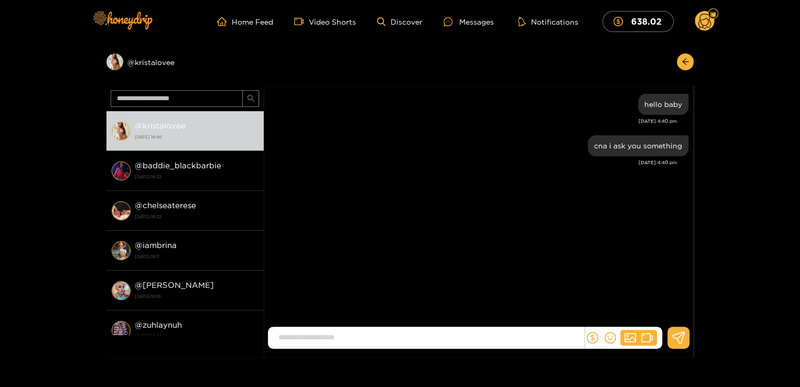
click at [395, 335] on input at bounding box center [428, 337] width 311 height 17
type input "******"
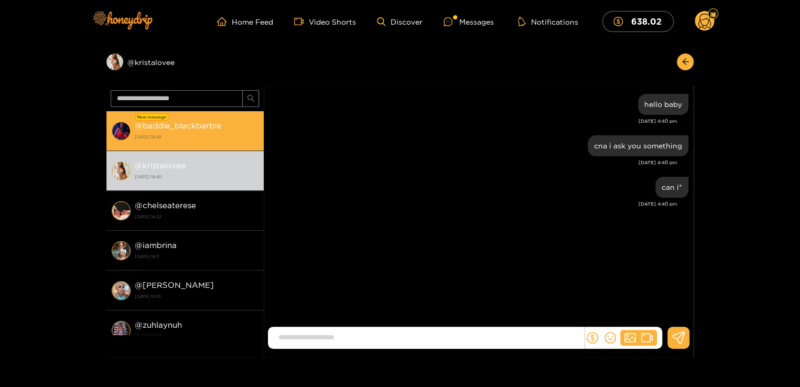
click at [191, 128] on strong "@ baddie_blackbarbie" at bounding box center [178, 125] width 87 height 9
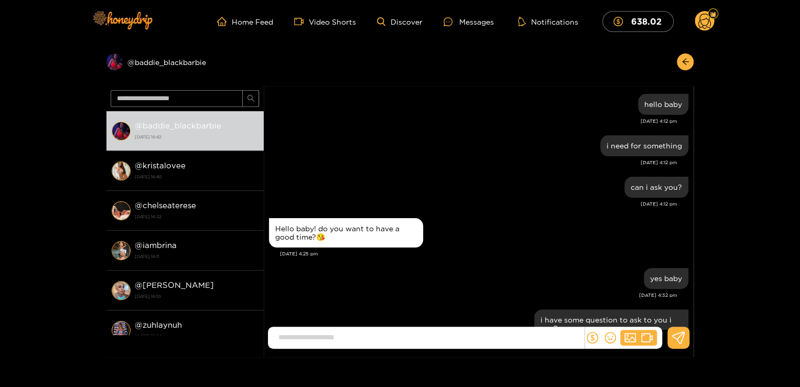
scroll to position [84, 0]
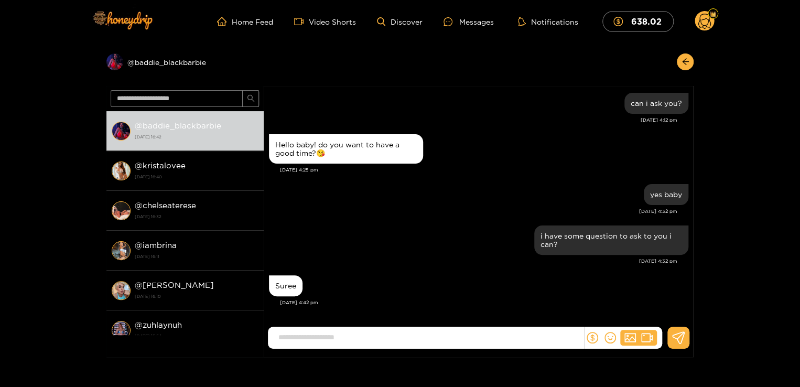
click at [407, 341] on input at bounding box center [428, 337] width 311 height 17
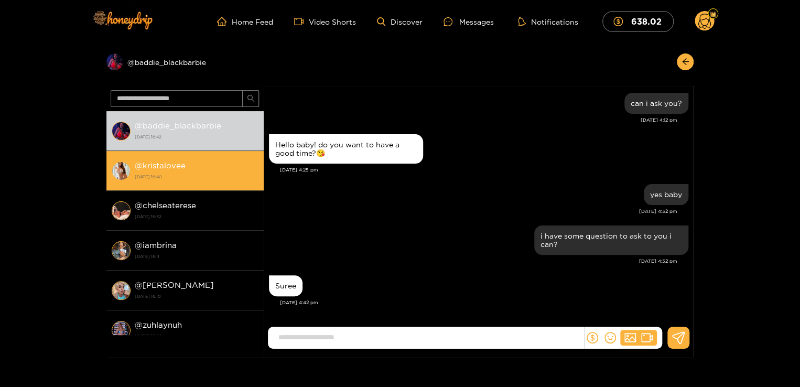
click at [195, 187] on li "@ kristalovee [DATE] 16:40" at bounding box center [184, 171] width 157 height 40
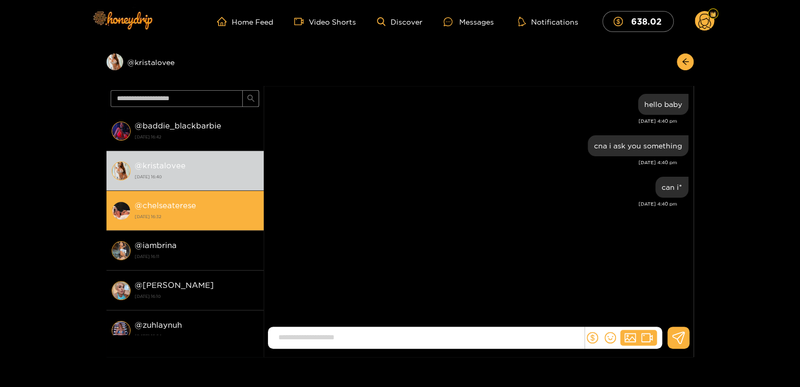
click at [204, 205] on div "@ chelseaterese 1 October 2025 16:32" at bounding box center [197, 211] width 124 height 24
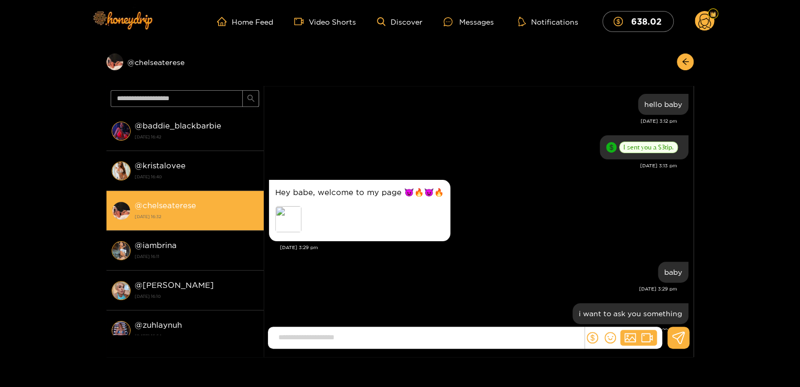
scroll to position [500, 0]
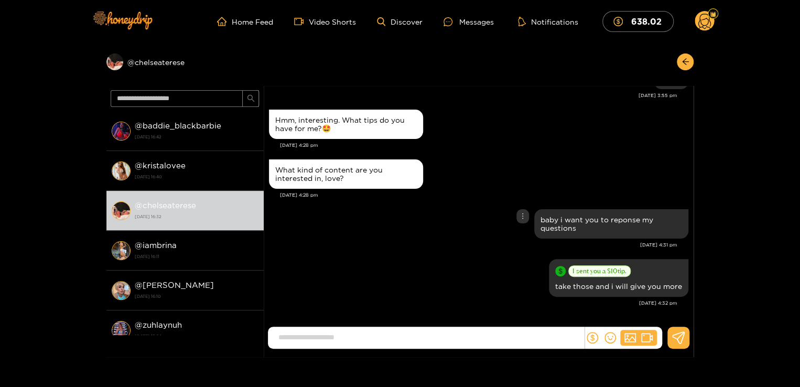
click at [490, 231] on div "baby i want you to reponse my questions" at bounding box center [478, 224] width 419 height 35
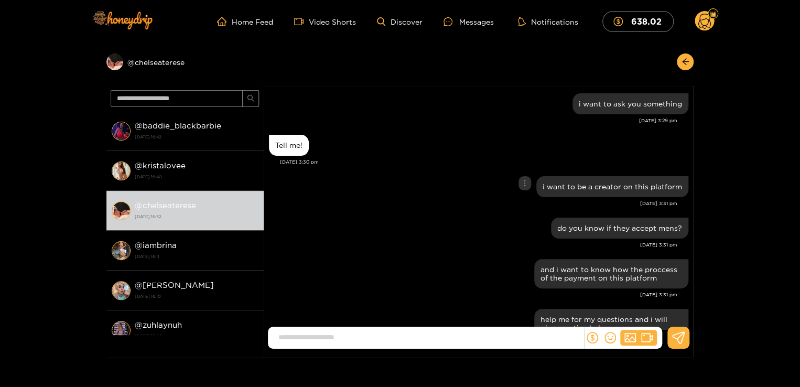
scroll to position [207, 0]
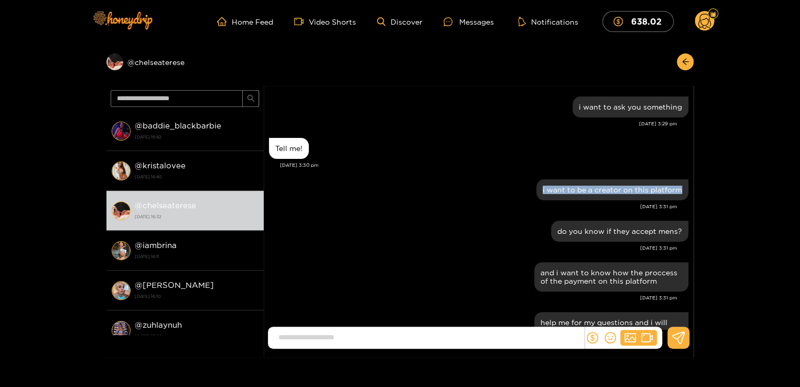
drag, startPoint x: 541, startPoint y: 188, endPoint x: 692, endPoint y: 196, distance: 151.2
click at [692, 196] on div "Chelsea Terese hello baby Oct. 1, 3:12 pm I sent you a $ 3 tip. Oct. 1, 3:13 pm…" at bounding box center [479, 251] width 430 height 745
copy div "i want to be a creator on this platform"
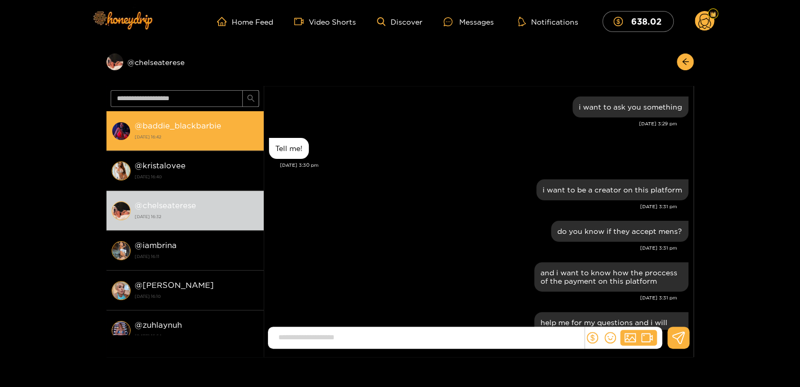
click at [237, 142] on div "@ baddie_blackbarbie 1 October 2025 16:42" at bounding box center [197, 131] width 124 height 24
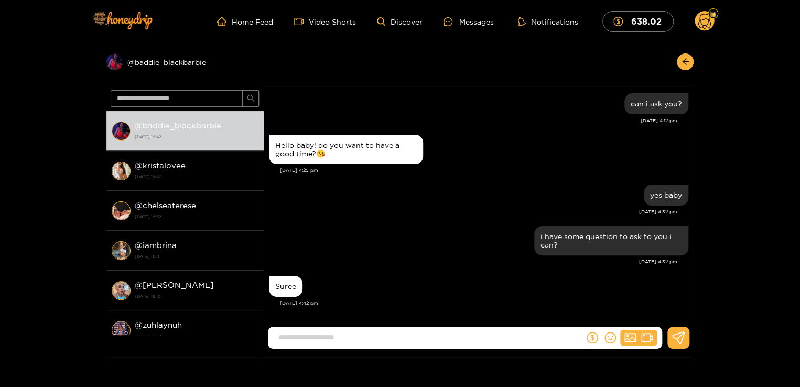
scroll to position [84, 0]
click at [392, 341] on input at bounding box center [428, 337] width 311 height 17
paste input "**********"
type input "**********"
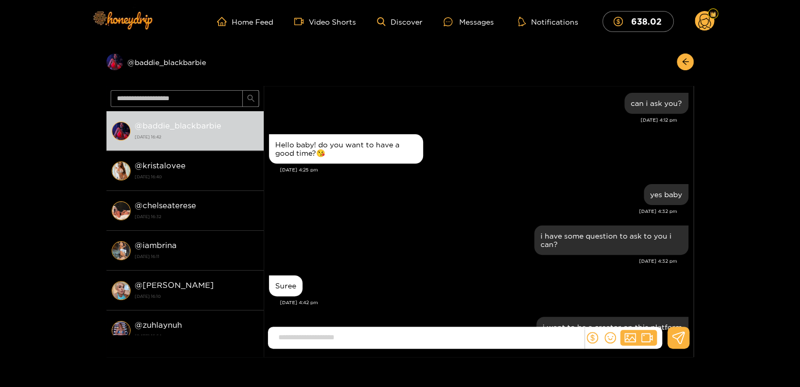
scroll to position [125, 0]
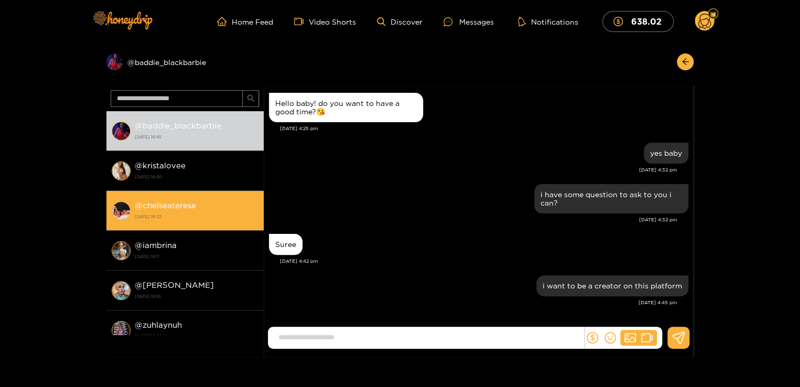
click at [182, 213] on strong "[DATE] 16:32" at bounding box center [197, 216] width 124 height 9
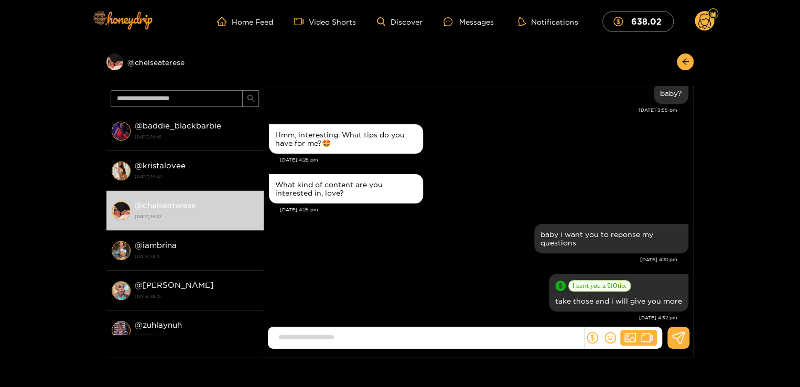
click at [543, 182] on div "What kind of content are you interested in, love?" at bounding box center [478, 188] width 419 height 35
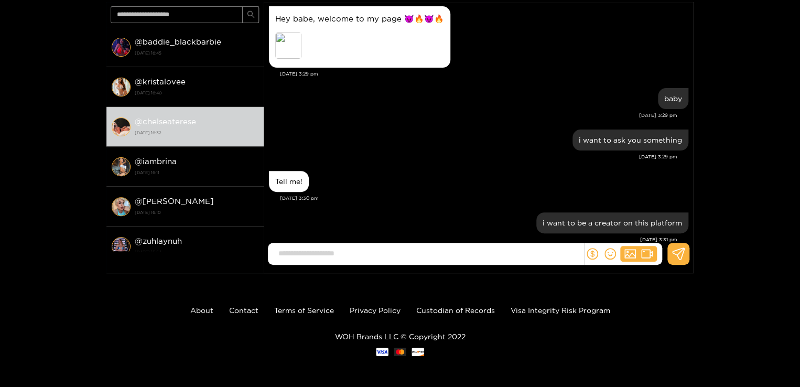
scroll to position [81, 0]
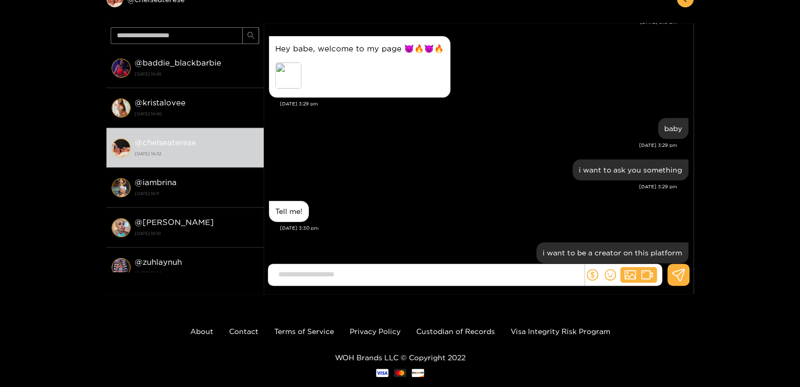
click at [740, 144] on div "Preview @ chelseaterese @ baddie_blackbarbie 1 October 2025 16:45 @ kristalovee…" at bounding box center [400, 137] width 800 height 314
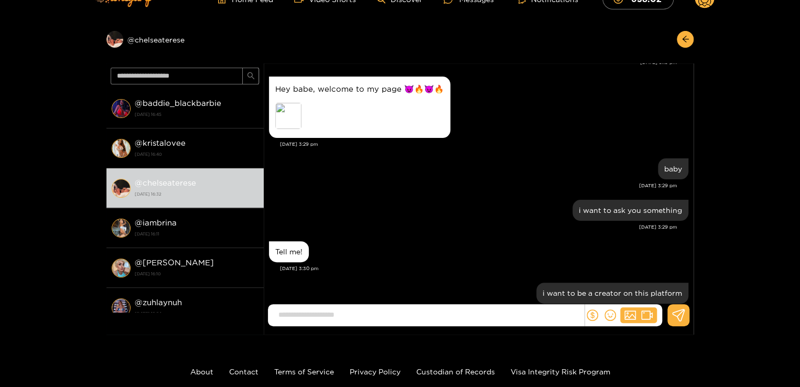
scroll to position [21, 0]
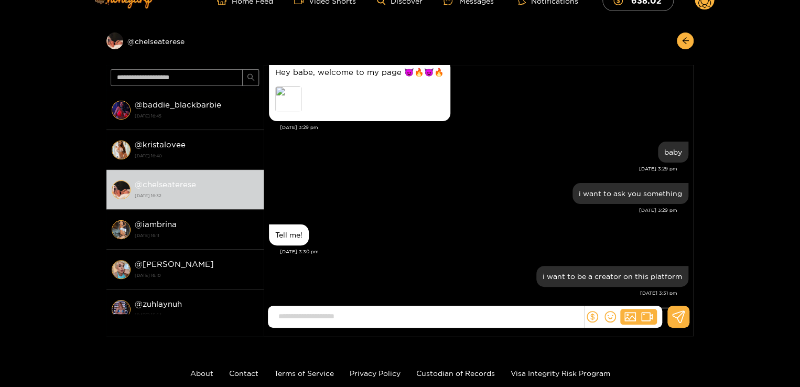
click at [565, 133] on div "Hey babe, welcome to my page 😈🔥😈🔥 Preview Oct. 1, 3:29 pm" at bounding box center [478, 98] width 419 height 82
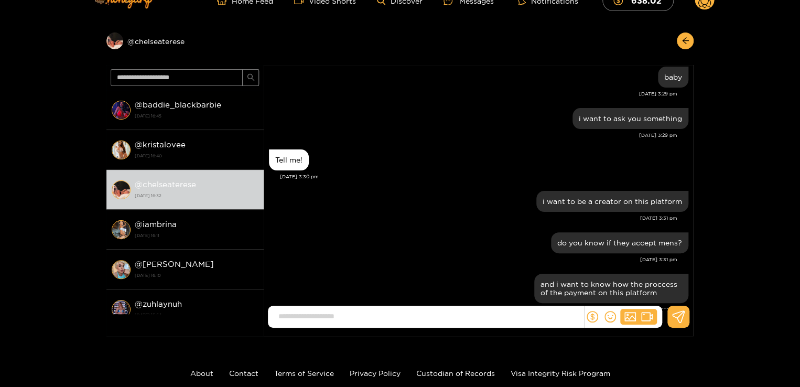
scroll to position [249, 0]
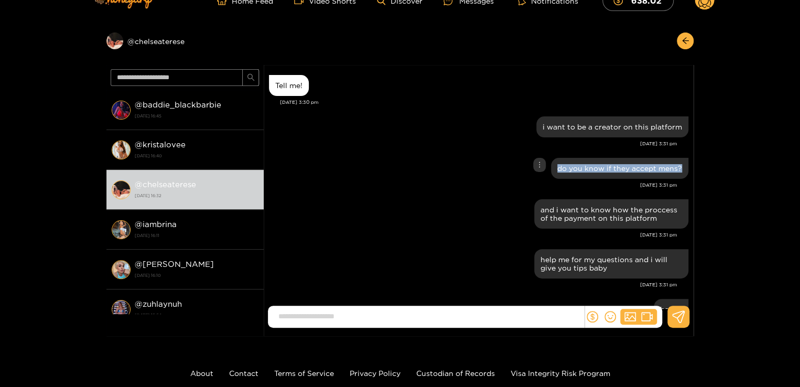
drag, startPoint x: 556, startPoint y: 165, endPoint x: 681, endPoint y: 168, distance: 124.9
click at [681, 168] on div "do you know if they accept mens?" at bounding box center [619, 168] width 137 height 21
copy div "do you know if they accept mens?"
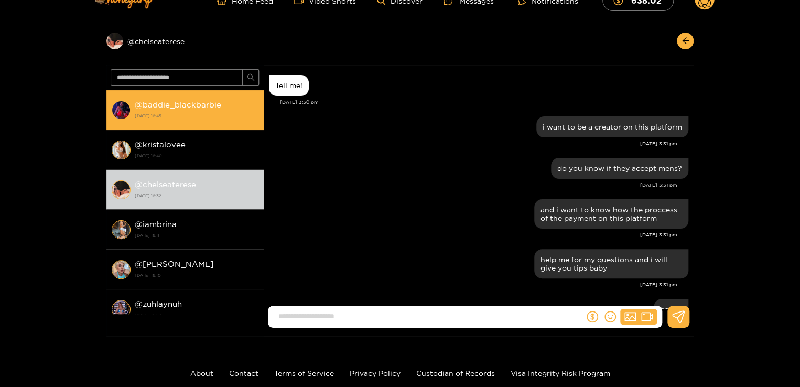
click at [231, 114] on strong "1 October 2025 16:45" at bounding box center [197, 115] width 124 height 9
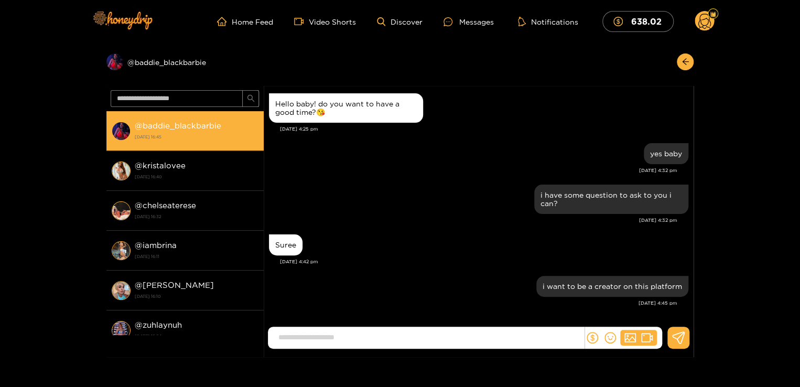
scroll to position [125, 0]
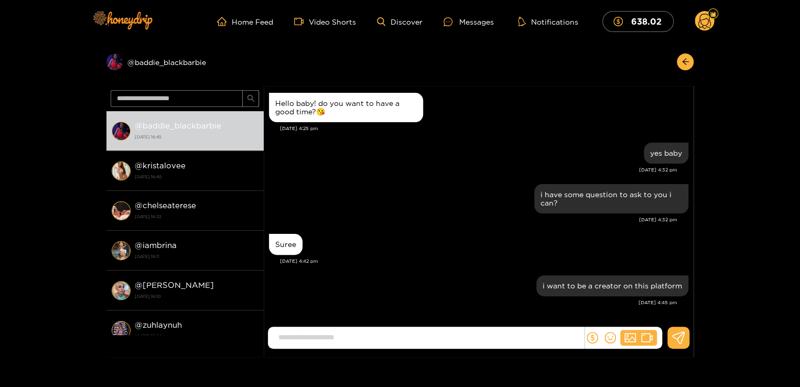
click at [375, 335] on input at bounding box center [428, 337] width 311 height 17
paste input "**********"
type input "**********"
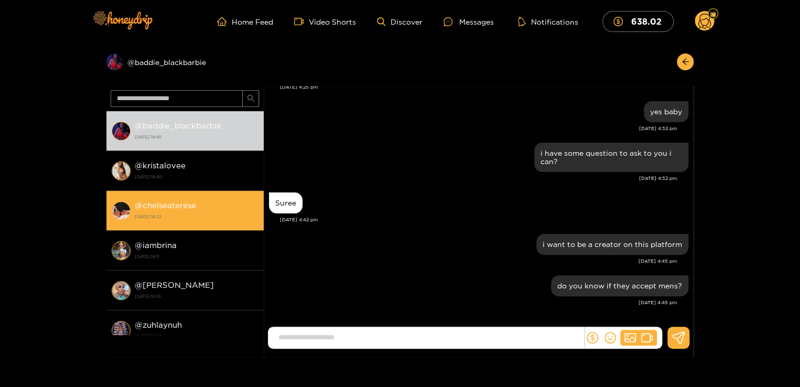
click at [182, 214] on strong "[DATE] 16:32" at bounding box center [197, 216] width 124 height 9
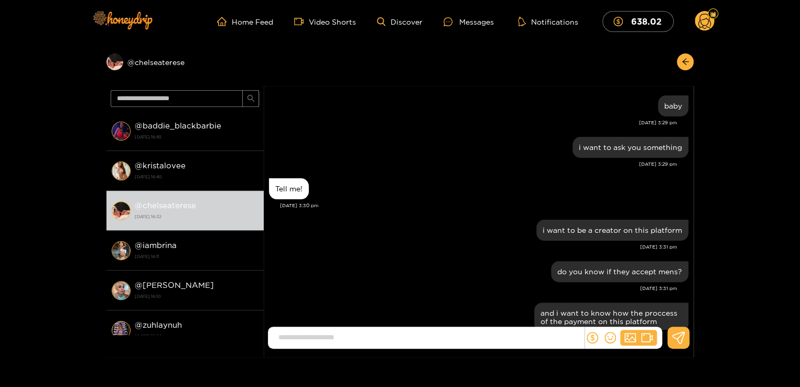
scroll to position [500, 0]
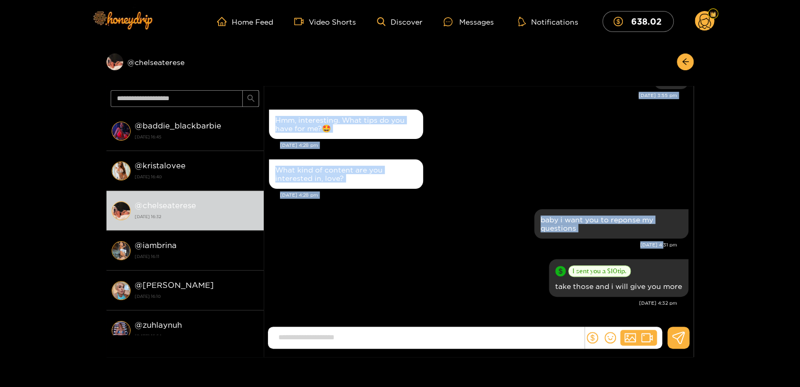
drag, startPoint x: 537, startPoint y: 253, endPoint x: 660, endPoint y: 255, distance: 122.2
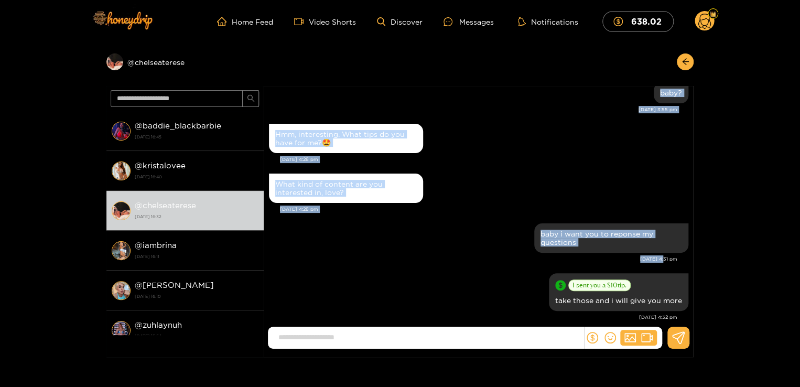
click at [494, 174] on div "What kind of content are you interested in, love?" at bounding box center [478, 188] width 419 height 35
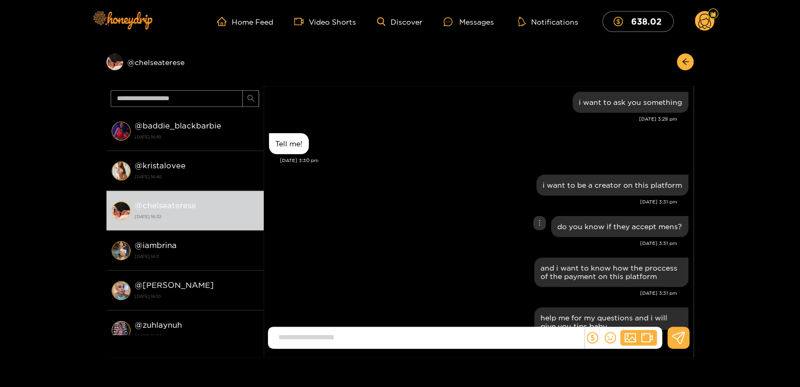
scroll to position [207, 0]
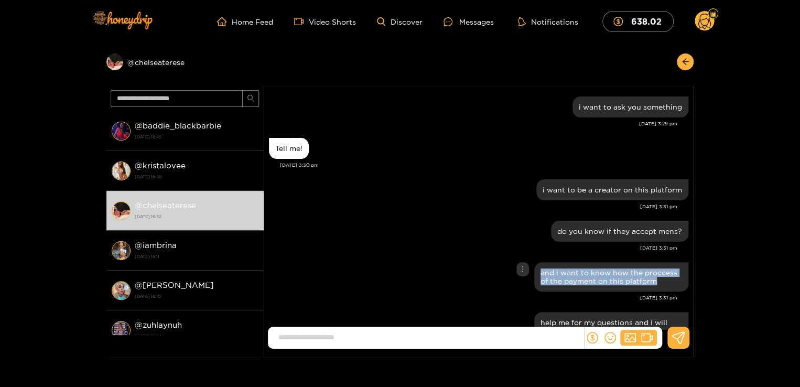
drag, startPoint x: 539, startPoint y: 270, endPoint x: 658, endPoint y: 278, distance: 119.4
click at [658, 278] on div "and i want to know how the proccess of the payment on this platform" at bounding box center [612, 276] width 142 height 17
copy div "and i want to know how the proccess of the payment on this platform"
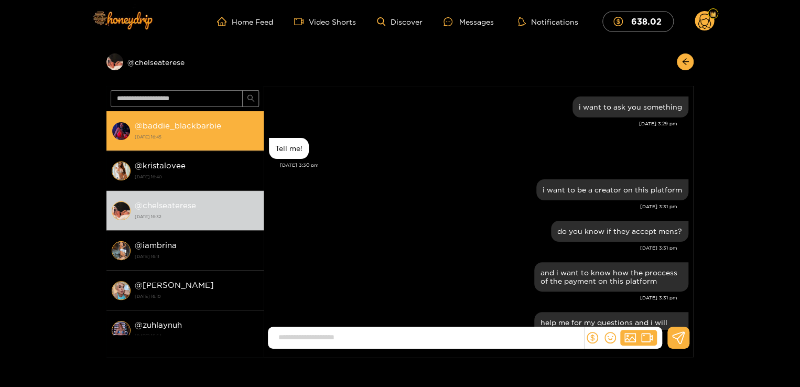
click at [187, 113] on li "@ baddie_blackbarbie 1 October 2025 16:45" at bounding box center [184, 131] width 157 height 40
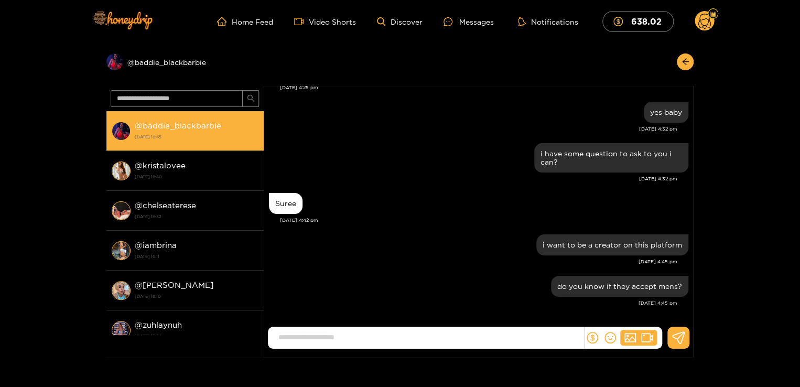
scroll to position [167, 0]
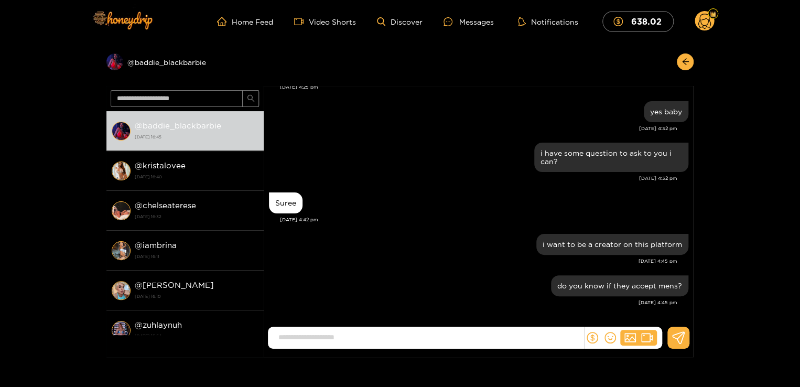
click at [299, 343] on input at bounding box center [428, 337] width 311 height 17
paste input "**********"
type input "**********"
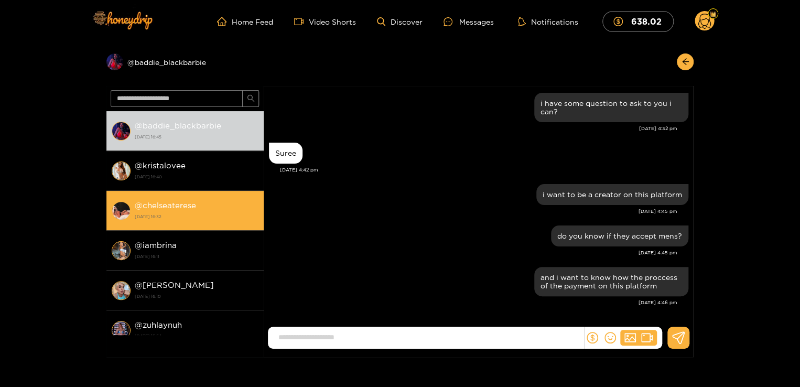
click at [187, 214] on strong "[DATE] 16:32" at bounding box center [197, 216] width 124 height 9
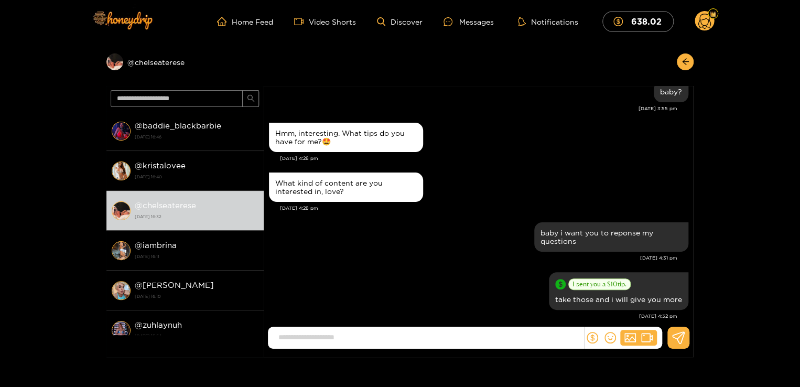
click at [457, 245] on div "baby i want you to reponse my questions Oct. 1, 4:31 pm" at bounding box center [478, 245] width 419 height 50
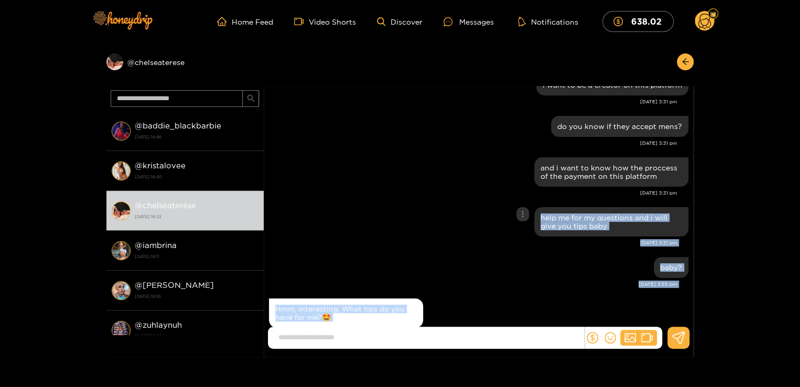
scroll to position [500, 0]
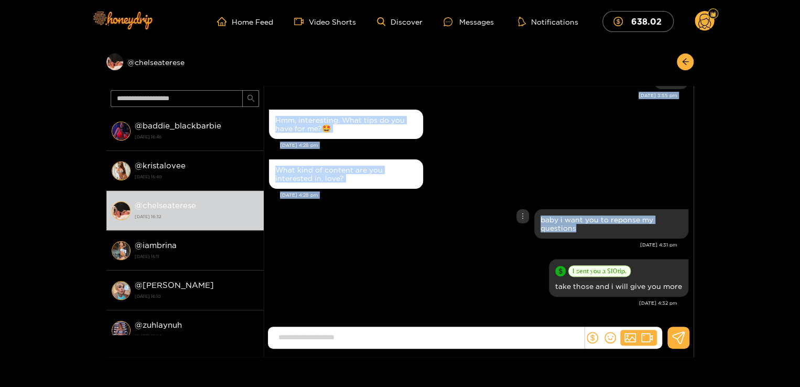
drag, startPoint x: 540, startPoint y: 215, endPoint x: 607, endPoint y: 230, distance: 69.3
drag, startPoint x: 607, startPoint y: 230, endPoint x: 531, endPoint y: 167, distance: 99.1
click at [531, 167] on div "What kind of content are you interested in, love?" at bounding box center [478, 174] width 419 height 35
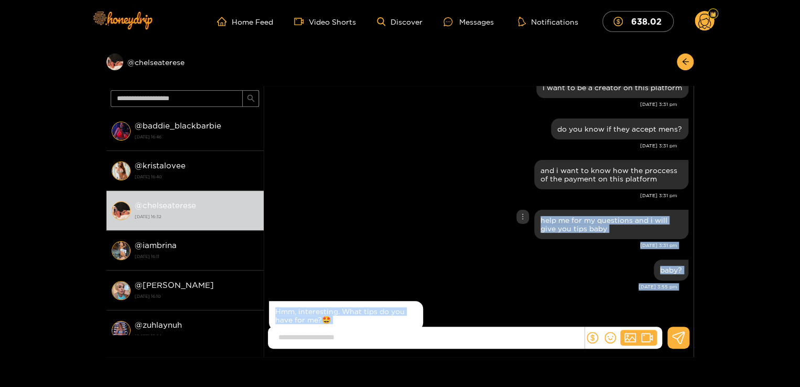
scroll to position [290, 0]
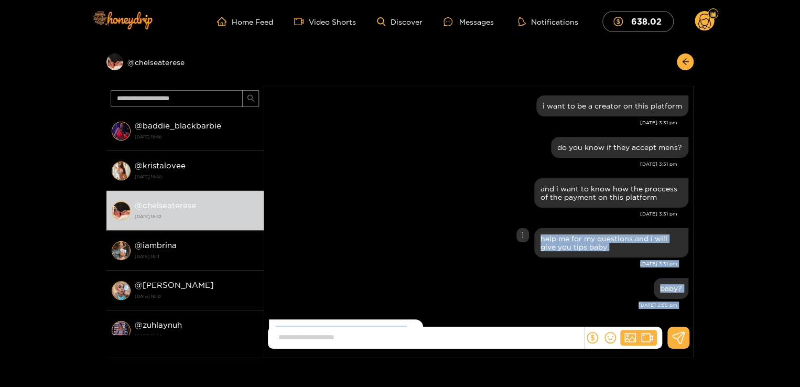
click at [567, 234] on div "help me for my questions and i will give you tips baby" at bounding box center [612, 242] width 142 height 17
drag, startPoint x: 539, startPoint y: 236, endPoint x: 610, endPoint y: 249, distance: 72.3
click at [610, 249] on div "help me for my questions and i will give you tips baby" at bounding box center [612, 242] width 142 height 17
copy div "help me for my questions and i will give you tips baby"
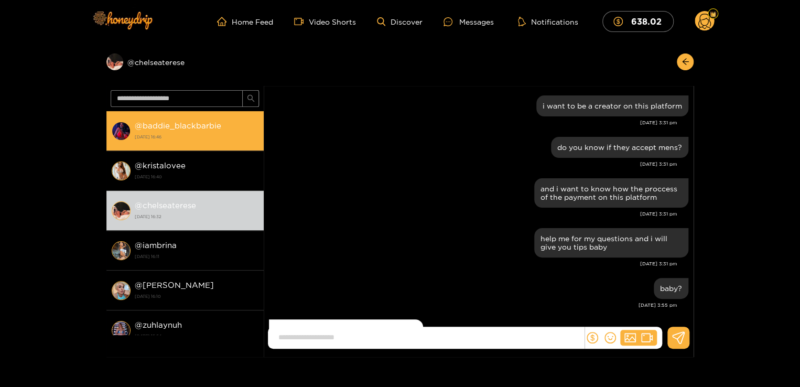
click at [203, 140] on strong "1 October 2025 16:46" at bounding box center [197, 136] width 124 height 9
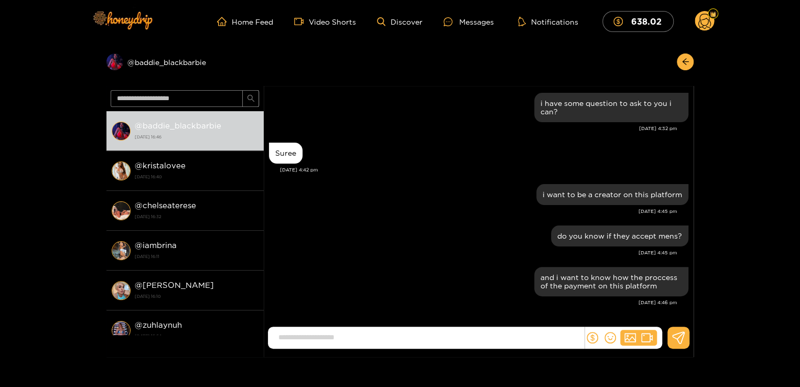
scroll to position [217, 0]
click at [381, 345] on input at bounding box center [428, 337] width 311 height 17
paste input "**********"
type input "**********"
click at [590, 339] on icon "dollar" at bounding box center [593, 338] width 12 height 12
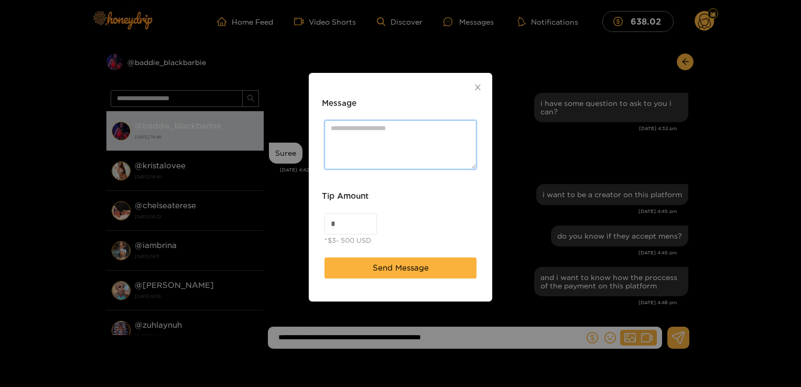
click at [394, 141] on textarea "Message" at bounding box center [401, 144] width 152 height 49
click at [473, 89] on span "Close" at bounding box center [477, 87] width 29 height 29
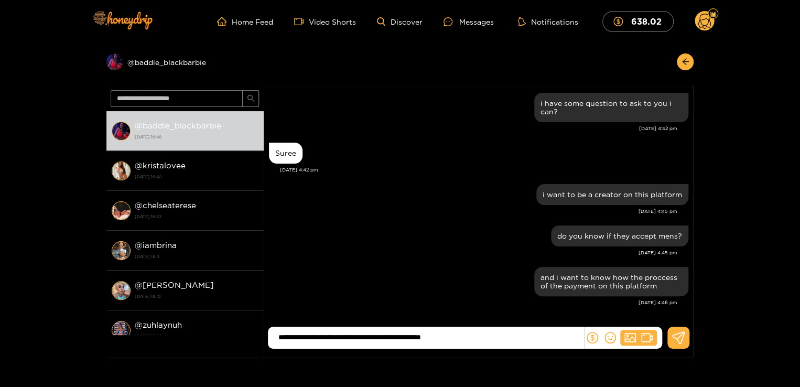
click at [464, 343] on input "**********" at bounding box center [428, 337] width 311 height 17
click at [464, 343] on input at bounding box center [428, 337] width 311 height 17
drag, startPoint x: 526, startPoint y: 329, endPoint x: 591, endPoint y: 342, distance: 66.3
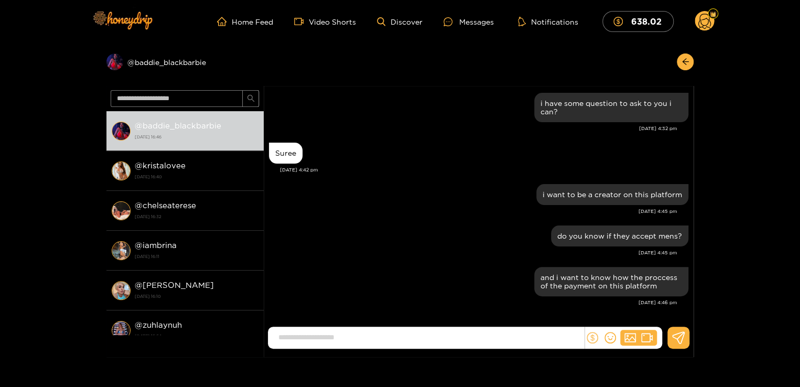
click at [591, 342] on div at bounding box center [479, 338] width 422 height 22
click at [591, 342] on icon "dollar" at bounding box center [593, 338] width 12 height 12
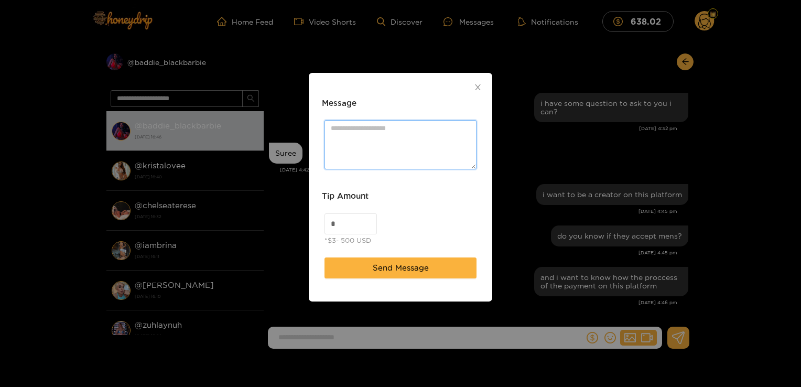
click at [371, 132] on textarea "Message" at bounding box center [401, 144] width 152 height 49
paste textarea "**********"
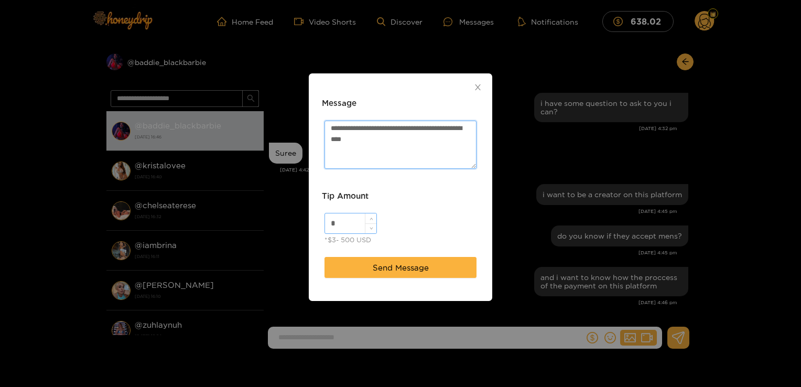
type textarea "**********"
click at [363, 224] on input "*" at bounding box center [350, 223] width 51 height 20
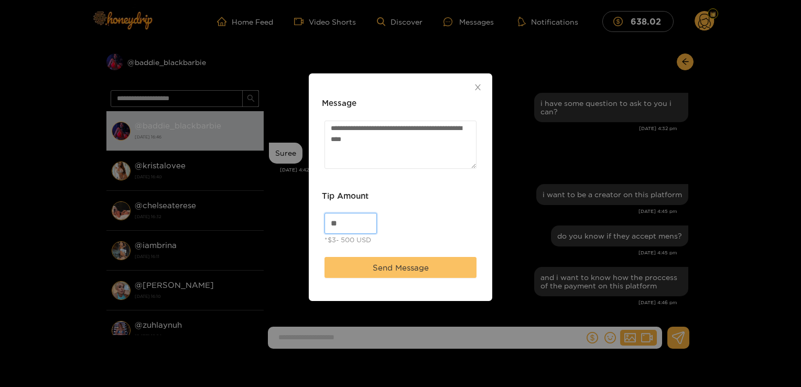
type input "**"
click at [358, 262] on button "Send Message" at bounding box center [401, 267] width 152 height 21
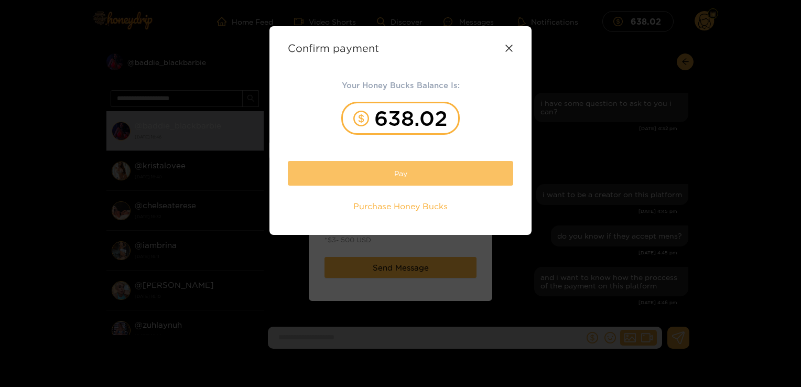
click at [399, 179] on button "Pay" at bounding box center [400, 173] width 225 height 25
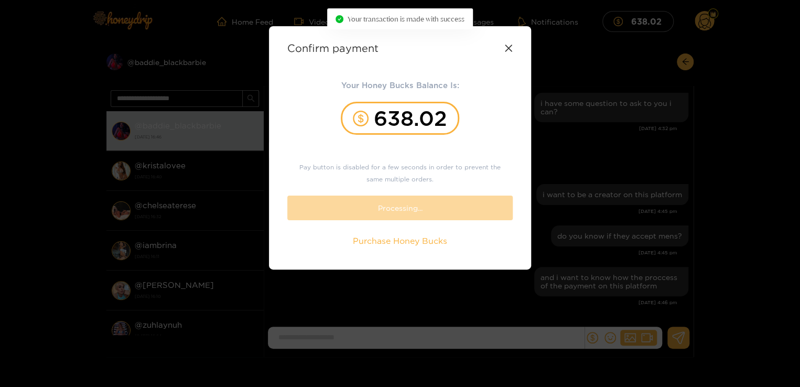
scroll to position [283, 0]
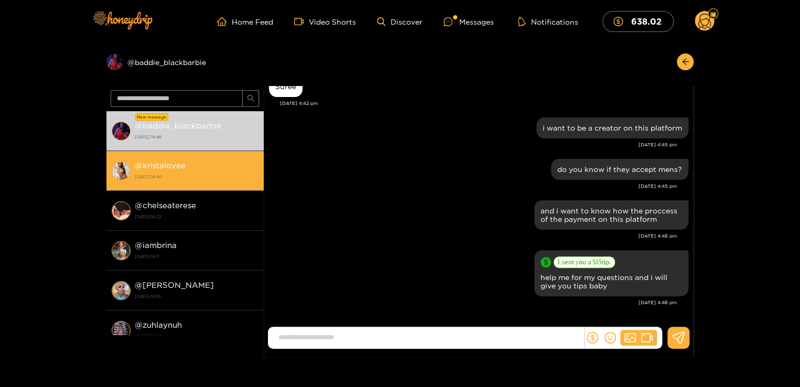
click at [187, 181] on strong "[DATE] 16:40" at bounding box center [197, 176] width 124 height 9
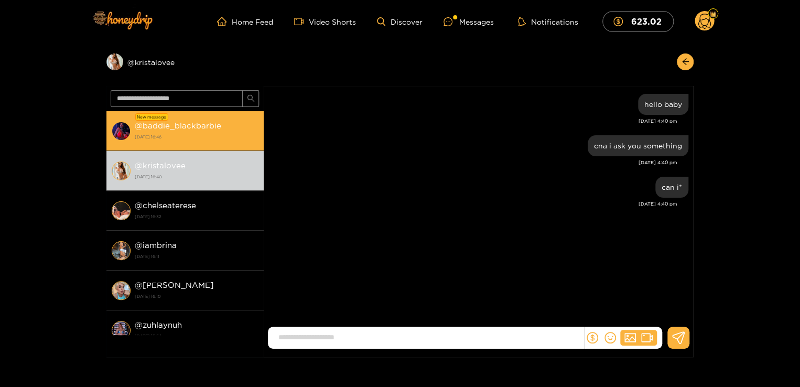
click at [175, 133] on strong "1 October 2025 16:46" at bounding box center [197, 136] width 124 height 9
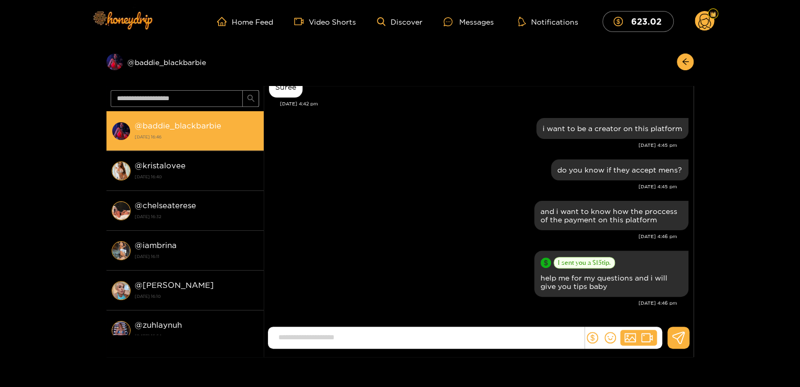
scroll to position [283, 0]
click at [142, 139] on strong "1 October 2025 16:46" at bounding box center [197, 136] width 124 height 9
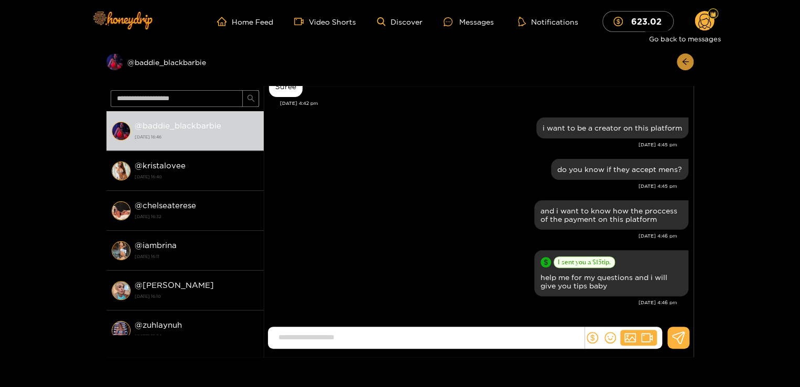
click at [687, 63] on icon "arrow-left" at bounding box center [686, 62] width 8 height 8
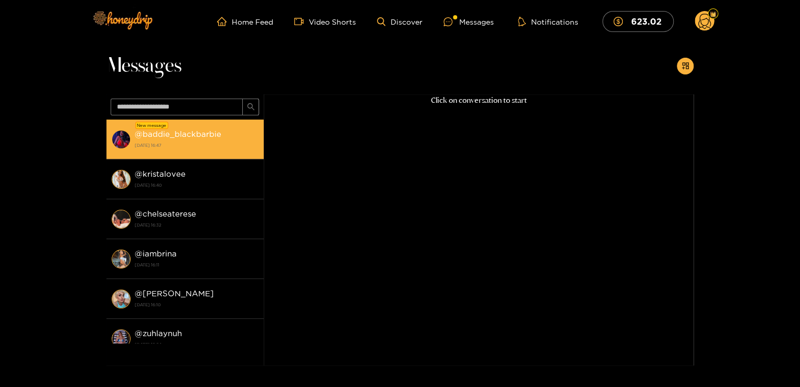
click at [209, 157] on li "New message @ baddie_blackbarbie 1 October 2025 16:47" at bounding box center [184, 140] width 157 height 40
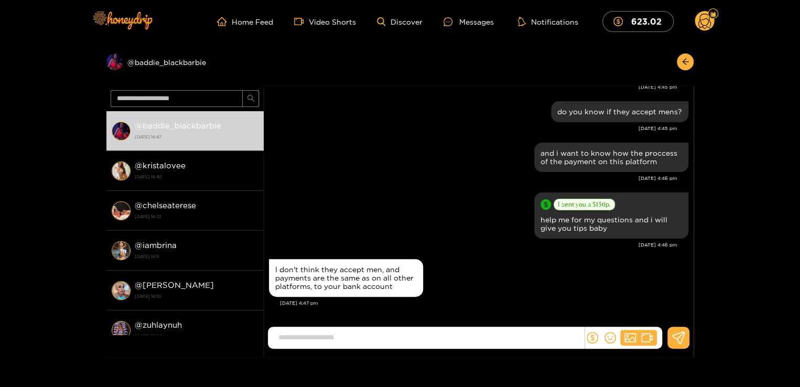
scroll to position [341, 0]
click at [359, 331] on input at bounding box center [428, 337] width 311 height 17
type input "**********"
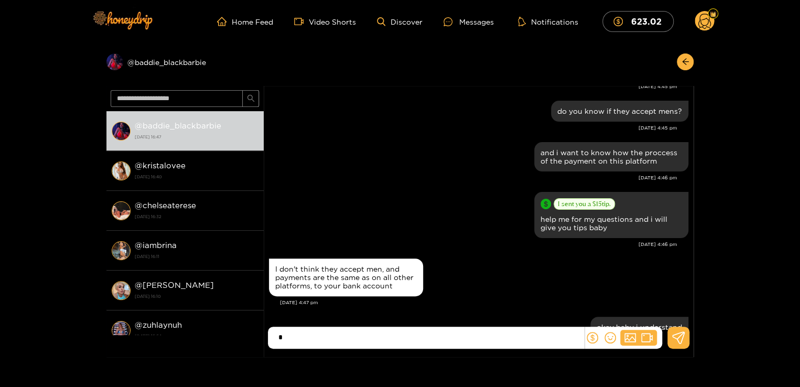
scroll to position [382, 0]
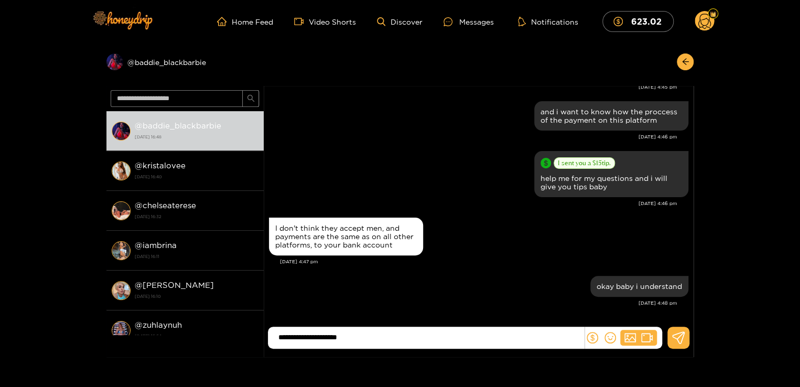
type input "**********"
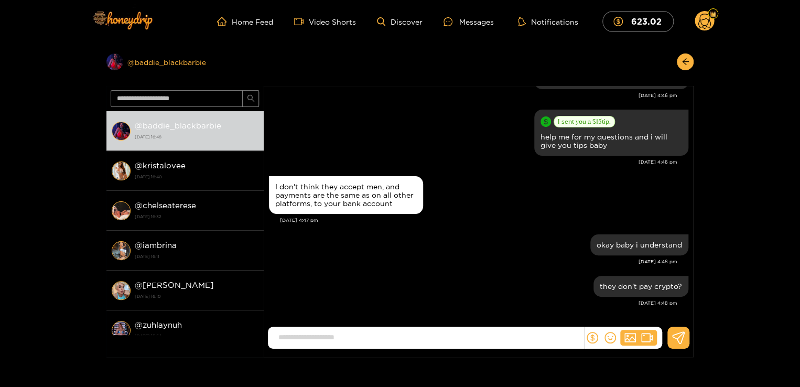
click at [160, 58] on div "Preview @ baddie_blackbarbie" at bounding box center [184, 61] width 157 height 17
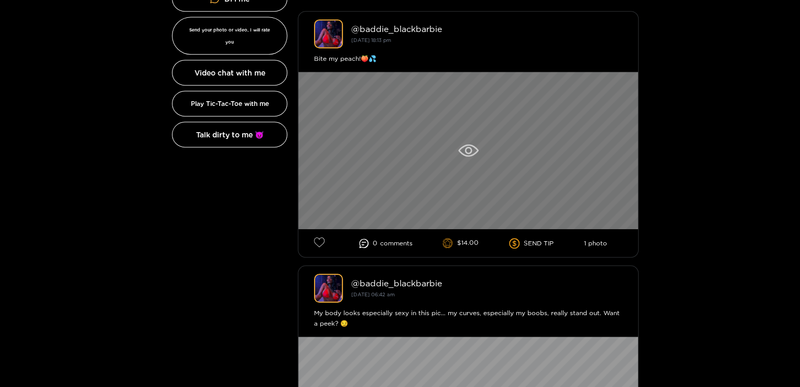
scroll to position [315, 0]
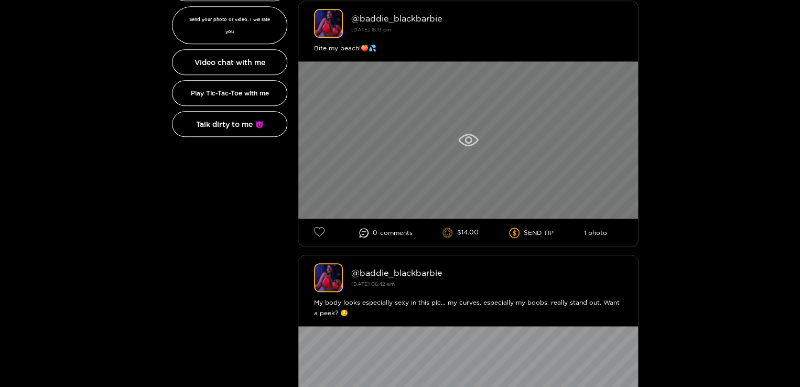
click at [458, 153] on div at bounding box center [468, 139] width 340 height 157
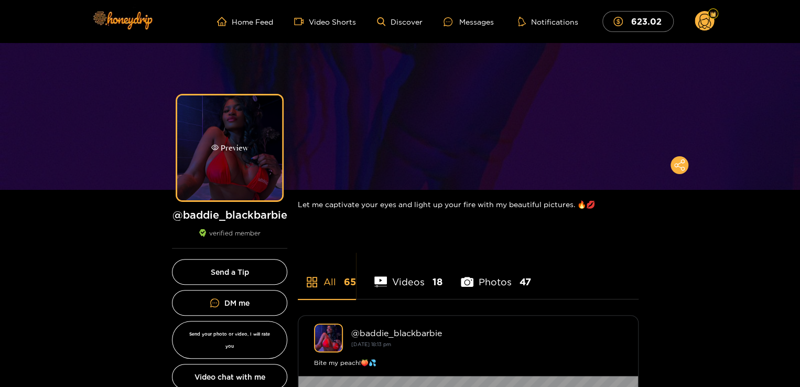
click at [222, 166] on div "Preview" at bounding box center [229, 147] width 105 height 105
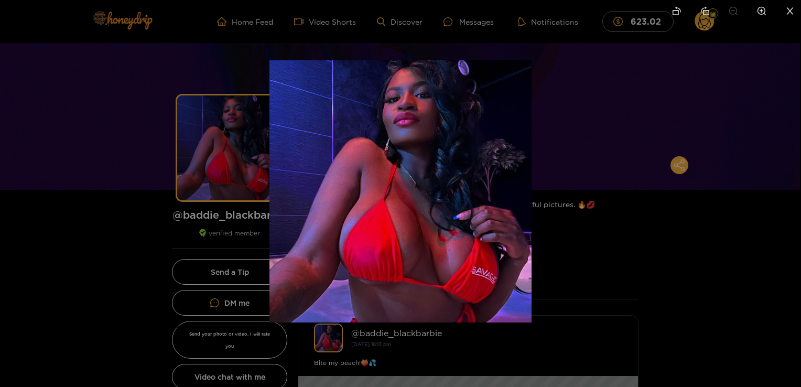
click at [141, 265] on div at bounding box center [400, 193] width 801 height 387
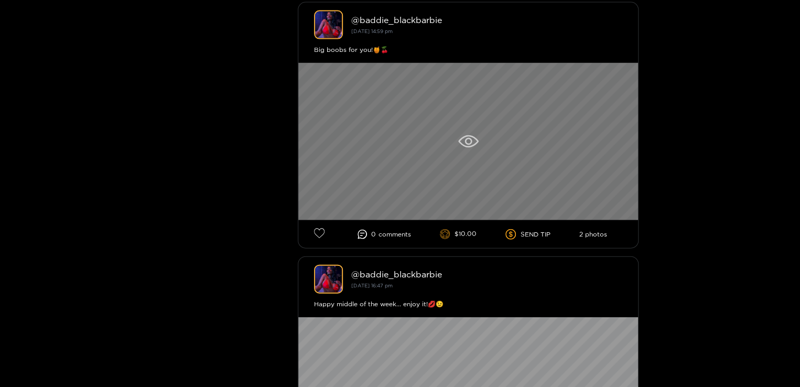
scroll to position [1091, 0]
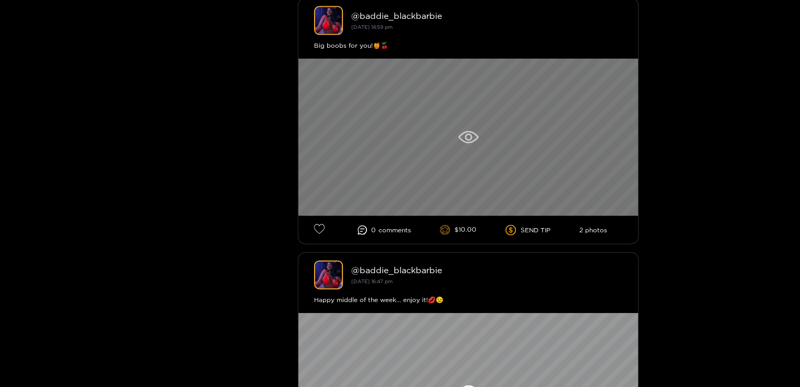
click at [459, 132] on icon at bounding box center [468, 137] width 20 height 13
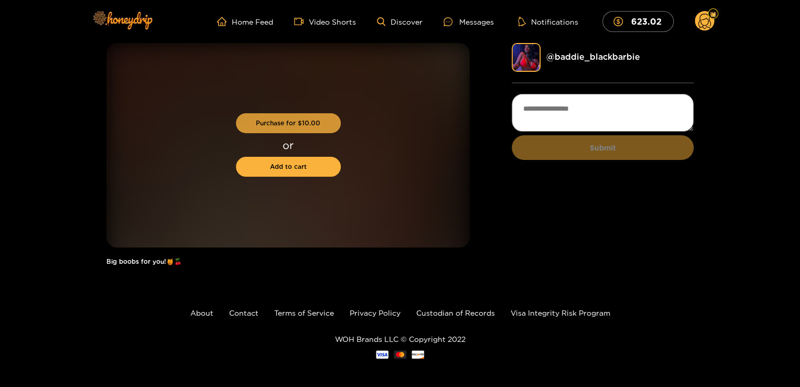
click at [281, 127] on button "Purchase for $ 10.00" at bounding box center [288, 123] width 105 height 20
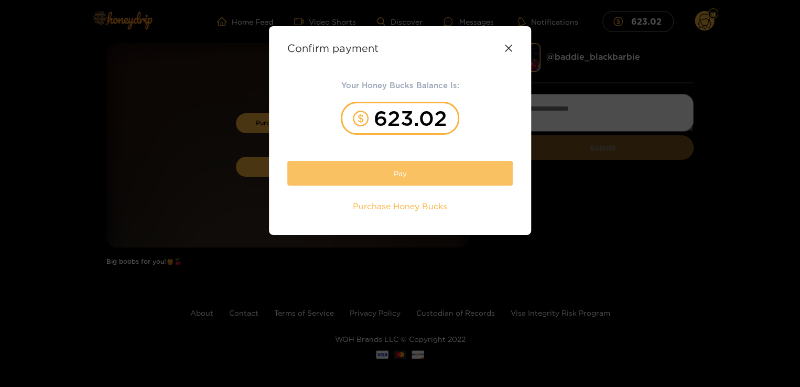
click at [343, 169] on button "Pay" at bounding box center [399, 173] width 225 height 25
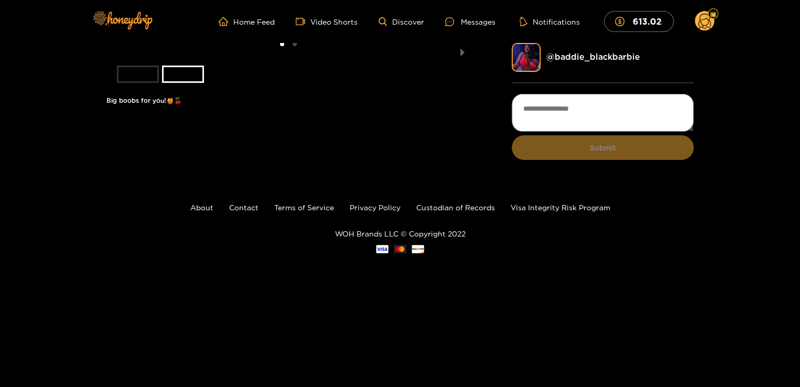
click at [124, 83] on li "slide item 1" at bounding box center [138, 74] width 42 height 17
click at [462, 55] on button "next slide / item" at bounding box center [462, 49] width 15 height 12
click at [449, 21] on icon at bounding box center [449, 21] width 4 height 1
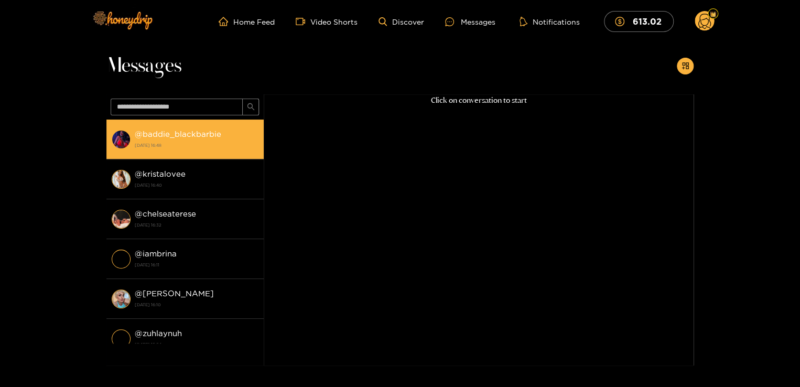
click at [211, 130] on strong "@ baddie_blackbarbie" at bounding box center [178, 134] width 87 height 9
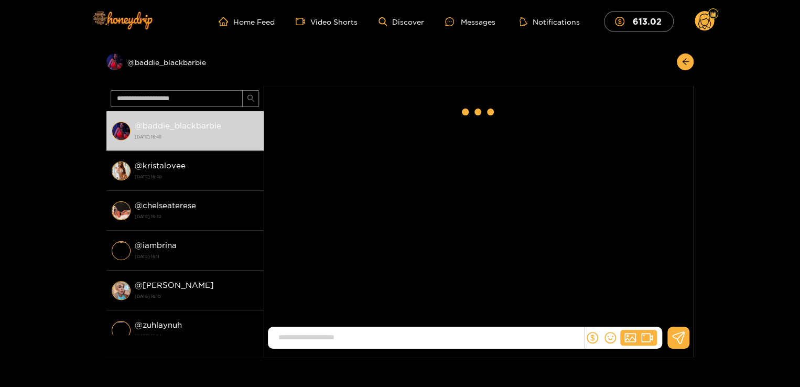
scroll to position [424, 0]
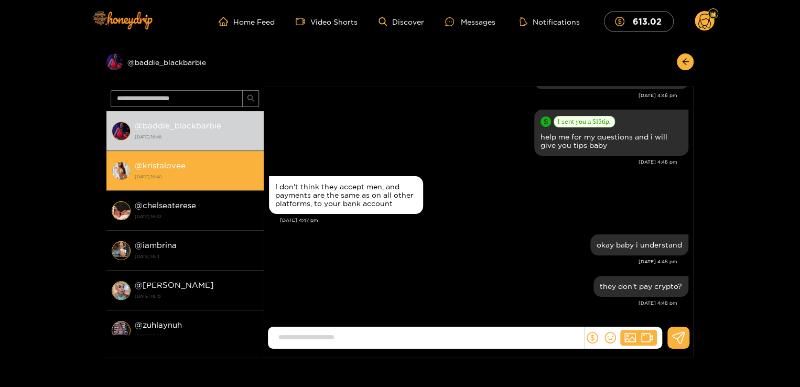
click at [176, 156] on li "@ kristalovee [DATE] 16:40" at bounding box center [184, 171] width 157 height 40
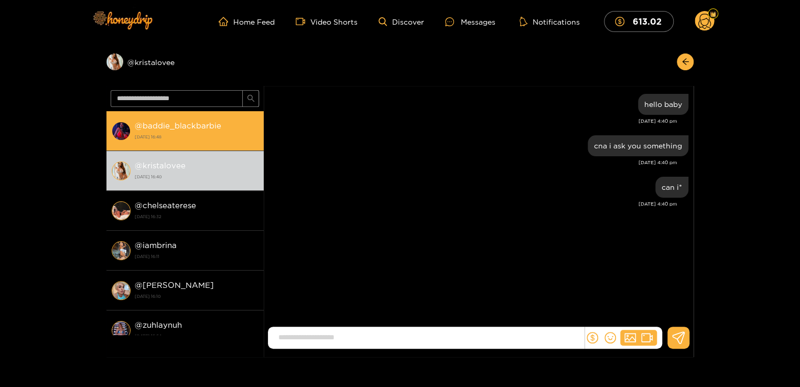
click at [182, 131] on div "@ baddie_blackbarbie [DATE] 16:48" at bounding box center [197, 131] width 124 height 24
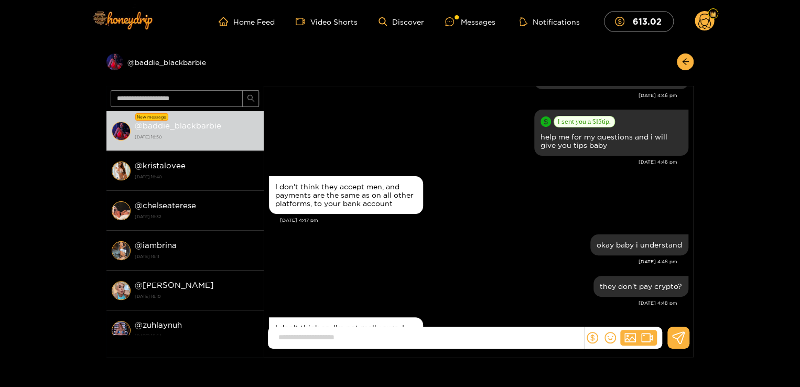
scroll to position [474, 0]
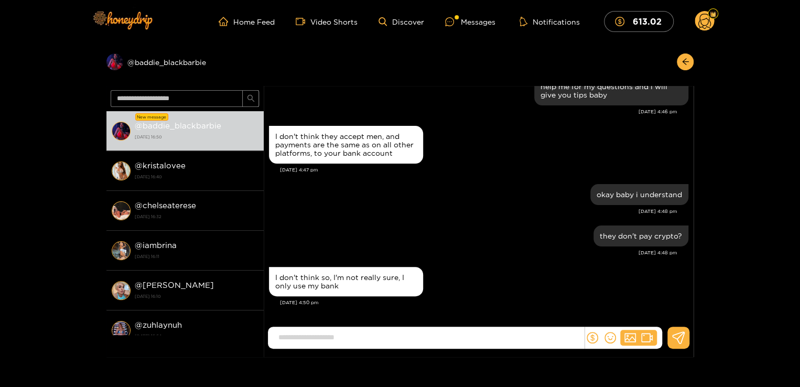
click at [445, 337] on input at bounding box center [428, 337] width 311 height 17
type input "*********"
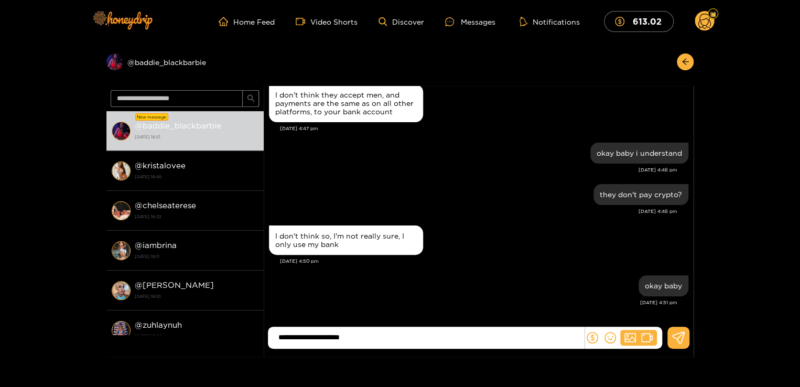
type input "**********"
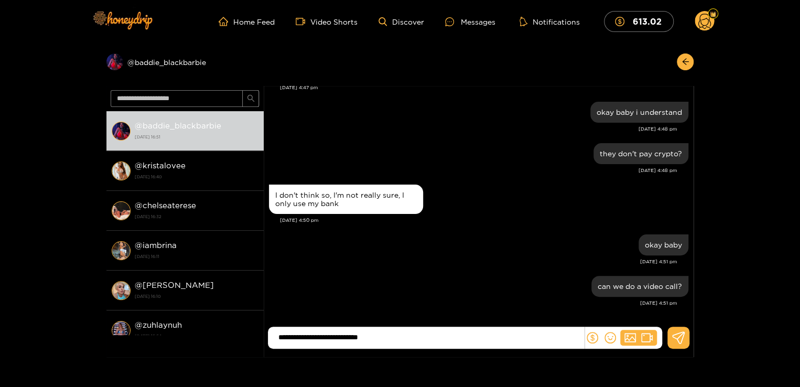
type input "**********"
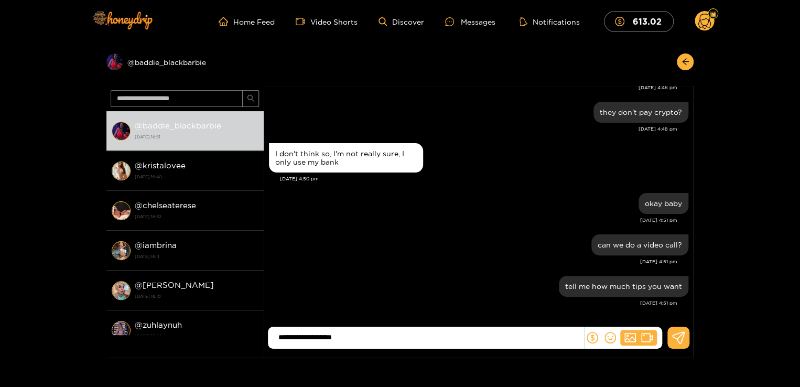
type input "**********"
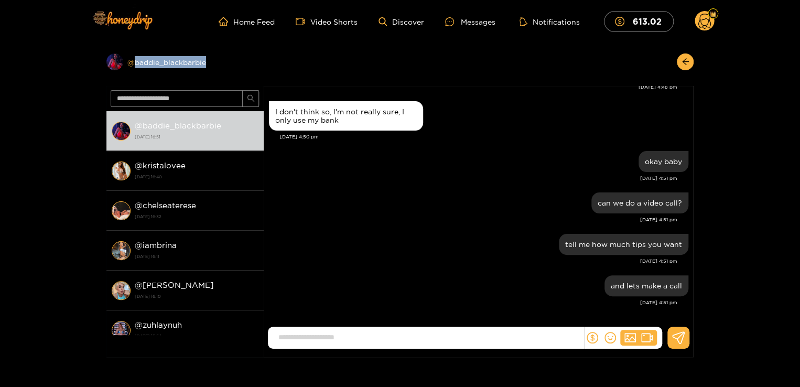
drag, startPoint x: 214, startPoint y: 59, endPoint x: 135, endPoint y: 61, distance: 79.2
click at [135, 61] on div "Preview @ baddie_blackbarbie" at bounding box center [184, 61] width 157 height 17
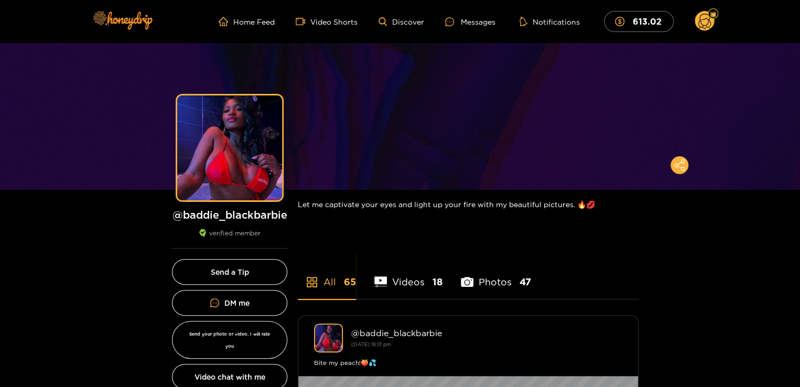
click at [256, 219] on h1 "@ baddie_blackbarbie" at bounding box center [229, 214] width 115 height 13
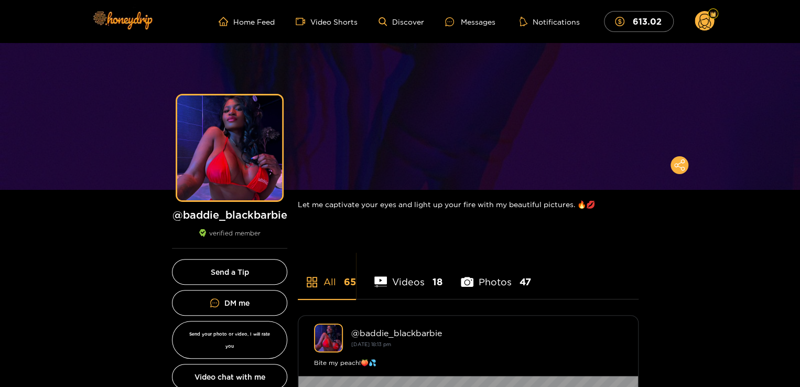
click at [256, 219] on h1 "@ baddie_blackbarbie" at bounding box center [229, 214] width 115 height 13
copy h1 "baddie_blackbarbie"
click at [476, 18] on div "Messages" at bounding box center [470, 22] width 50 height 12
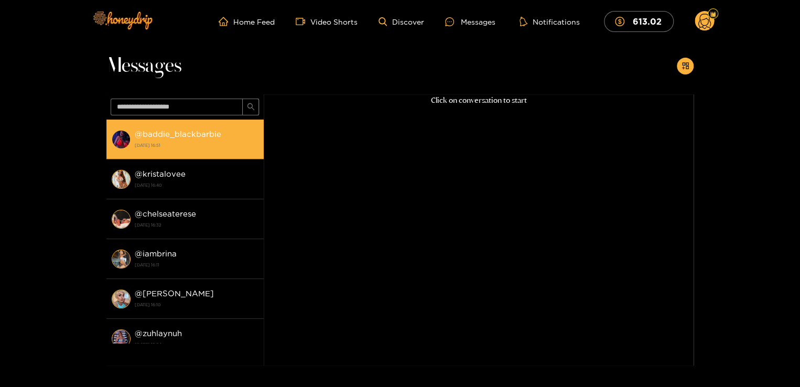
click at [200, 146] on strong "[DATE] 16:51" at bounding box center [197, 145] width 124 height 9
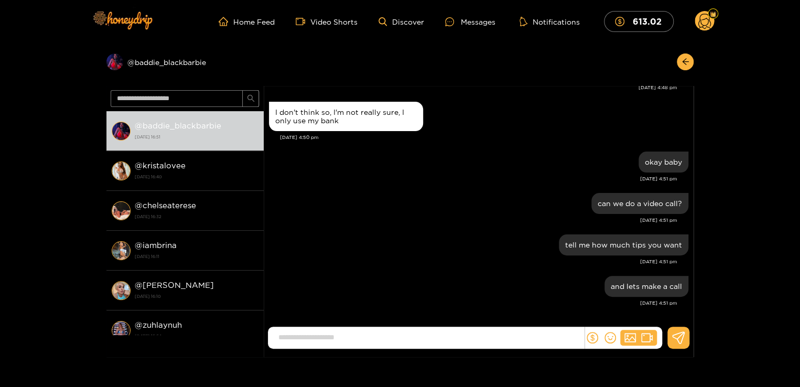
scroll to position [640, 0]
click at [151, 62] on div "Preview @ baddie_blackbarbie" at bounding box center [184, 61] width 157 height 17
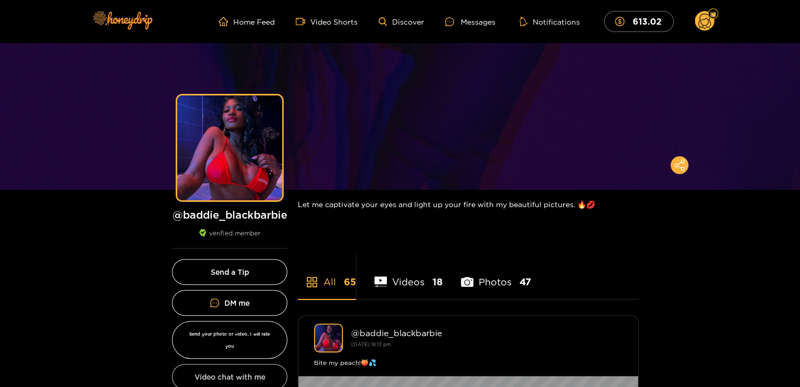
click at [248, 365] on button "Video chat with me" at bounding box center [229, 377] width 115 height 26
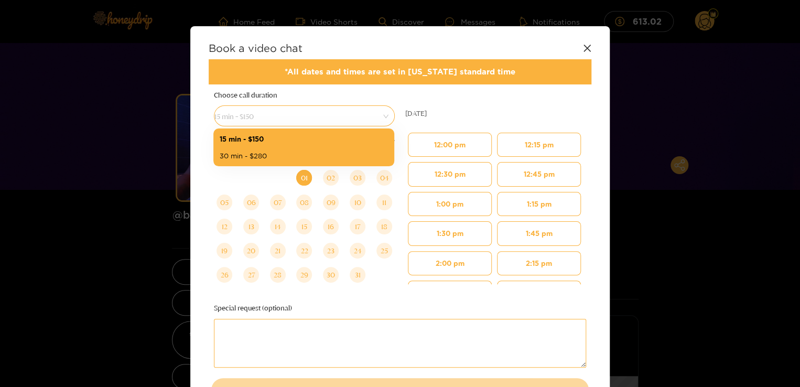
click at [326, 121] on span "15 min - $150" at bounding box center [304, 116] width 180 height 15
click at [306, 139] on div "15 min - $150" at bounding box center [304, 139] width 168 height 12
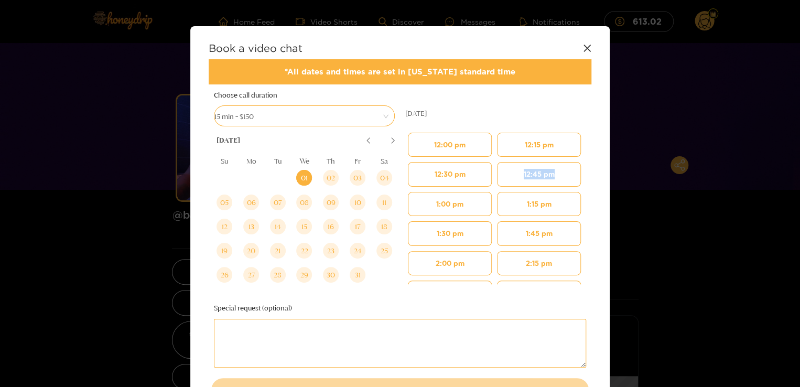
drag, startPoint x: 588, startPoint y: 156, endPoint x: 585, endPoint y: 177, distance: 21.1
click at [585, 177] on div "[DATE] 12:00 pm 12:30 pm 1:00 pm 1:30 pm 2:00 pm 2:30 pm 3:00 pm 3:30 pm 4:00 p…" at bounding box center [495, 190] width 191 height 213
drag, startPoint x: 585, startPoint y: 177, endPoint x: 555, endPoint y: 216, distance: 49.3
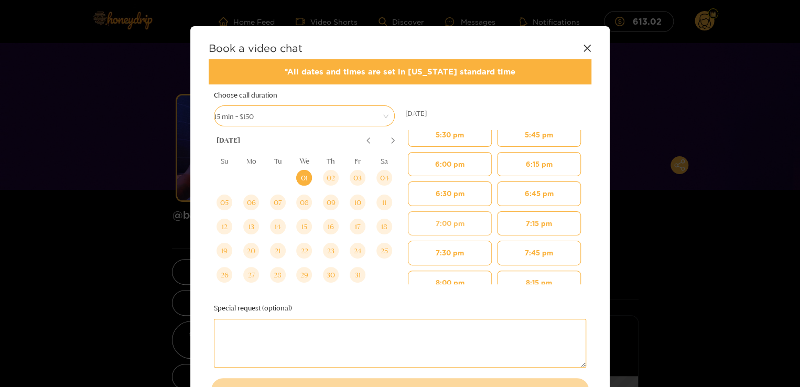
click at [461, 212] on button "7:00 pm" at bounding box center [450, 223] width 84 height 24
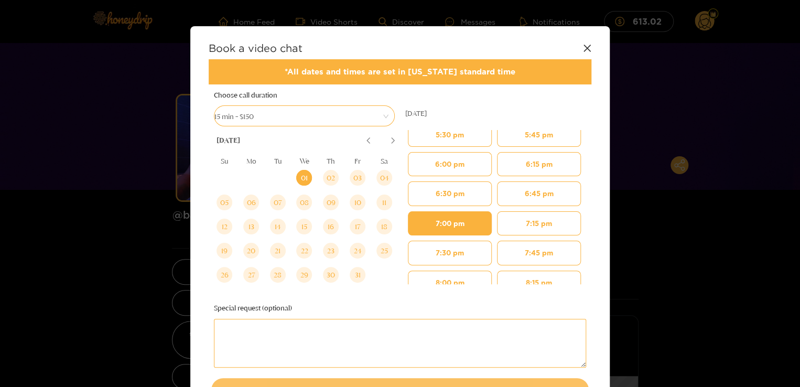
click at [459, 381] on button "Book video chat" at bounding box center [400, 389] width 378 height 23
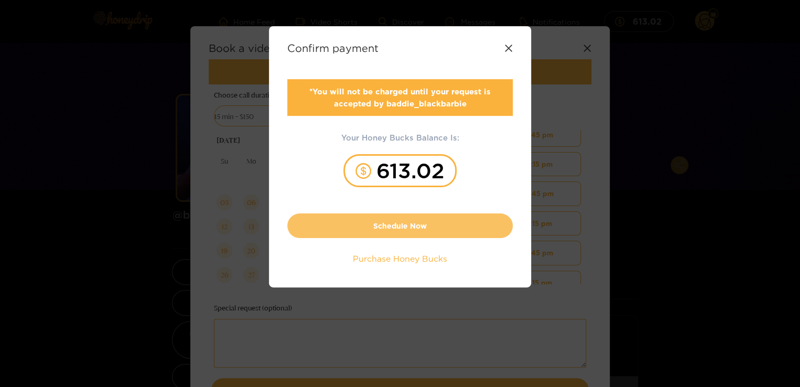
click at [393, 221] on button "Schedule Now" at bounding box center [399, 225] width 225 height 25
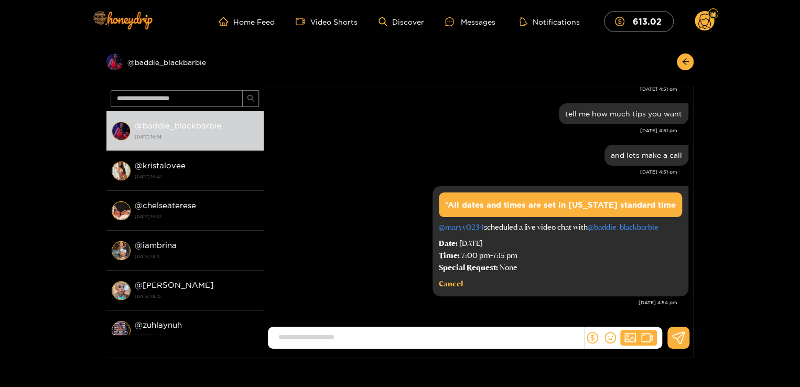
scroll to position [771, 0]
click at [687, 62] on icon "arrow-left" at bounding box center [686, 62] width 8 height 8
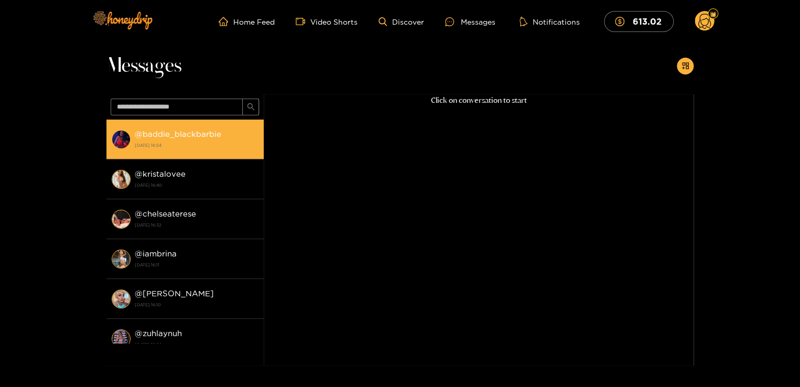
click at [186, 148] on strong "[DATE] 16:54" at bounding box center [197, 145] width 124 height 9
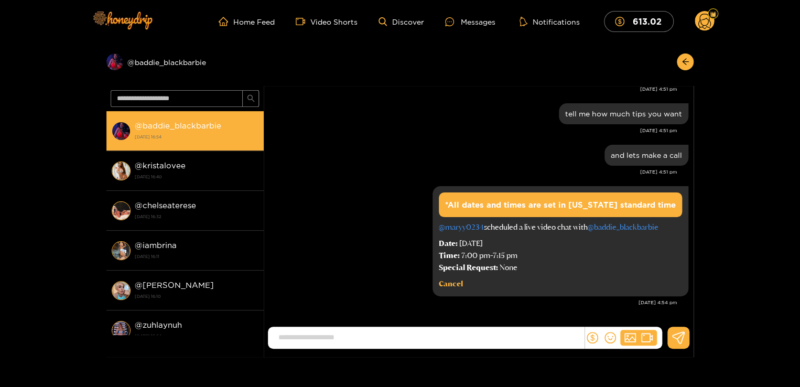
scroll to position [771, 0]
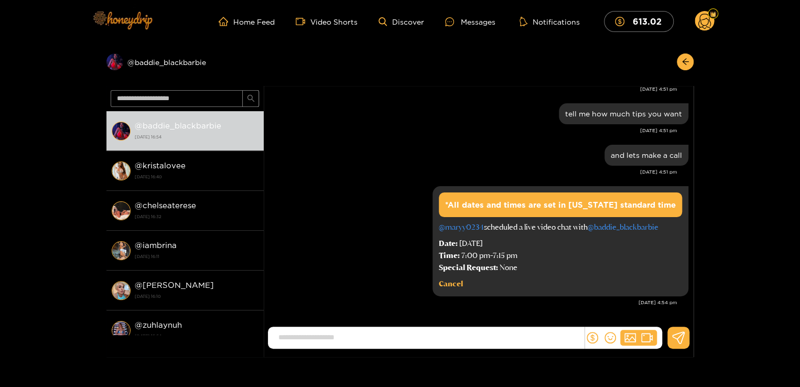
click at [113, 21] on img at bounding box center [121, 20] width 73 height 44
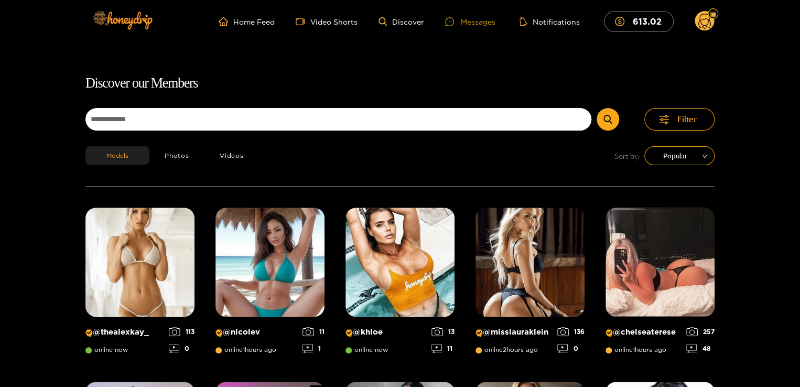
click at [461, 23] on div at bounding box center [453, 21] width 16 height 9
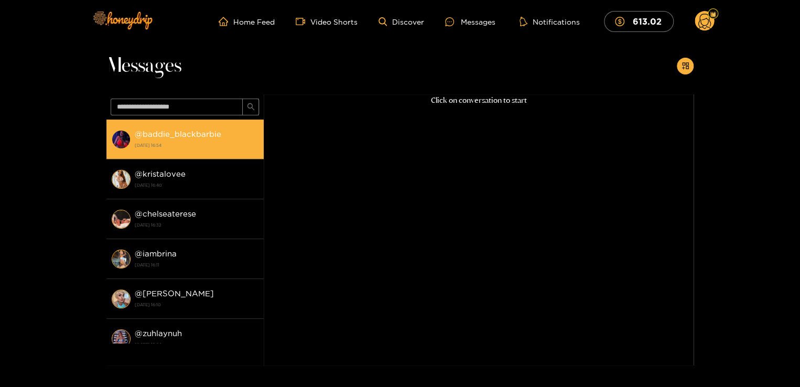
click at [174, 138] on div "@ baddie_blackbarbie [DATE] 16:54" at bounding box center [197, 139] width 124 height 24
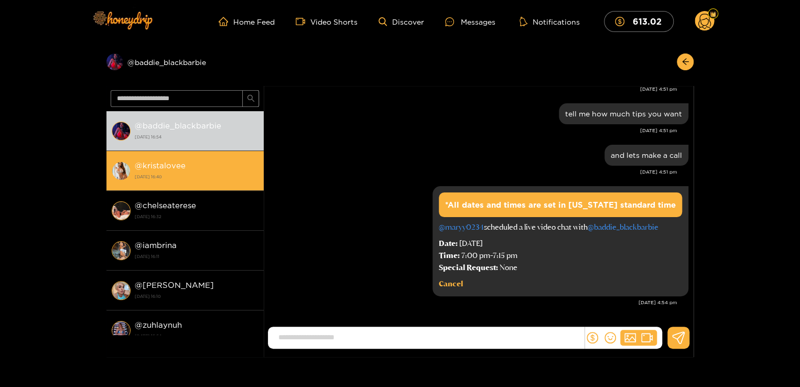
scroll to position [771, 0]
click at [165, 166] on strong "@ kristalovee" at bounding box center [160, 165] width 51 height 9
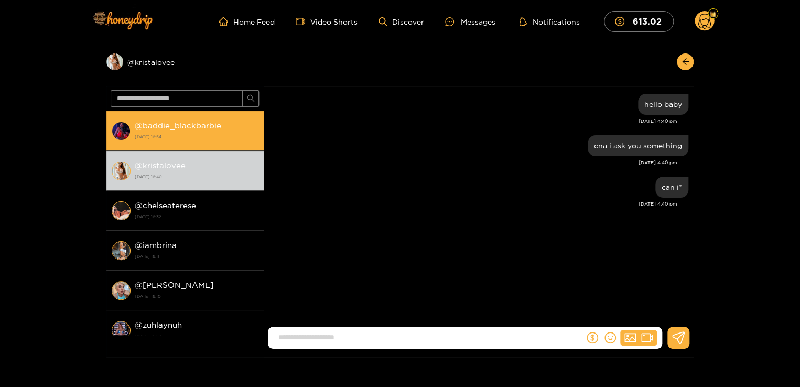
click at [155, 133] on strong "[DATE] 16:54" at bounding box center [197, 136] width 124 height 9
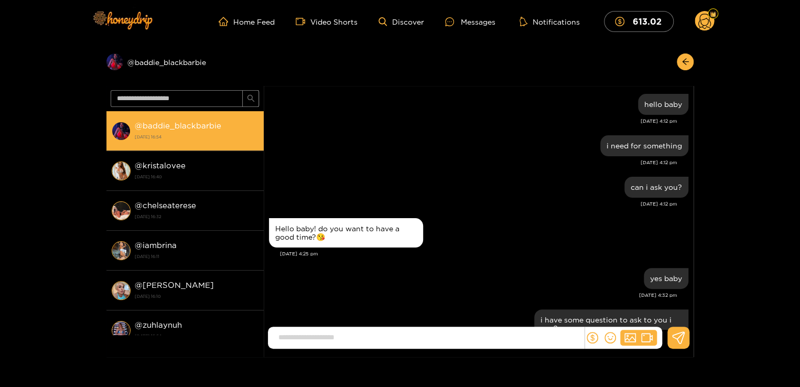
scroll to position [771, 0]
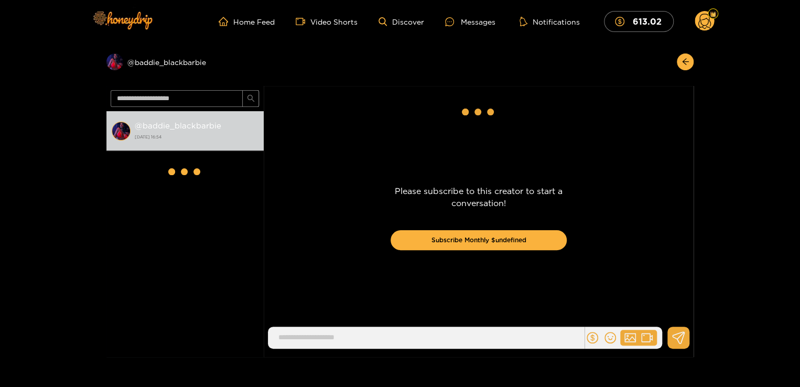
scroll to position [771, 0]
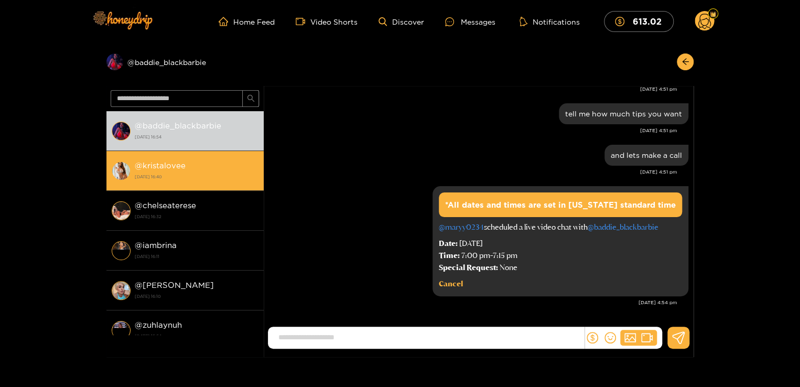
click at [212, 175] on strong "[DATE] 16:40" at bounding box center [197, 176] width 124 height 9
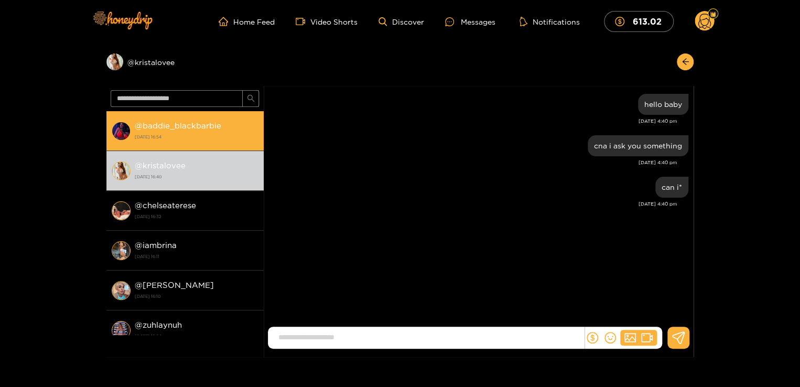
click at [189, 136] on strong "[DATE] 16:54" at bounding box center [197, 136] width 124 height 9
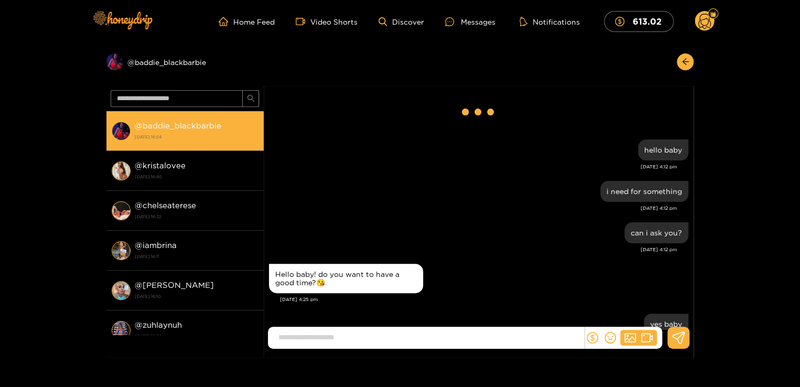
scroll to position [771, 0]
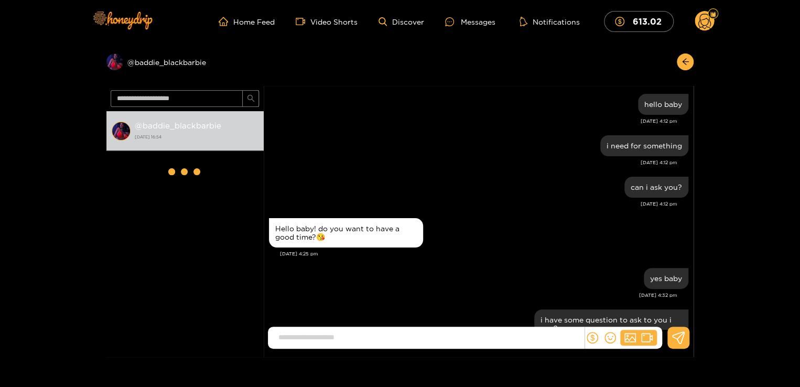
scroll to position [771, 0]
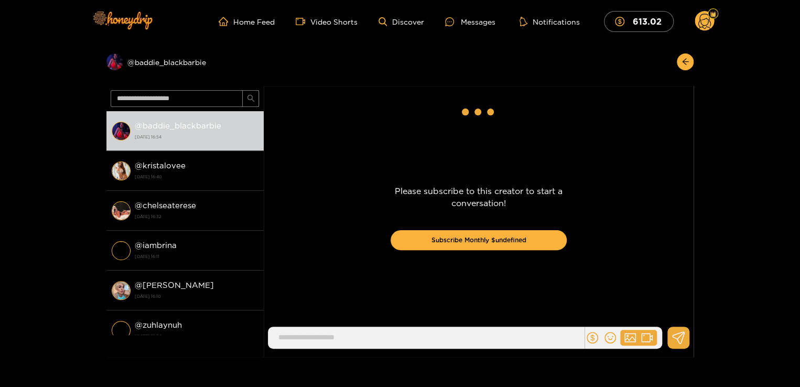
scroll to position [771, 0]
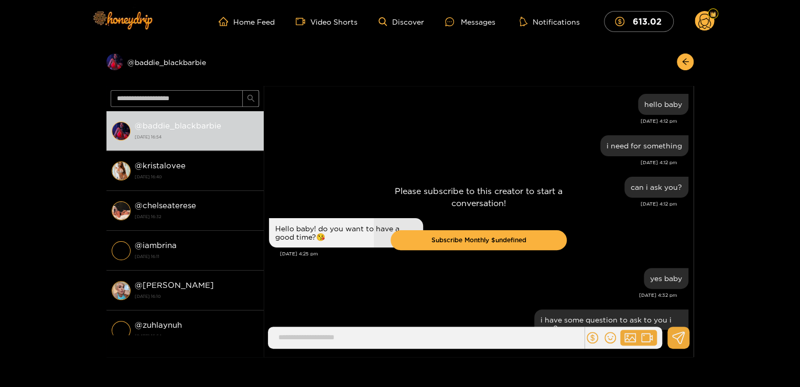
scroll to position [771, 0]
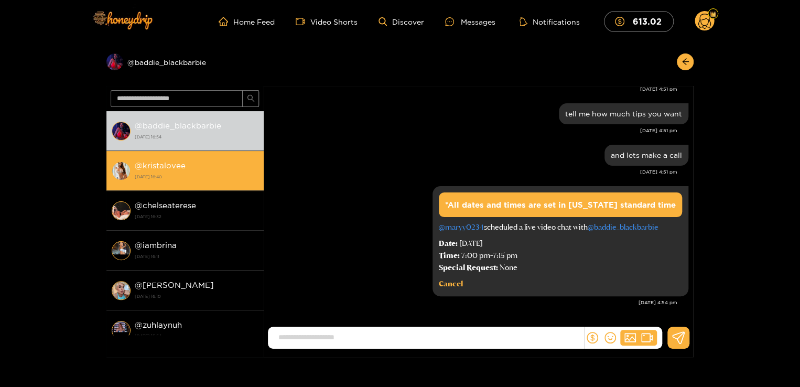
click at [230, 153] on li "@ kristalovee [DATE] 16:40" at bounding box center [184, 171] width 157 height 40
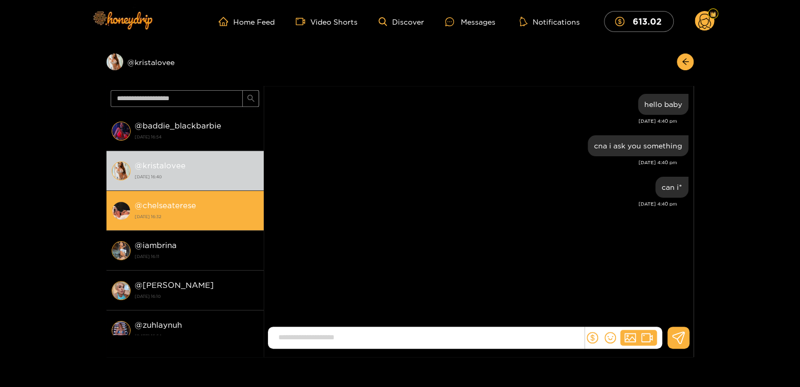
click at [186, 200] on div "@ chelseaterese [DATE] 16:32" at bounding box center [197, 211] width 124 height 24
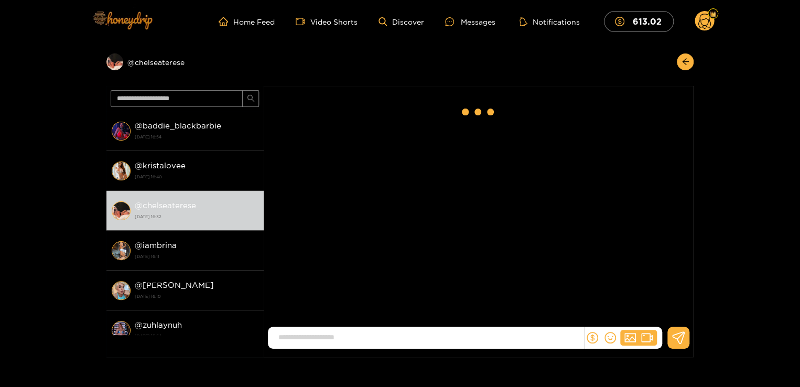
scroll to position [500, 0]
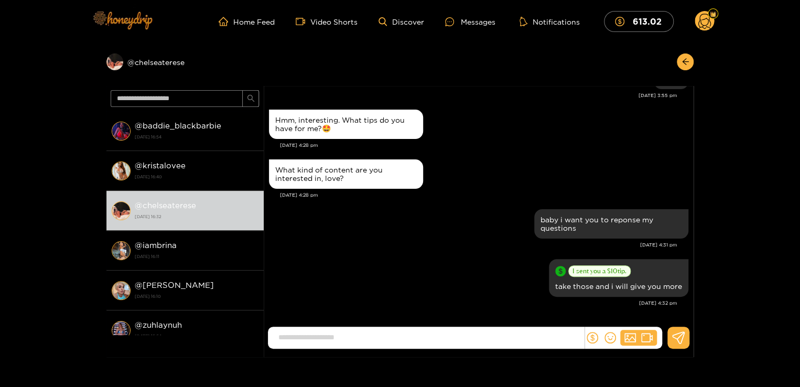
click at [136, 30] on img at bounding box center [121, 20] width 73 height 44
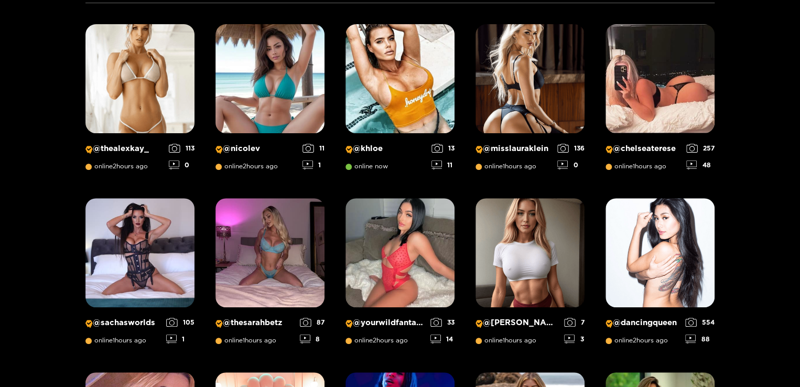
scroll to position [193, 0]
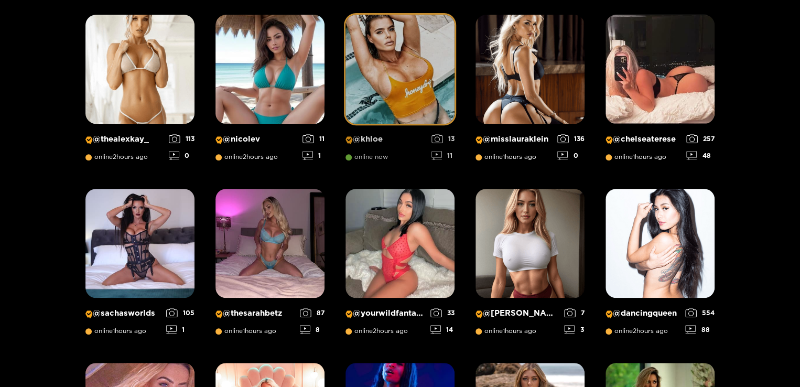
click at [371, 89] on img at bounding box center [400, 69] width 109 height 109
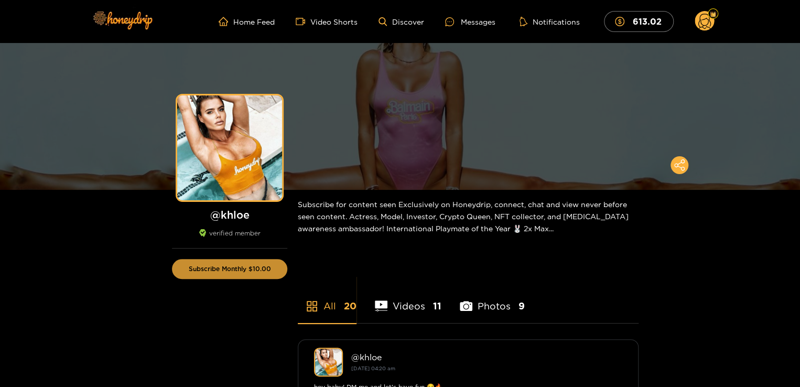
click at [255, 263] on button "Subscribe Monthly $10.00" at bounding box center [229, 269] width 115 height 20
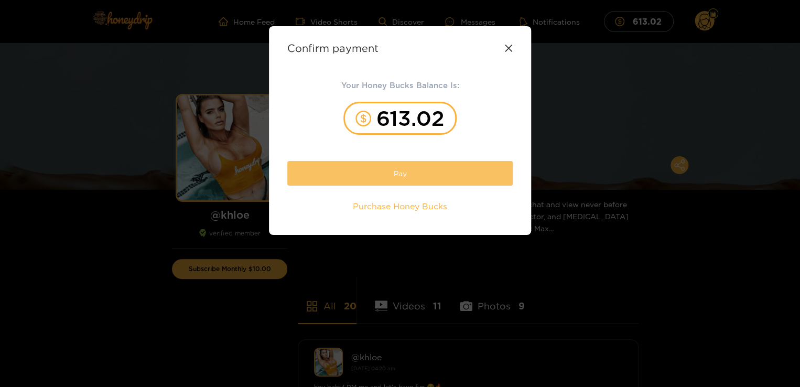
click at [385, 175] on button "Pay" at bounding box center [399, 173] width 225 height 25
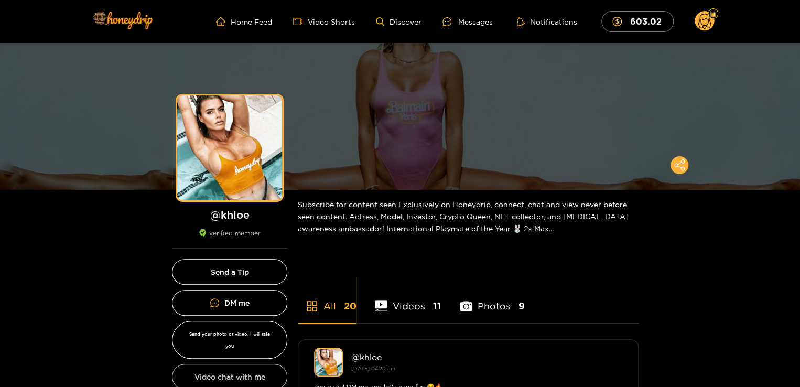
click at [242, 364] on button "Video chat with me" at bounding box center [229, 377] width 115 height 26
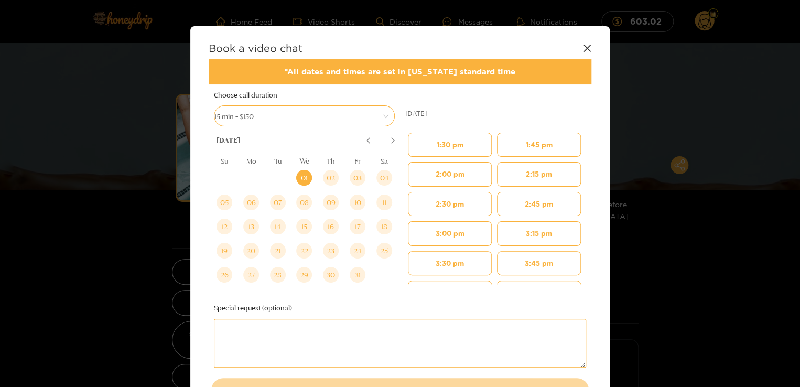
drag, startPoint x: 587, startPoint y: 157, endPoint x: 589, endPoint y: 162, distance: 5.5
click at [589, 162] on div "[DATE] 1:30 pm 2:00 pm 2:30 pm 3:00 pm 3:30 pm 4:00 pm 4:30 pm 5:00 pm 5:30 pm …" at bounding box center [495, 190] width 191 height 213
drag, startPoint x: 589, startPoint y: 159, endPoint x: 566, endPoint y: 199, distance: 46.0
click at [566, 199] on div "[DATE] 1:30 pm 2:00 pm 2:30 pm 3:00 pm 3:30 pm 4:00 pm 4:30 pm 5:00 pm 5:30 pm …" at bounding box center [495, 190] width 191 height 213
drag, startPoint x: 566, startPoint y: 199, endPoint x: 526, endPoint y: 154, distance: 60.2
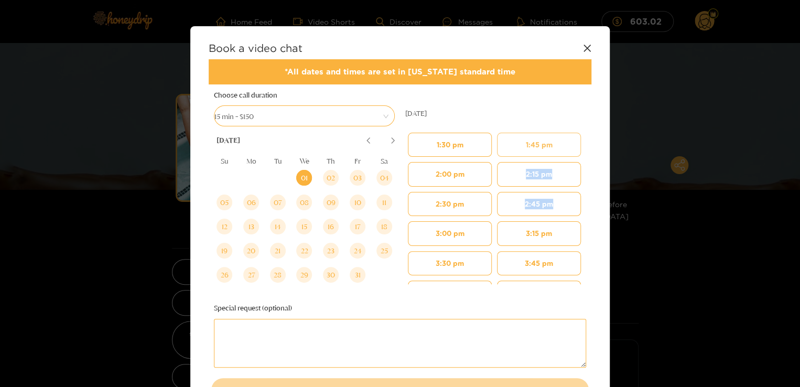
click at [526, 154] on button "1:45 pm" at bounding box center [539, 145] width 84 height 24
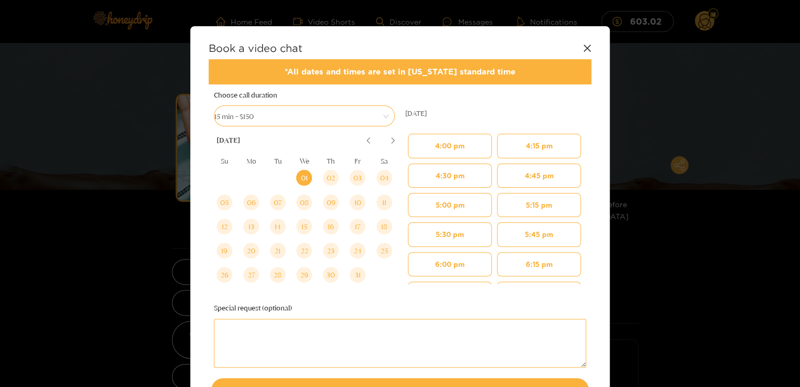
scroll to position [168, 0]
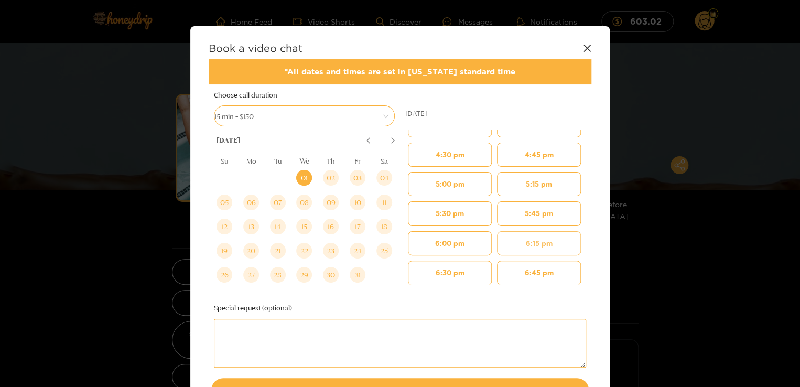
click at [522, 240] on button "6:15 pm" at bounding box center [539, 243] width 84 height 24
click at [371, 344] on textarea at bounding box center [400, 343] width 372 height 49
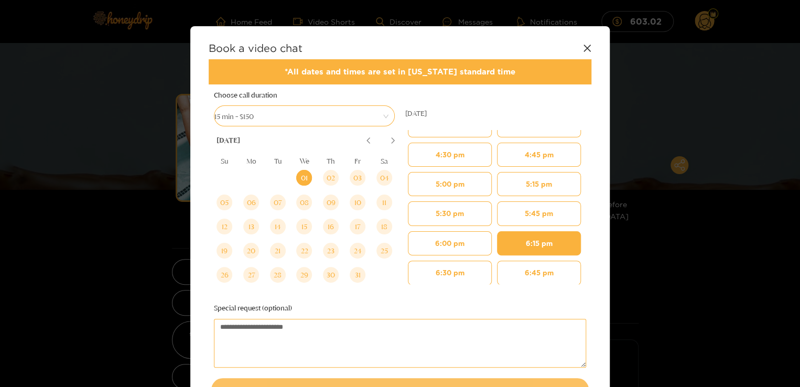
type textarea "**********"
click at [408, 381] on button "Book video chat" at bounding box center [400, 389] width 378 height 23
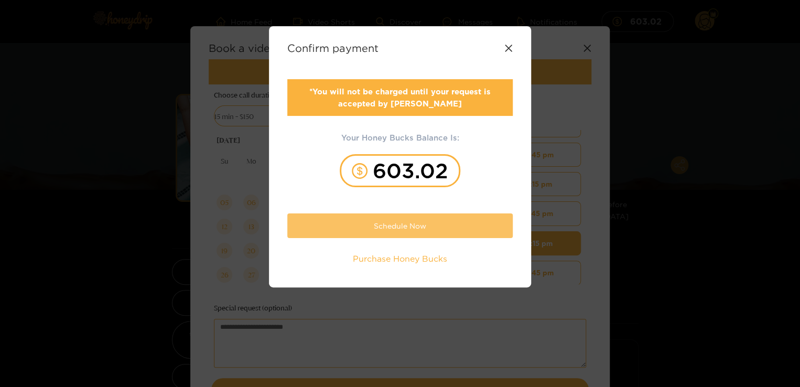
click at [414, 232] on button "Schedule Now" at bounding box center [399, 225] width 225 height 25
